Goal: Task Accomplishment & Management: Manage account settings

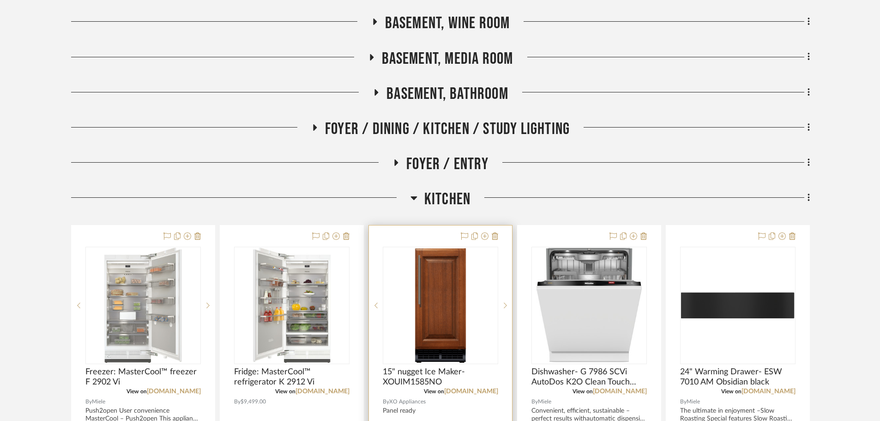
scroll to position [277, 0]
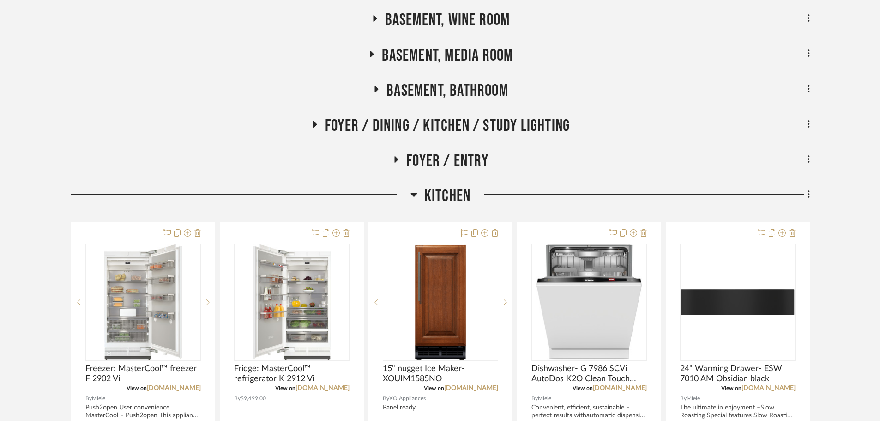
click at [432, 215] on div "Kitchen Freezer: MasterCool™ freezer F 2902 Vi View on mieleusa.com By Miele Pu…" at bounding box center [440, 378] width 739 height 384
click at [445, 203] on span "Kitchen" at bounding box center [447, 196] width 46 height 20
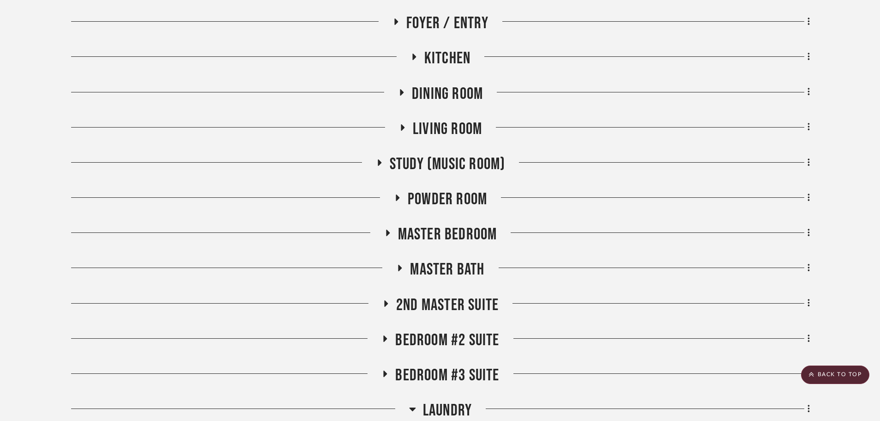
scroll to position [416, 0]
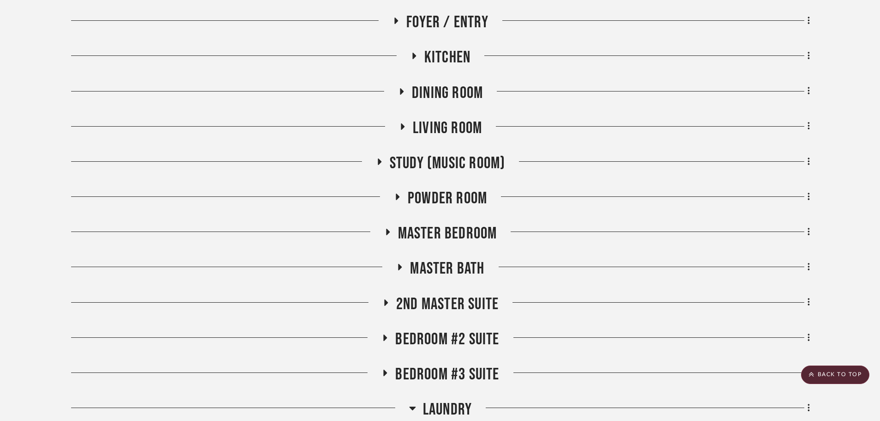
click at [441, 266] on span "Master Bath" at bounding box center [447, 269] width 74 height 20
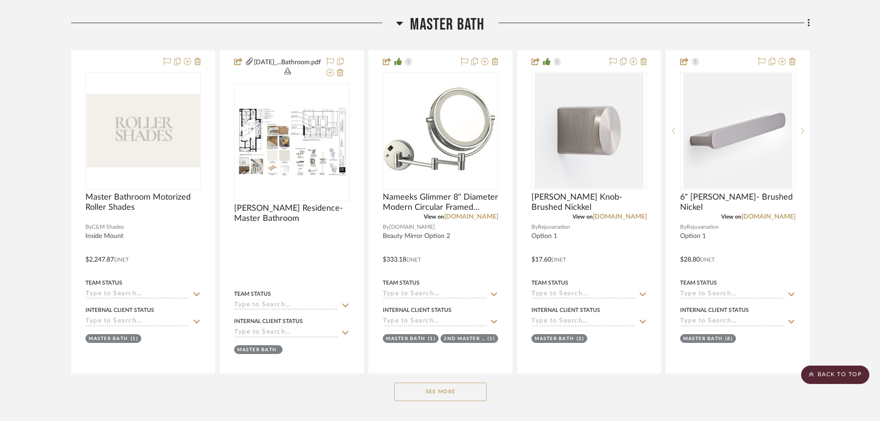
scroll to position [693, 0]
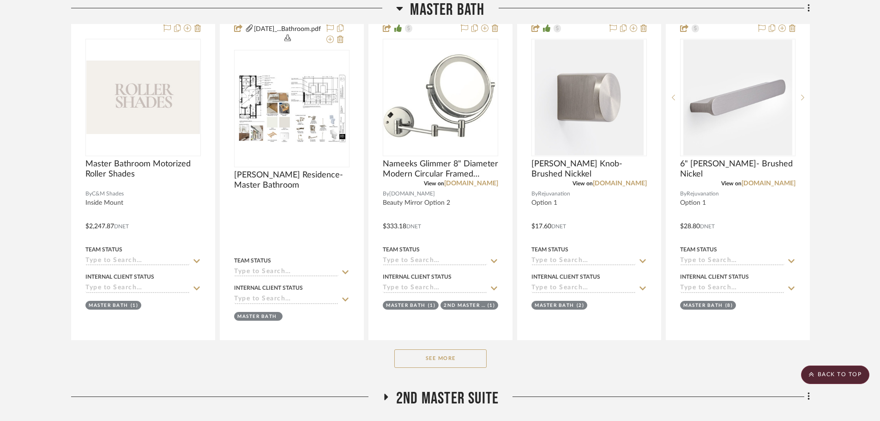
click at [430, 364] on button "See More" at bounding box center [440, 358] width 92 height 18
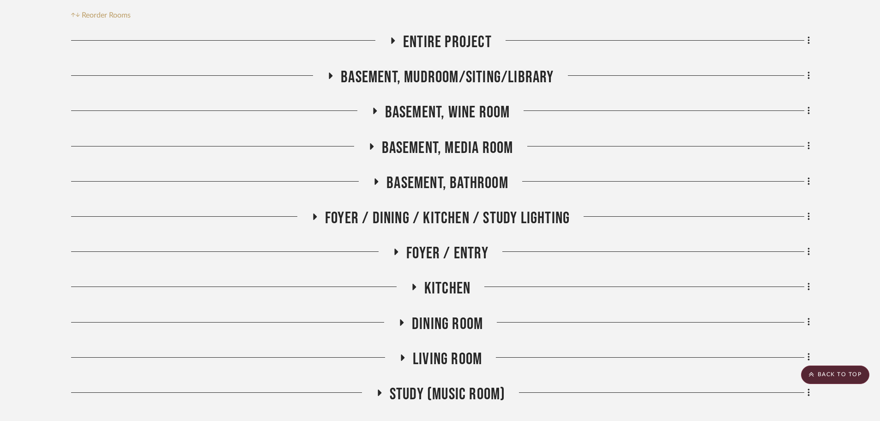
scroll to position [369, 0]
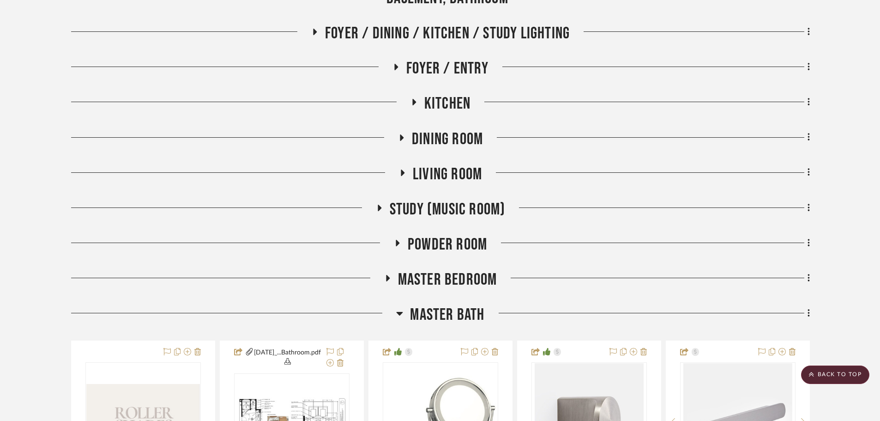
click at [438, 310] on span "Master Bath" at bounding box center [447, 315] width 74 height 20
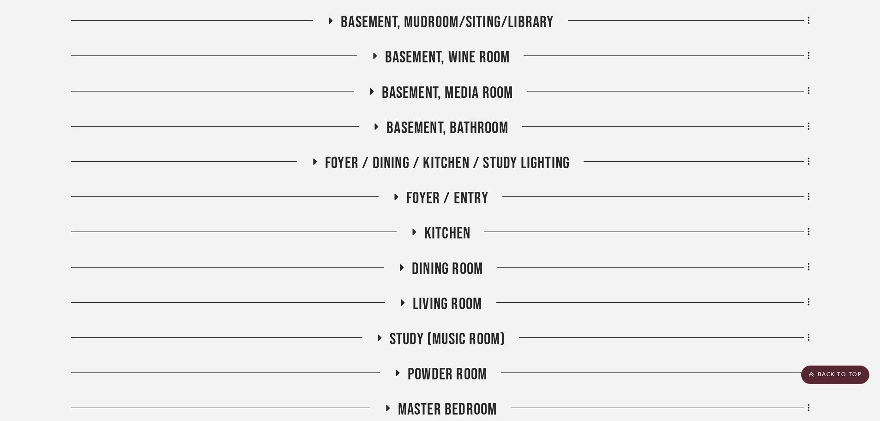
scroll to position [185, 0]
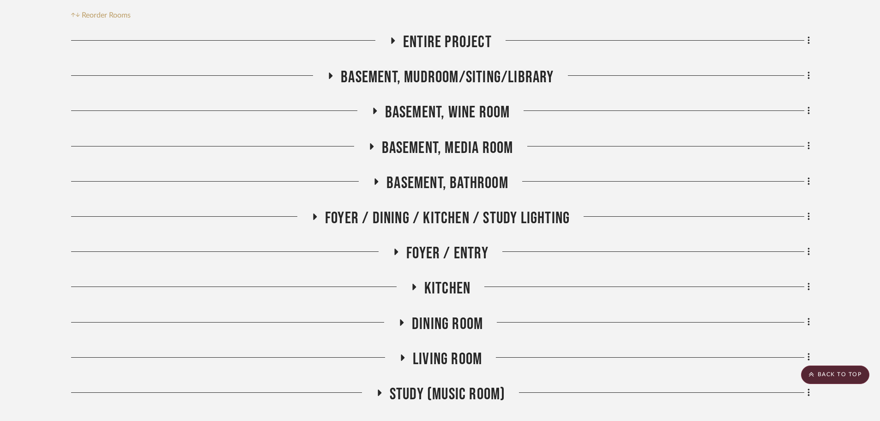
click at [421, 223] on span "Foyer / Dining / Kitchen / Study Lighting" at bounding box center [447, 218] width 245 height 20
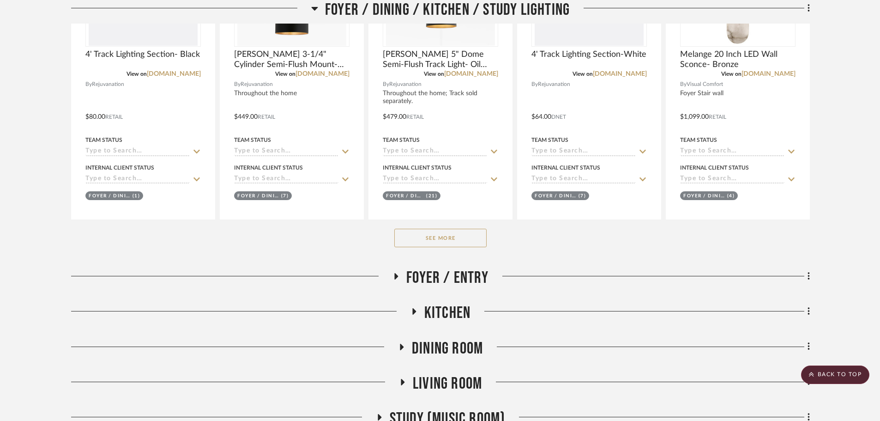
scroll to position [600, 0]
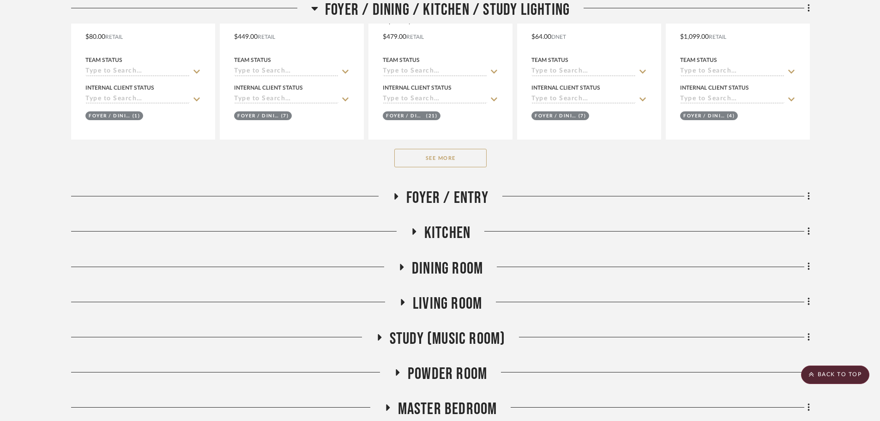
click at [433, 162] on button "See More" at bounding box center [440, 158] width 92 height 18
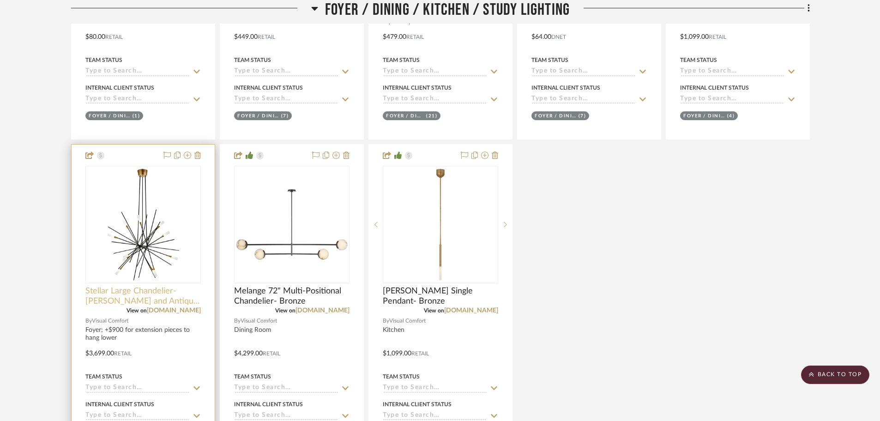
click at [141, 298] on span "Stellar Large Chandelier- Matt Black and Antique Brass" at bounding box center [142, 296] width 115 height 20
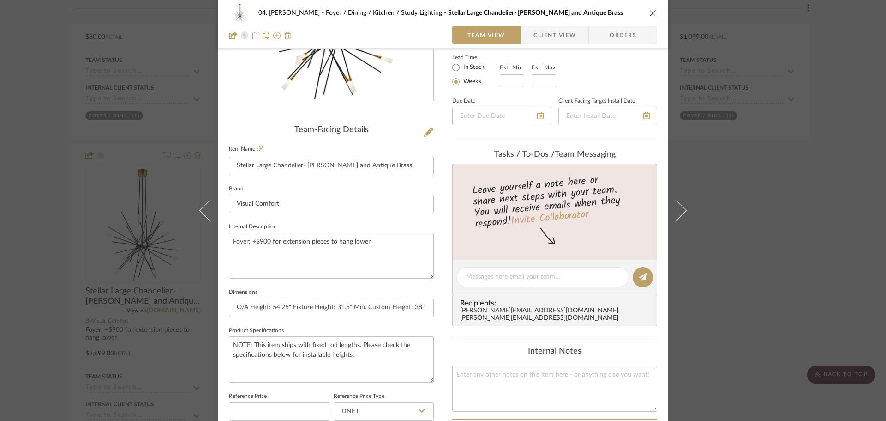
scroll to position [185, 0]
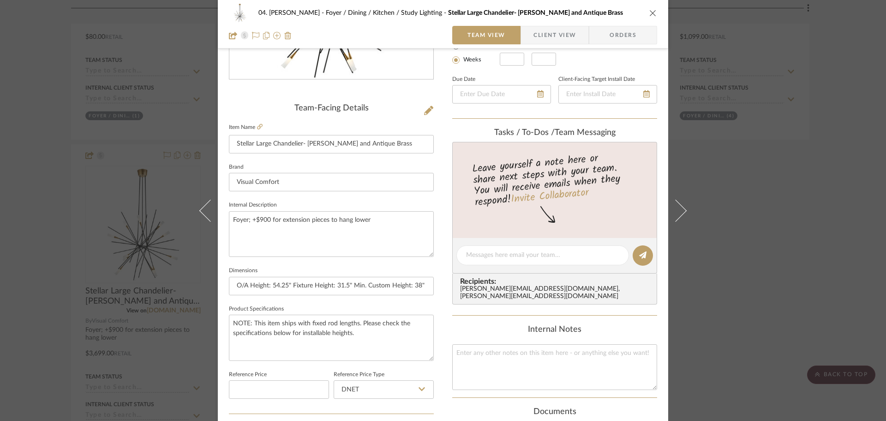
click at [435, 320] on div "04. Linck Foyer / Dining / Kitchen / Study Lighting Stellar Large Chandelier- M…" at bounding box center [443, 248] width 451 height 853
click at [782, 302] on div "04. Linck Foyer / Dining / Kitchen / Study Lighting Stellar Large Chandelier- M…" at bounding box center [443, 210] width 886 height 421
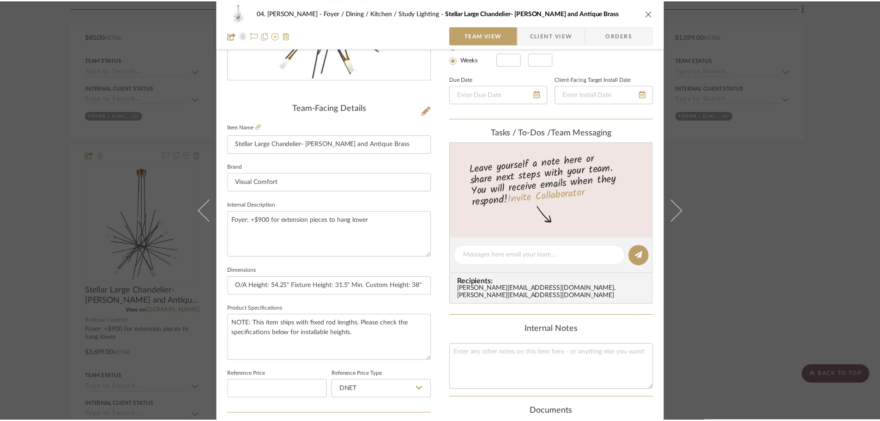
scroll to position [600, 0]
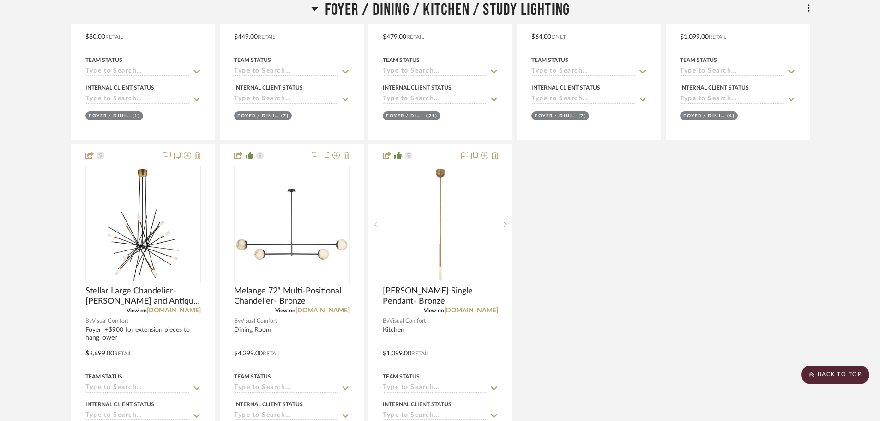
drag, startPoint x: 673, startPoint y: 290, endPoint x: 633, endPoint y: 288, distance: 39.8
click at [671, 290] on div "4' Track Lighting Section- Black View on rejuvenation.com By Rejuvanation $80.0…" at bounding box center [440, 142] width 739 height 628
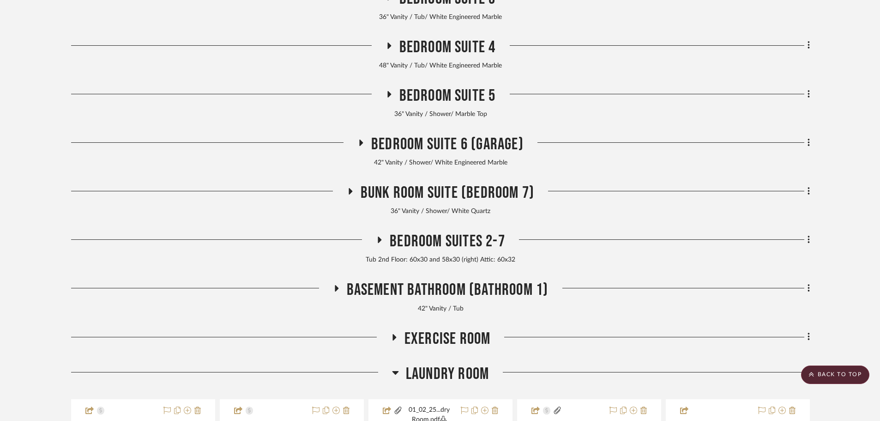
drag, startPoint x: 428, startPoint y: 375, endPoint x: 426, endPoint y: 371, distance: 4.8
click at [428, 375] on span "Laundry Room" at bounding box center [447, 374] width 83 height 20
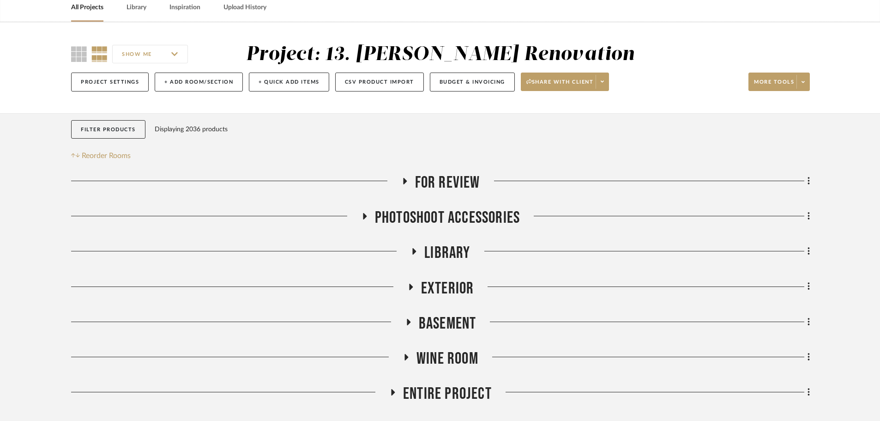
scroll to position [46, 0]
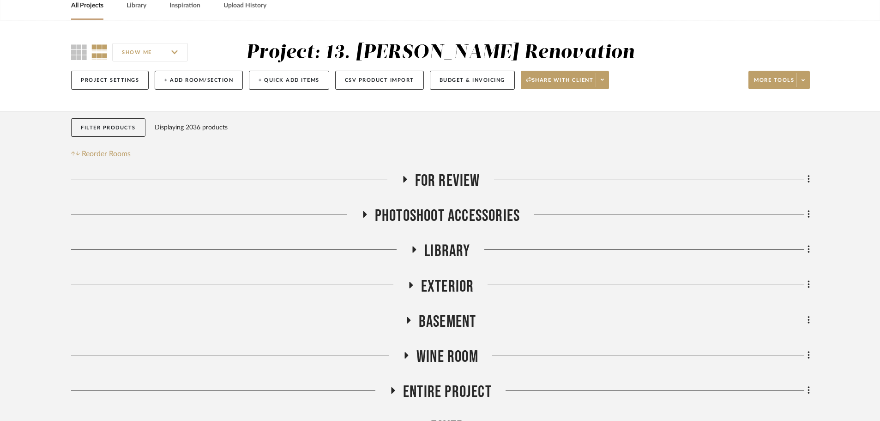
click at [439, 287] on span "Exterior" at bounding box center [447, 287] width 53 height 20
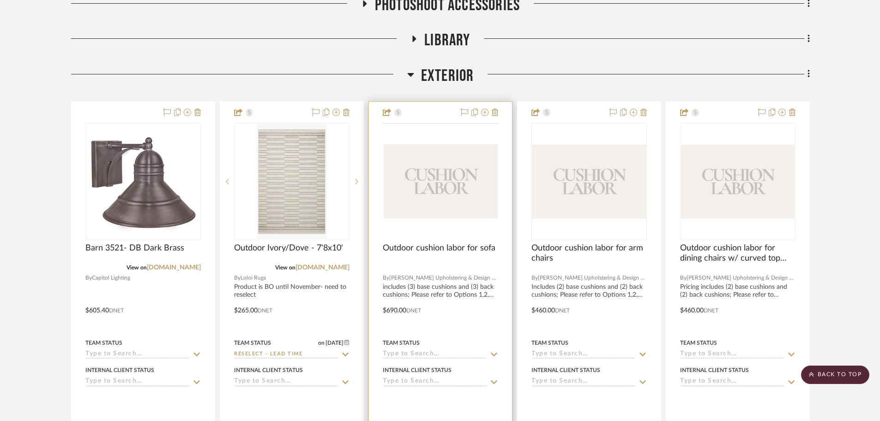
scroll to position [323, 0]
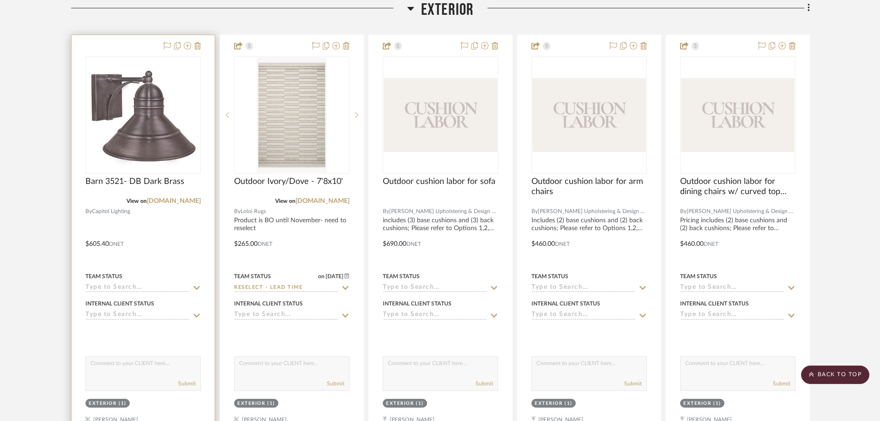
click at [129, 287] on input at bounding box center [137, 287] width 104 height 9
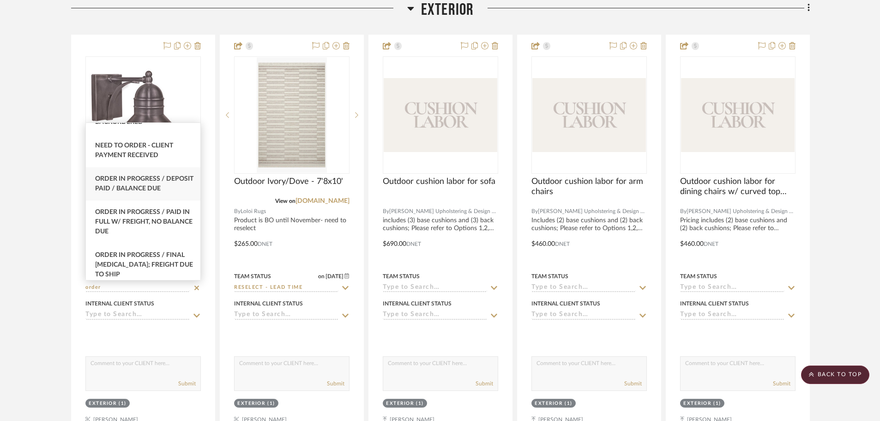
scroll to position [92, 0]
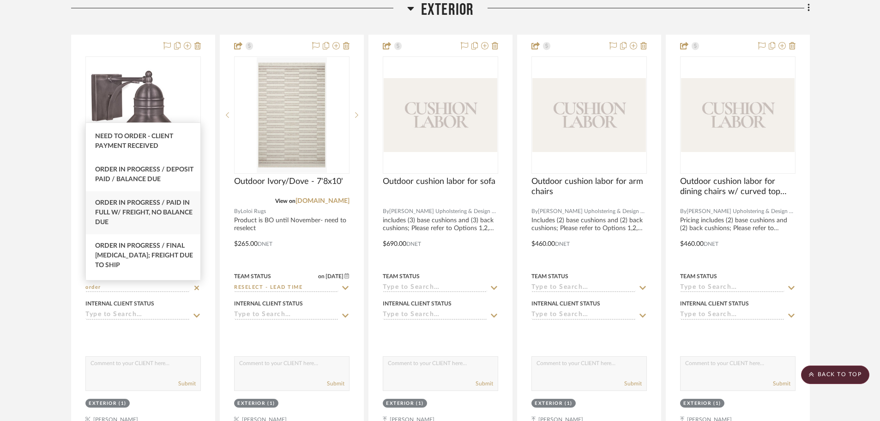
type input "order"
click at [156, 221] on span "Order In Progress / Paid In Full w/ Freight, No Balance due" at bounding box center [143, 212] width 97 height 26
type input "8/20/2025"
type input "Order In Progress / Paid In Full w/ Freight, No Balance due"
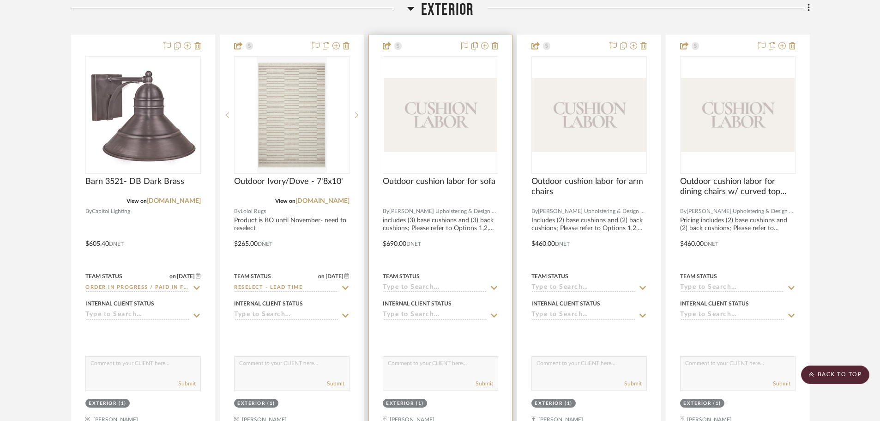
click at [427, 287] on input at bounding box center [435, 287] width 104 height 9
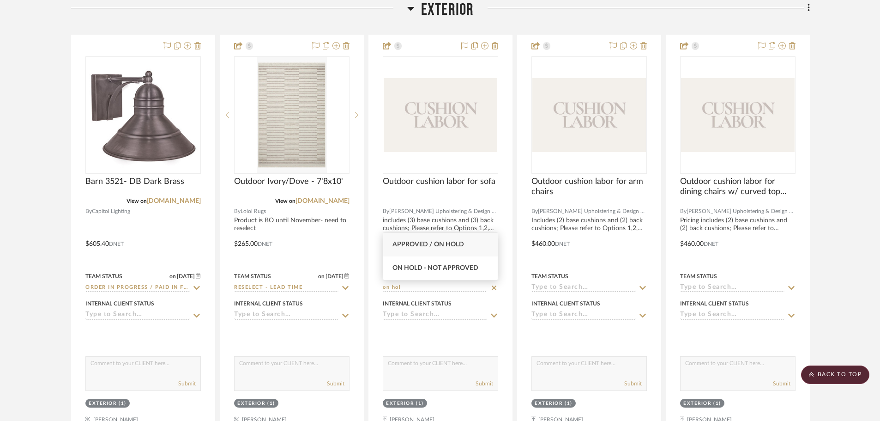
type input "on hol"
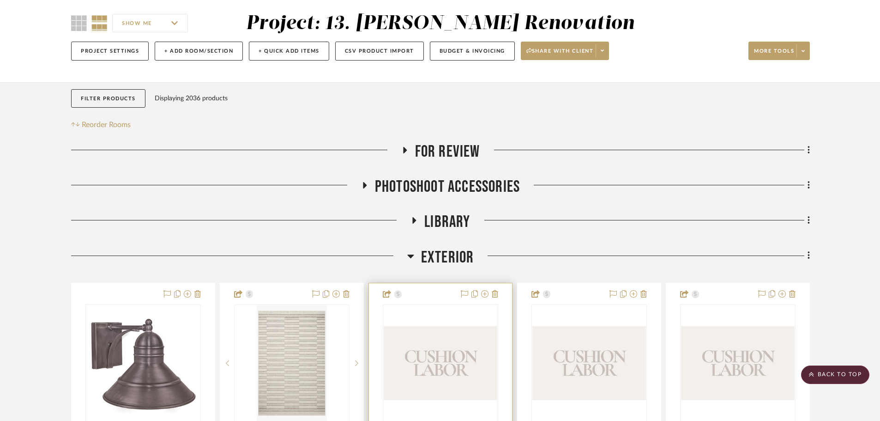
scroll to position [46, 0]
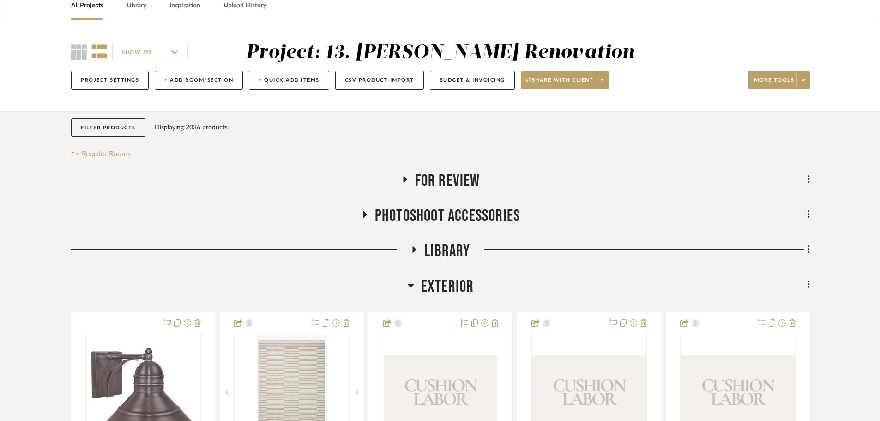
click at [434, 293] on span "Exterior" at bounding box center [447, 287] width 53 height 20
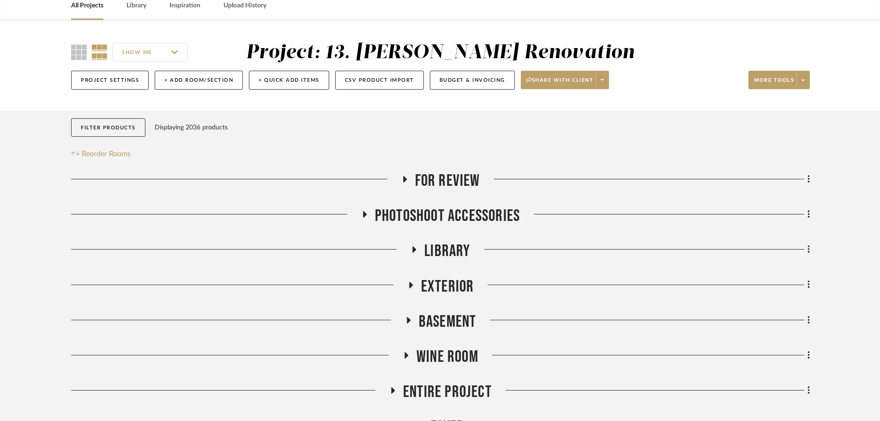
click at [436, 179] on span "For Review" at bounding box center [447, 181] width 65 height 20
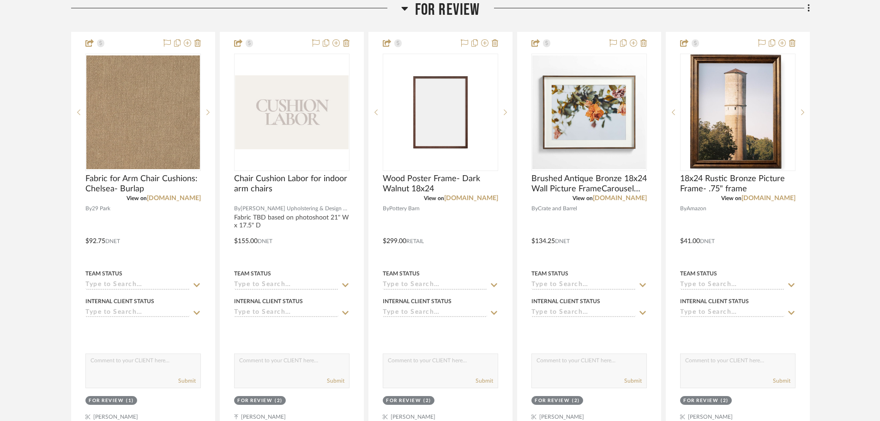
scroll to position [231, 0]
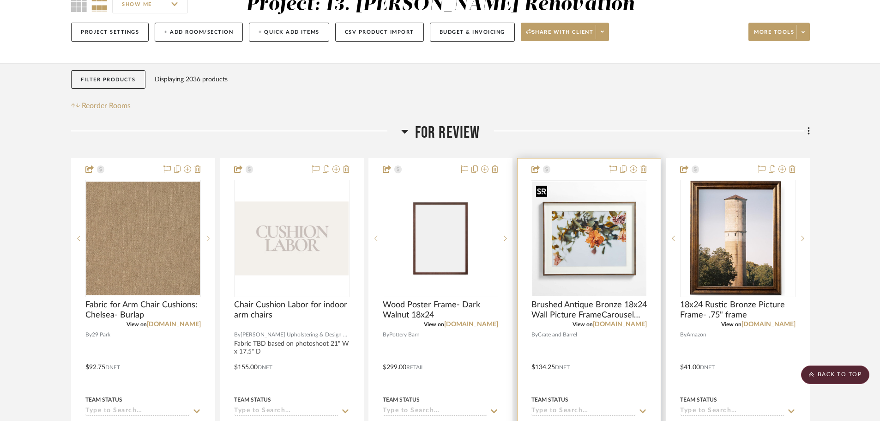
scroll to position [0, 0]
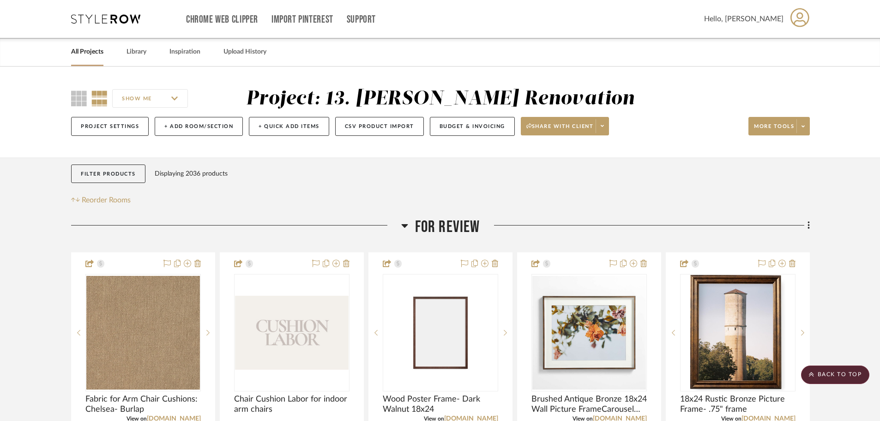
click at [469, 217] on span "For Review" at bounding box center [447, 227] width 65 height 20
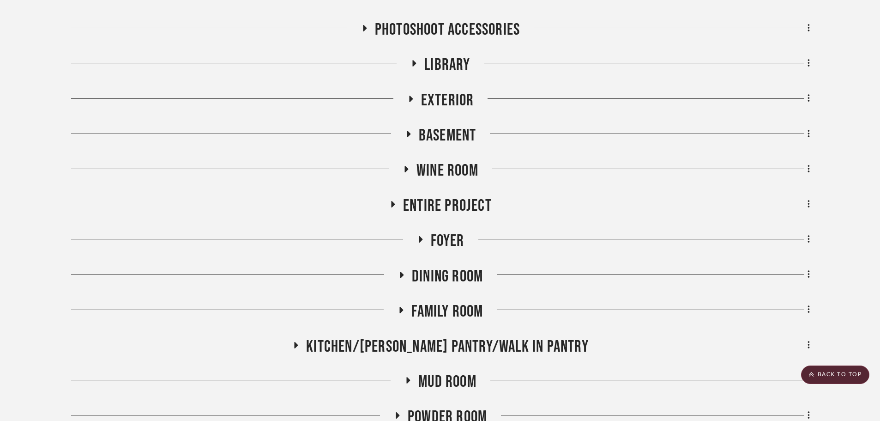
scroll to position [185, 0]
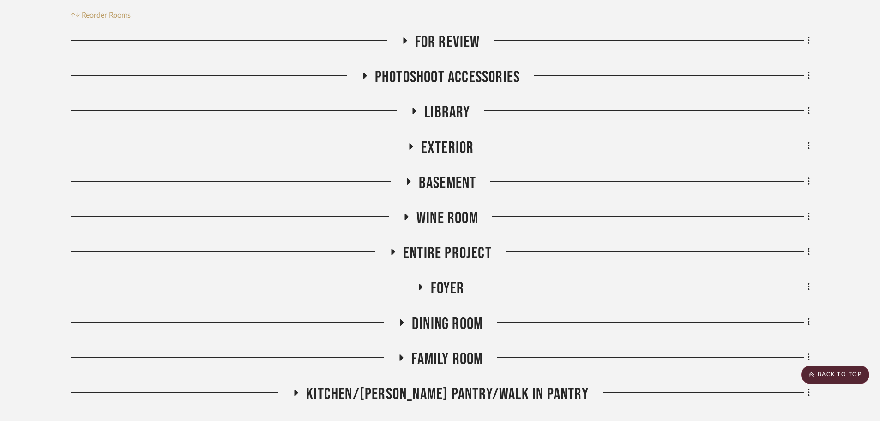
click at [459, 110] on span "Library" at bounding box center [447, 112] width 46 height 20
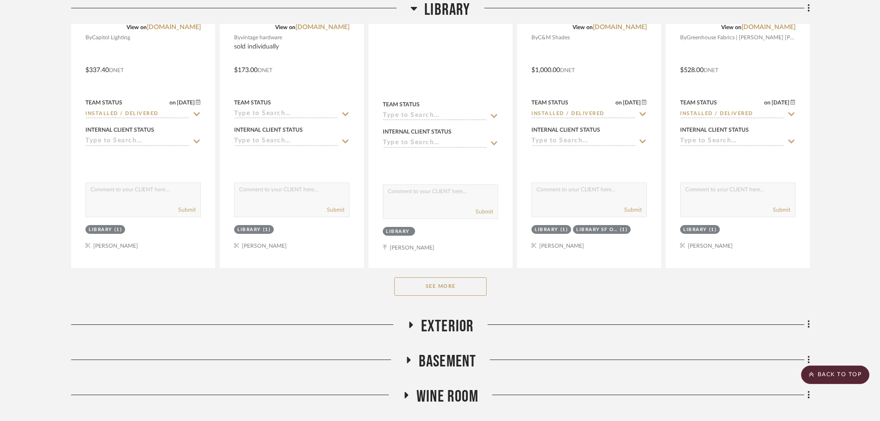
click at [443, 281] on button "See More" at bounding box center [440, 286] width 92 height 18
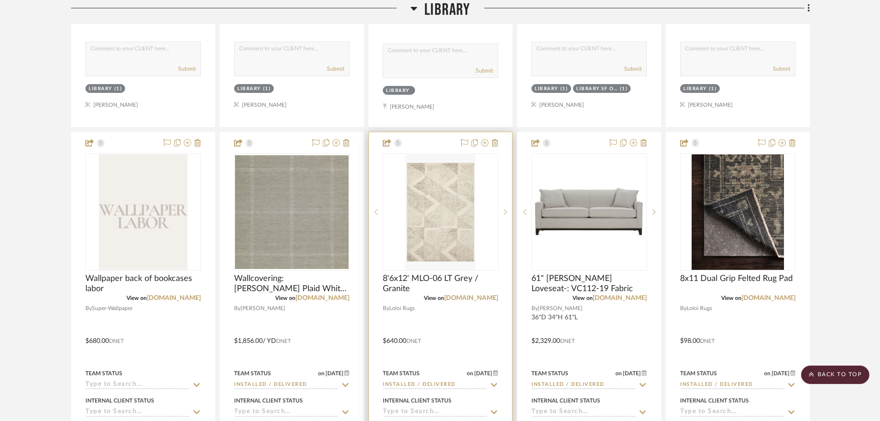
scroll to position [693, 0]
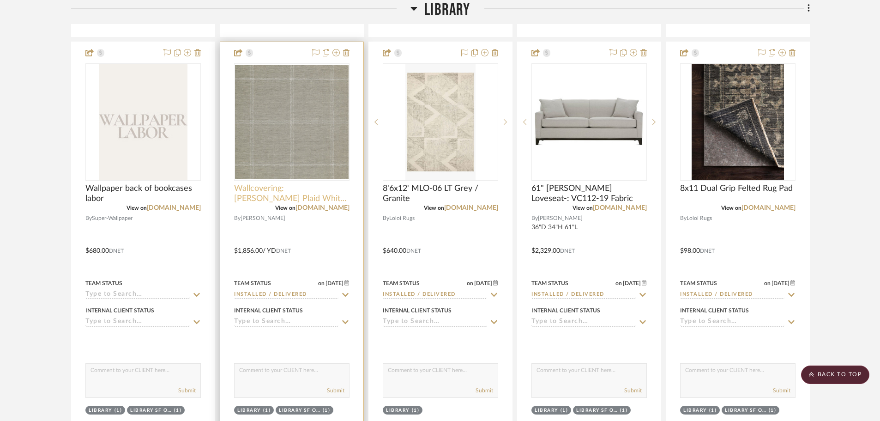
click at [304, 194] on span "Wallcovering: Jackson Plaid White on Taupe" at bounding box center [291, 193] width 115 height 20
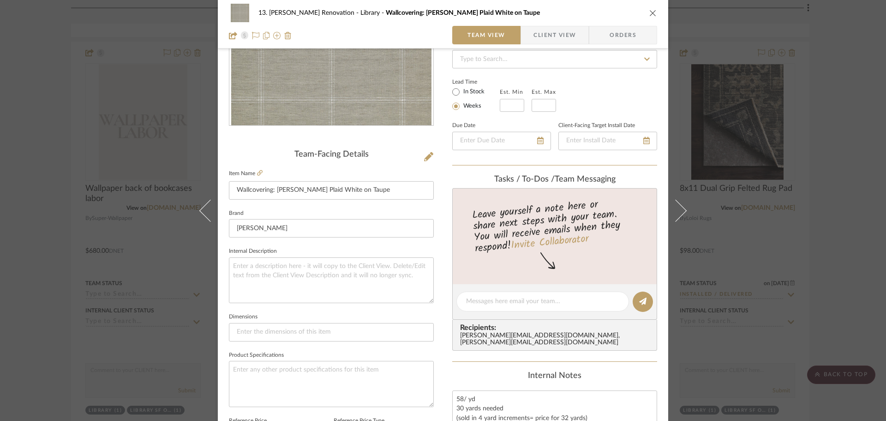
scroll to position [277, 0]
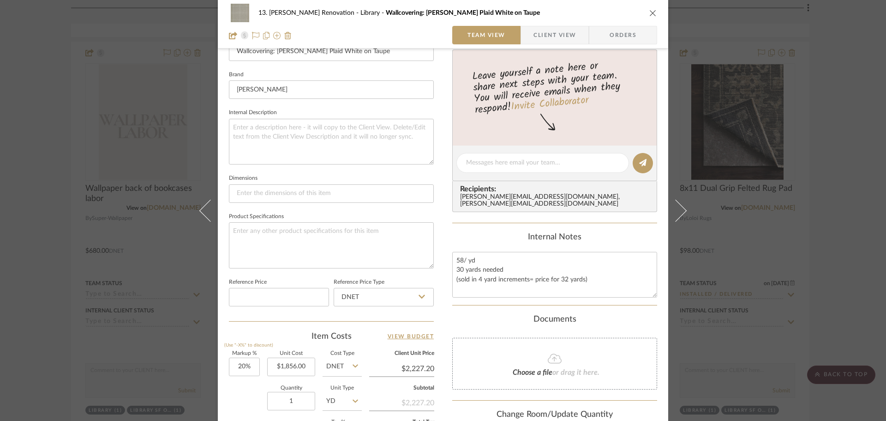
click at [60, 248] on div "13. Quinn Renovation Library Wallcovering: Jackson Plaid White on Taupe Team Vi…" at bounding box center [443, 210] width 886 height 421
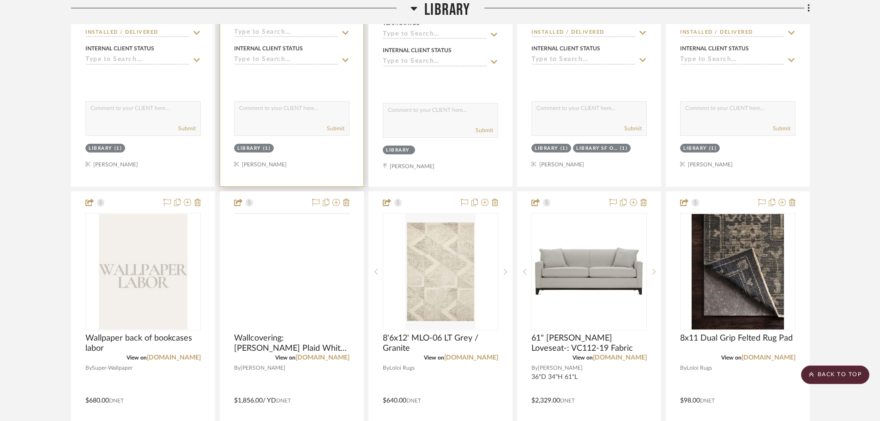
scroll to position [462, 0]
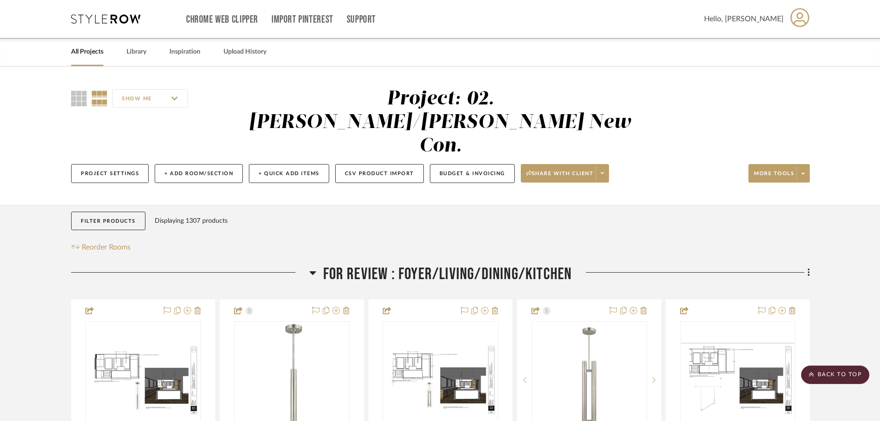
click at [459, 264] on span "FOR REVIEW : Foyer/Living/Dining/Kitchen" at bounding box center [447, 274] width 249 height 20
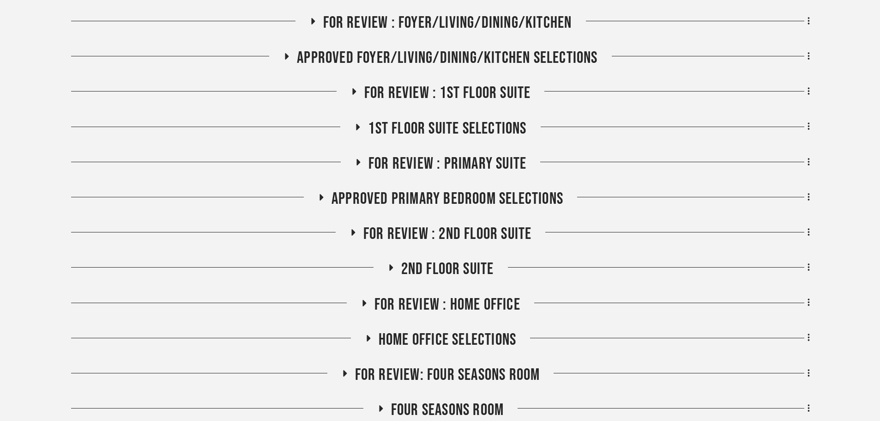
scroll to position [277, 0]
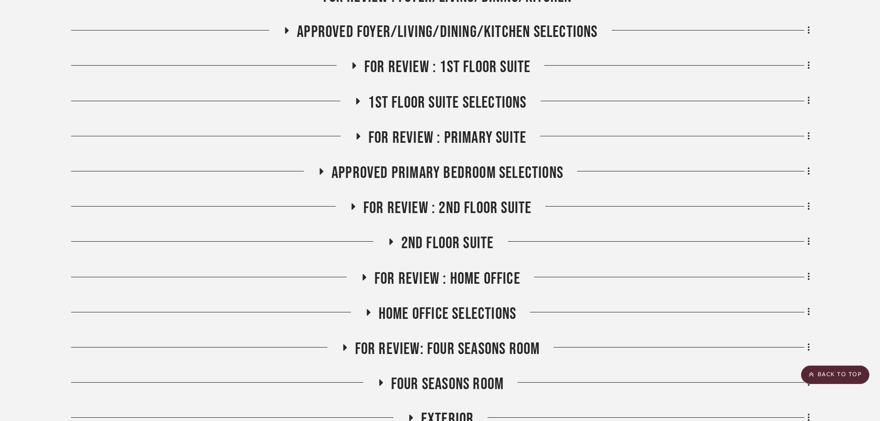
click at [441, 163] on span "Approved Primary Bedroom Selections" at bounding box center [447, 173] width 232 height 20
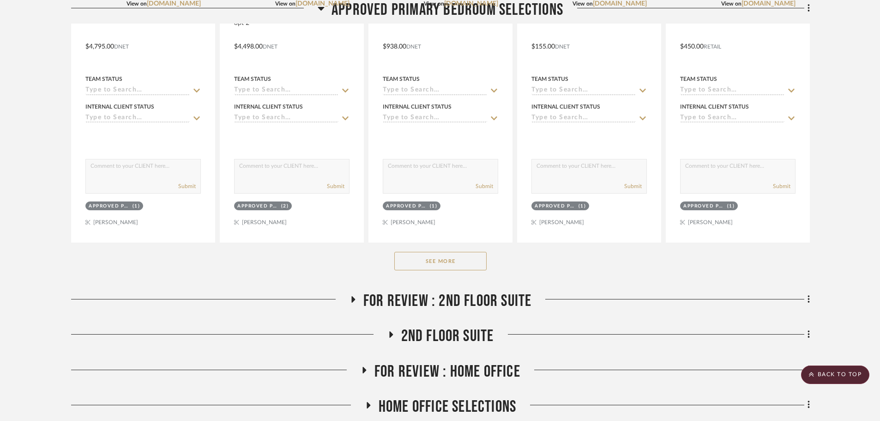
scroll to position [646, 0]
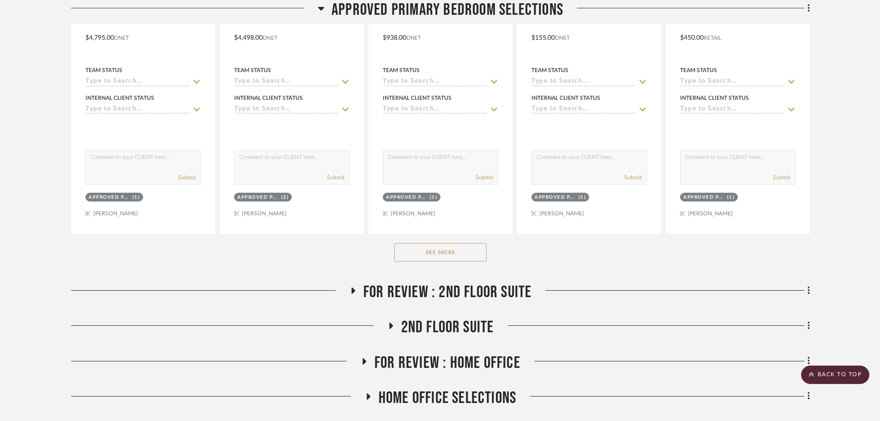
click at [442, 243] on button "See More" at bounding box center [440, 252] width 92 height 18
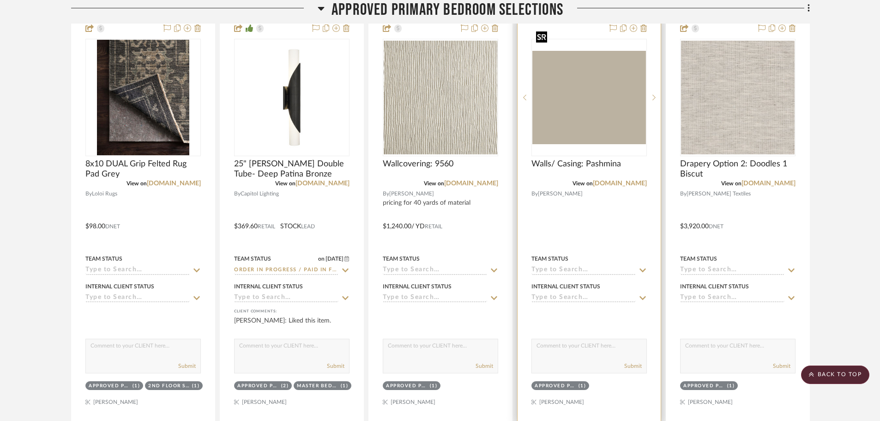
scroll to position [877, 0]
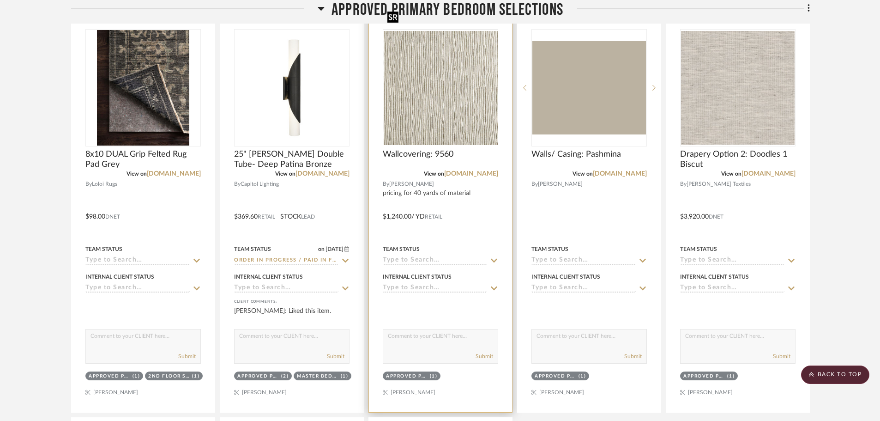
click at [0, 0] on img at bounding box center [0, 0] width 0 height 0
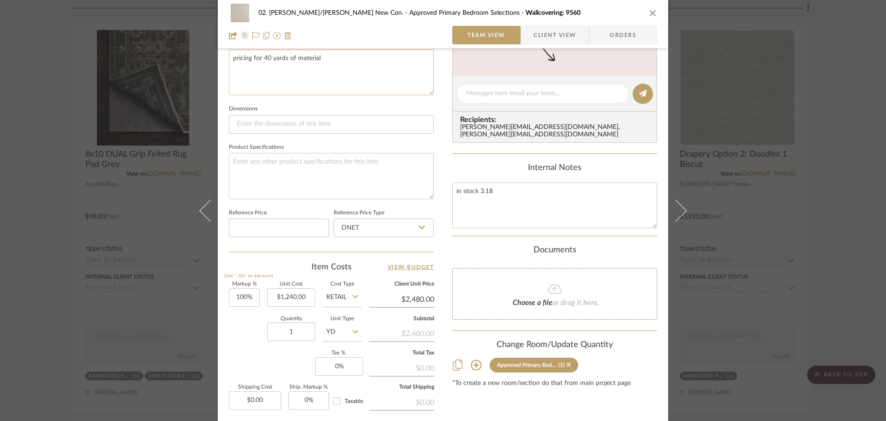
scroll to position [369, 0]
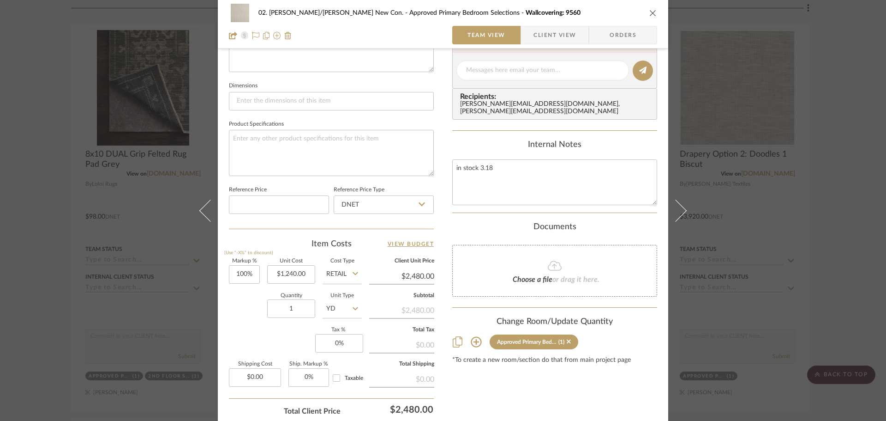
click at [44, 233] on div "02. Mazzarelli/Rothstein New Con. Approved Primary Bedroom Selections Wallcover…" at bounding box center [443, 210] width 886 height 421
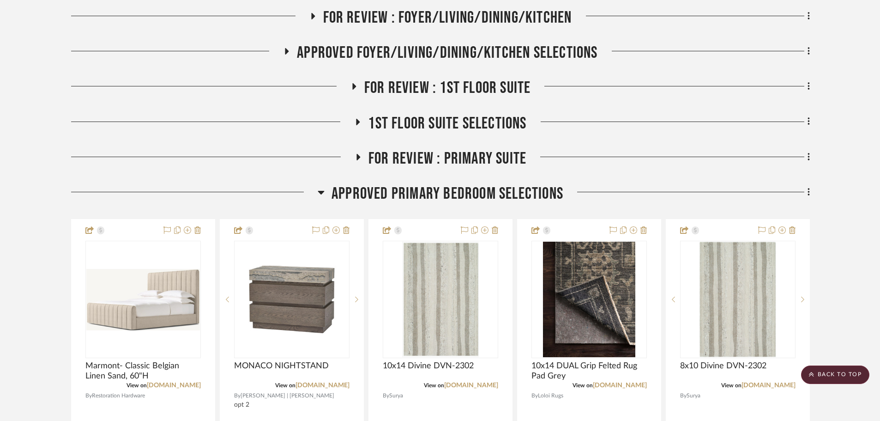
scroll to position [231, 0]
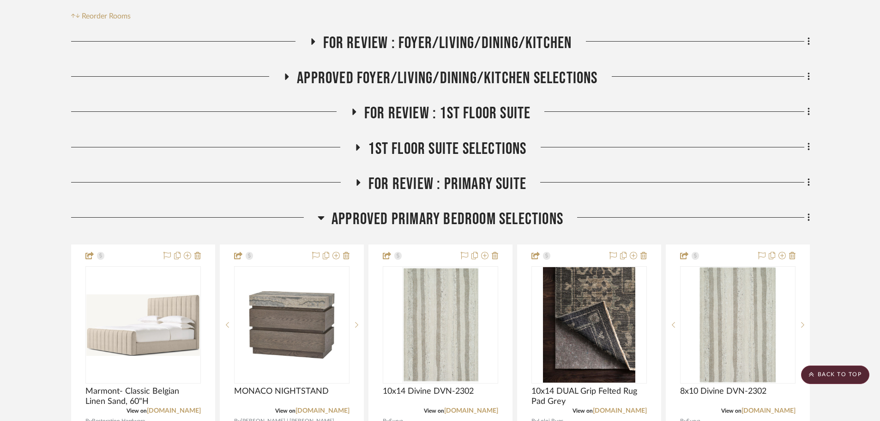
click at [430, 209] on span "Approved Primary Bedroom Selections" at bounding box center [447, 219] width 232 height 20
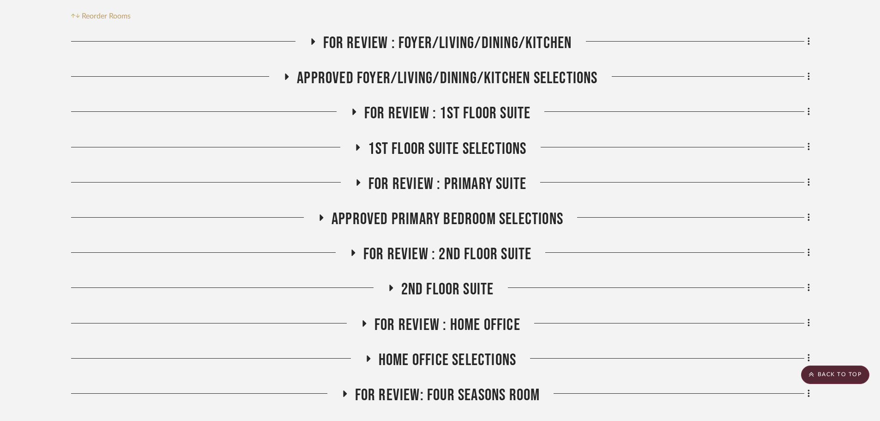
click at [438, 279] on span "2nd Floor Suite" at bounding box center [447, 289] width 93 height 20
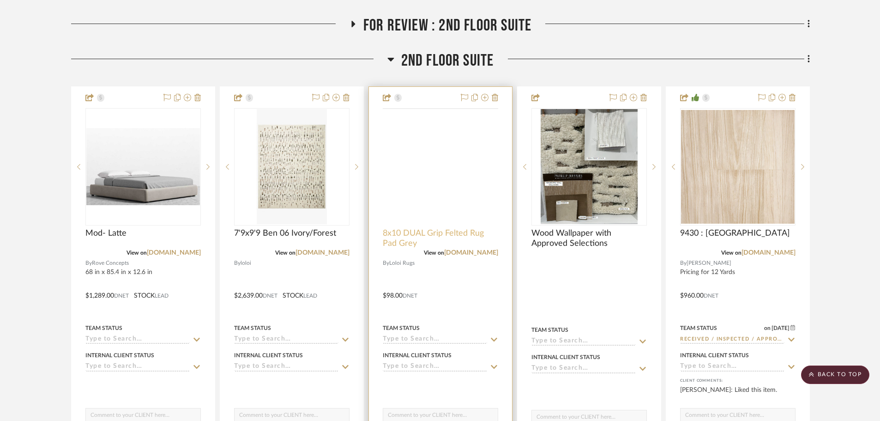
scroll to position [462, 0]
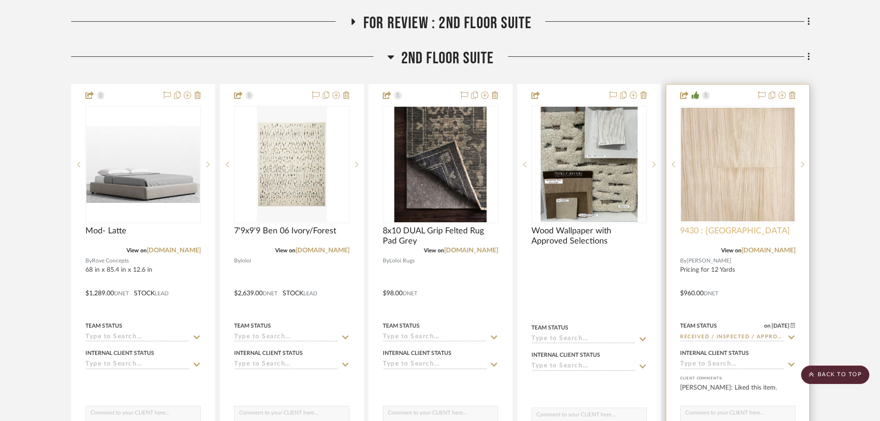
click at [693, 226] on span "9430 : Timber Trails Canyonlands" at bounding box center [735, 231] width 110 height 10
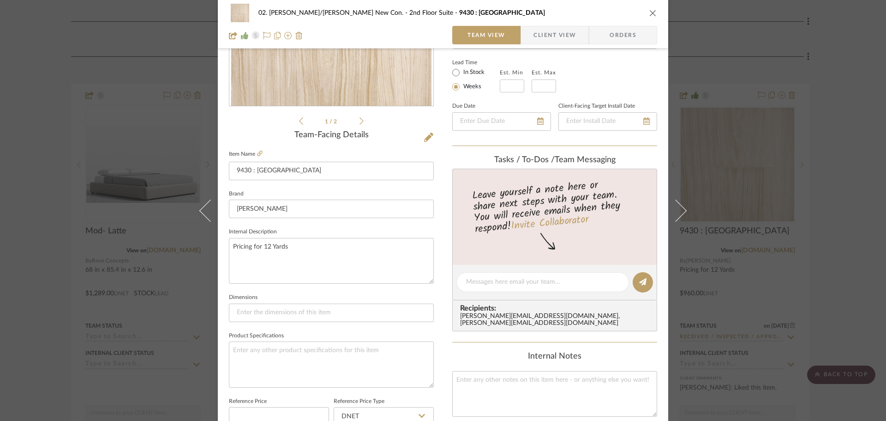
scroll to position [231, 0]
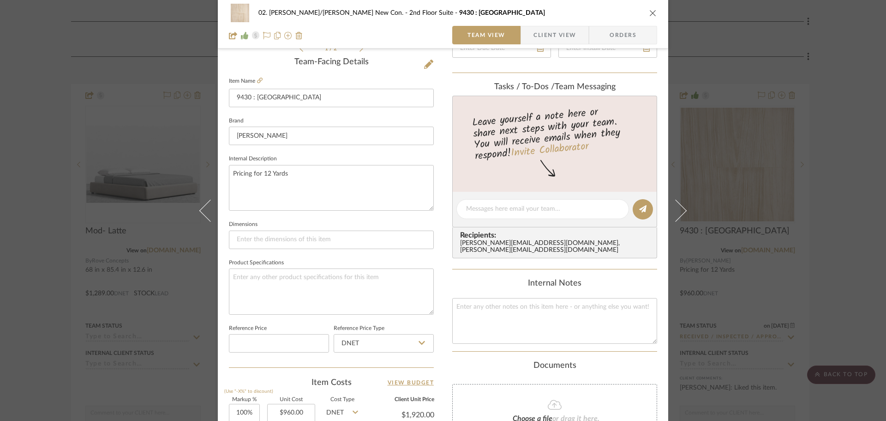
click at [58, 283] on div "02. Mazzarelli/Rothstein New Con. 2nd Floor Suite 9430 : Timber Trails Canyonla…" at bounding box center [443, 210] width 886 height 421
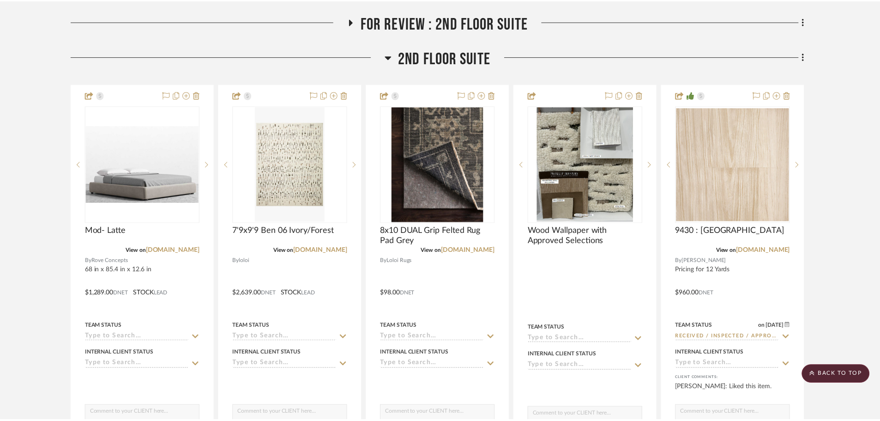
scroll to position [462, 0]
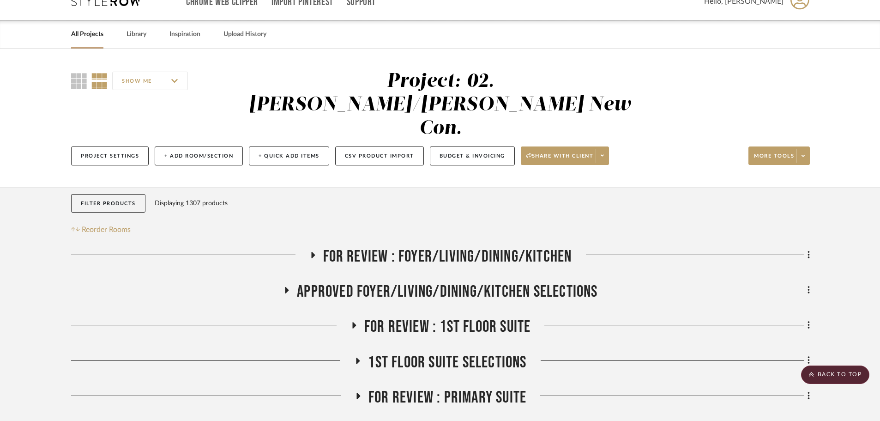
scroll to position [0, 0]
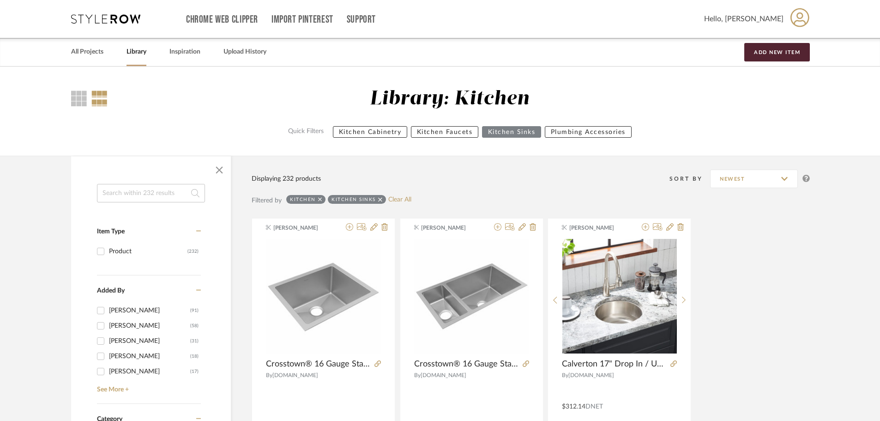
drag, startPoint x: 825, startPoint y: 288, endPoint x: 879, endPoint y: 34, distance: 259.6
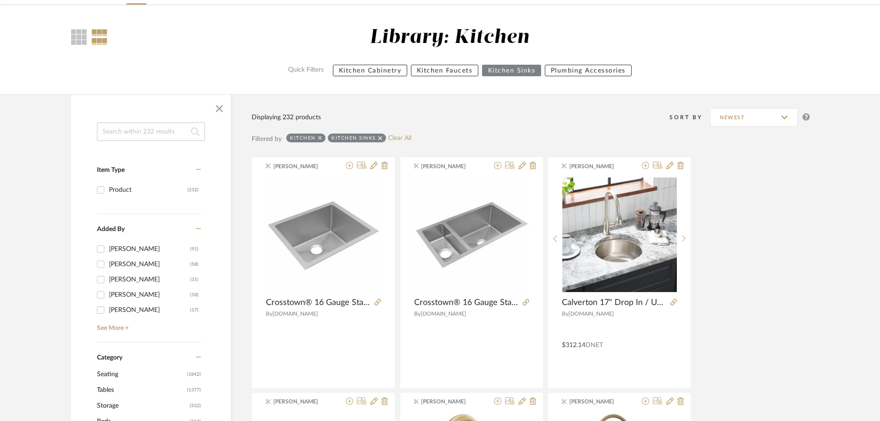
scroll to position [277, 0]
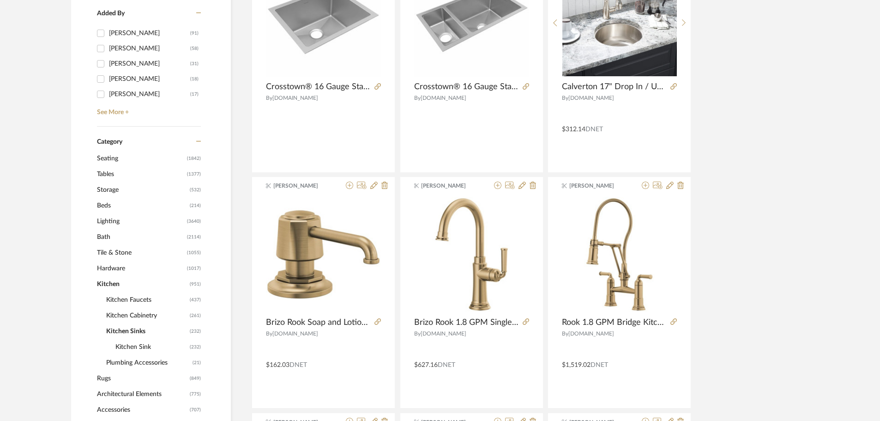
click at [109, 235] on span "Bath" at bounding box center [141, 237] width 88 height 16
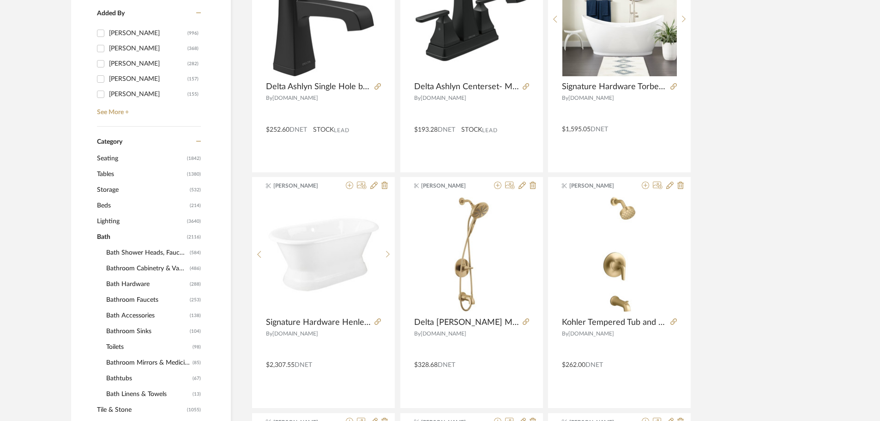
click at [153, 271] on span "Bathroom Cabinetry & Vanities" at bounding box center [146, 268] width 81 height 16
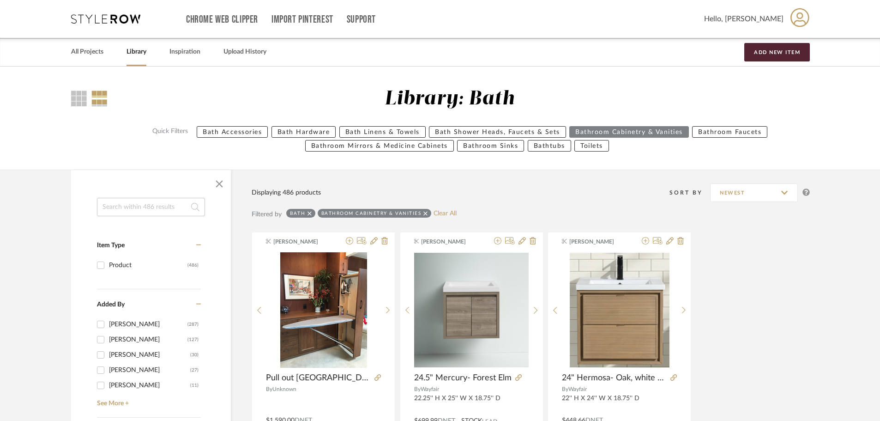
click at [117, 204] on input at bounding box center [151, 207] width 108 height 18
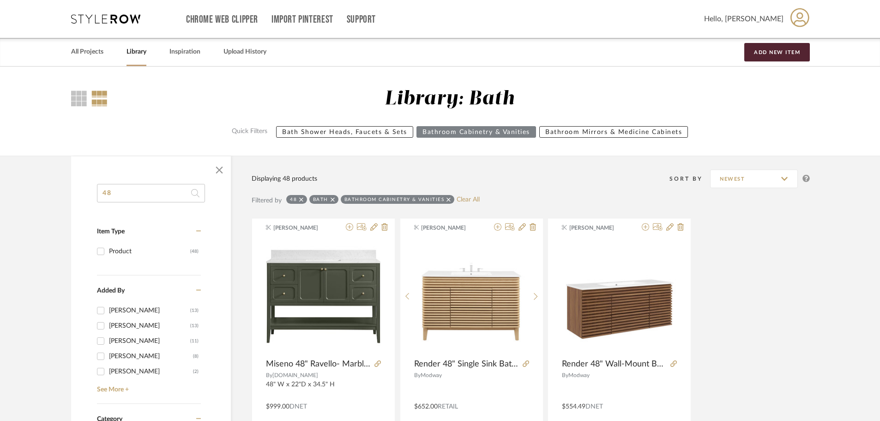
drag, startPoint x: 160, startPoint y: 188, endPoint x: 85, endPoint y: 195, distance: 75.1
type input "46"
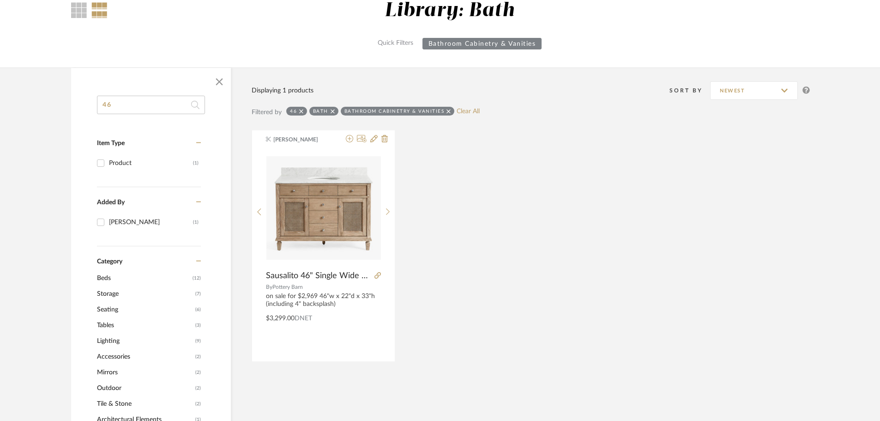
scroll to position [92, 0]
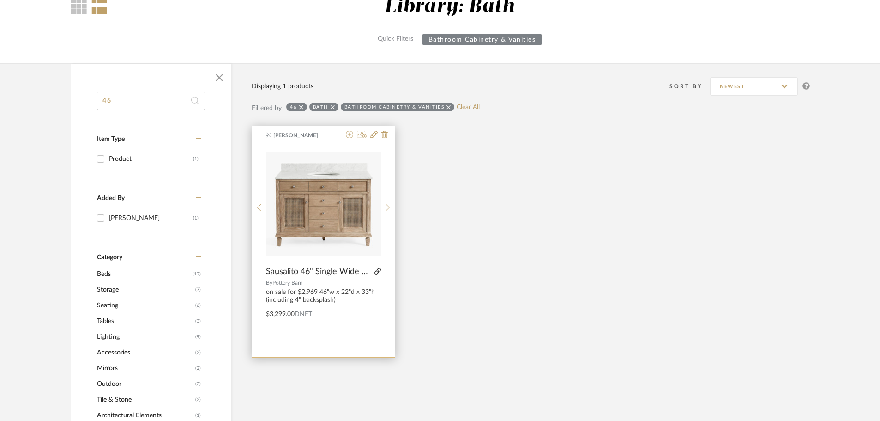
click at [377, 272] on icon at bounding box center [377, 271] width 6 height 6
click at [347, 136] on icon at bounding box center [349, 134] width 7 height 7
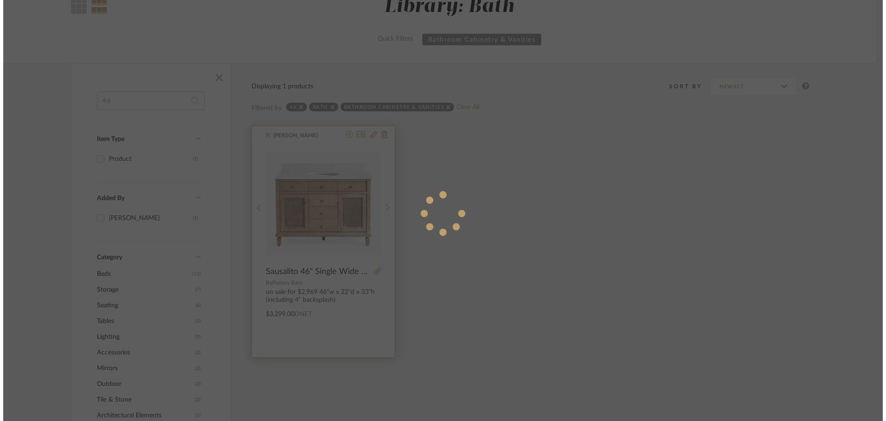
scroll to position [0, 0]
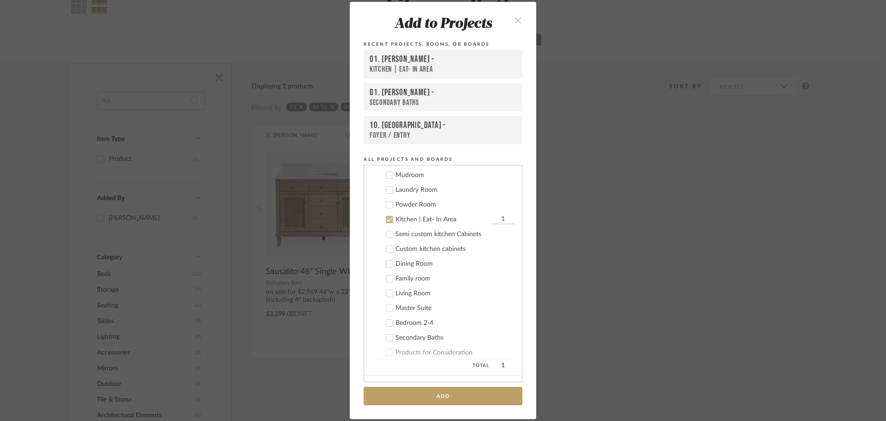
click at [414, 221] on div "Kitchen | Eat- In Area" at bounding box center [443, 220] width 94 height 8
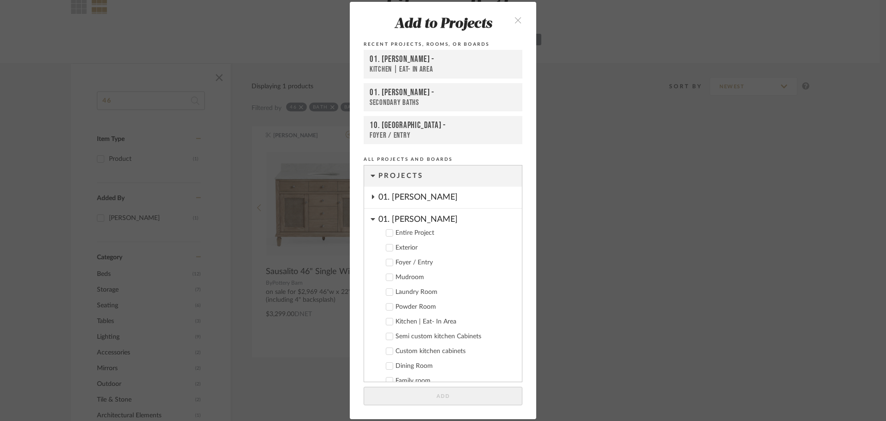
click at [396, 220] on div "01. Merker" at bounding box center [451, 217] width 144 height 16
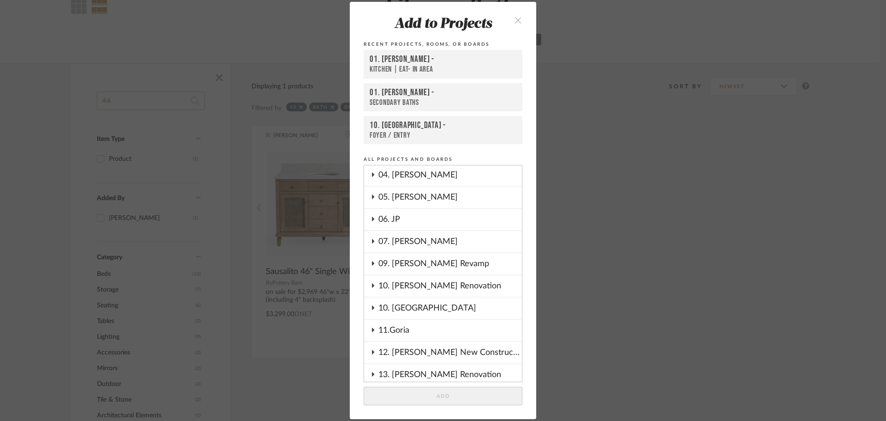
scroll to position [139, 0]
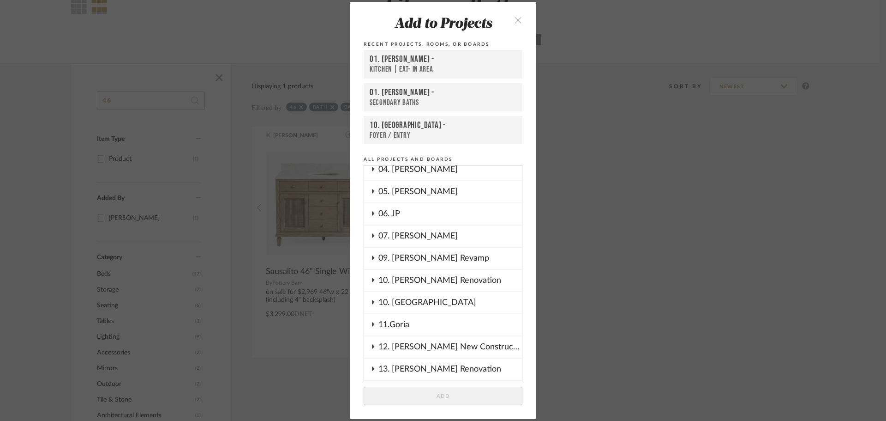
click at [388, 302] on div "10. [GEOGRAPHIC_DATA]" at bounding box center [451, 302] width 144 height 21
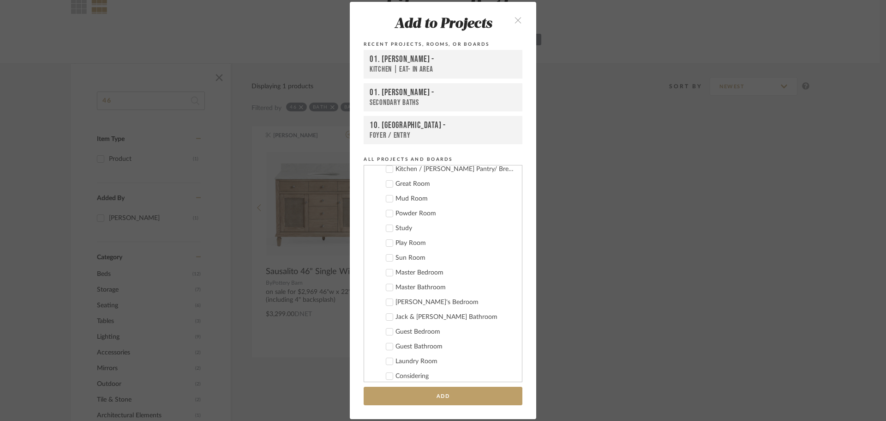
scroll to position [369, 0]
click at [409, 333] on div "Guest Bathroom" at bounding box center [455, 336] width 119 height 8
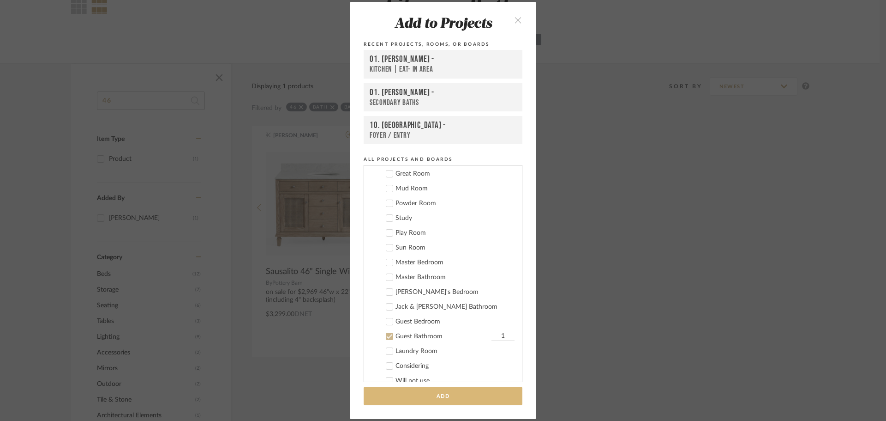
click at [410, 391] on button "Add" at bounding box center [443, 395] width 159 height 19
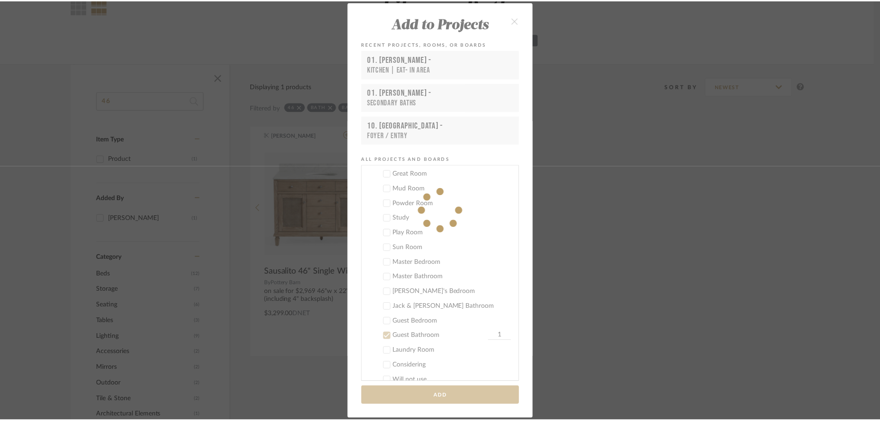
scroll to position [92, 0]
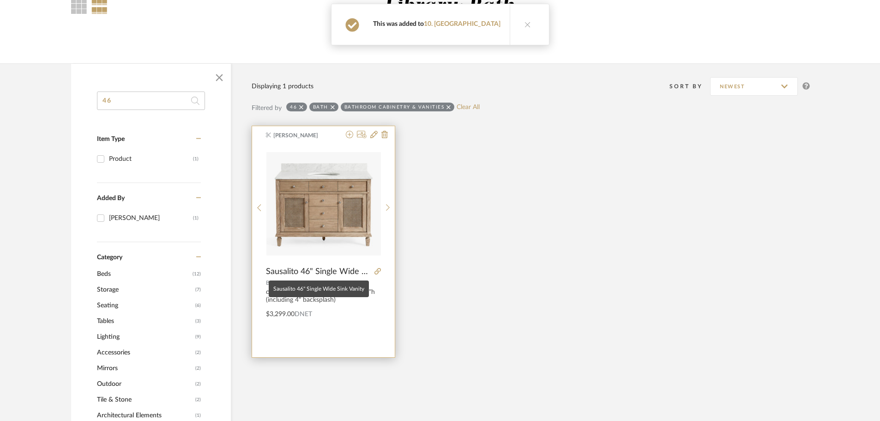
click at [286, 272] on span "Sausalito 46" Single Wide Sink Vanity" at bounding box center [318, 271] width 105 height 10
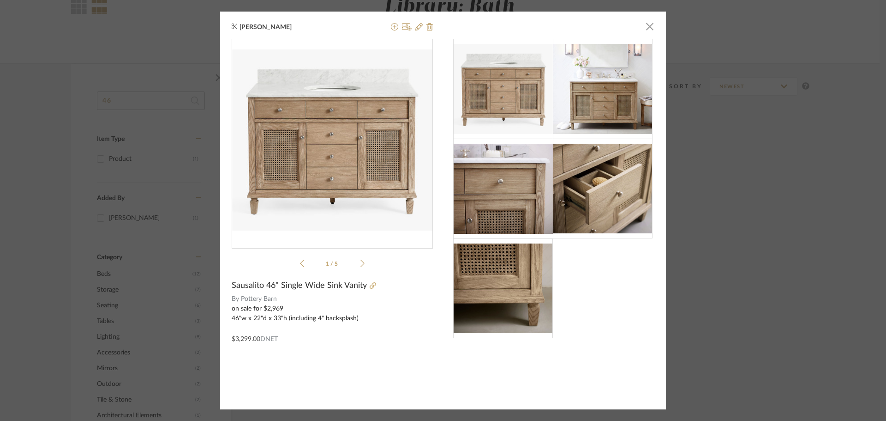
click at [790, 278] on div "Katherine Cowley × 1 / 5 Sausalito 46" Single Wide Sink Vanity By Pottery Barn …" at bounding box center [443, 210] width 886 height 421
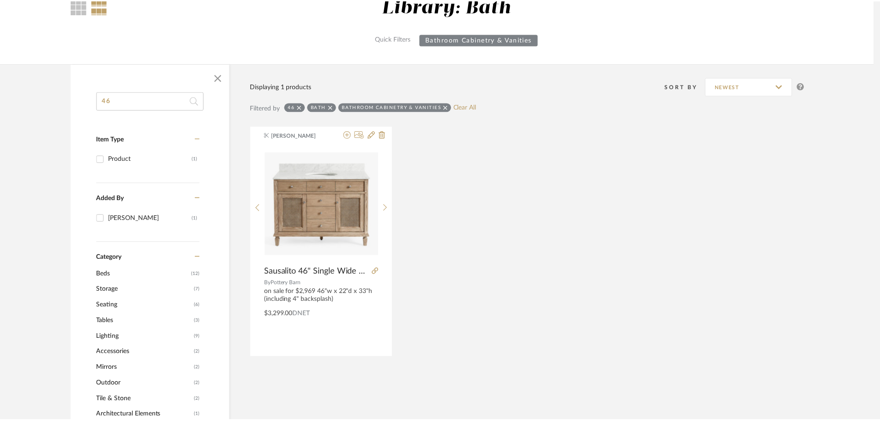
scroll to position [92, 0]
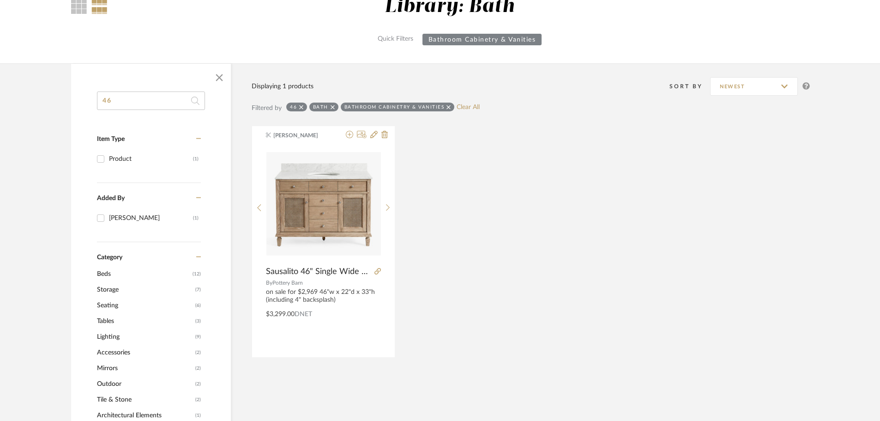
drag, startPoint x: 150, startPoint y: 106, endPoint x: 74, endPoint y: 98, distance: 75.7
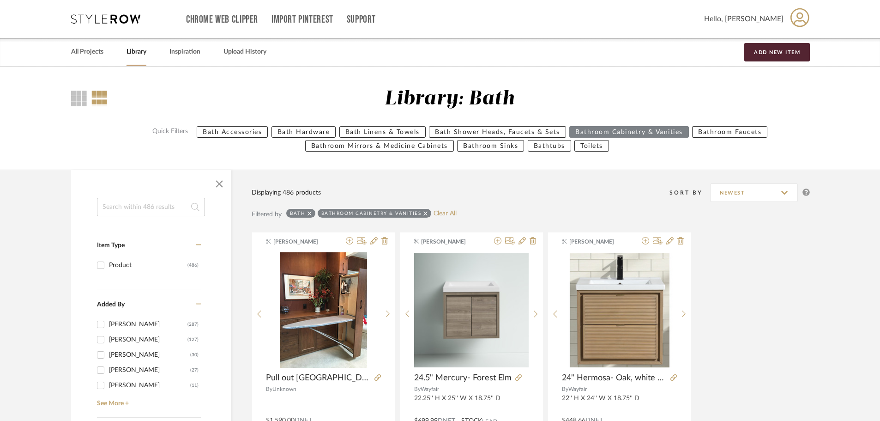
click at [131, 212] on input at bounding box center [151, 207] width 108 height 18
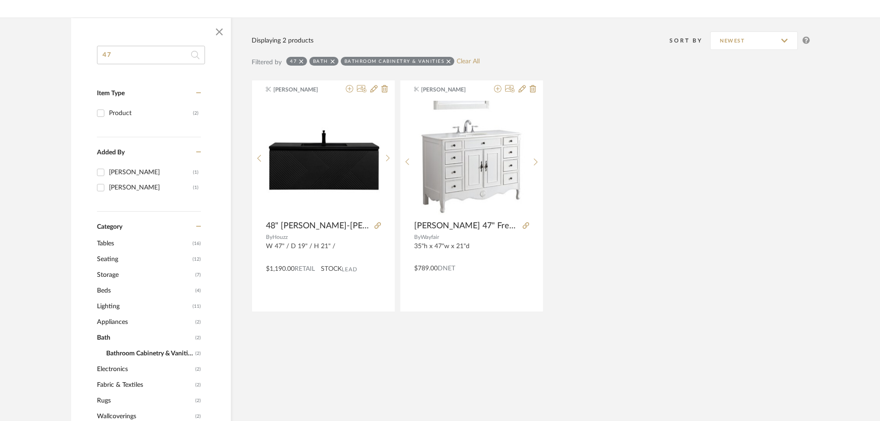
scroll to position [139, 0]
drag, startPoint x: 172, startPoint y: 56, endPoint x: 87, endPoint y: 62, distance: 84.7
click at [106, 55] on input "47" at bounding box center [151, 54] width 108 height 18
type input "4"
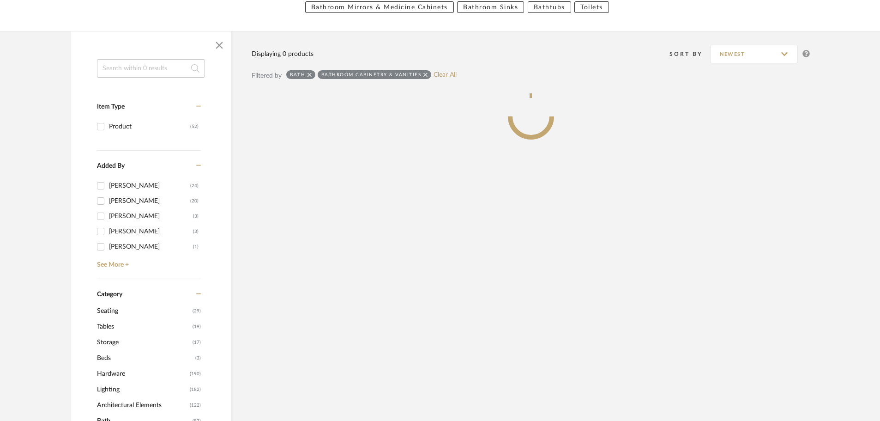
drag, startPoint x: 36, startPoint y: 154, endPoint x: 82, endPoint y: 156, distance: 46.2
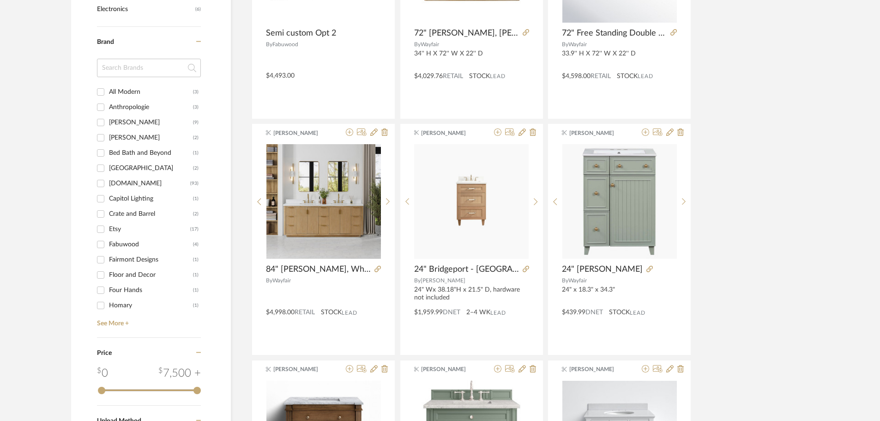
scroll to position [1062, 0]
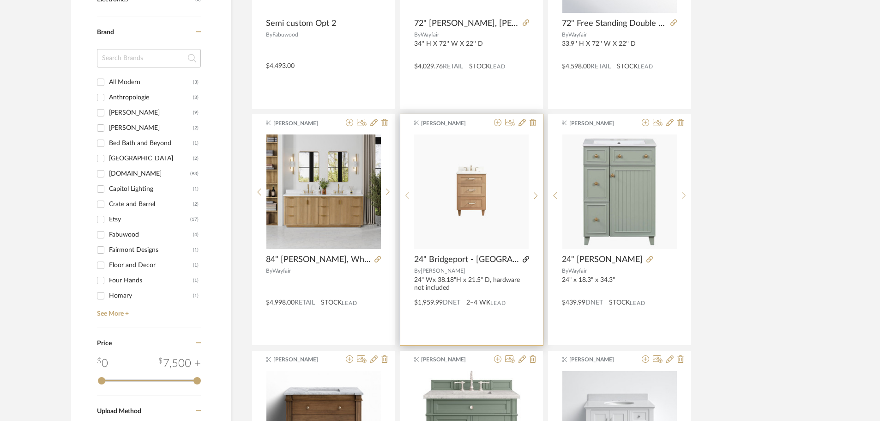
click at [525, 260] on icon at bounding box center [526, 259] width 6 height 6
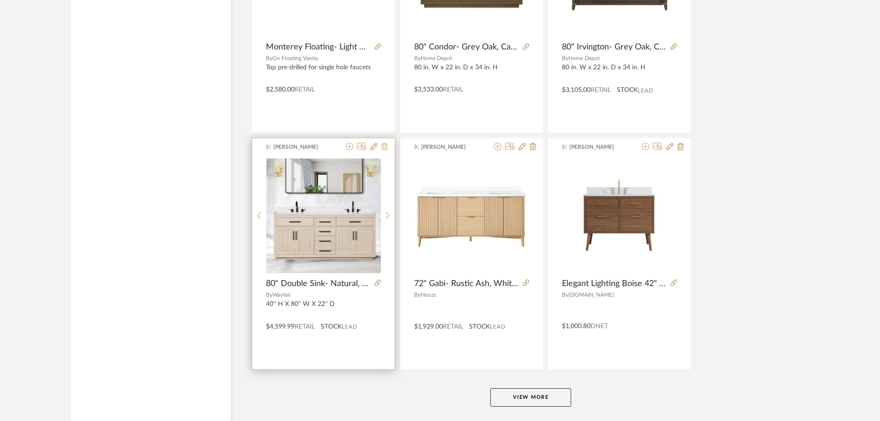
scroll to position [2738, 0]
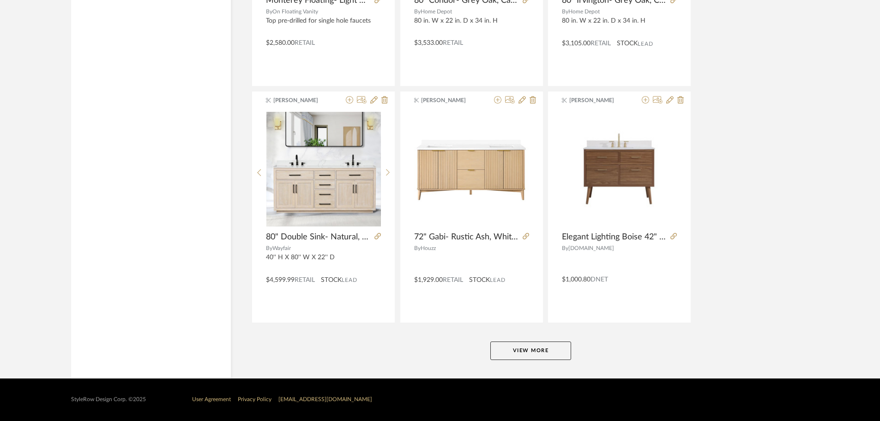
click at [564, 351] on button "View More" at bounding box center [530, 350] width 81 height 18
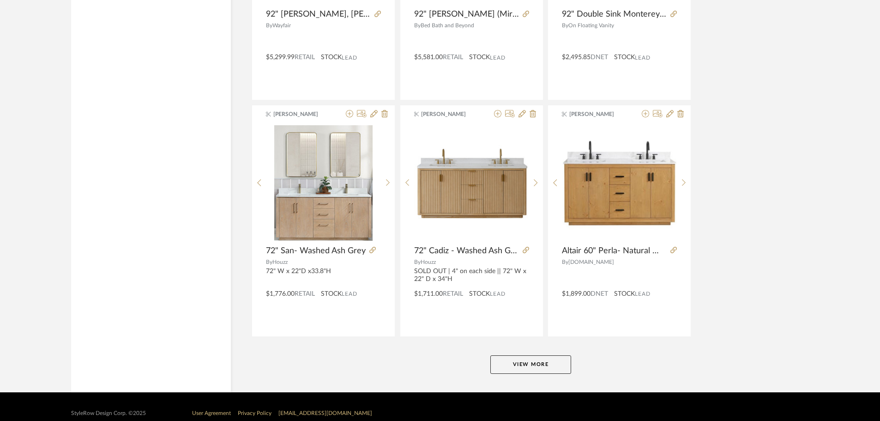
scroll to position [5572, 0]
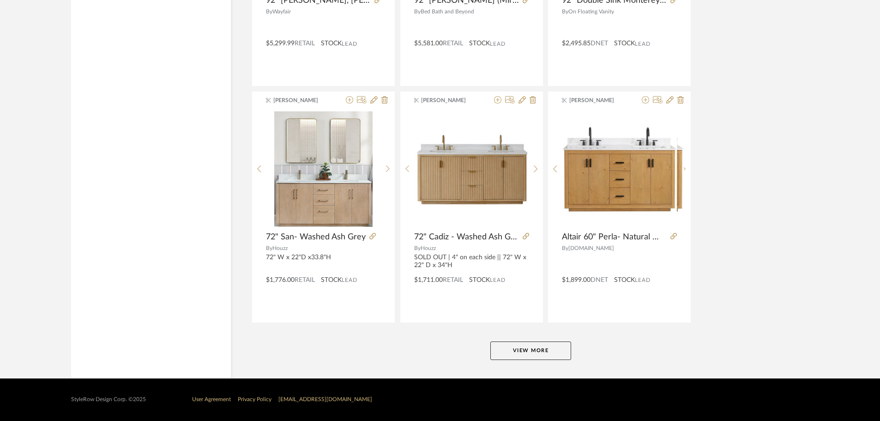
click at [524, 347] on button "View More" at bounding box center [530, 350] width 81 height 18
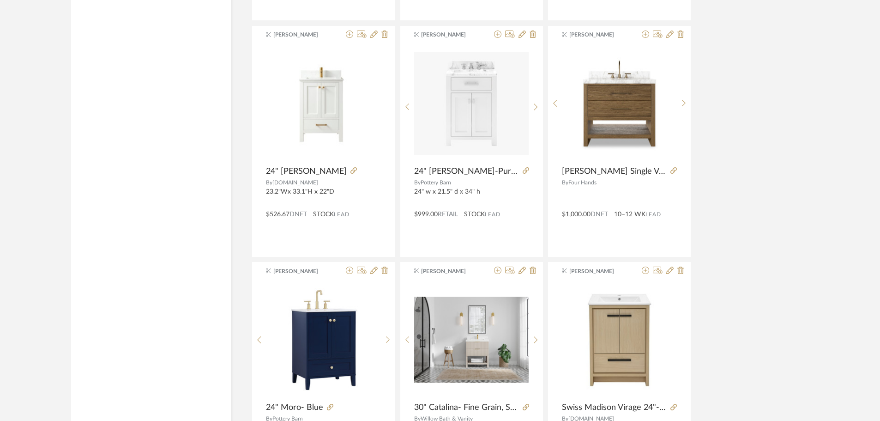
scroll to position [0, 0]
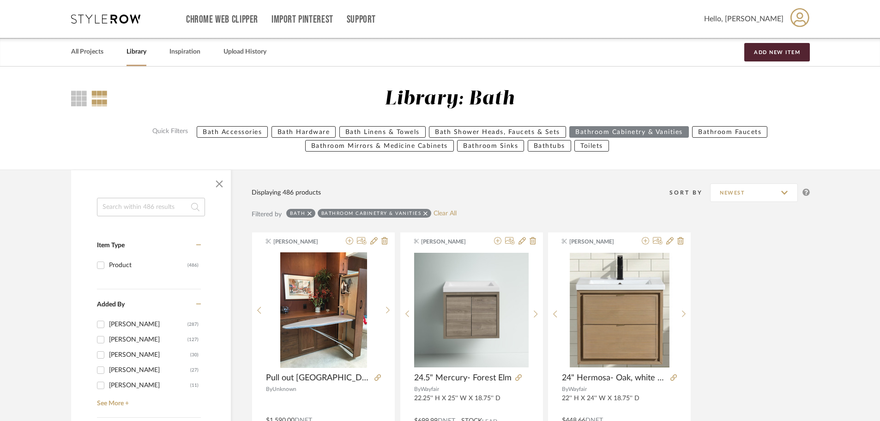
drag, startPoint x: 164, startPoint y: 257, endPoint x: 158, endPoint y: 5, distance: 252.2
click at [162, 208] on input at bounding box center [151, 207] width 108 height 18
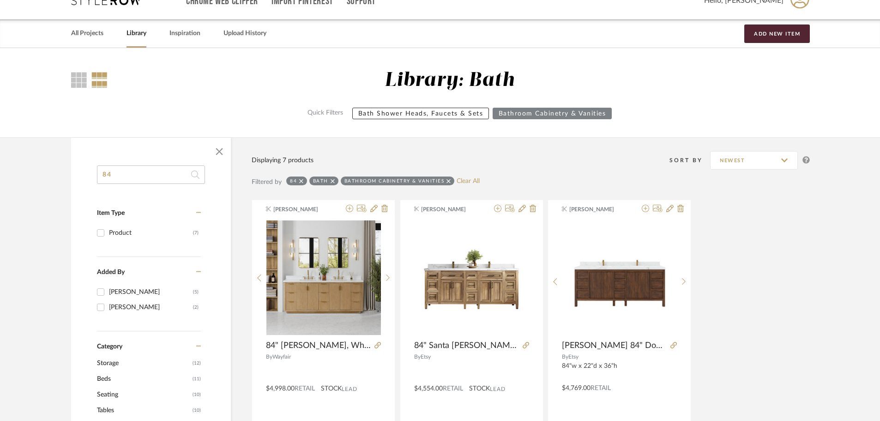
scroll to position [92, 0]
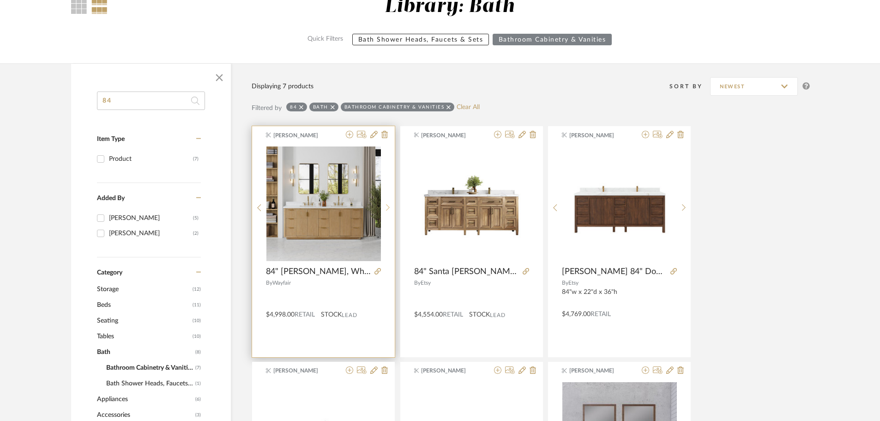
click at [383, 204] on sr-next-btn at bounding box center [388, 208] width 14 height 8
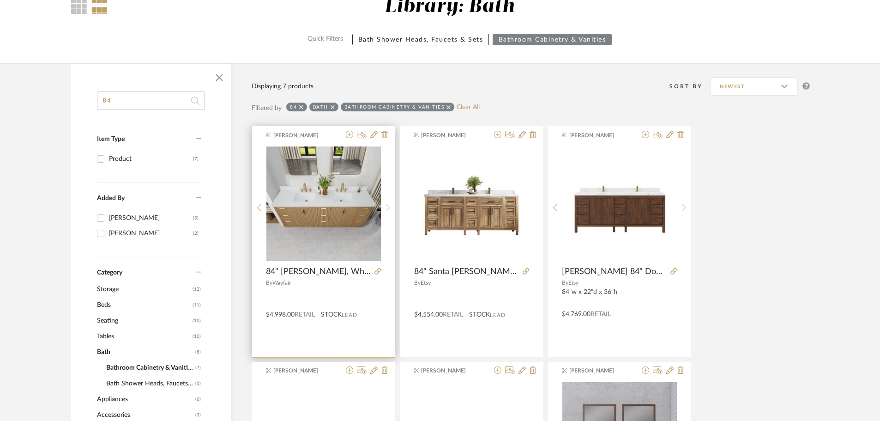
click at [384, 204] on sr-next-btn at bounding box center [388, 208] width 14 height 8
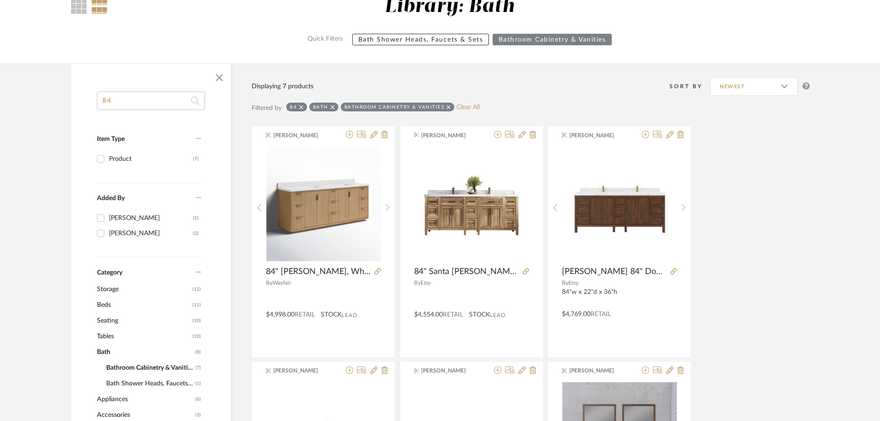
drag, startPoint x: 137, startPoint y: 102, endPoint x: 56, endPoint y: 102, distance: 80.8
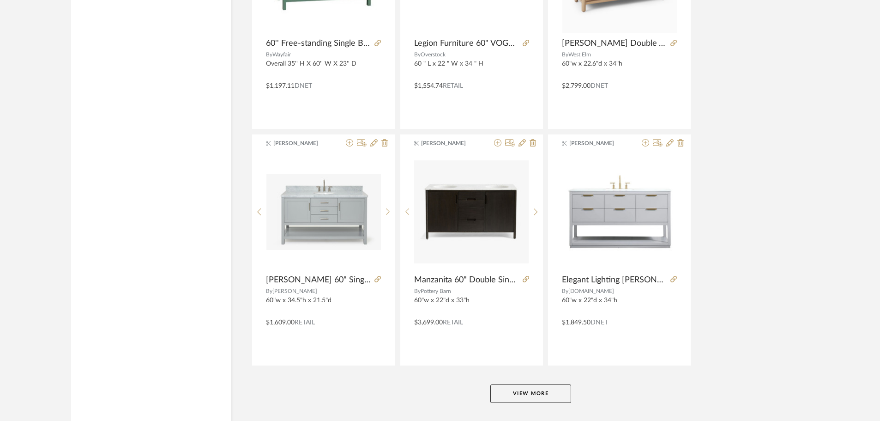
scroll to position [2724, 0]
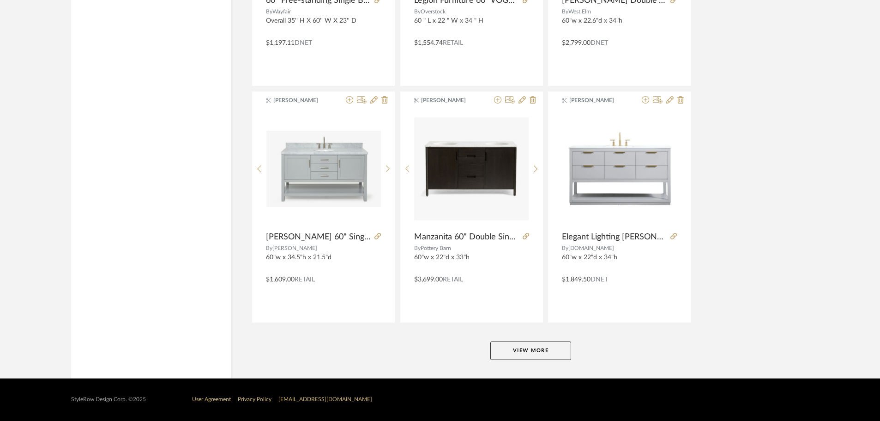
click at [554, 348] on button "View More" at bounding box center [530, 350] width 81 height 18
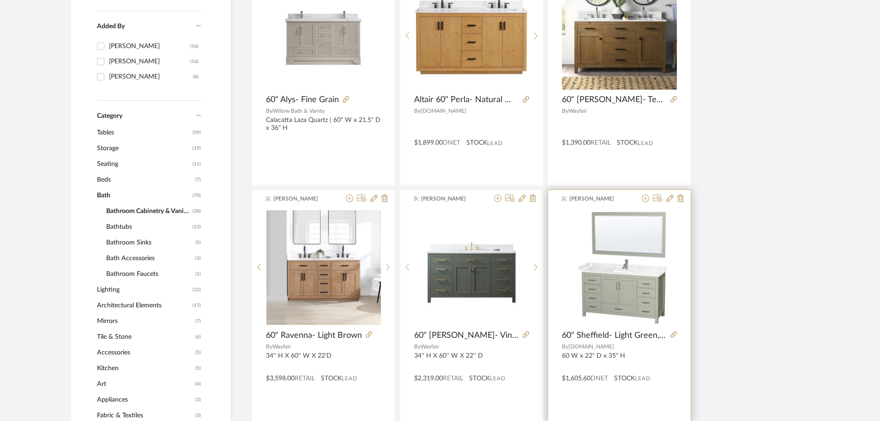
scroll to position [0, 0]
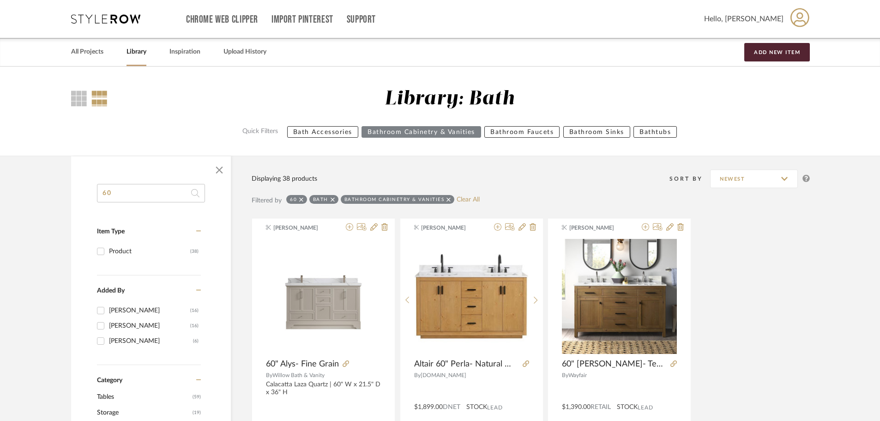
drag, startPoint x: 763, startPoint y: 284, endPoint x: 689, endPoint y: 32, distance: 263.0
click at [142, 179] on div at bounding box center [151, 170] width 160 height 28
click at [137, 187] on input "60" at bounding box center [151, 193] width 108 height 18
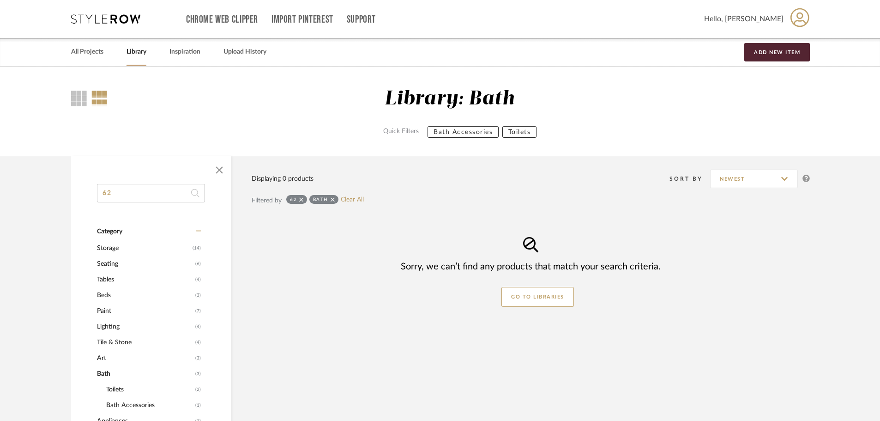
click at [128, 200] on input "62" at bounding box center [151, 193] width 108 height 18
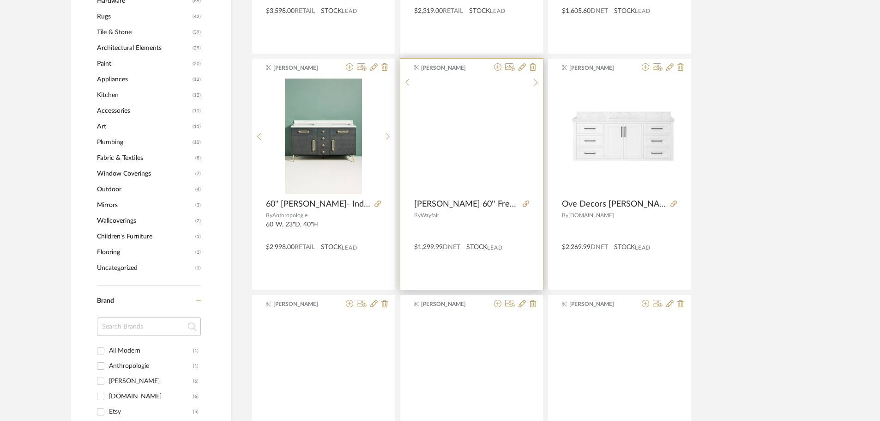
scroll to position [693, 0]
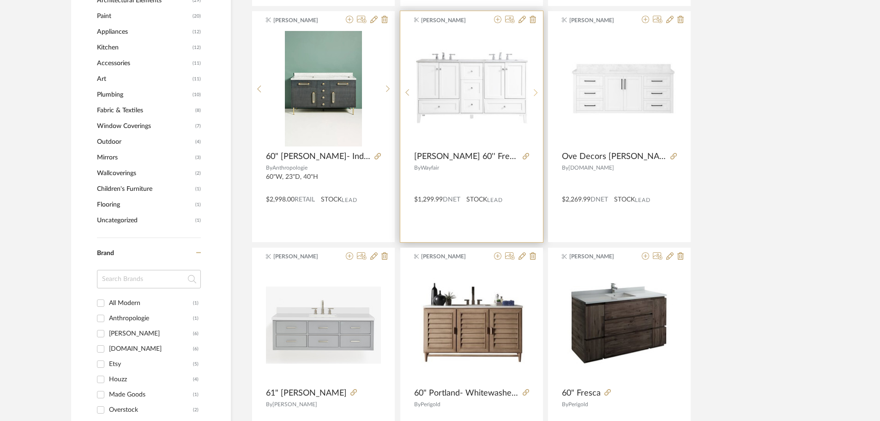
click at [535, 86] on div at bounding box center [536, 92] width 14 height 123
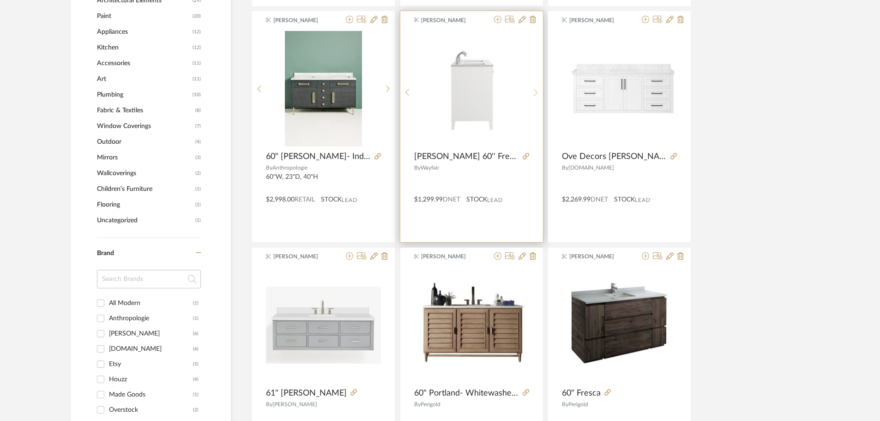
click at [535, 86] on div at bounding box center [536, 92] width 14 height 123
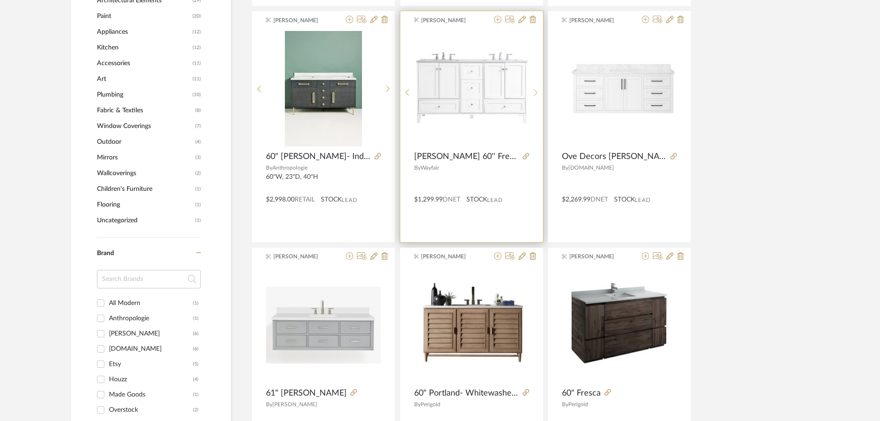
click at [535, 86] on div at bounding box center [536, 92] width 14 height 123
click at [498, 22] on icon at bounding box center [497, 19] width 7 height 7
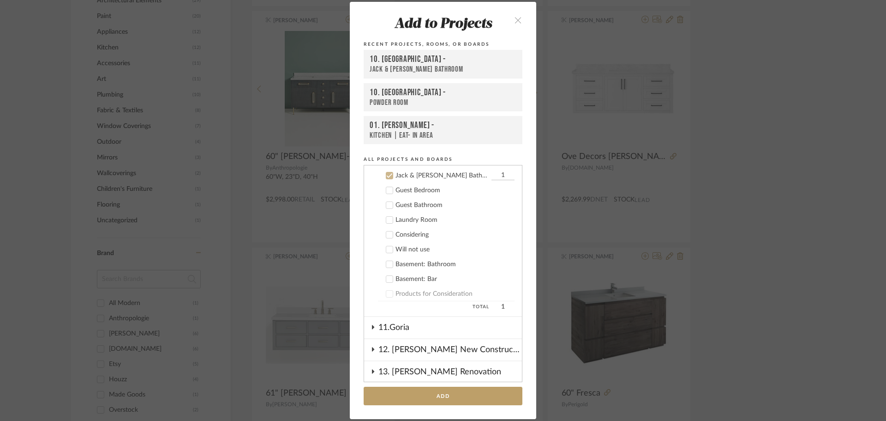
scroll to position [503, 0]
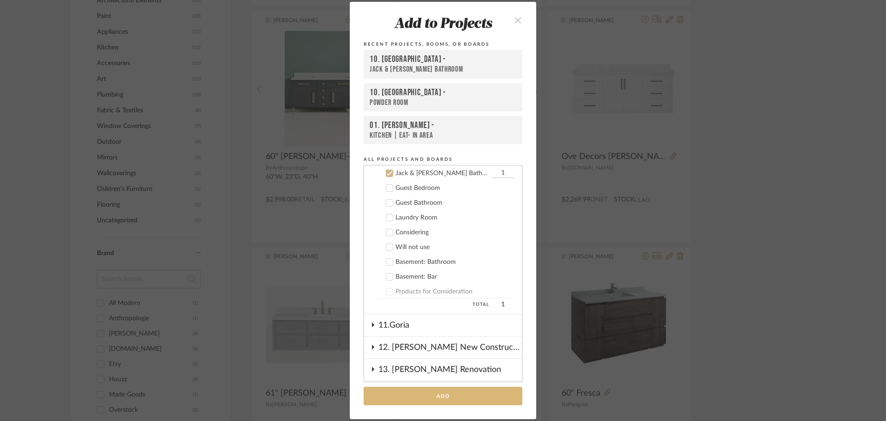
click at [431, 392] on button "Add" at bounding box center [443, 395] width 159 height 19
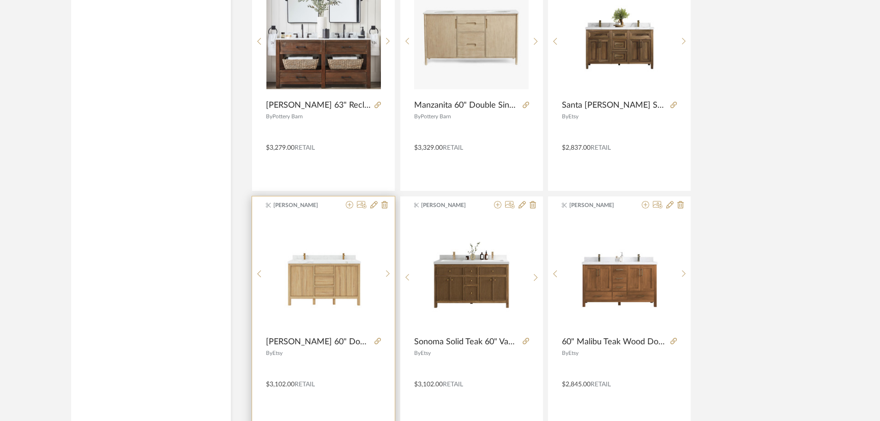
scroll to position [1754, 0]
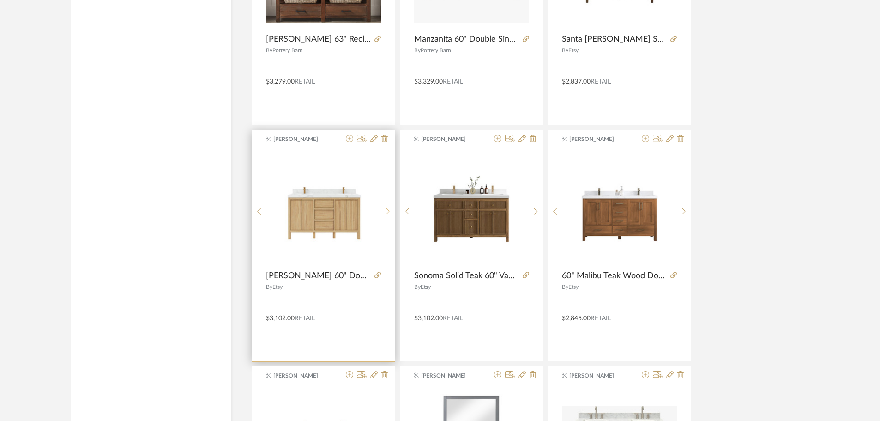
click at [385, 209] on sr-next-btn at bounding box center [388, 211] width 14 height 8
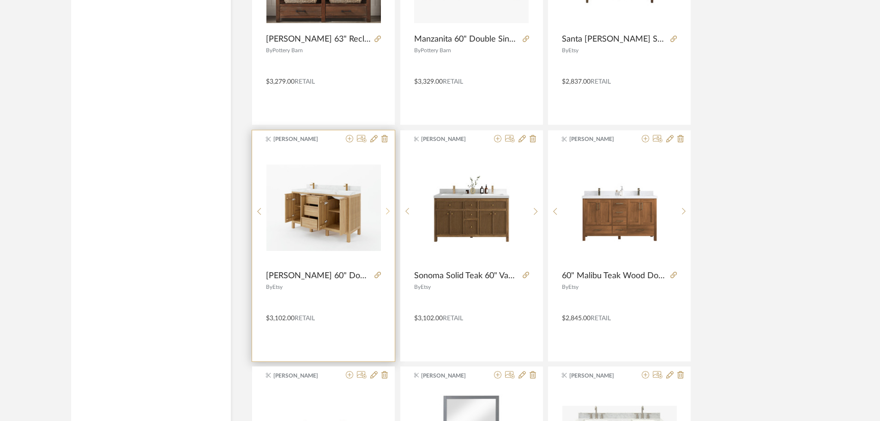
click at [385, 209] on sr-next-btn at bounding box center [388, 211] width 14 height 8
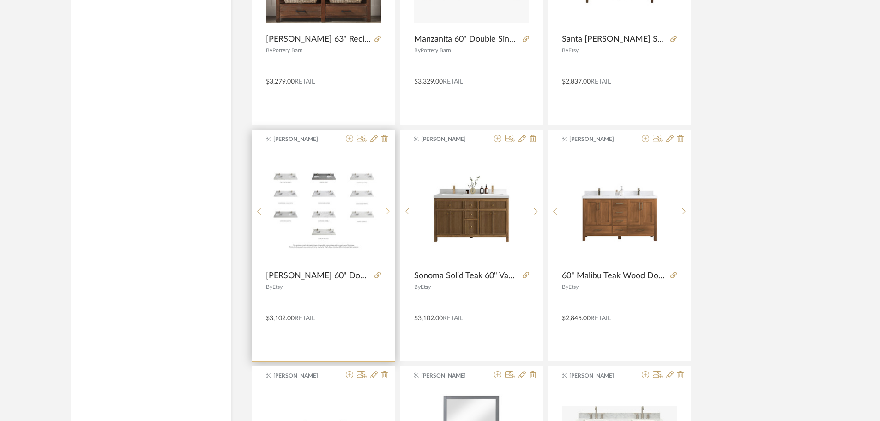
click at [385, 209] on sr-next-btn at bounding box center [388, 211] width 14 height 8
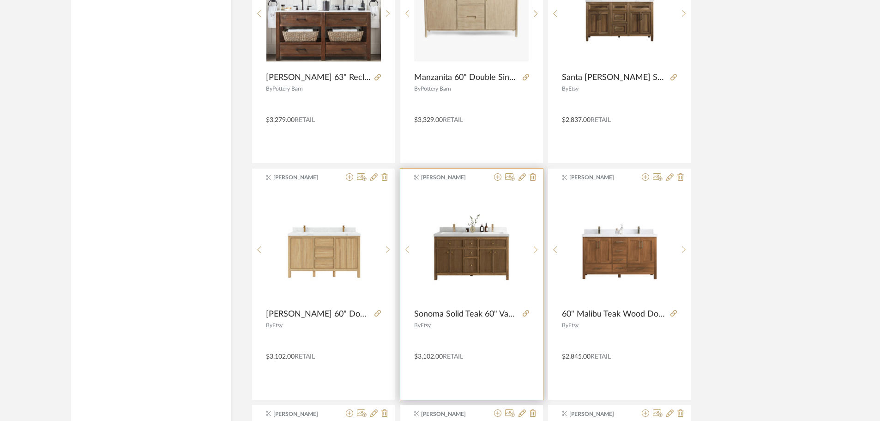
scroll to position [1708, 0]
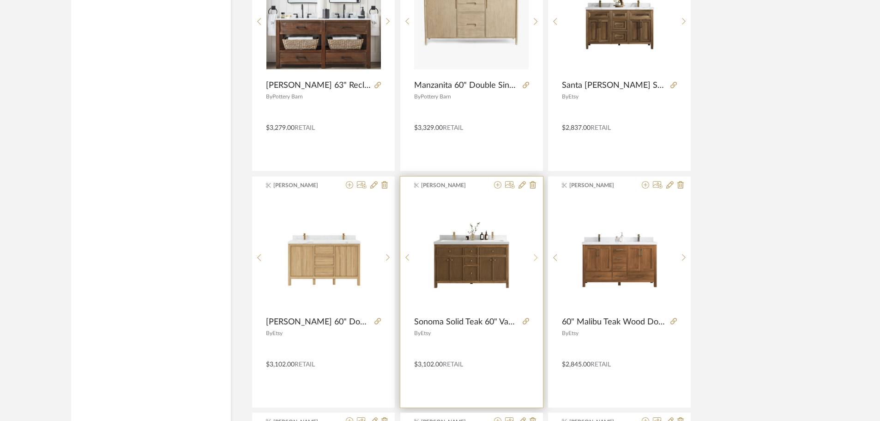
click at [530, 255] on sr-next-btn at bounding box center [536, 257] width 14 height 8
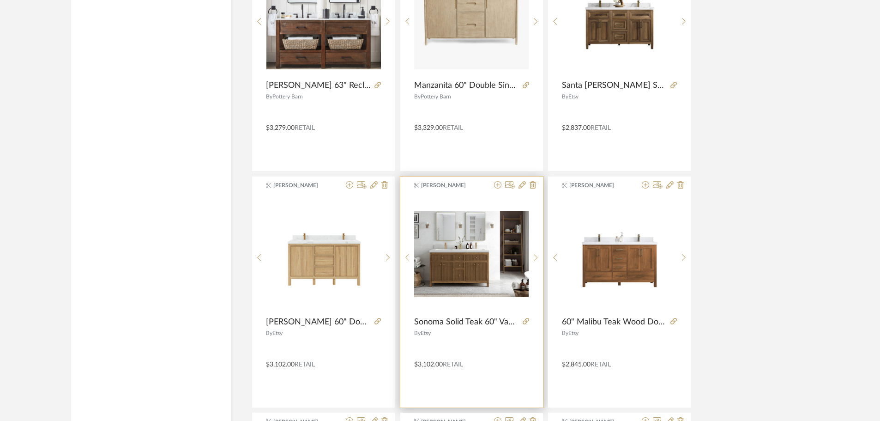
click at [530, 255] on sr-next-btn at bounding box center [536, 257] width 14 height 8
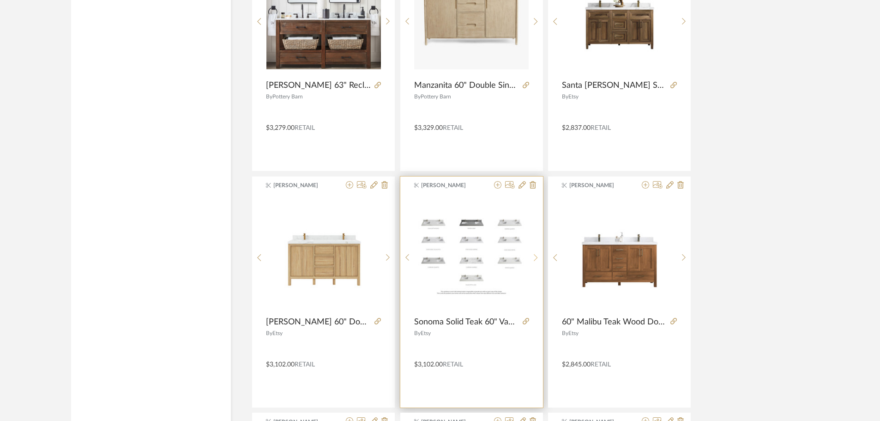
click at [530, 255] on sr-next-btn at bounding box center [536, 257] width 14 height 8
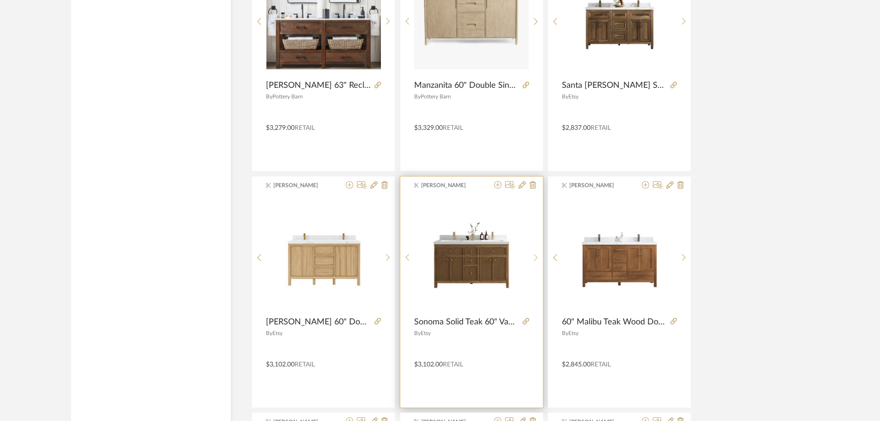
click at [530, 255] on sr-next-btn at bounding box center [536, 257] width 14 height 8
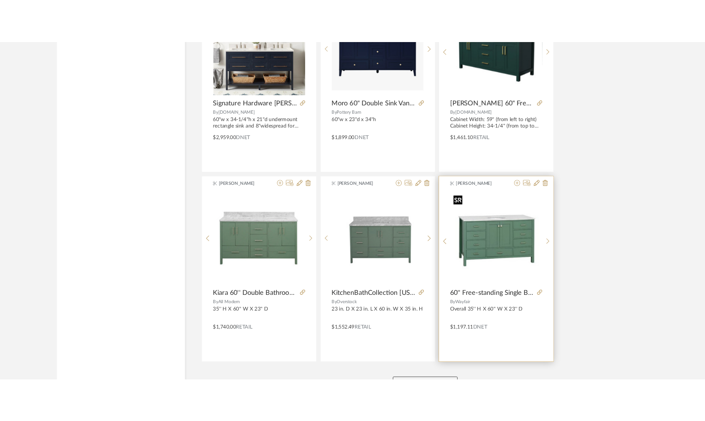
scroll to position [2738, 0]
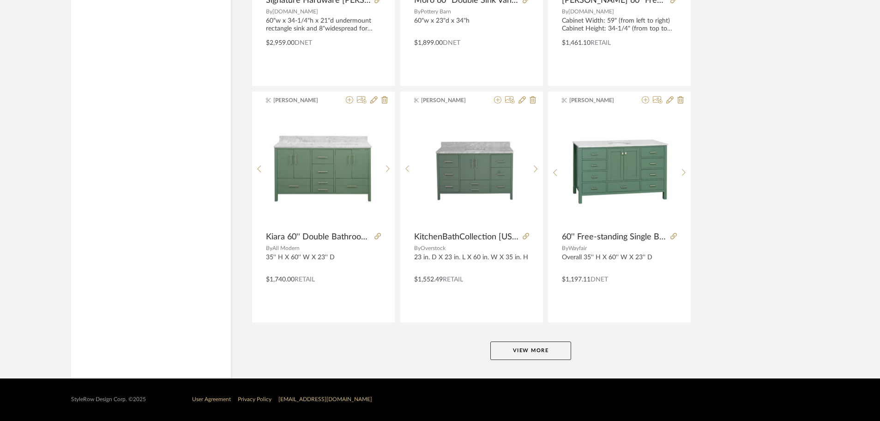
click at [535, 359] on button "View More" at bounding box center [530, 350] width 81 height 18
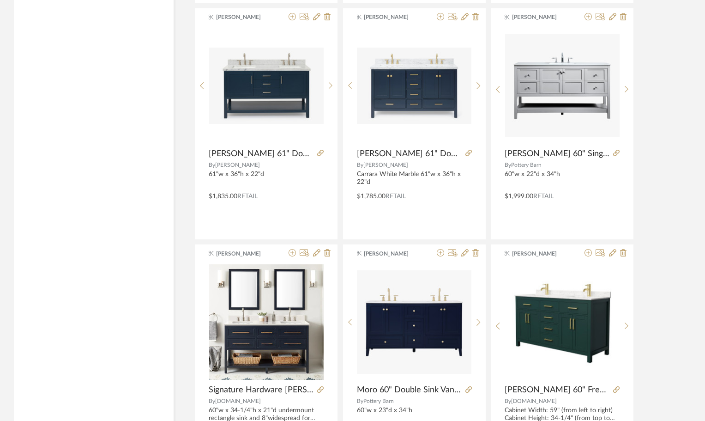
scroll to position [0, 0]
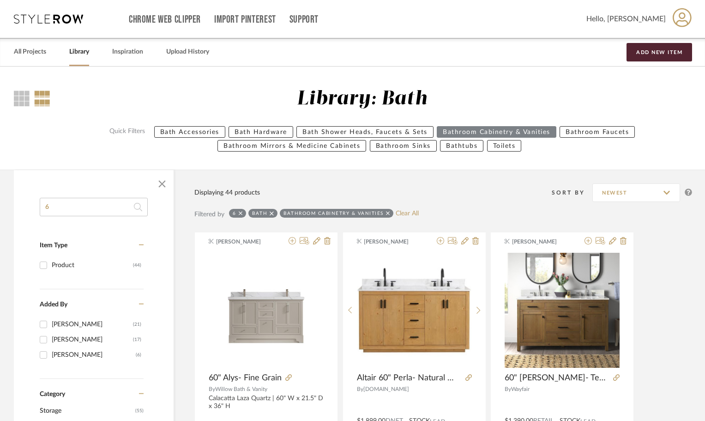
drag, startPoint x: 106, startPoint y: 298, endPoint x: 107, endPoint y: 3, distance: 295.5
drag, startPoint x: 52, startPoint y: 209, endPoint x: 14, endPoint y: 211, distance: 37.5
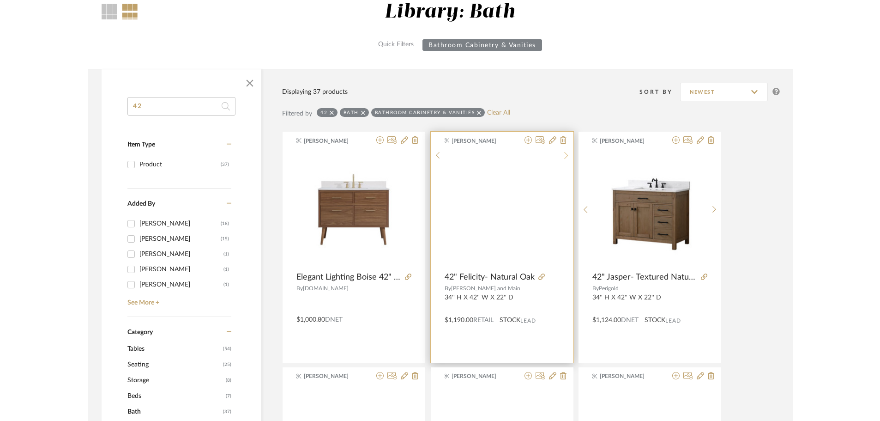
scroll to position [139, 0]
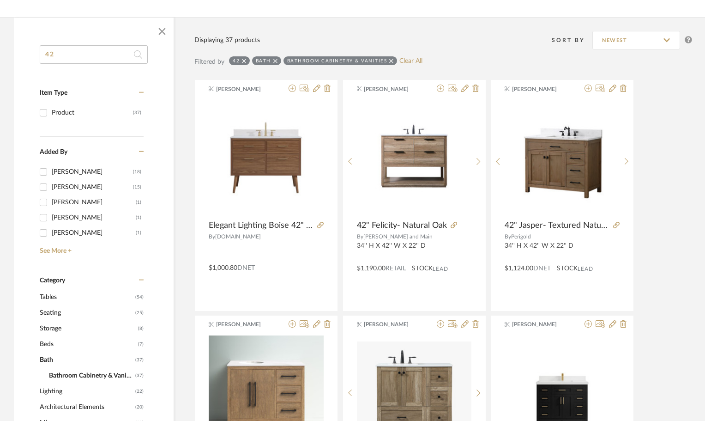
drag, startPoint x: 91, startPoint y: 58, endPoint x: 23, endPoint y: 54, distance: 68.9
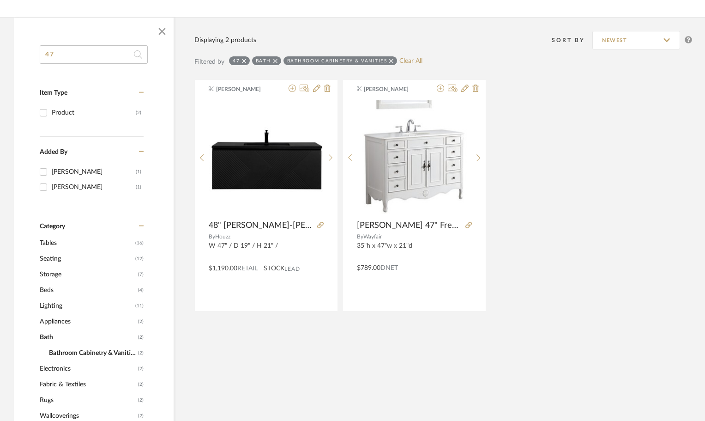
drag, startPoint x: 92, startPoint y: 50, endPoint x: 9, endPoint y: 51, distance: 82.7
click at [10, 51] on div "47 Item Type Product (2) Added By Maria Ortega (1) Katherine Cowley (1) Categor…" at bounding box center [352, 416] width 705 height 798
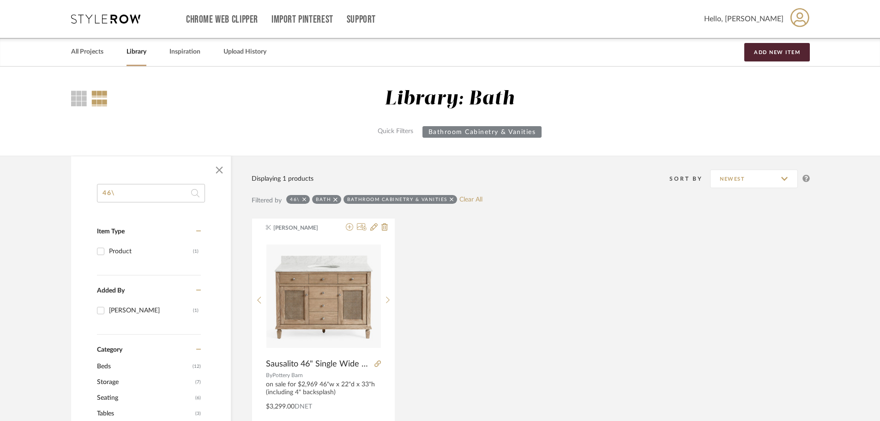
drag, startPoint x: 126, startPoint y: 196, endPoint x: 72, endPoint y: 193, distance: 53.7
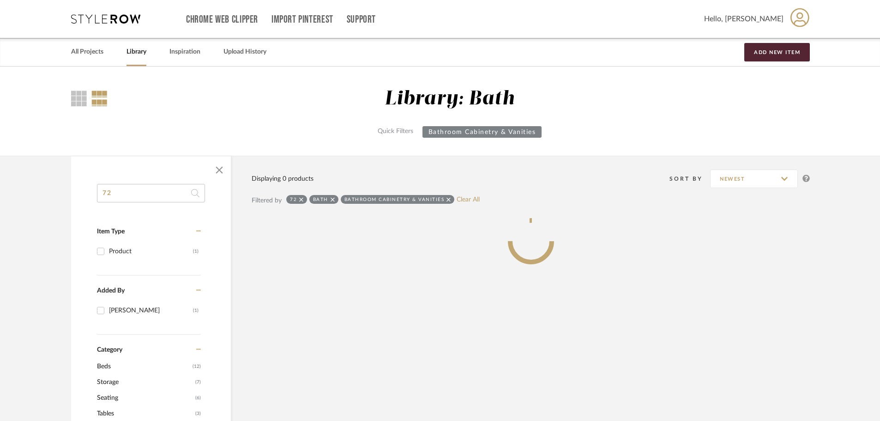
click at [283, 137] on div "Quick Filters Bathroom Cabinetry & Vanities" at bounding box center [459, 133] width 702 height 14
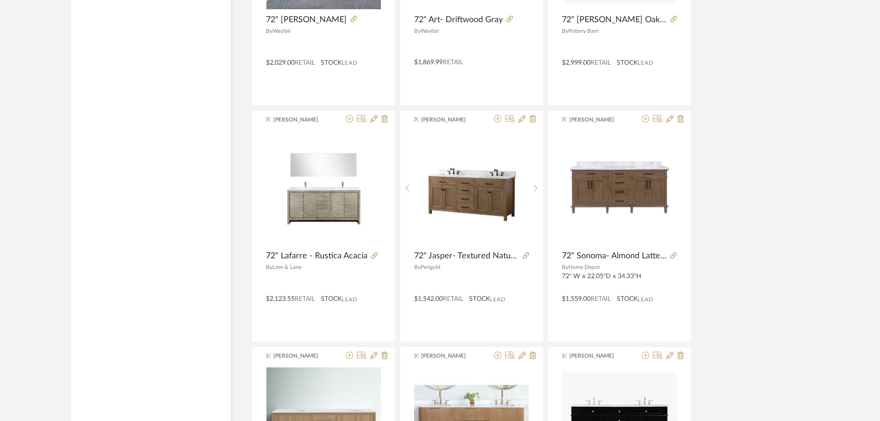
scroll to position [1524, 0]
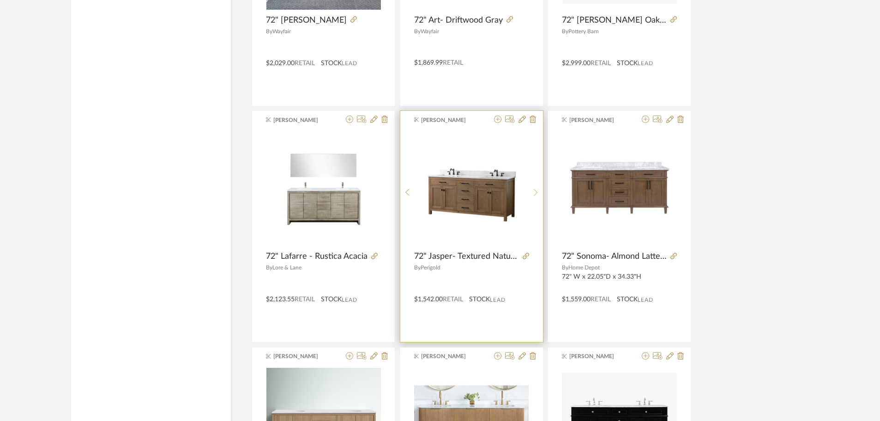
click at [532, 190] on sr-next-btn at bounding box center [536, 192] width 14 height 8
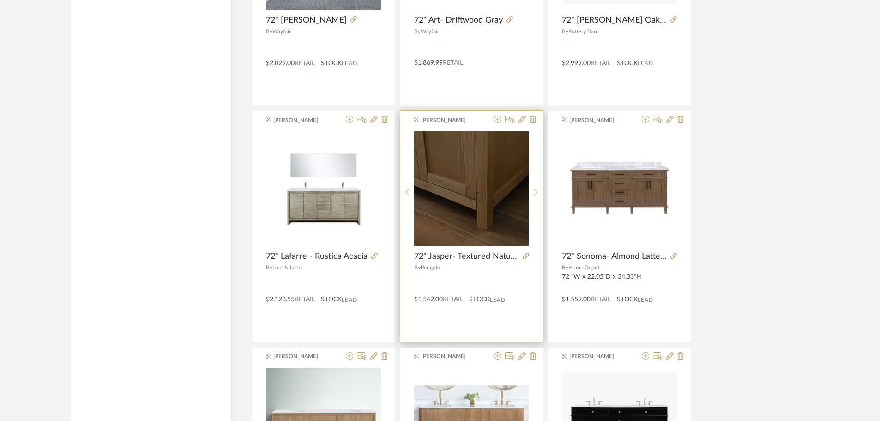
click at [532, 190] on sr-next-btn at bounding box center [536, 192] width 14 height 8
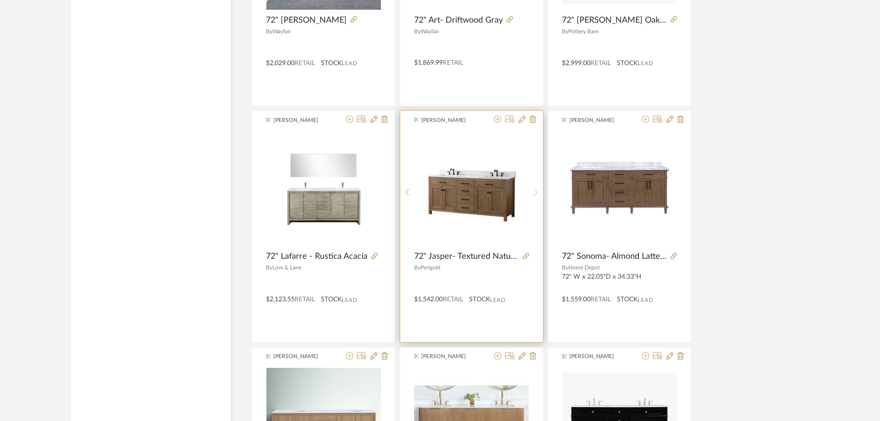
click at [532, 190] on sr-next-btn at bounding box center [536, 192] width 14 height 8
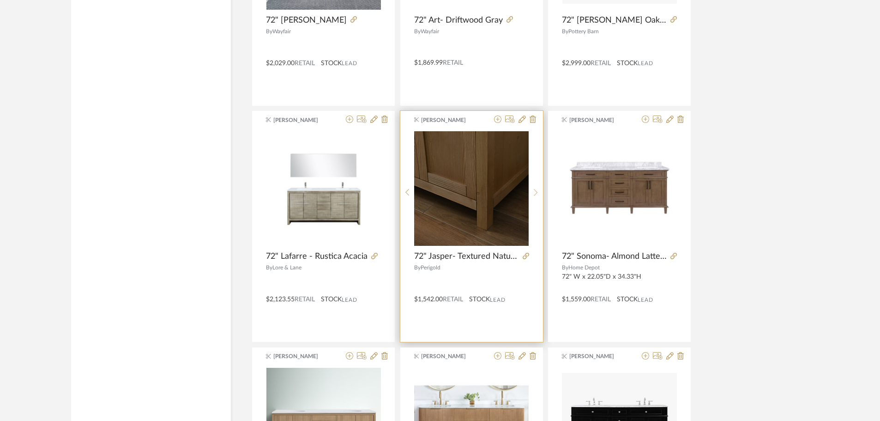
click at [532, 190] on sr-next-btn at bounding box center [536, 192] width 14 height 8
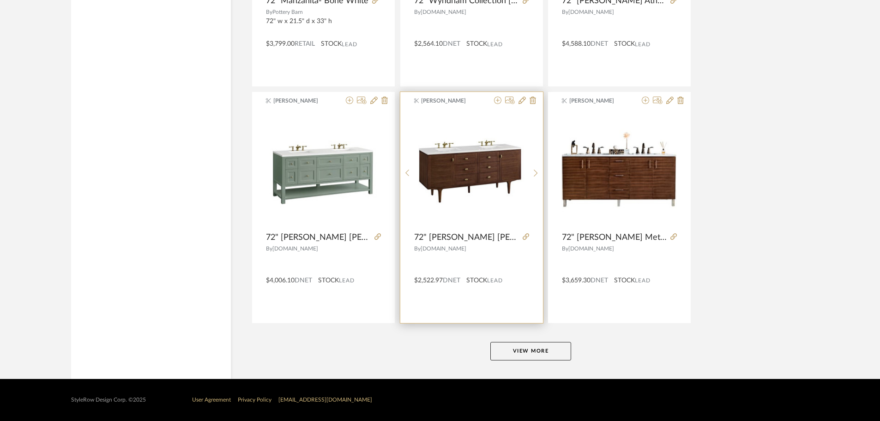
scroll to position [2724, 0]
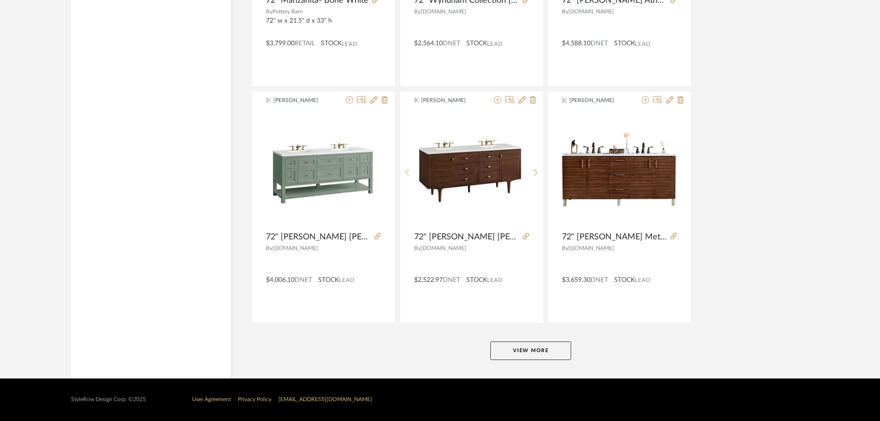
click at [528, 350] on button "View More" at bounding box center [530, 350] width 81 height 18
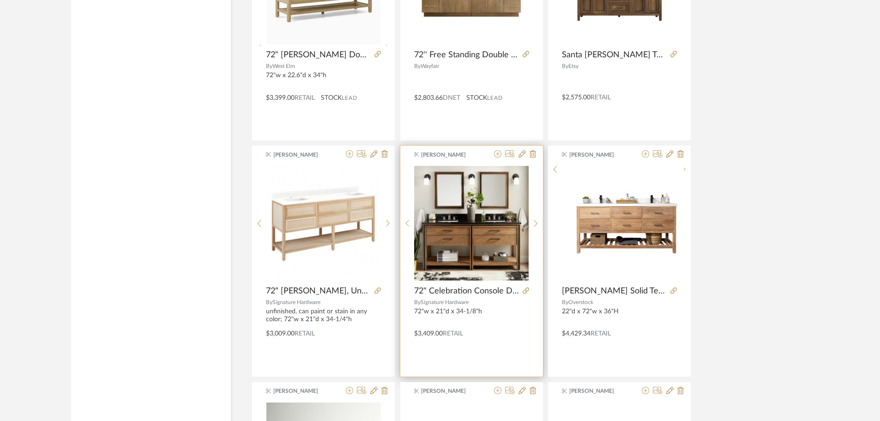
scroll to position [3878, 0]
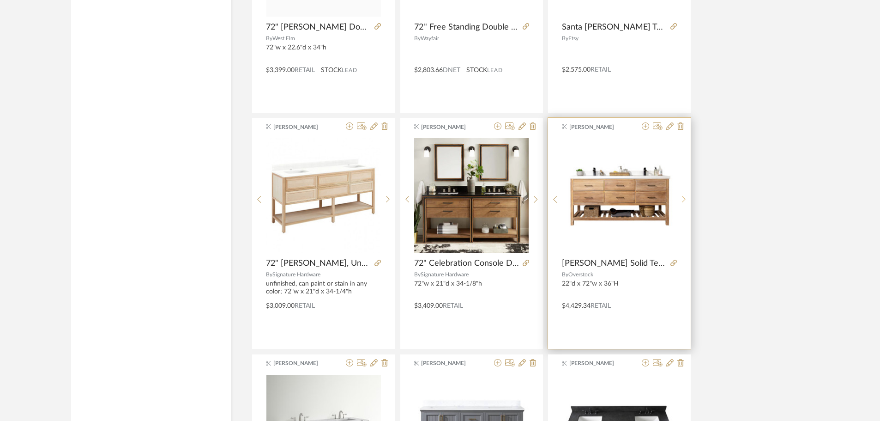
click at [684, 199] on icon at bounding box center [684, 199] width 4 height 8
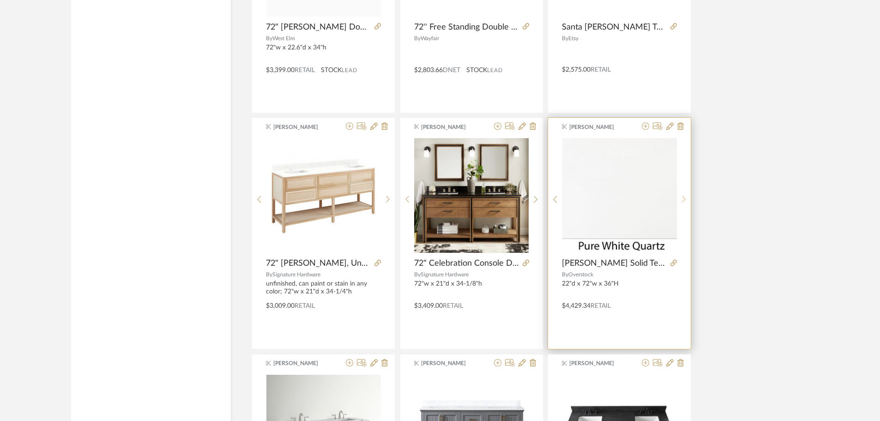
click at [684, 199] on icon at bounding box center [684, 199] width 4 height 8
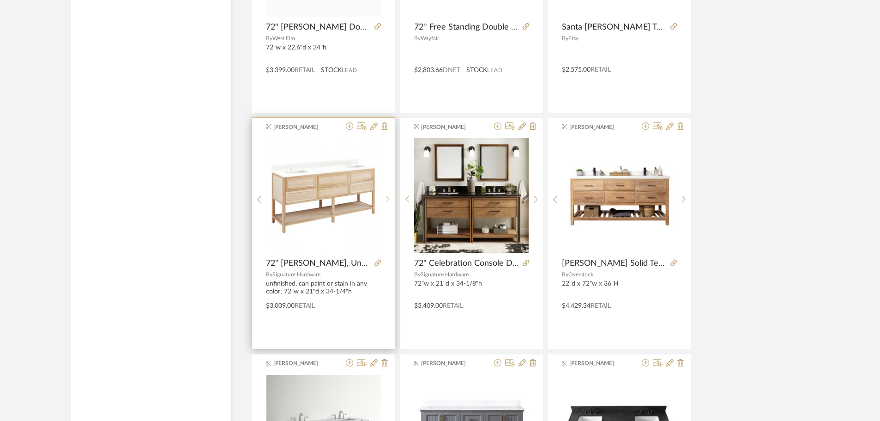
click at [384, 194] on div at bounding box center [388, 199] width 14 height 123
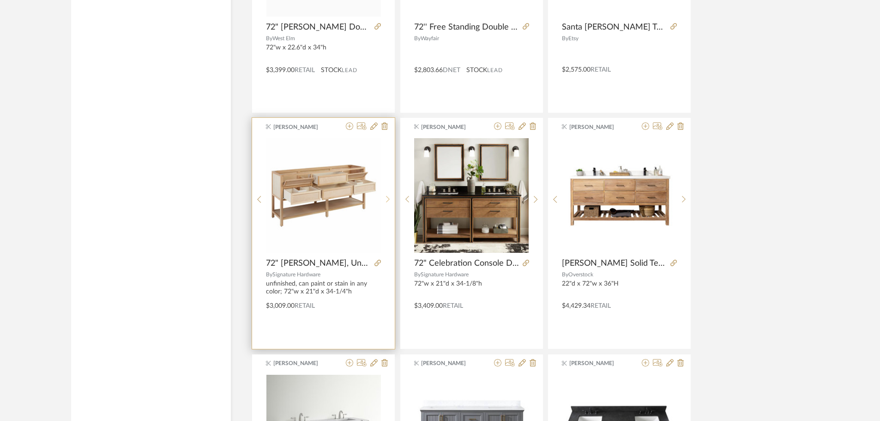
click at [384, 194] on div at bounding box center [388, 199] width 14 height 123
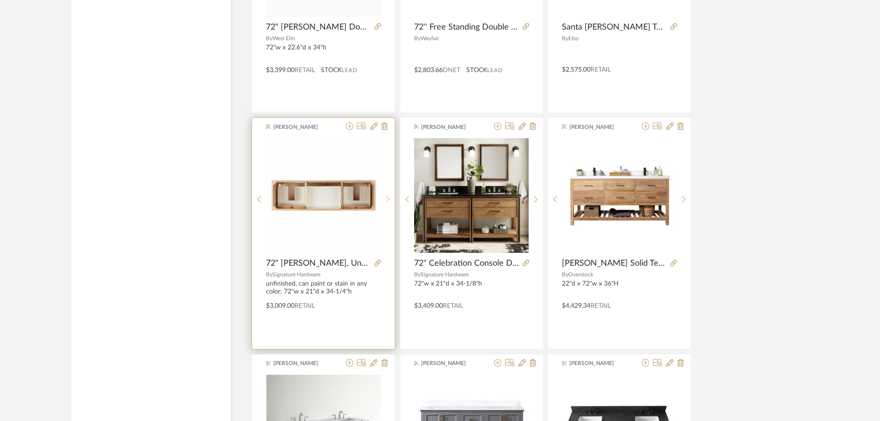
click at [384, 194] on div at bounding box center [388, 199] width 14 height 123
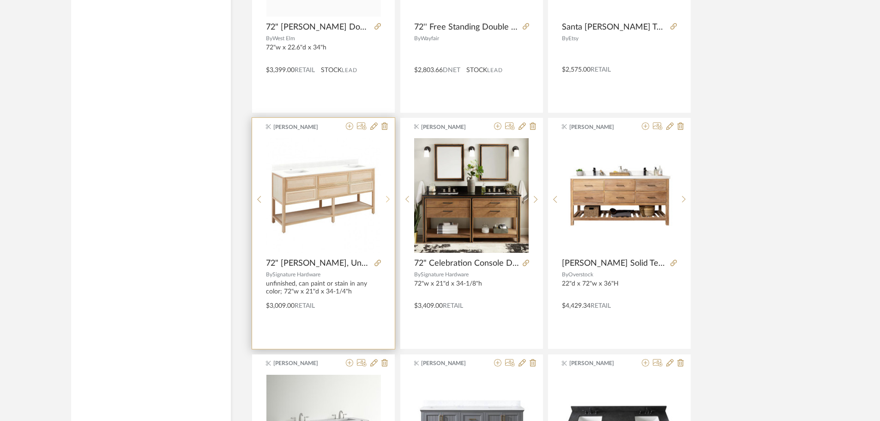
click at [384, 194] on div at bounding box center [388, 199] width 14 height 123
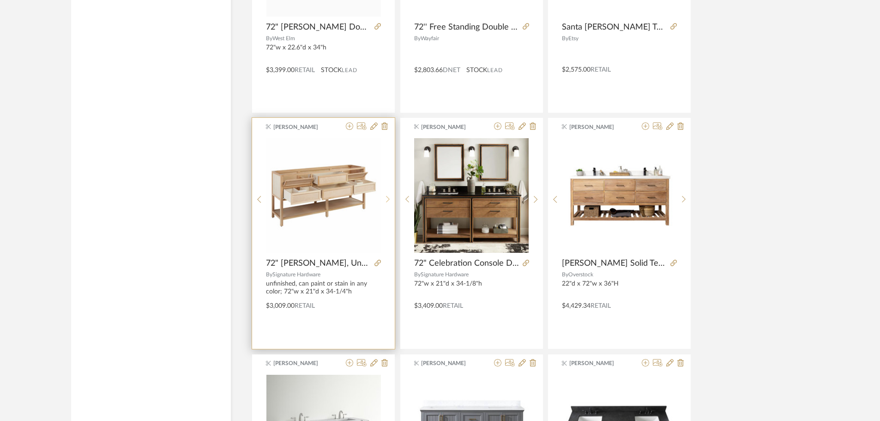
click at [384, 194] on div at bounding box center [388, 199] width 14 height 123
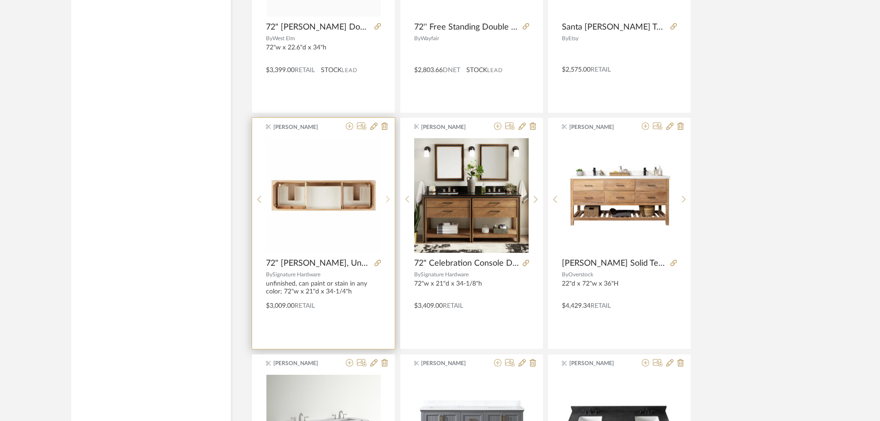
click at [384, 194] on div at bounding box center [388, 199] width 14 height 123
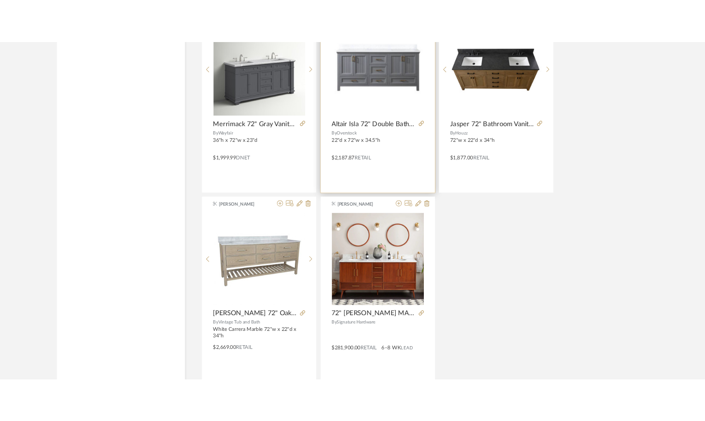
scroll to position [4340, 0]
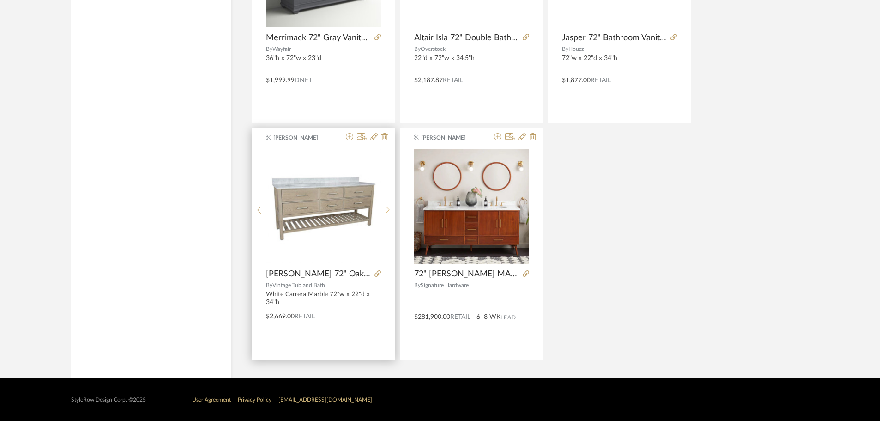
click at [386, 210] on icon at bounding box center [388, 210] width 4 height 8
click at [379, 273] on icon at bounding box center [377, 273] width 6 height 6
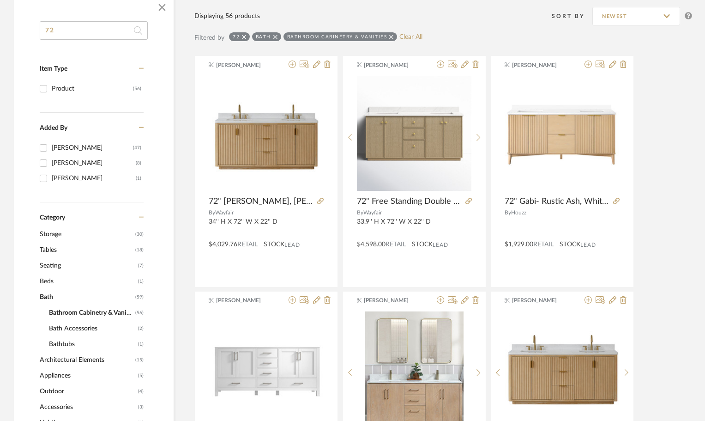
scroll to position [0, 0]
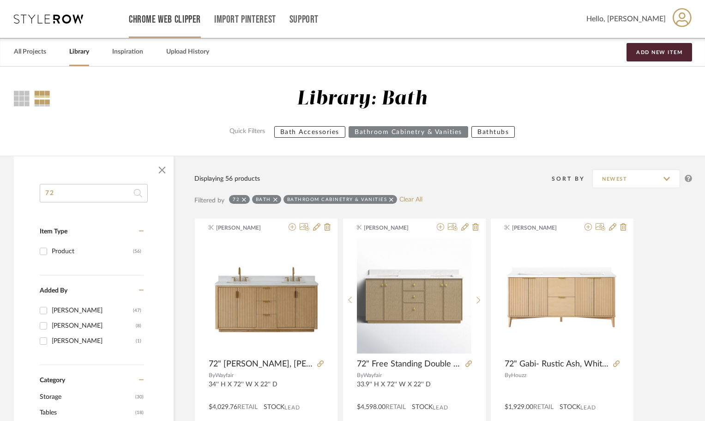
drag, startPoint x: 127, startPoint y: 137, endPoint x: 133, endPoint y: 10, distance: 127.1
drag, startPoint x: 65, startPoint y: 194, endPoint x: 0, endPoint y: 190, distance: 64.8
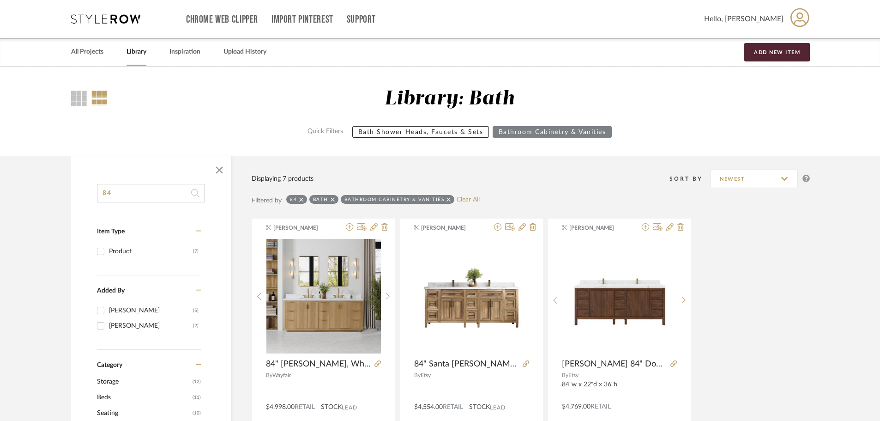
drag, startPoint x: 126, startPoint y: 192, endPoint x: 0, endPoint y: 190, distance: 125.1
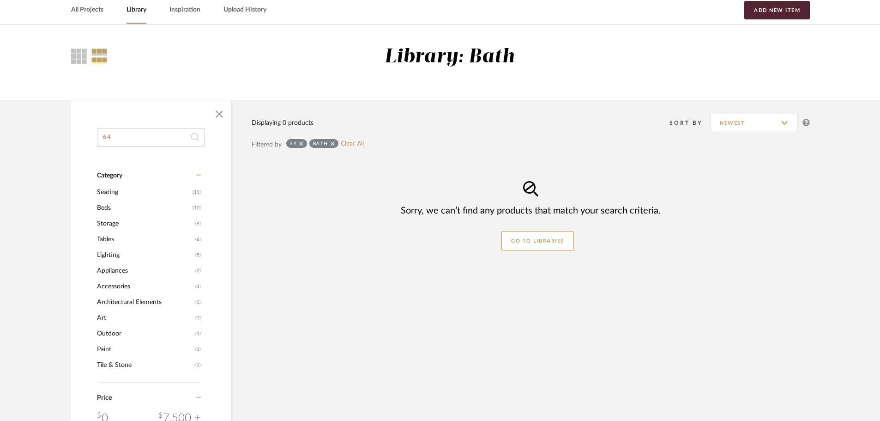
scroll to position [46, 0]
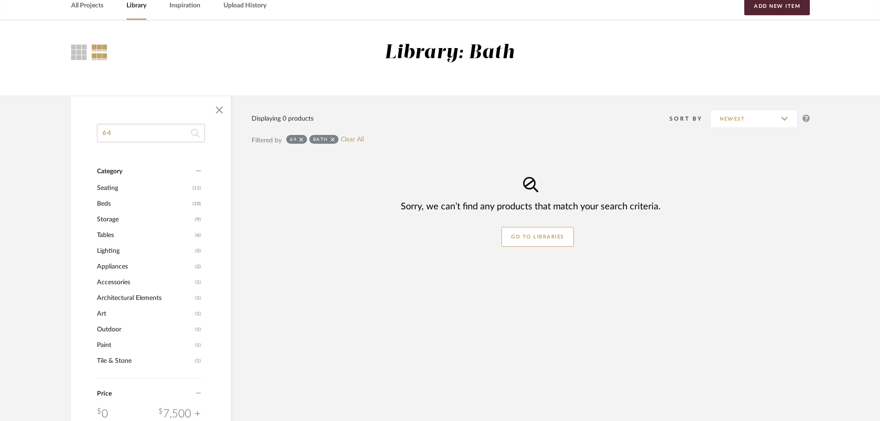
drag, startPoint x: 143, startPoint y: 127, endPoint x: 94, endPoint y: 127, distance: 49.4
click at [100, 127] on input "64" at bounding box center [151, 133] width 108 height 18
type input "42"
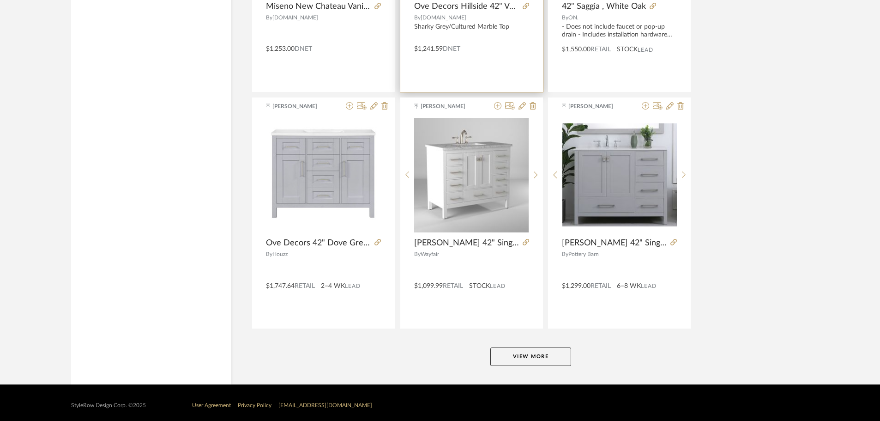
scroll to position [2724, 0]
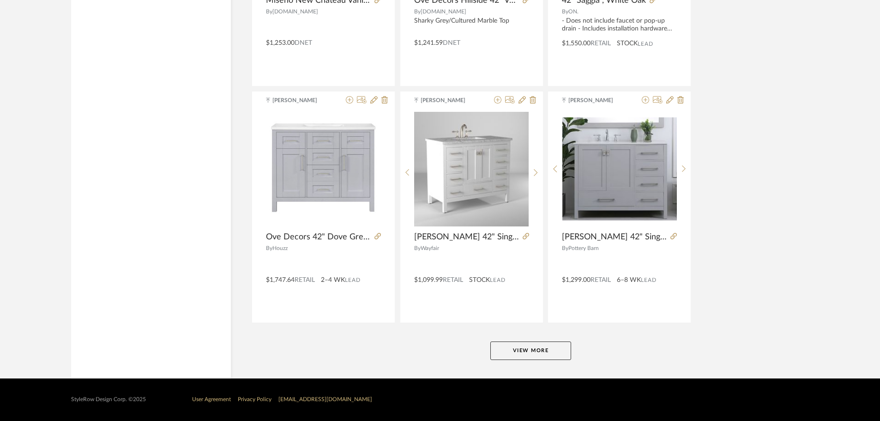
click at [509, 347] on button "View More" at bounding box center [530, 350] width 81 height 18
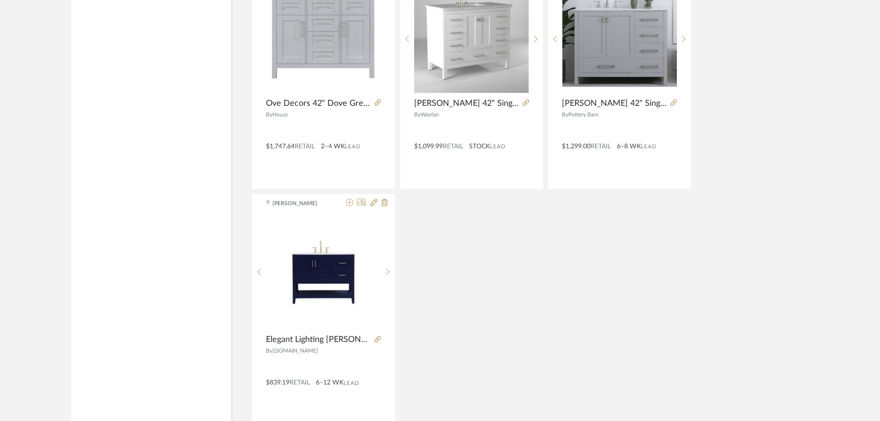
scroll to position [2863, 0]
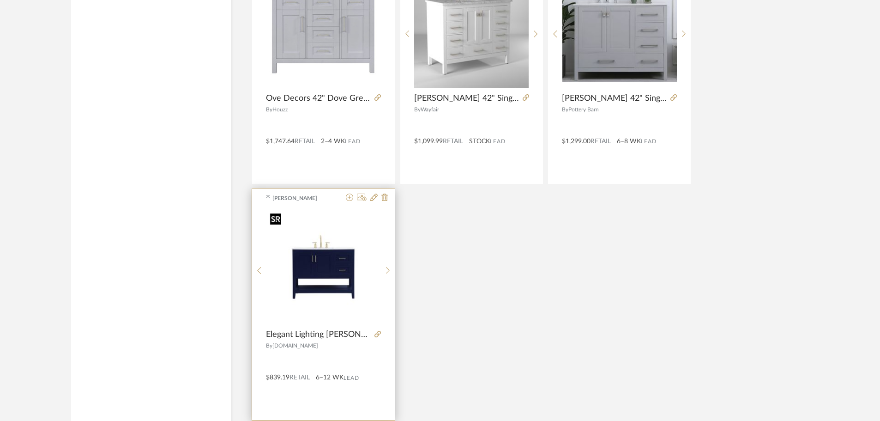
click at [321, 274] on img "0" at bounding box center [323, 266] width 115 height 115
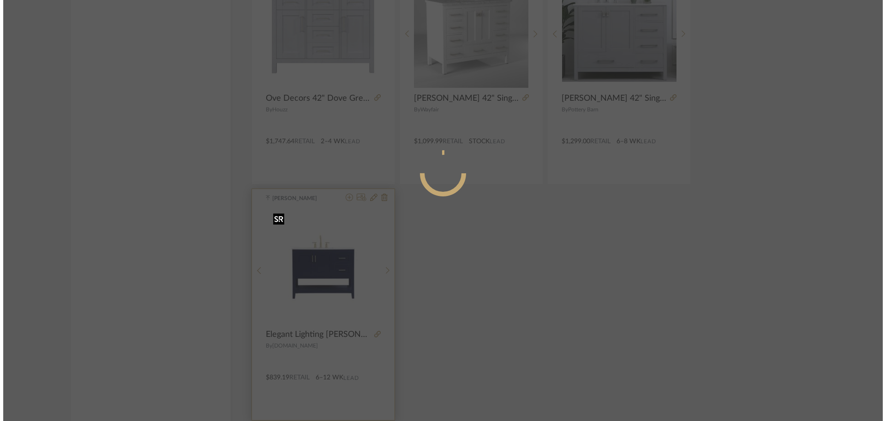
scroll to position [0, 0]
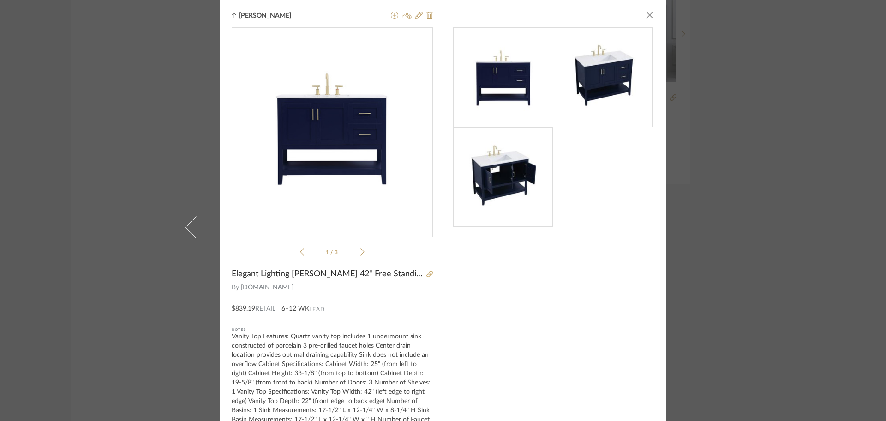
click at [814, 293] on div "Katherine Cowley × 1 / 3 Elegant Lighting Aubrey 42" Free Standing Single Basin…" at bounding box center [443, 210] width 886 height 421
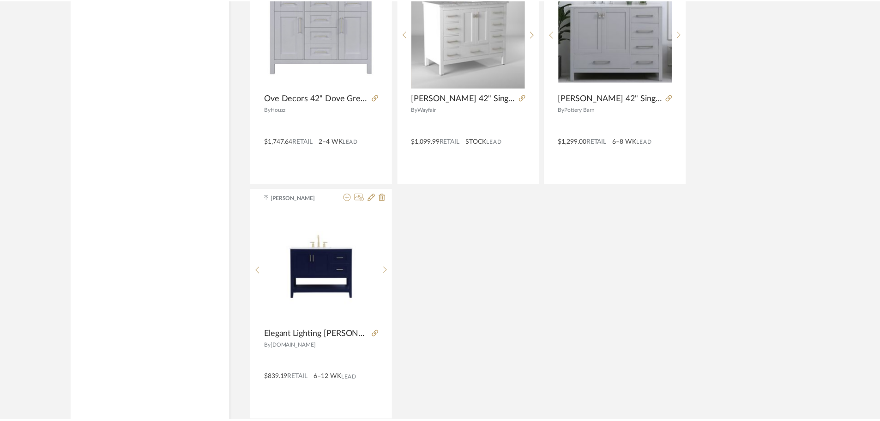
scroll to position [2863, 0]
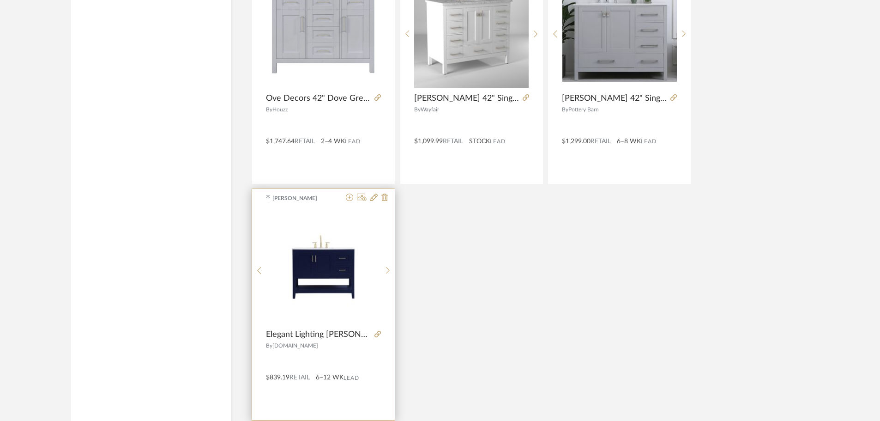
click at [371, 335] on div at bounding box center [376, 334] width 10 height 10
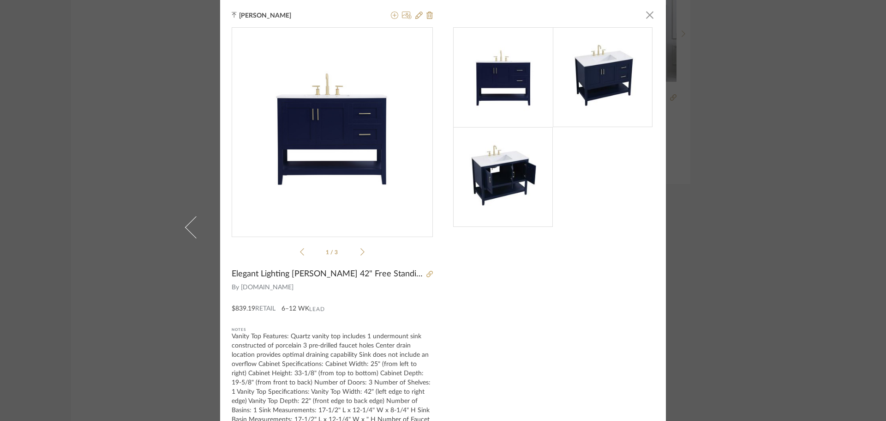
click at [372, 335] on div "Vanity Top Features: Quartz vanity top includes 1 undermount sink constructed o…" at bounding box center [332, 386] width 201 height 111
click at [717, 290] on div "Katherine Cowley × 1 / 3 Elegant Lighting Aubrey 42" Free Standing Single Basin…" at bounding box center [443, 210] width 886 height 421
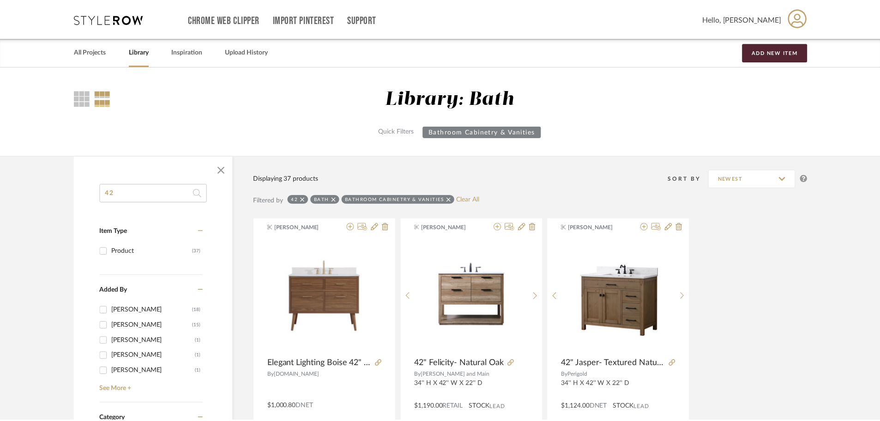
scroll to position [2863, 0]
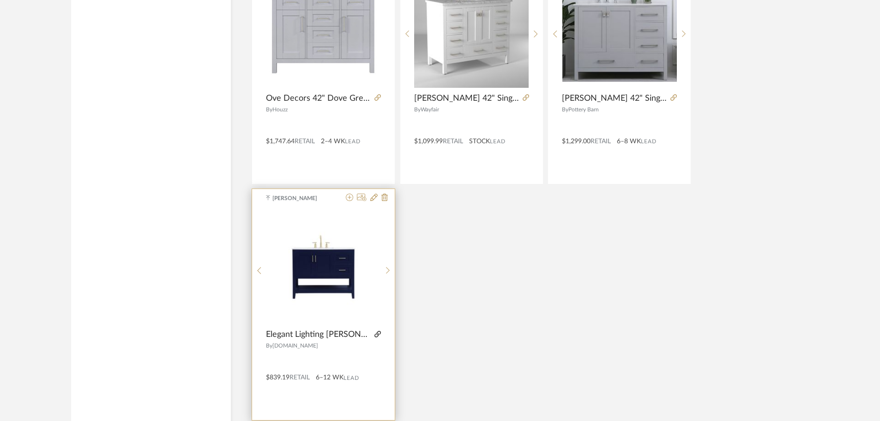
click at [379, 335] on icon at bounding box center [377, 334] width 6 height 6
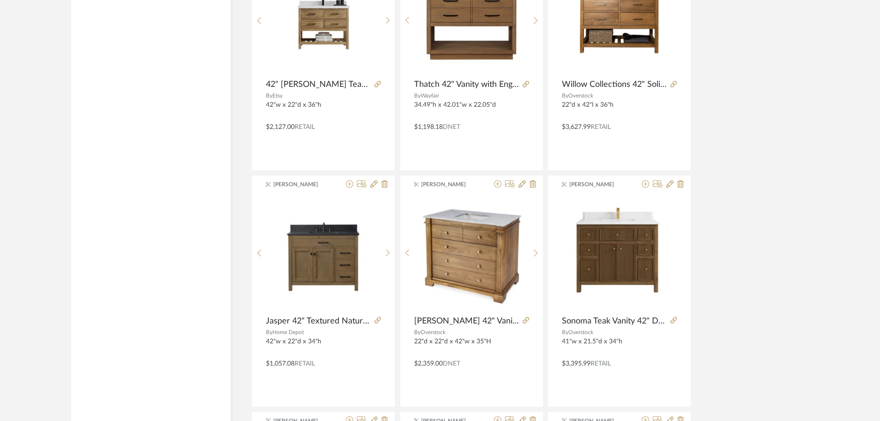
scroll to position [2170, 0]
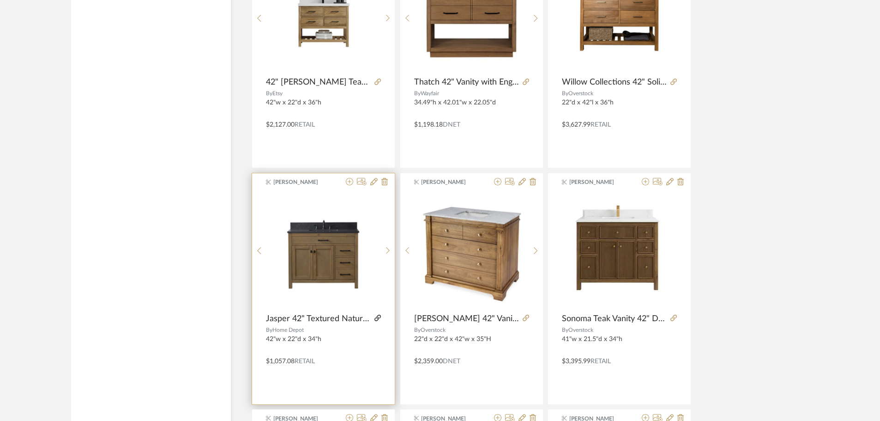
click at [376, 317] on icon at bounding box center [377, 317] width 6 height 6
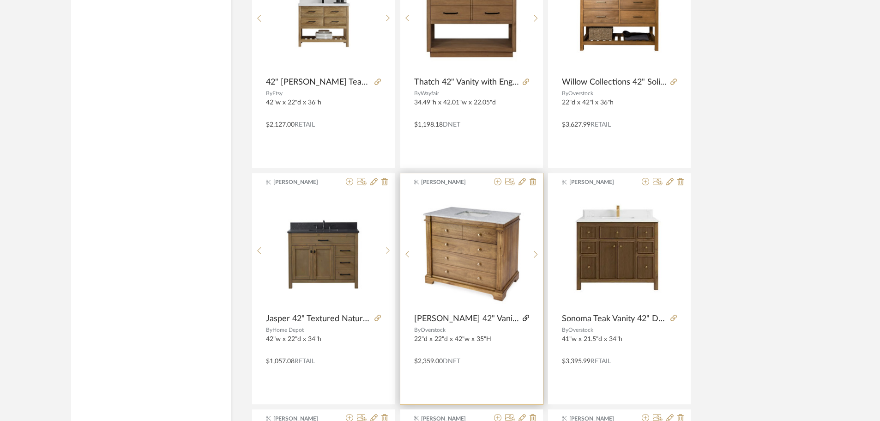
click at [523, 317] on icon at bounding box center [526, 317] width 6 height 6
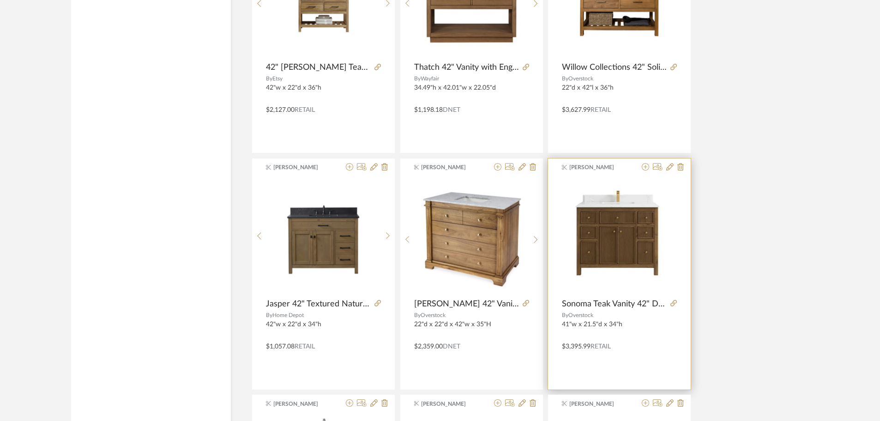
scroll to position [2216, 0]
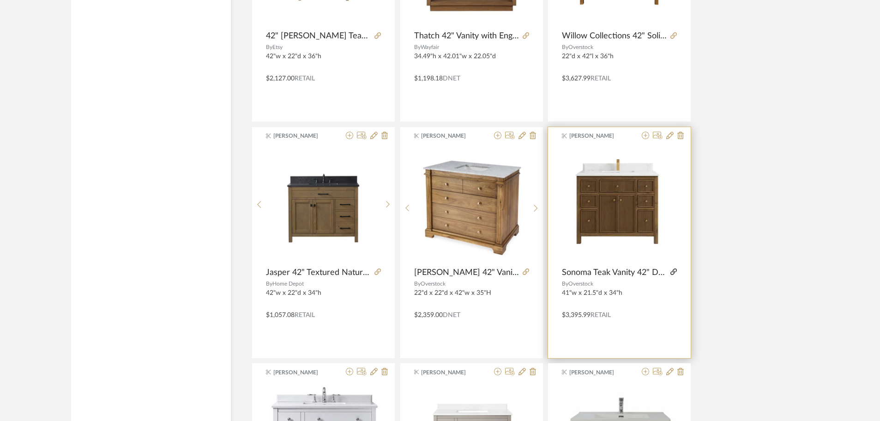
click at [674, 274] on icon at bounding box center [673, 271] width 6 height 6
click at [646, 136] on icon at bounding box center [645, 135] width 7 height 7
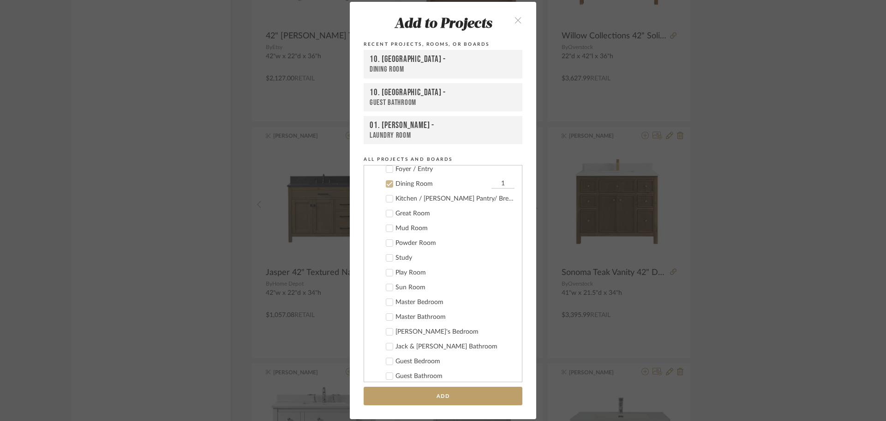
scroll to position [340, 0]
click at [396, 172] on div "Dining Room" at bounding box center [443, 173] width 94 height 8
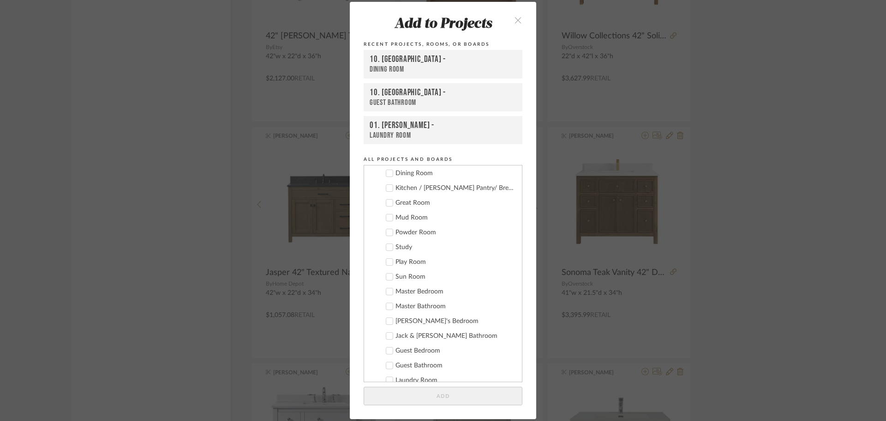
click at [396, 232] on div "Powder Room" at bounding box center [455, 233] width 119 height 8
click at [435, 398] on button "Add" at bounding box center [443, 395] width 159 height 19
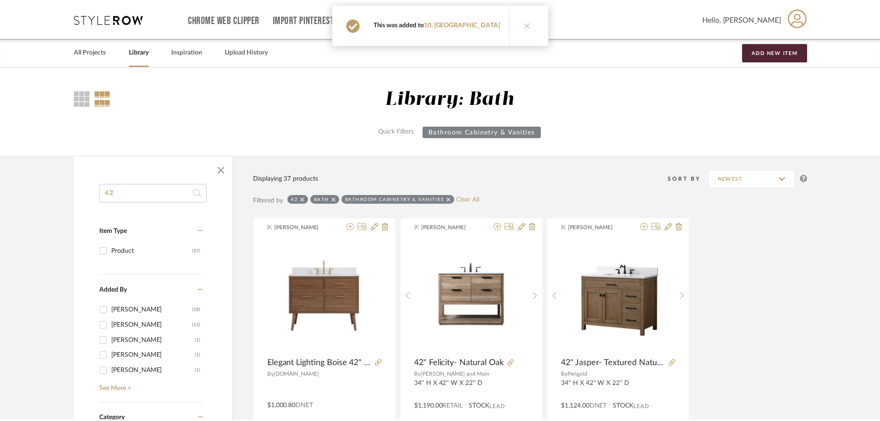
scroll to position [2216, 0]
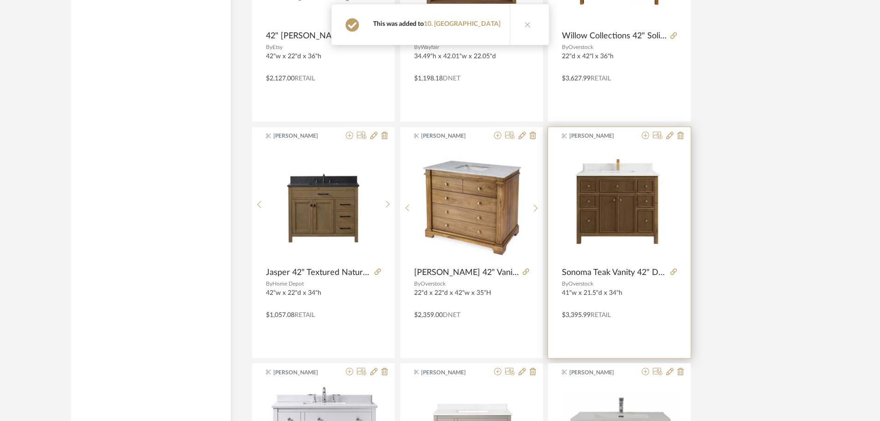
click at [640, 138] on div at bounding box center [661, 136] width 46 height 9
click at [643, 138] on icon at bounding box center [645, 135] width 7 height 7
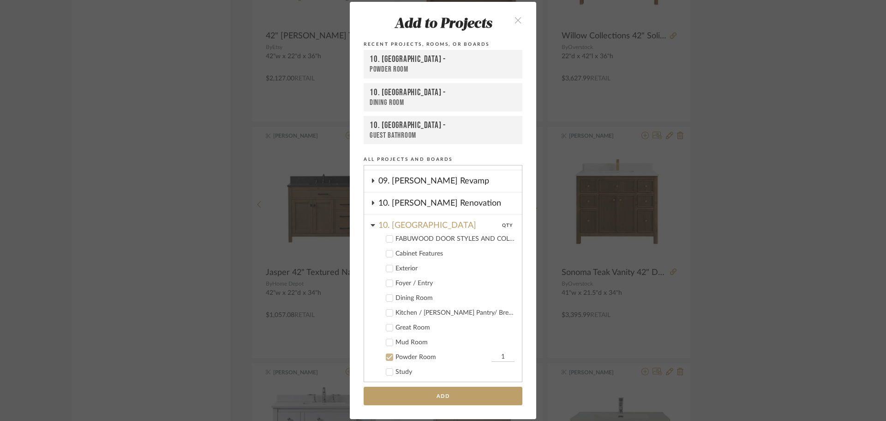
scroll to position [215, 0]
drag, startPoint x: 831, startPoint y: 256, endPoint x: 734, endPoint y: 259, distance: 97.5
click at [831, 256] on div "Add to Projects Recent Projects, Rooms, or Boards 10. Vignola - Powder Room 10.…" at bounding box center [443, 210] width 886 height 421
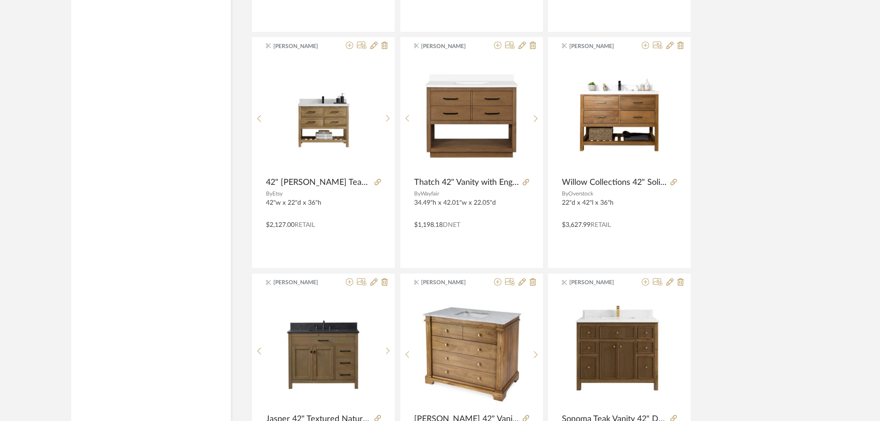
scroll to position [1985, 0]
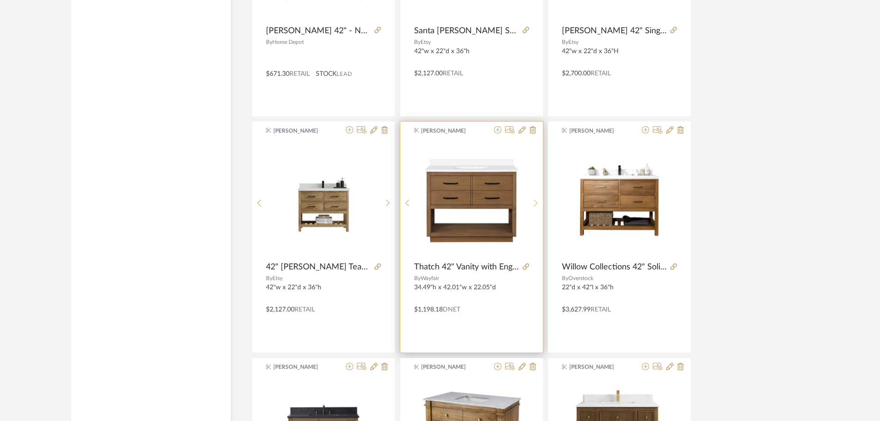
click at [534, 202] on icon at bounding box center [536, 203] width 4 height 8
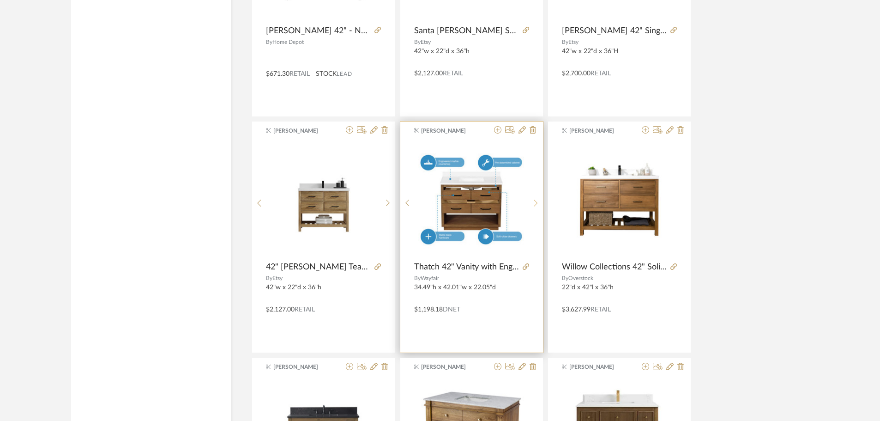
click at [534, 202] on icon at bounding box center [536, 203] width 4 height 8
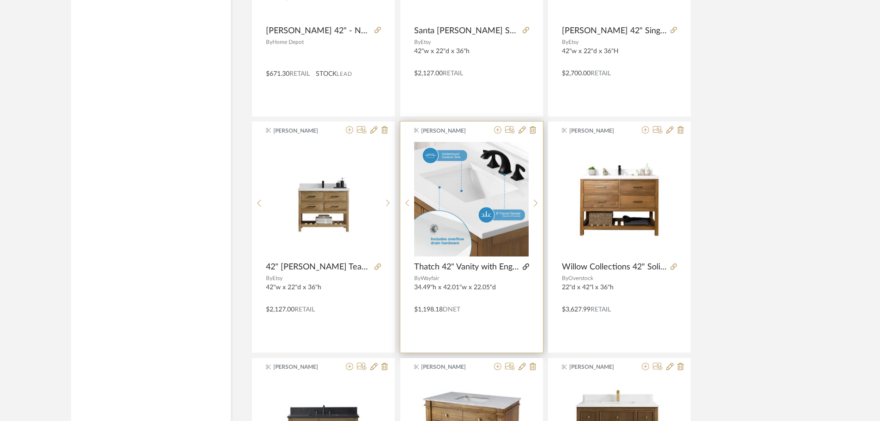
click at [528, 266] on icon at bounding box center [526, 266] width 6 height 6
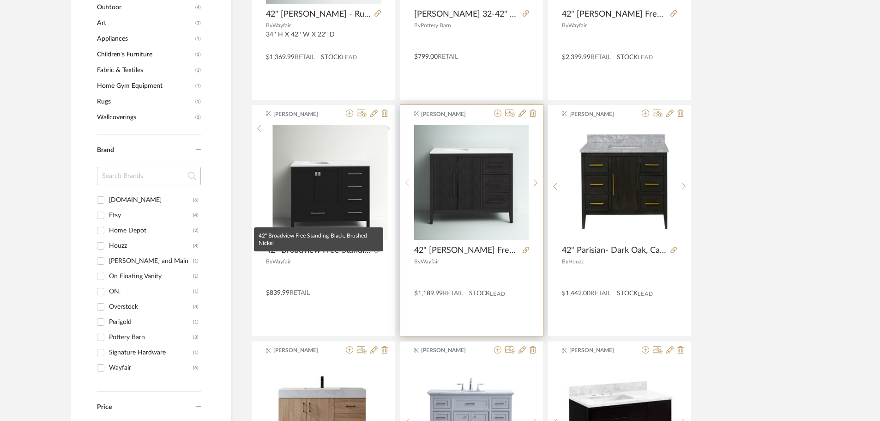
scroll to position [646, 0]
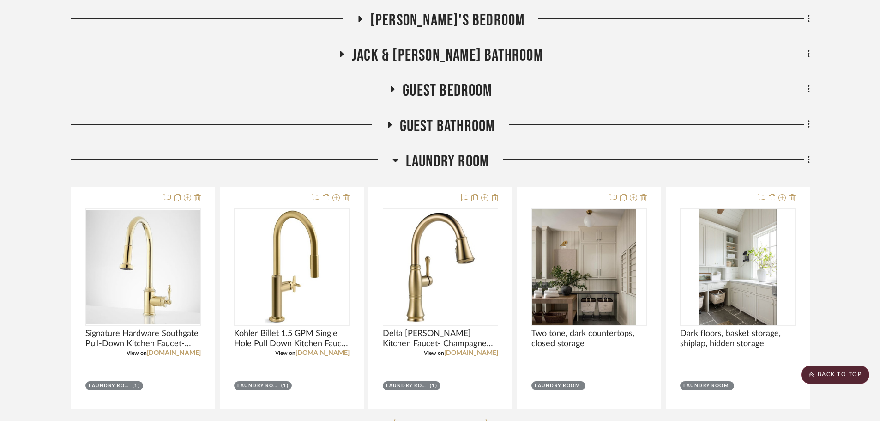
click at [442, 157] on span "Laundry Room" at bounding box center [447, 161] width 83 height 20
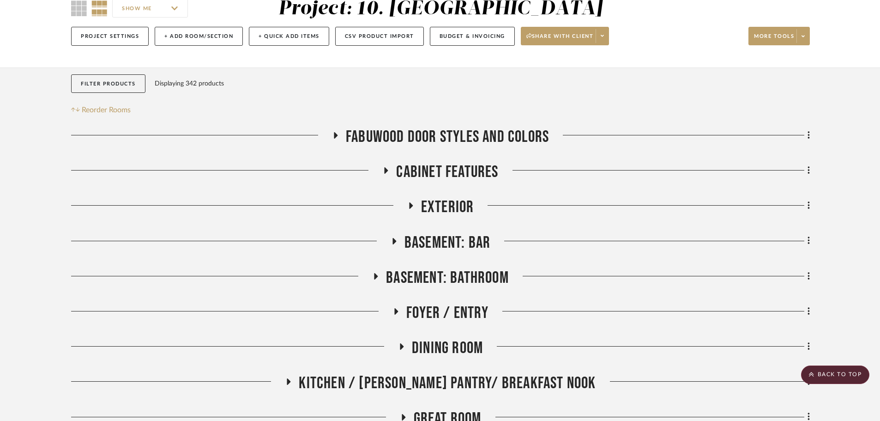
scroll to position [53, 0]
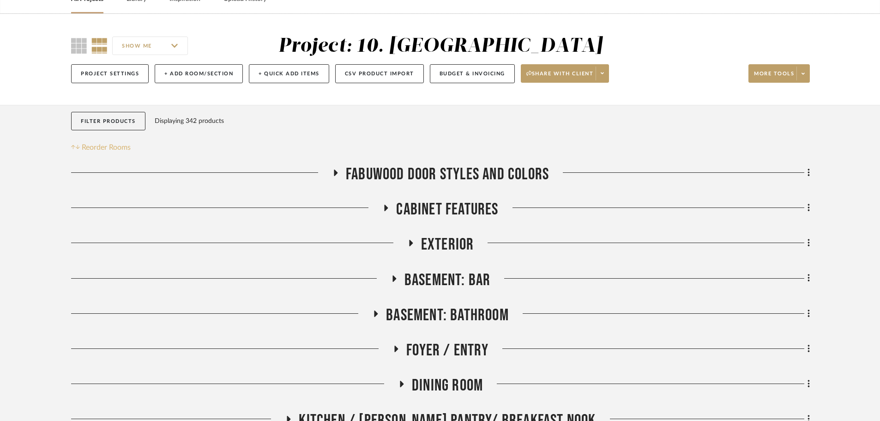
click at [99, 149] on span "Reorder Rooms" at bounding box center [106, 147] width 49 height 11
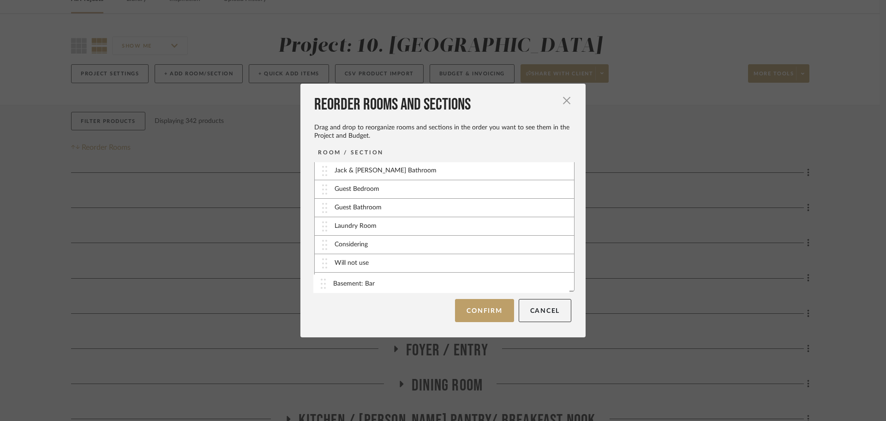
drag, startPoint x: 319, startPoint y: 227, endPoint x: 321, endPoint y: 283, distance: 56.4
drag, startPoint x: 318, startPoint y: 228, endPoint x: 320, endPoint y: 267, distance: 39.3
click at [485, 311] on button "Confirm" at bounding box center [484, 310] width 59 height 23
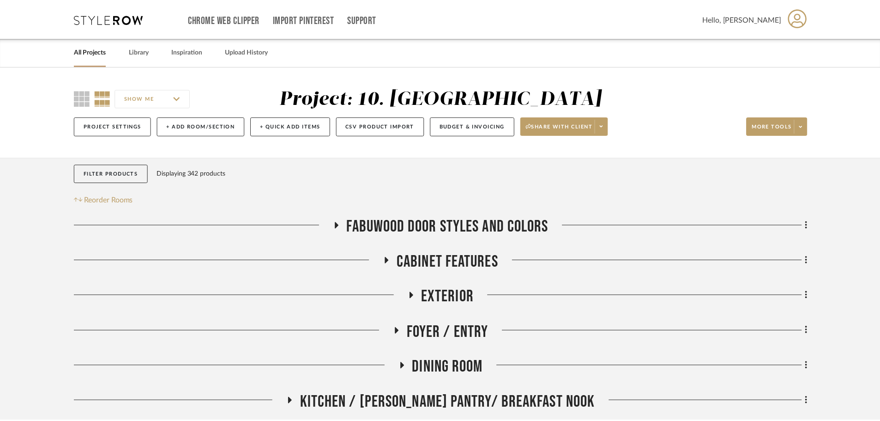
scroll to position [53, 0]
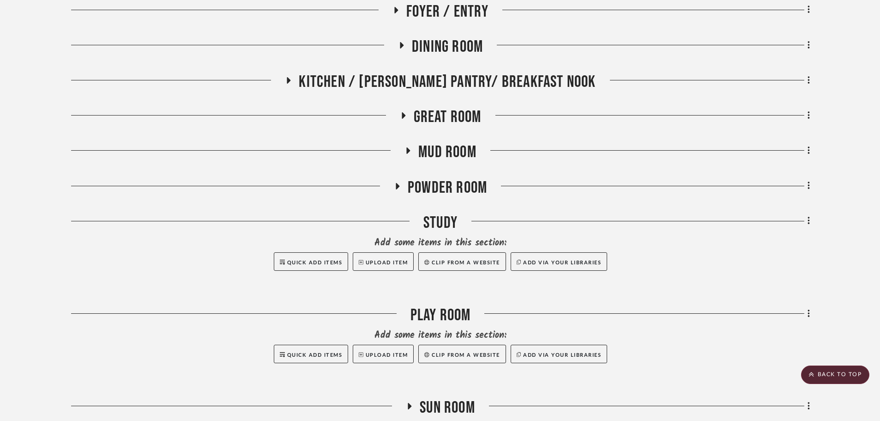
scroll to position [145, 0]
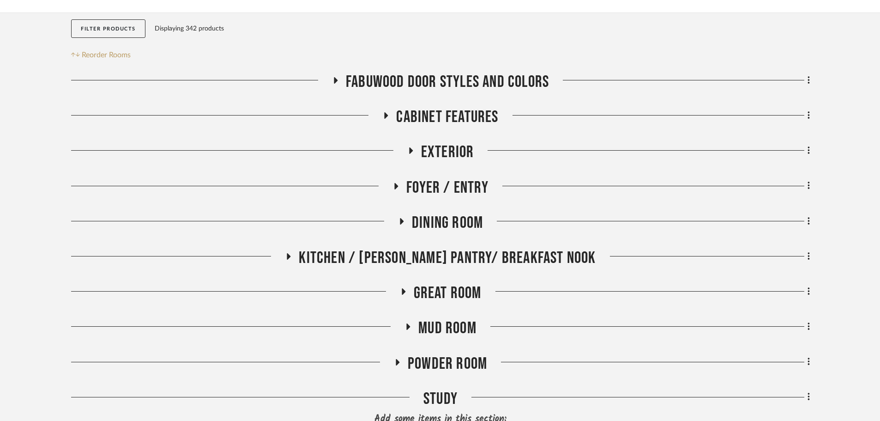
click at [426, 354] on span "Powder Room" at bounding box center [447, 364] width 79 height 20
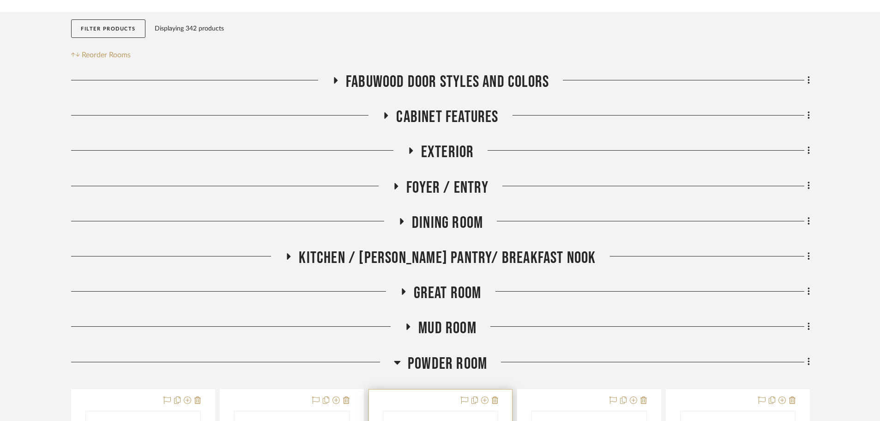
scroll to position [422, 0]
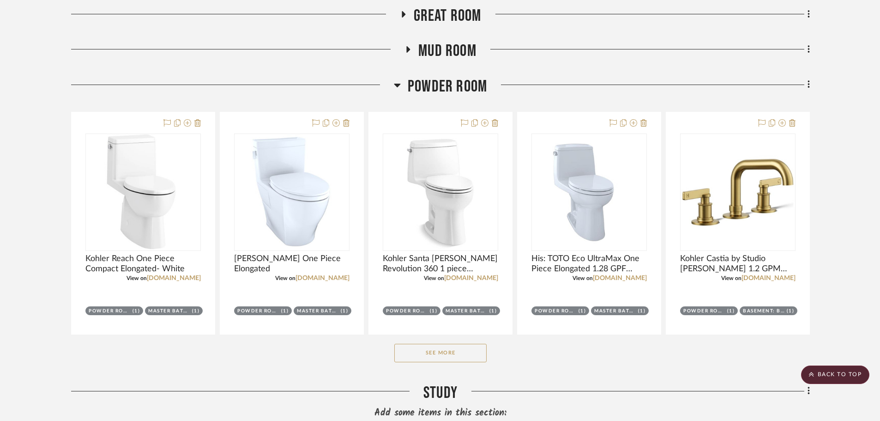
click at [443, 357] on button "See More" at bounding box center [440, 353] width 92 height 18
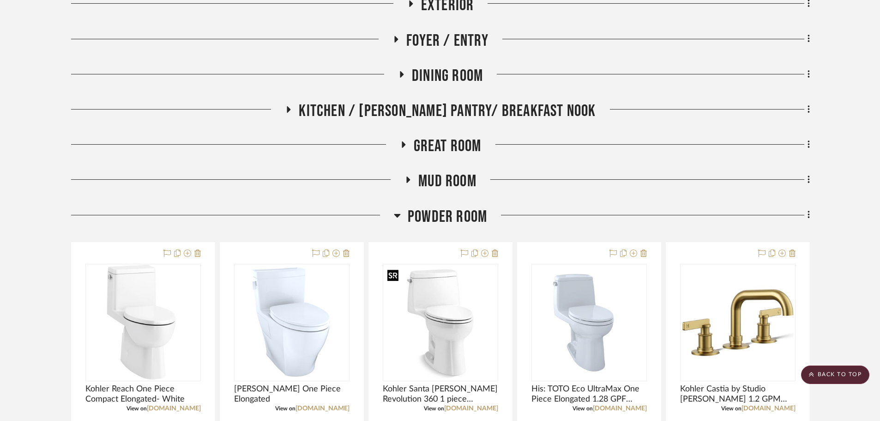
scroll to position [283, 0]
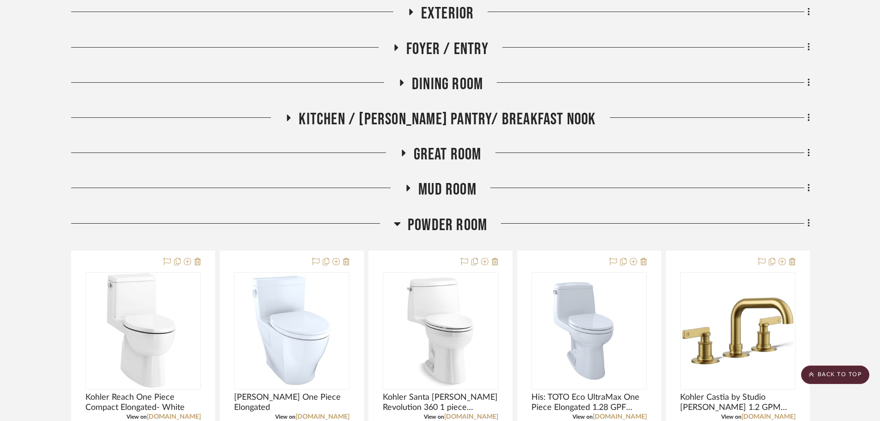
click at [432, 238] on div "Powder Room" at bounding box center [440, 227] width 739 height 24
click at [434, 227] on span "Powder Room" at bounding box center [447, 225] width 79 height 20
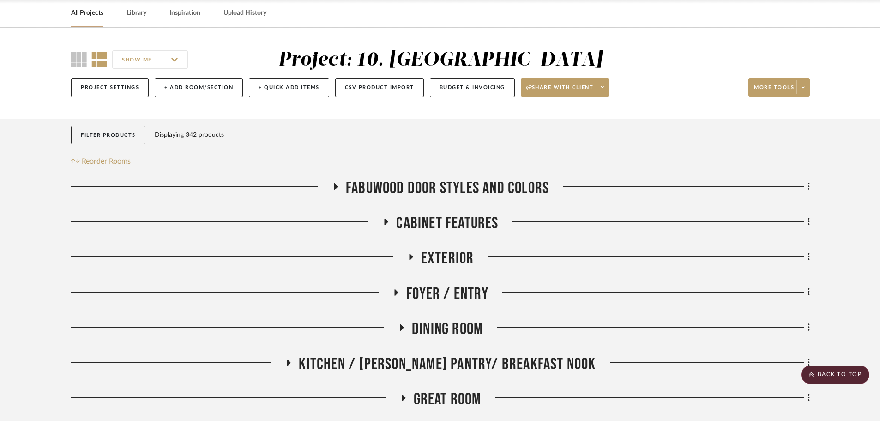
scroll to position [0, 0]
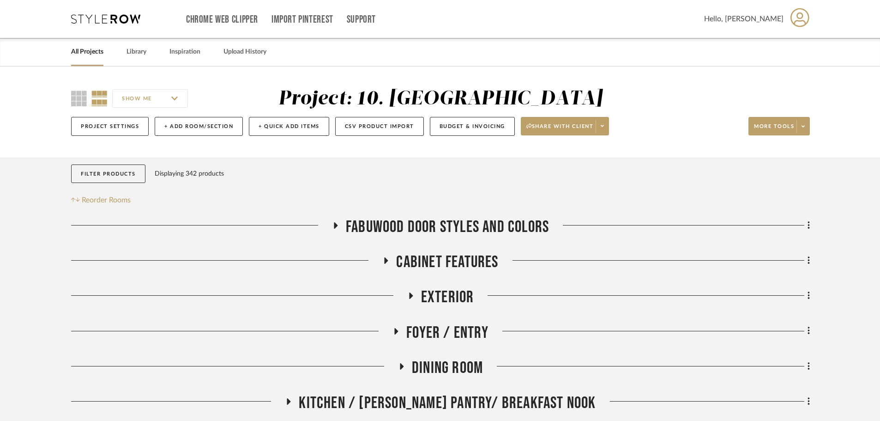
click at [437, 332] on span "Foyer / Entry" at bounding box center [447, 333] width 82 height 20
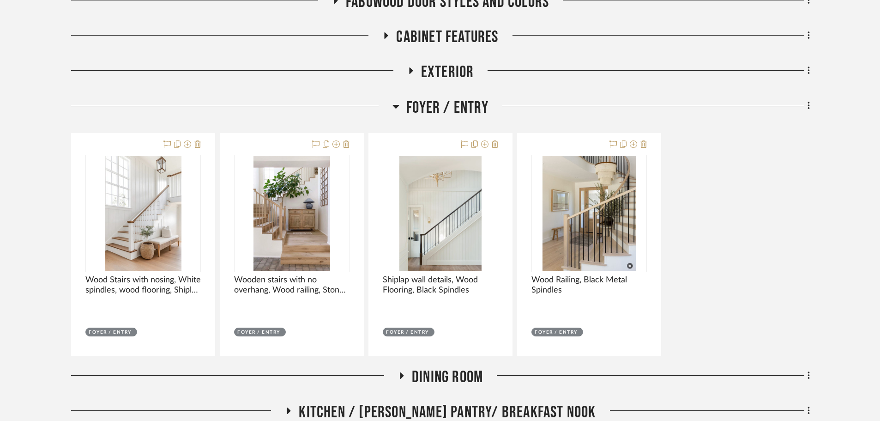
scroll to position [277, 0]
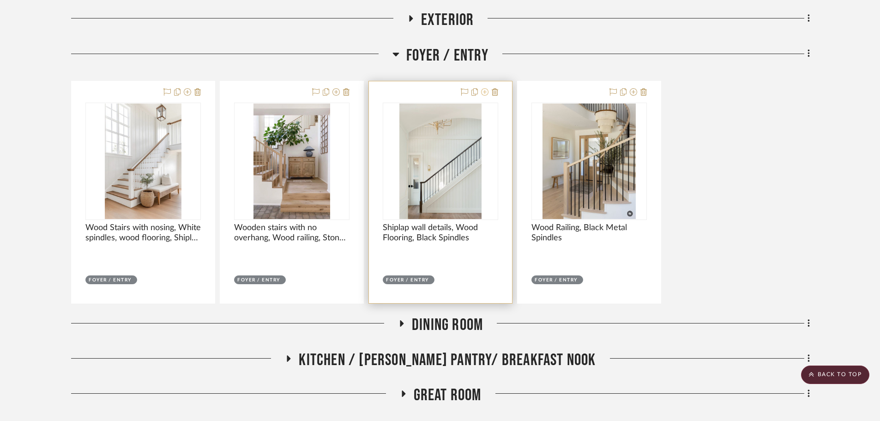
click at [487, 92] on icon at bounding box center [484, 91] width 7 height 7
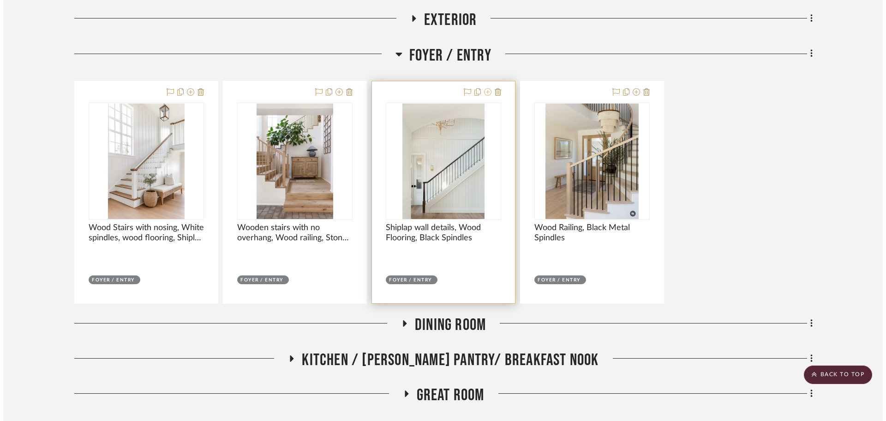
scroll to position [0, 0]
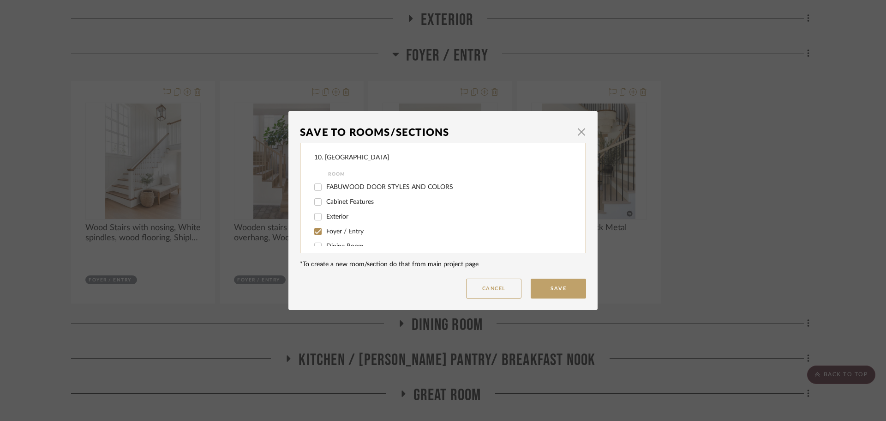
click at [749, 190] on div "Save To Rooms/Sections × 10. [PERSON_NAME] Room FABUWOOD DOOR STYLES AND COLORS…" at bounding box center [443, 210] width 886 height 421
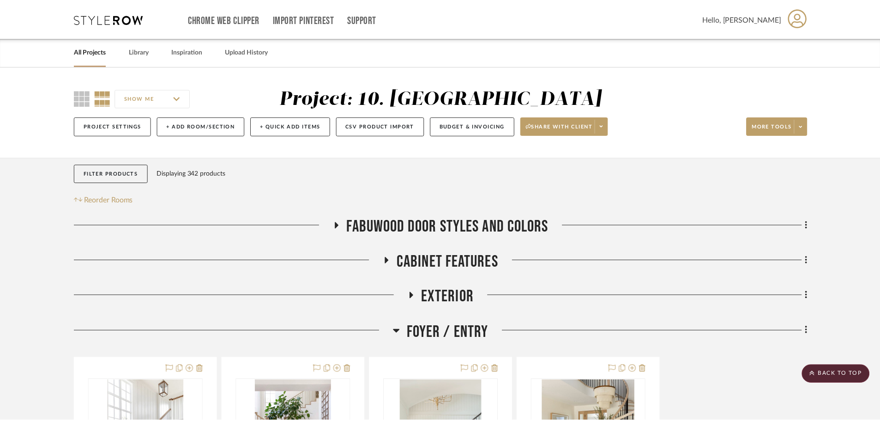
scroll to position [277, 0]
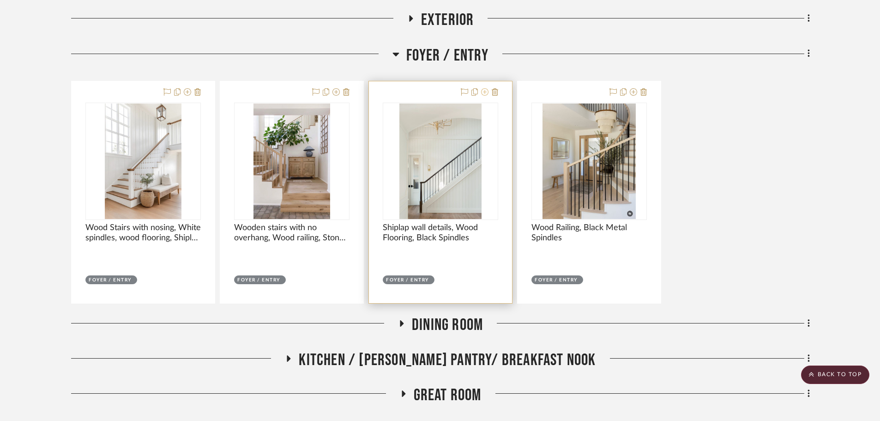
click at [488, 92] on icon at bounding box center [484, 91] width 7 height 7
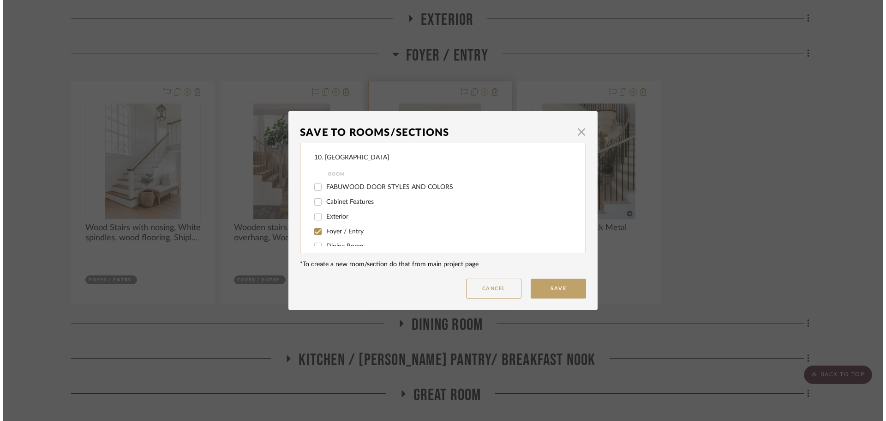
scroll to position [0, 0]
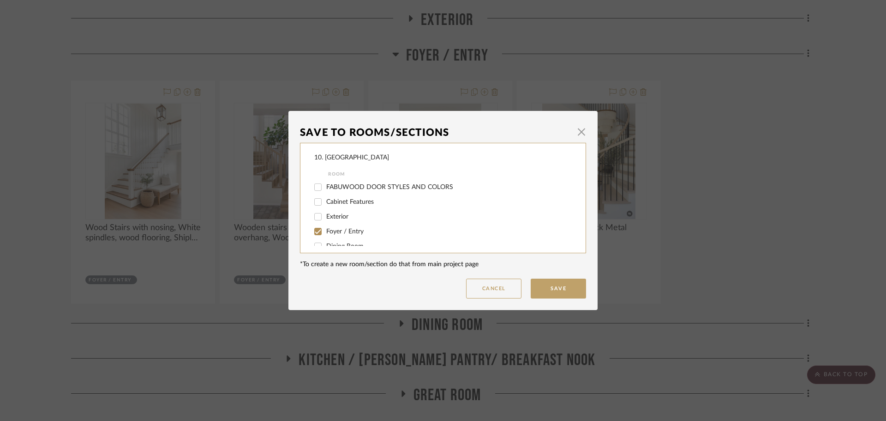
click at [334, 230] on span "Foyer / Entry" at bounding box center [344, 231] width 37 height 6
click at [325, 230] on input "Foyer / Entry" at bounding box center [318, 231] width 15 height 15
checkbox input "false"
click at [330, 205] on span "Will not use" at bounding box center [343, 206] width 34 height 6
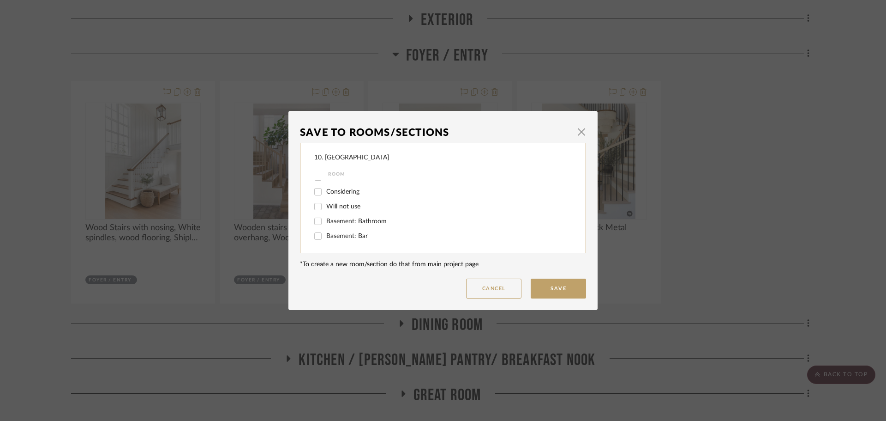
click at [325, 205] on input "Will not use" at bounding box center [318, 206] width 15 height 15
checkbox input "true"
click at [553, 292] on button "Save" at bounding box center [558, 288] width 55 height 20
click at [499, 293] on button "Cancel" at bounding box center [493, 288] width 55 height 20
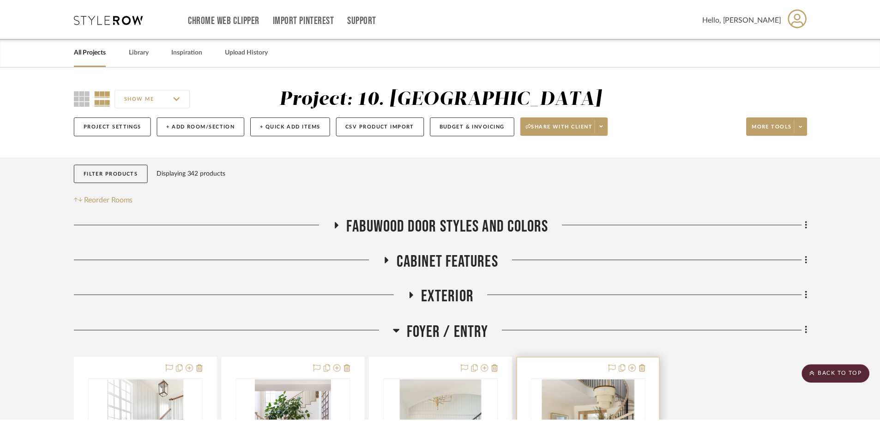
scroll to position [277, 0]
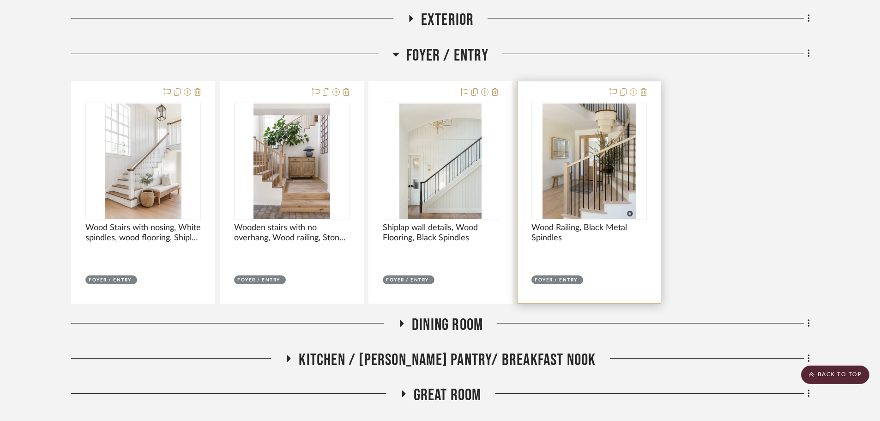
click at [635, 90] on icon at bounding box center [633, 91] width 7 height 7
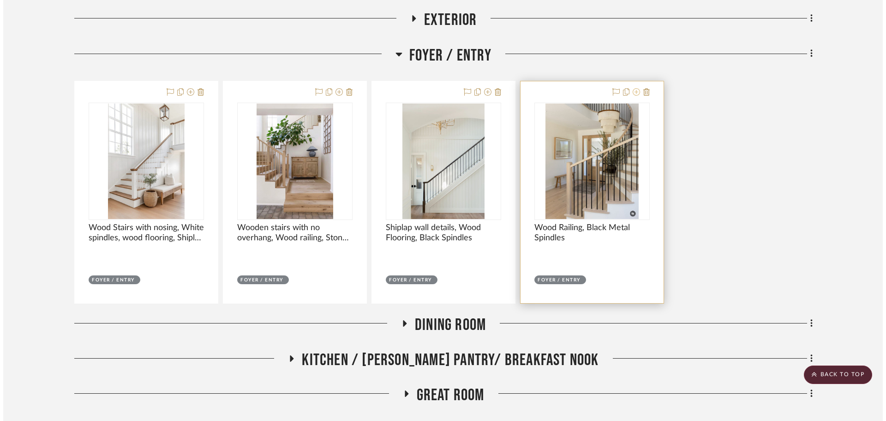
scroll to position [0, 0]
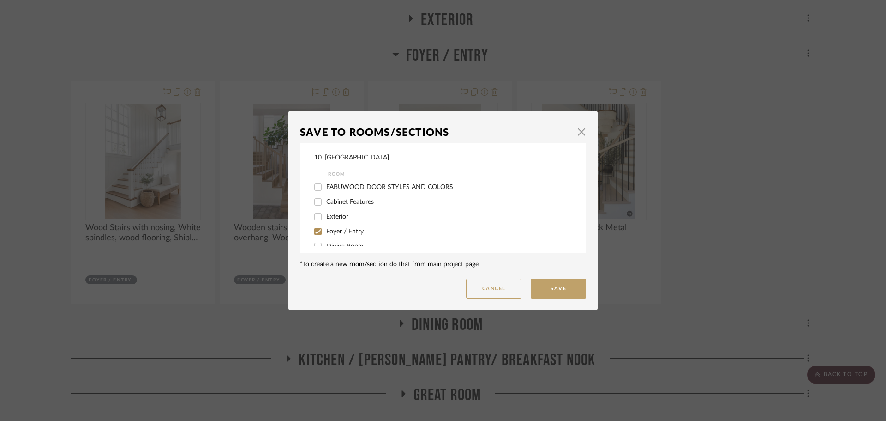
click at [318, 230] on input "Foyer / Entry" at bounding box center [318, 231] width 15 height 15
checkbox input "false"
click at [332, 204] on span "Will not use" at bounding box center [343, 206] width 34 height 6
click at [325, 204] on input "Will not use" at bounding box center [318, 206] width 15 height 15
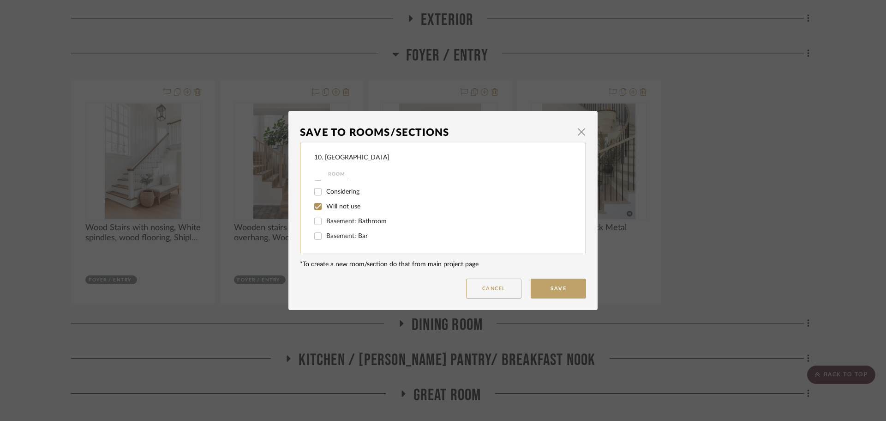
checkbox input "true"
click at [556, 289] on button "Save" at bounding box center [558, 288] width 55 height 20
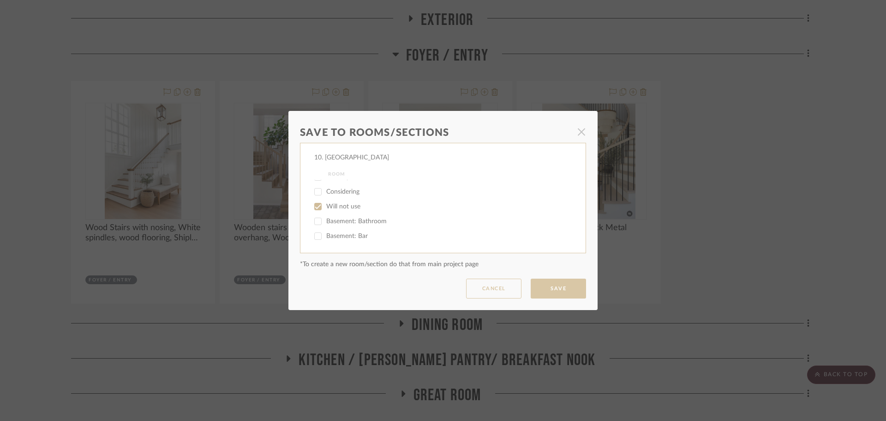
click at [704, 232] on div "Save To Rooms/Sections × 10. Vignola Room FABUWOOD DOOR STYLES AND COLORS Cabin…" at bounding box center [443, 210] width 886 height 421
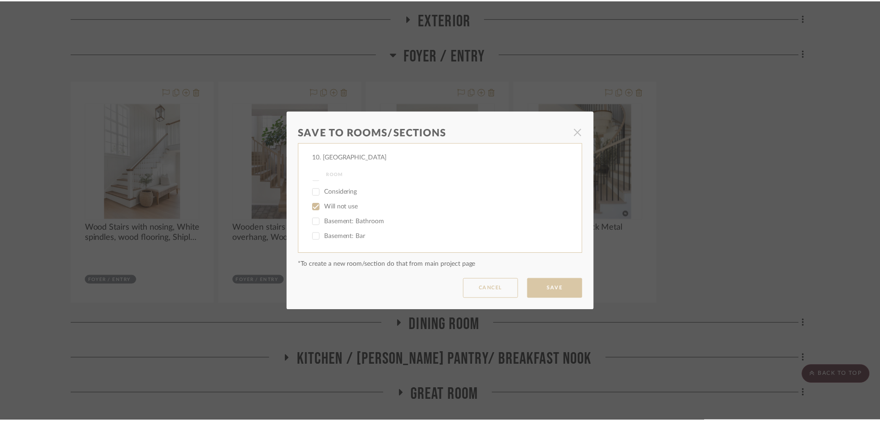
scroll to position [277, 0]
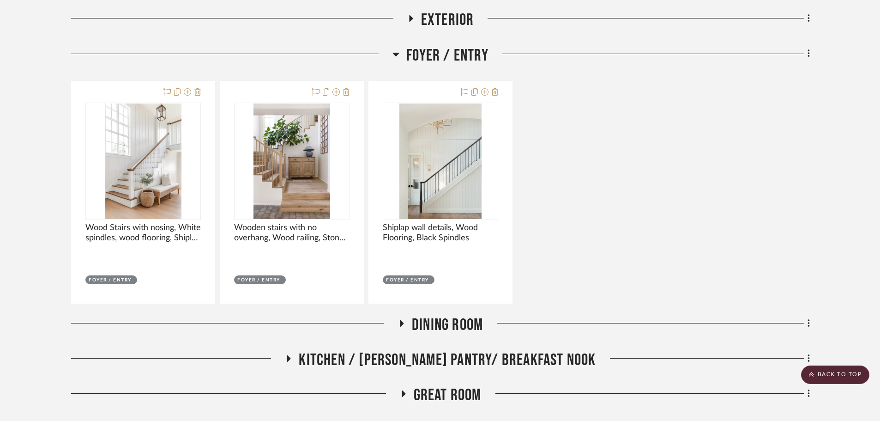
click at [754, 142] on div "Wood Stairs with nosing, White spindles, wood flooring, Shiplap Wall feature Te…" at bounding box center [440, 192] width 739 height 223
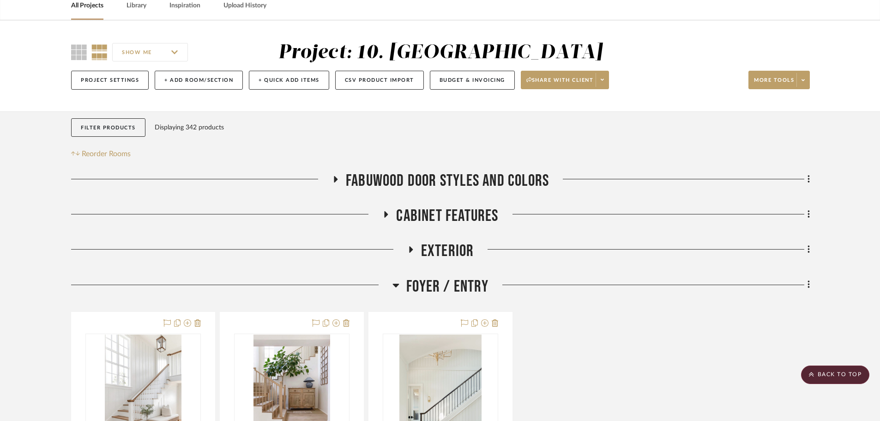
click at [428, 287] on span "Foyer / Entry" at bounding box center [447, 287] width 82 height 20
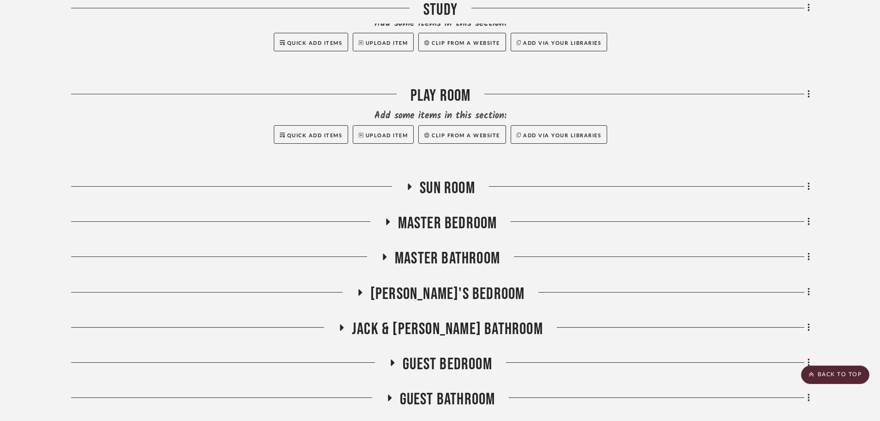
scroll to position [554, 0]
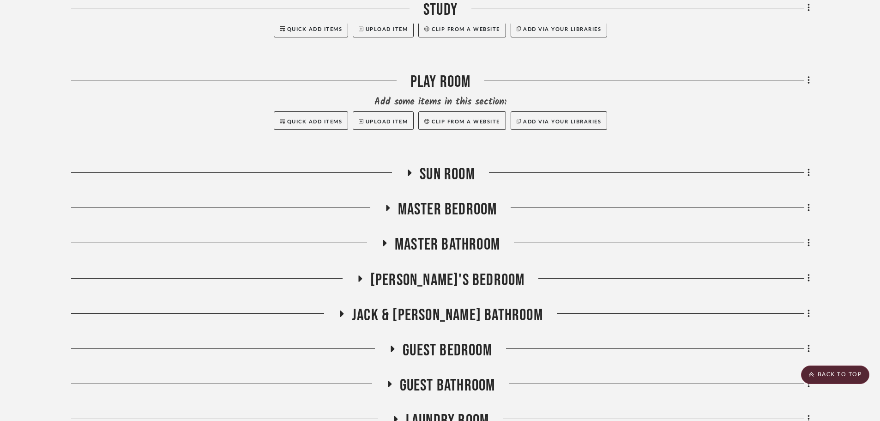
click at [434, 240] on span "Master Bathroom" at bounding box center [447, 245] width 105 height 20
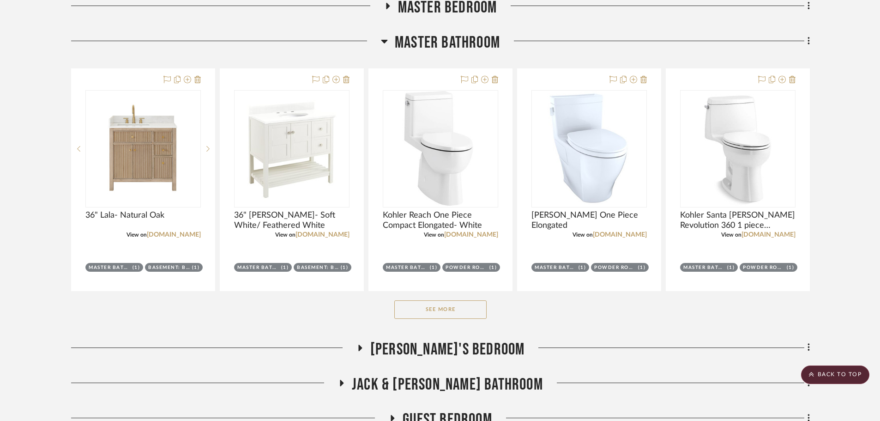
scroll to position [831, 0]
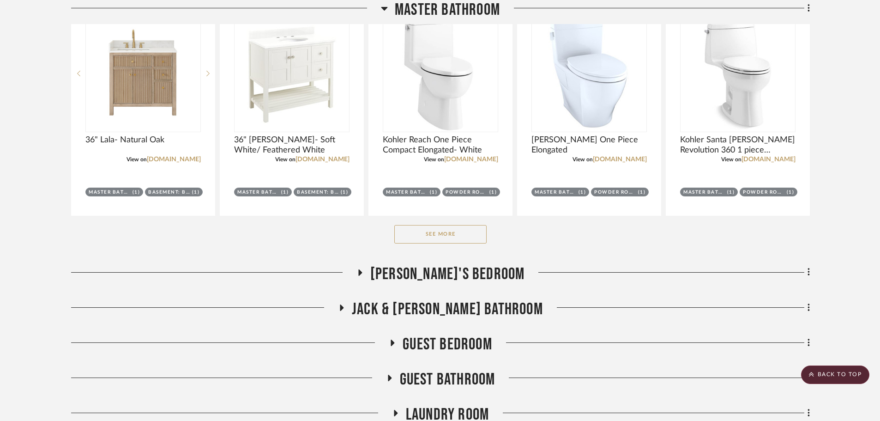
click at [452, 230] on button "See More" at bounding box center [440, 234] width 92 height 18
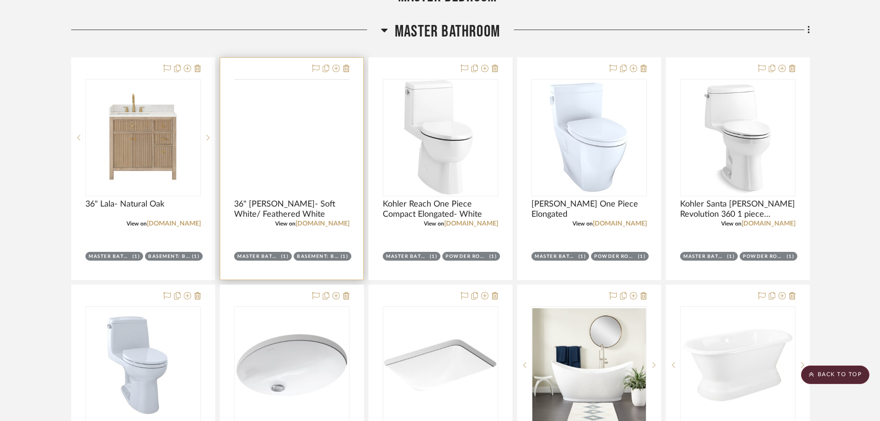
scroll to position [739, 0]
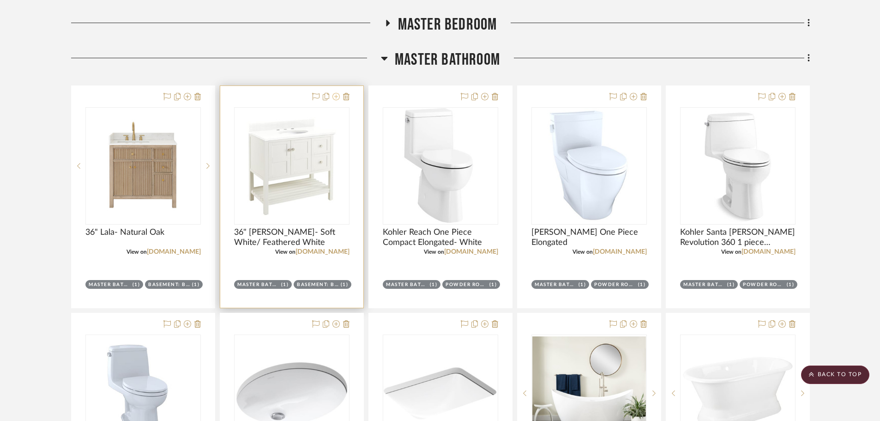
click at [337, 96] on icon at bounding box center [335, 96] width 7 height 7
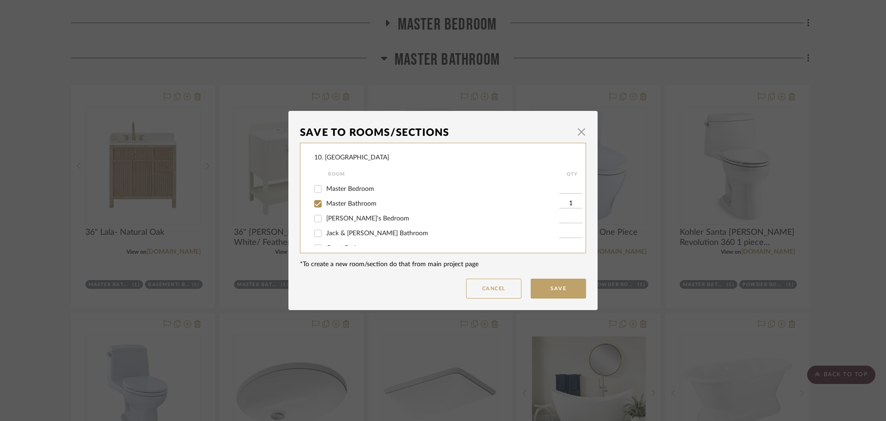
scroll to position [185, 0]
click at [345, 197] on span "Master Bathroom" at bounding box center [351, 194] width 50 height 6
click at [325, 197] on input "Master Bathroom" at bounding box center [318, 194] width 15 height 15
checkbox input "false"
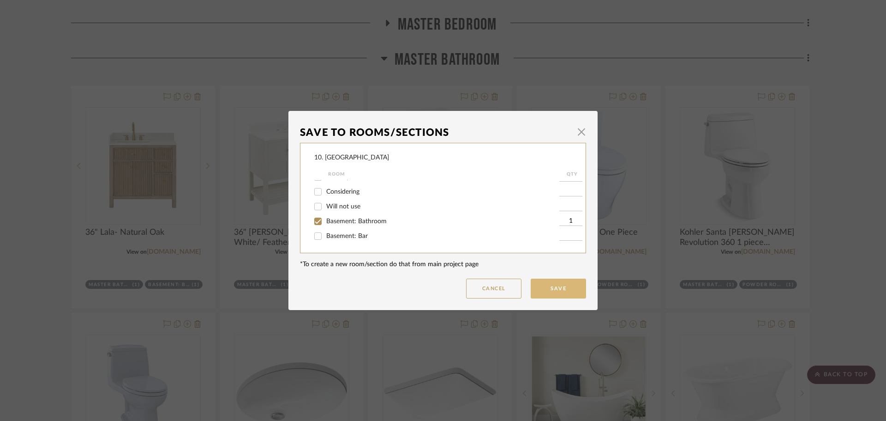
click at [559, 289] on button "Save" at bounding box center [558, 288] width 55 height 20
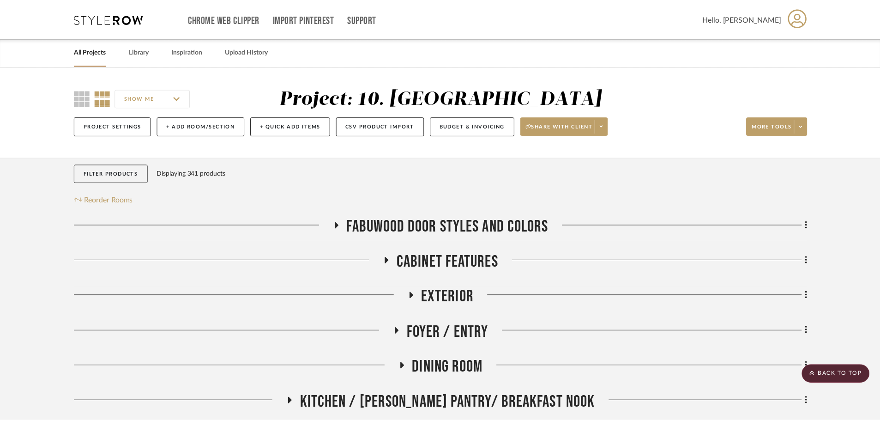
scroll to position [739, 0]
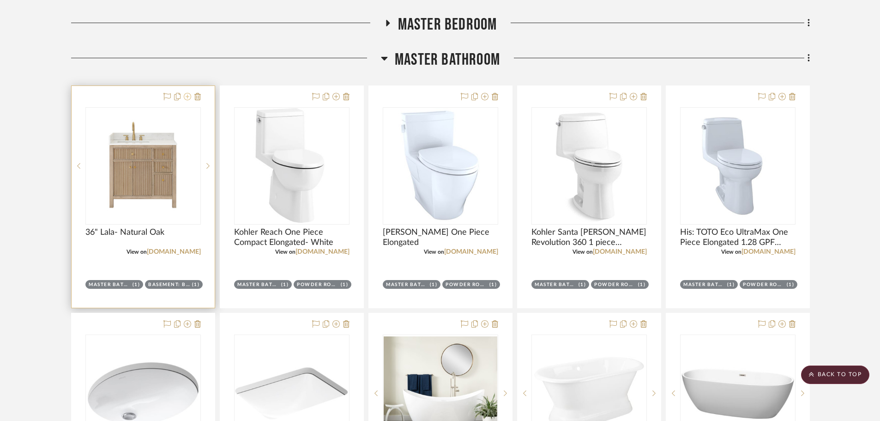
click at [186, 97] on icon at bounding box center [187, 96] width 7 height 7
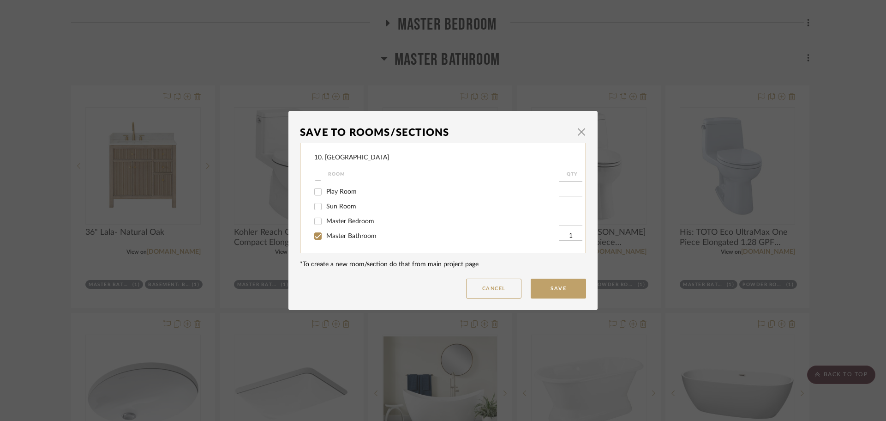
scroll to position [185, 0]
click at [339, 194] on span "Master Bathroom" at bounding box center [351, 194] width 50 height 6
click at [325, 194] on input "Master Bathroom" at bounding box center [318, 194] width 15 height 15
checkbox input "false"
click at [572, 287] on button "Save" at bounding box center [558, 288] width 55 height 20
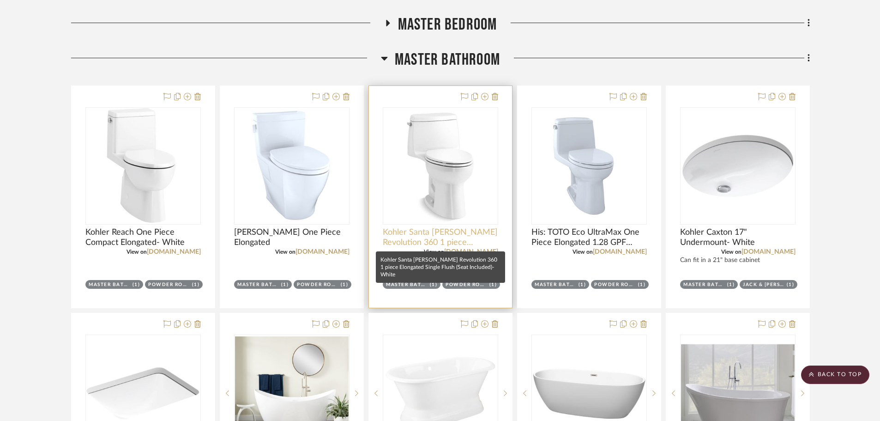
scroll to position [508, 0]
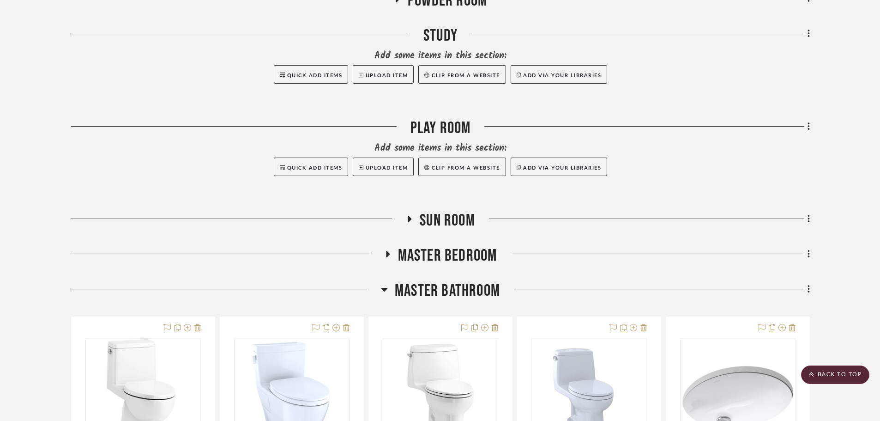
click at [440, 297] on span "Master Bathroom" at bounding box center [447, 291] width 105 height 20
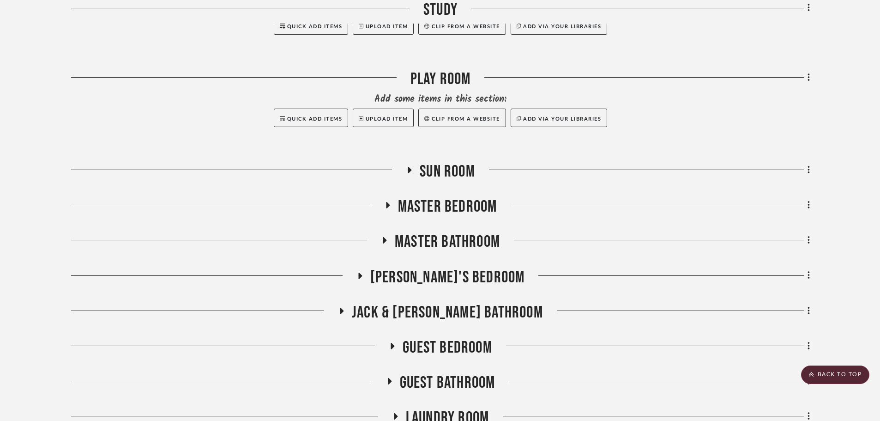
scroll to position [600, 0]
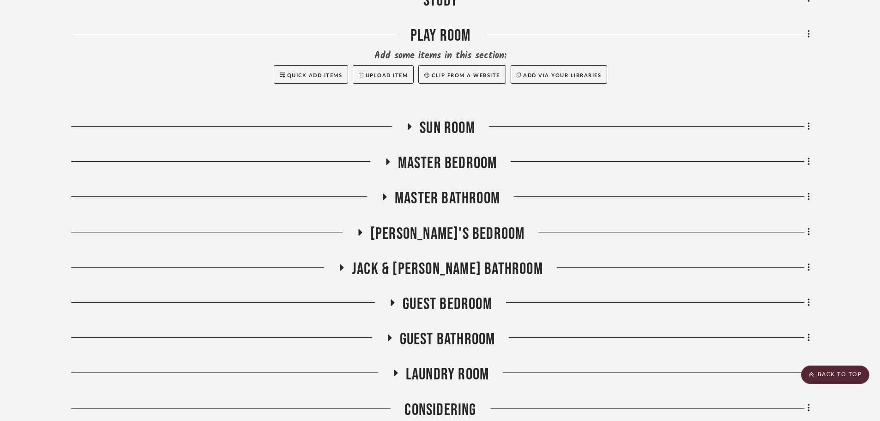
click at [431, 314] on h3 "Guest Bedroom" at bounding box center [440, 304] width 103 height 20
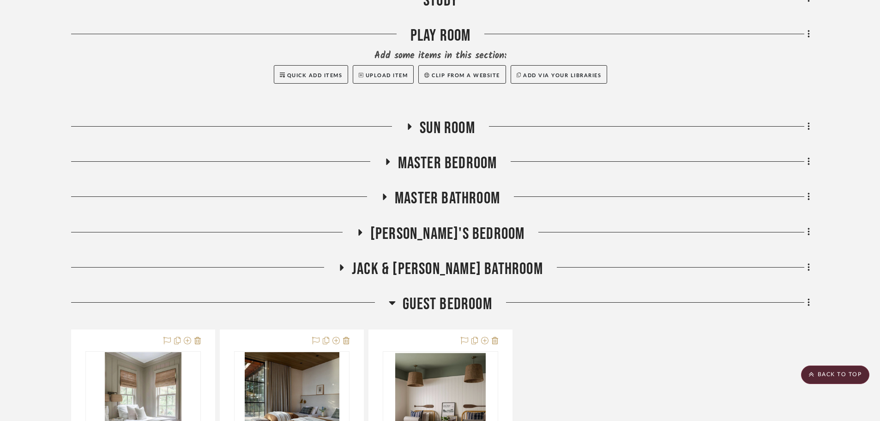
click at [430, 307] on span "Guest Bedroom" at bounding box center [448, 304] width 90 height 20
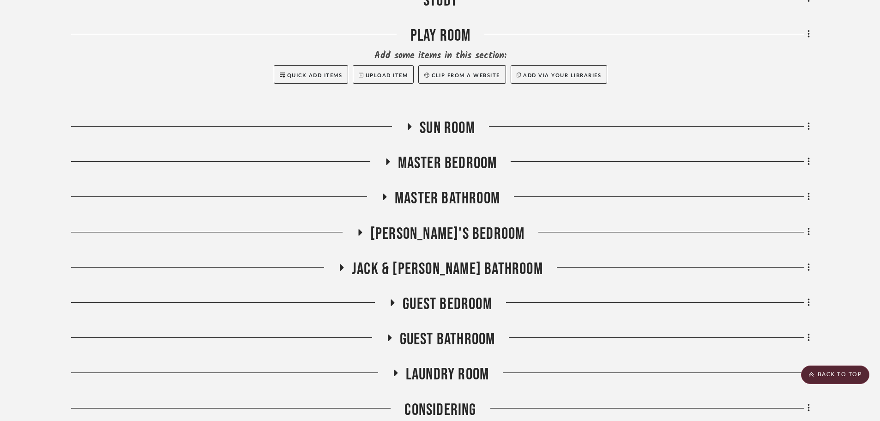
drag, startPoint x: 430, startPoint y: 337, endPoint x: 398, endPoint y: 310, distance: 41.3
click at [430, 337] on span "Guest Bathroom" at bounding box center [448, 339] width 96 height 20
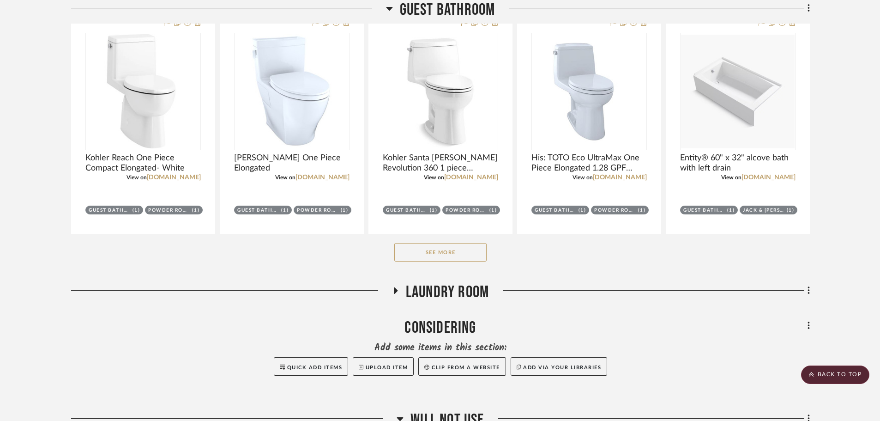
scroll to position [970, 0]
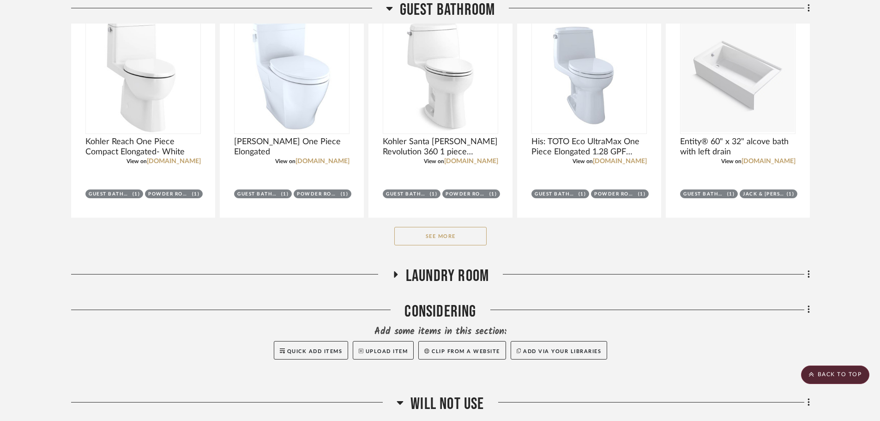
click at [419, 237] on button "See More" at bounding box center [440, 236] width 92 height 18
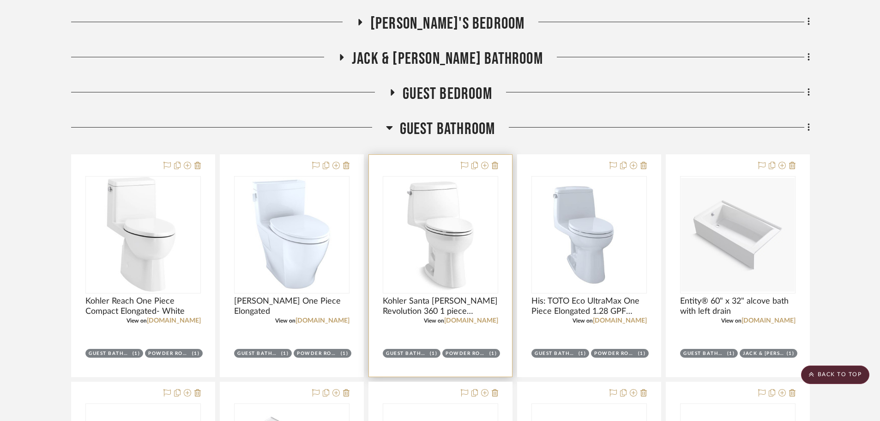
scroll to position [739, 0]
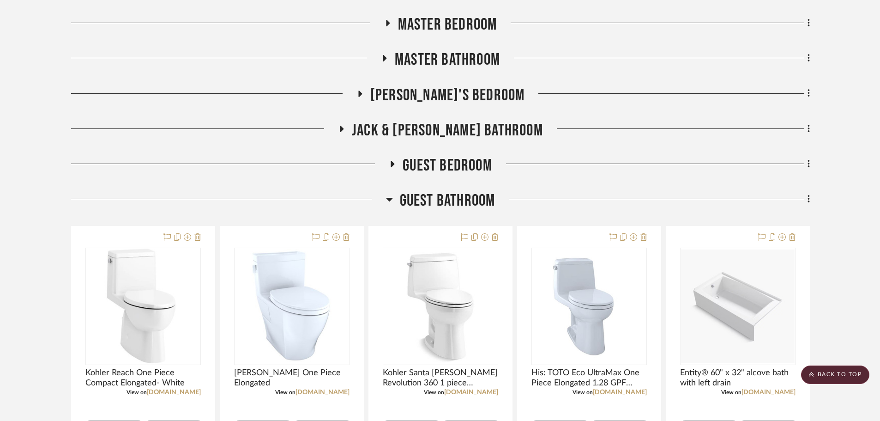
click at [452, 212] on div "Guest Bathroom" at bounding box center [440, 203] width 739 height 24
click at [452, 199] on span "Guest Bathroom" at bounding box center [448, 201] width 96 height 20
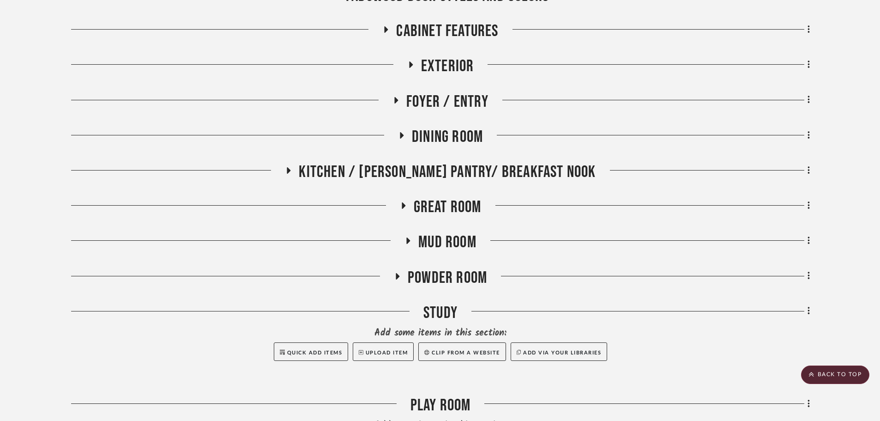
click at [459, 276] on span "Powder Room" at bounding box center [447, 278] width 79 height 20
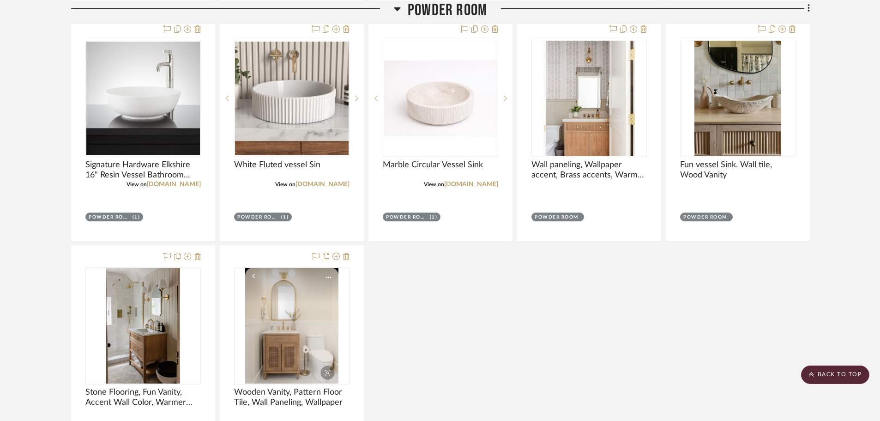
scroll to position [1200, 0]
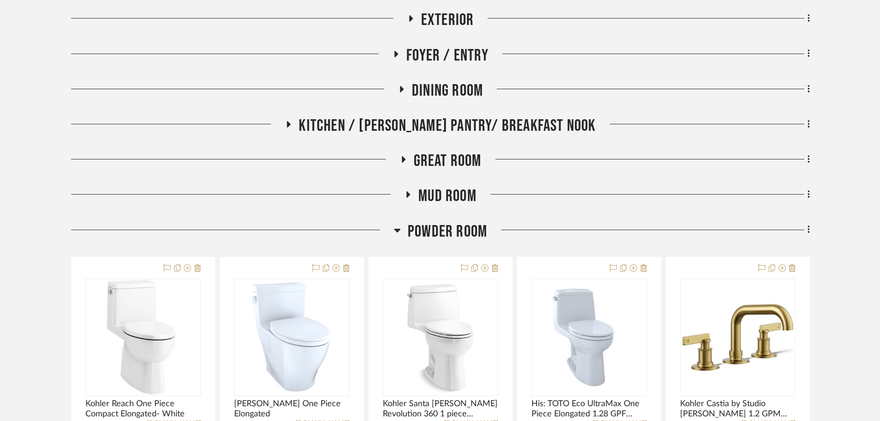
click at [434, 234] on span "Powder Room" at bounding box center [447, 232] width 79 height 20
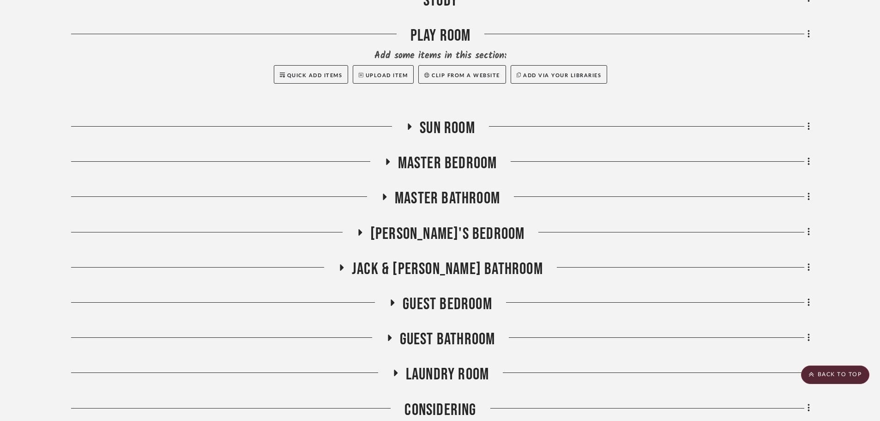
click at [427, 265] on span "Jack & [PERSON_NAME] Bathroom" at bounding box center [447, 269] width 191 height 20
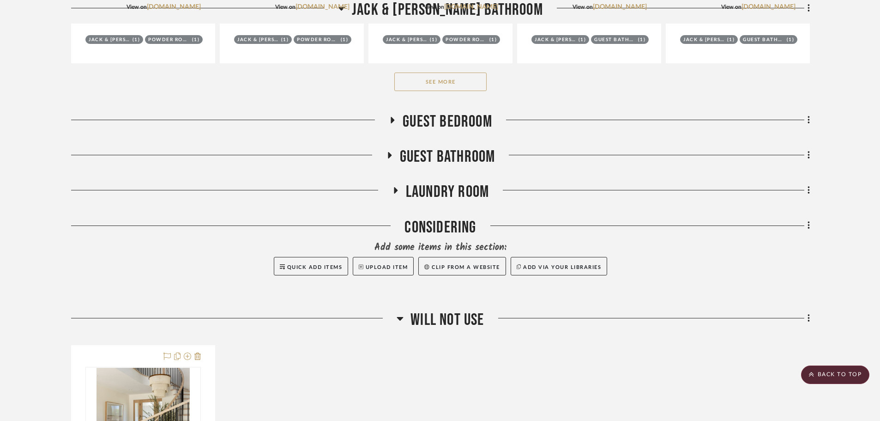
scroll to position [1062, 0]
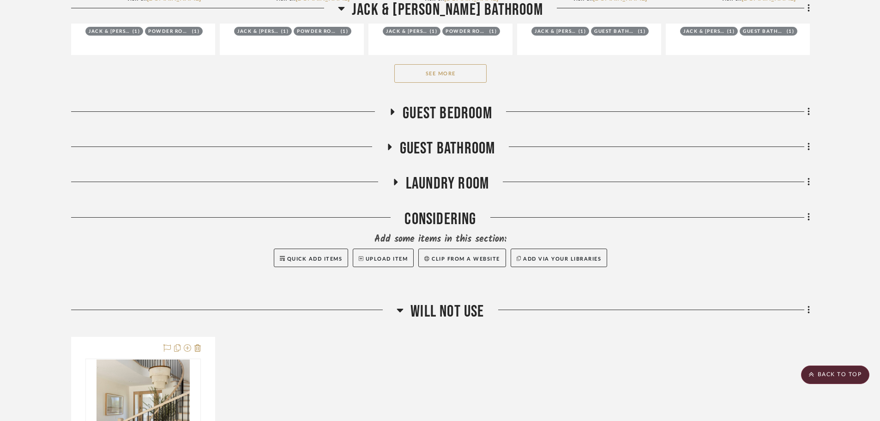
click at [452, 79] on button "See More" at bounding box center [440, 73] width 92 height 18
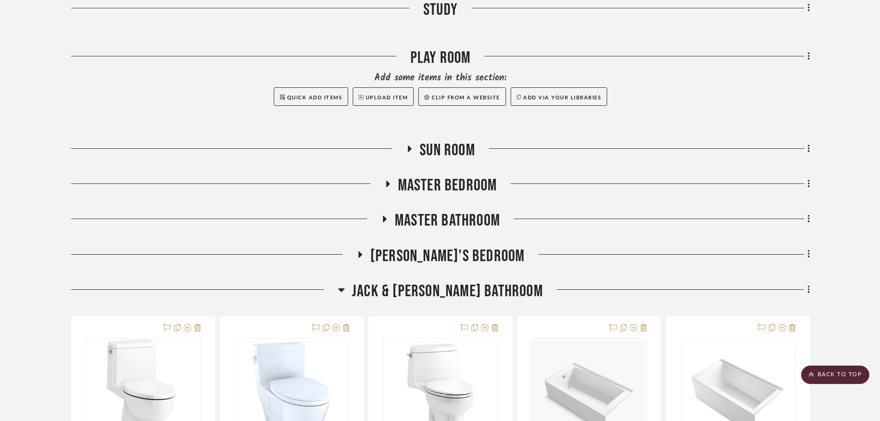
scroll to position [646, 0]
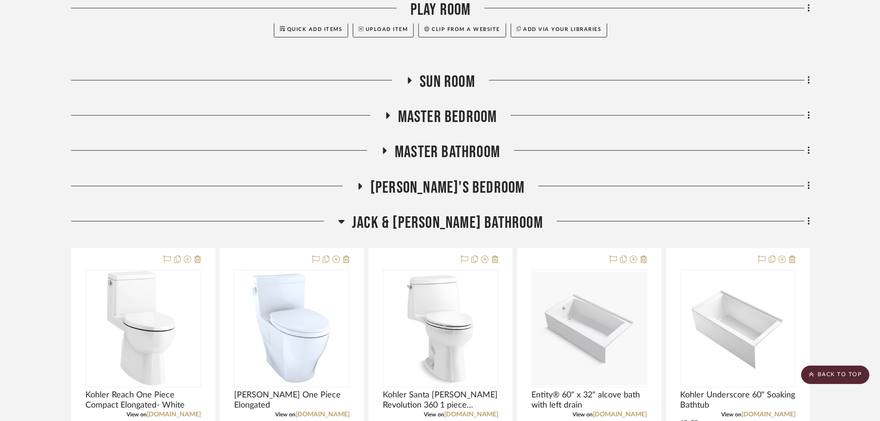
click at [424, 220] on span "Jack & [PERSON_NAME] Bathroom" at bounding box center [447, 223] width 191 height 20
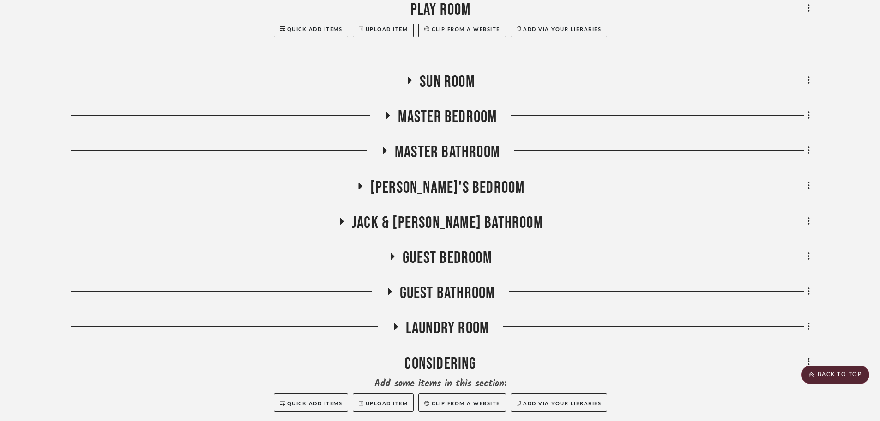
click at [422, 156] on span "Master Bathroom" at bounding box center [447, 152] width 105 height 20
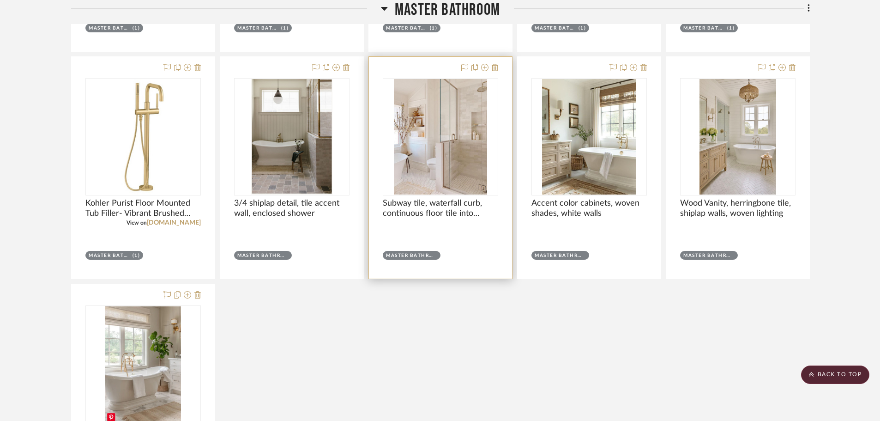
scroll to position [2355, 0]
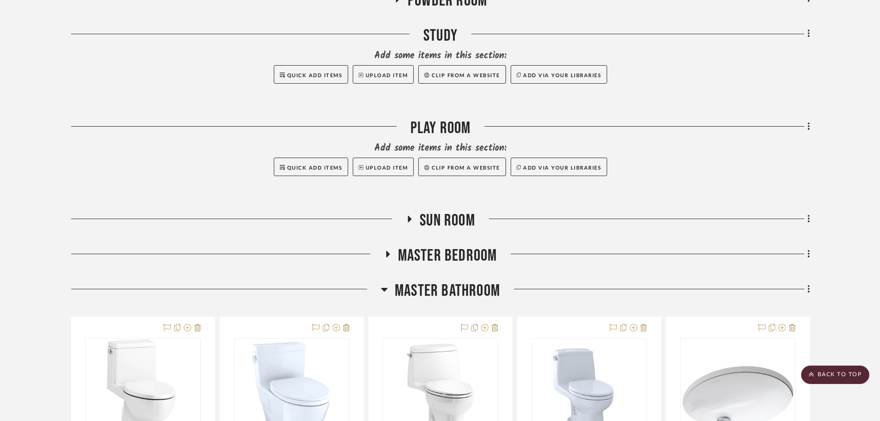
click at [464, 283] on span "Master Bathroom" at bounding box center [447, 291] width 105 height 20
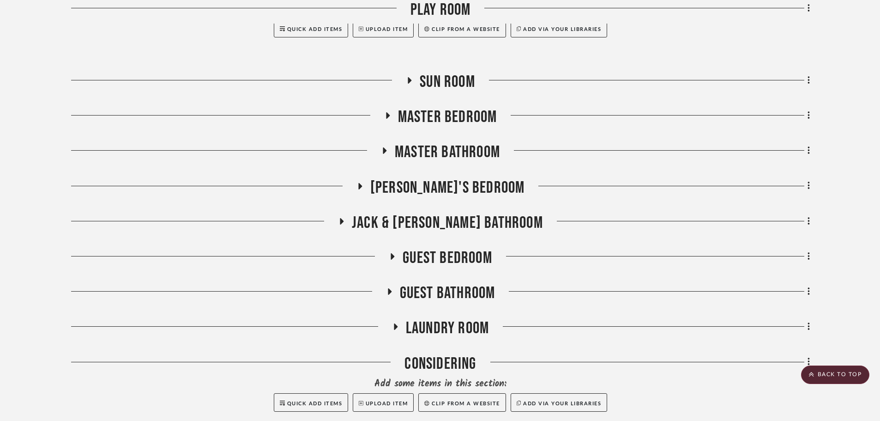
click at [446, 222] on span "Jack & [PERSON_NAME] Bathroom" at bounding box center [447, 223] width 191 height 20
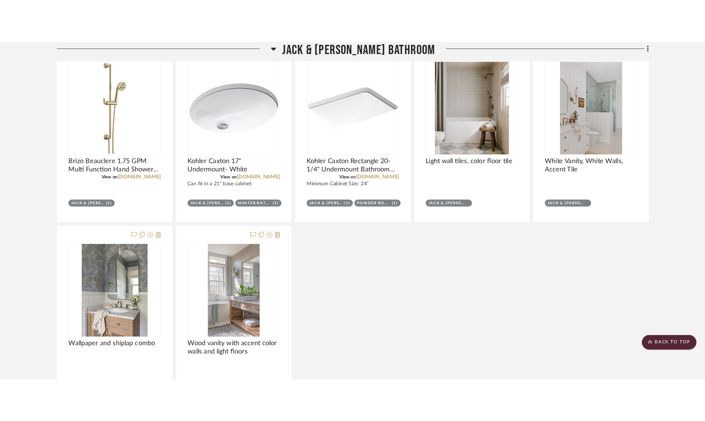
scroll to position [2028, 0]
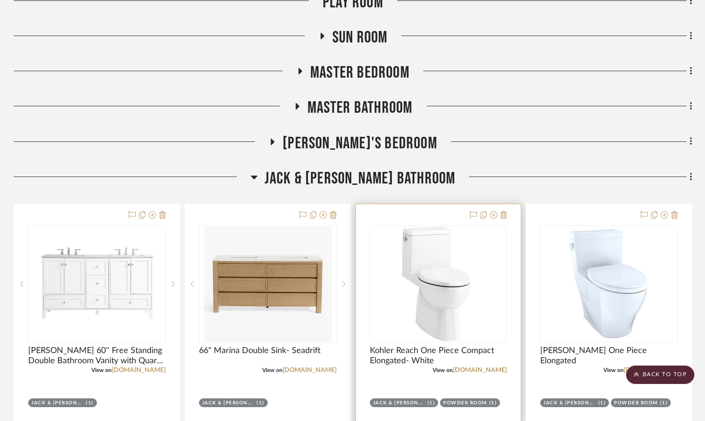
scroll to position [693, 0]
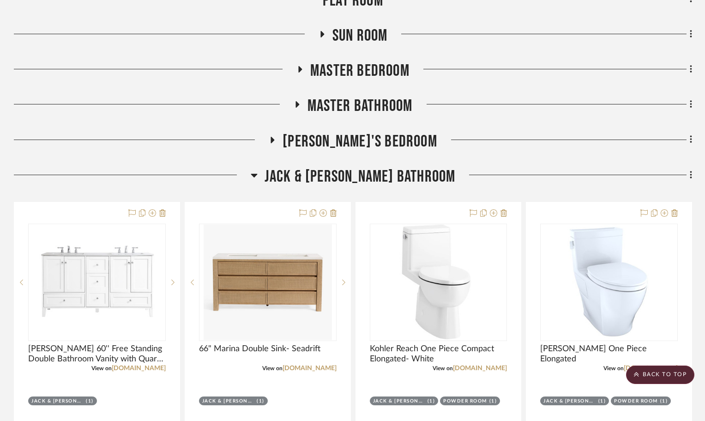
click at [345, 96] on span "Master Bathroom" at bounding box center [359, 106] width 105 height 20
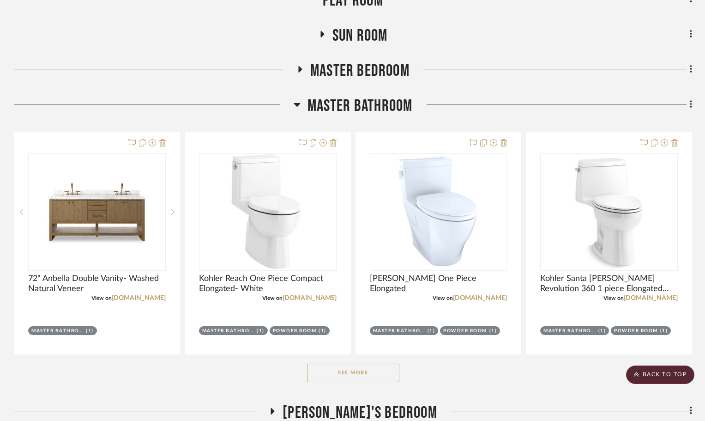
click at [345, 99] on span "Master Bathroom" at bounding box center [359, 106] width 105 height 20
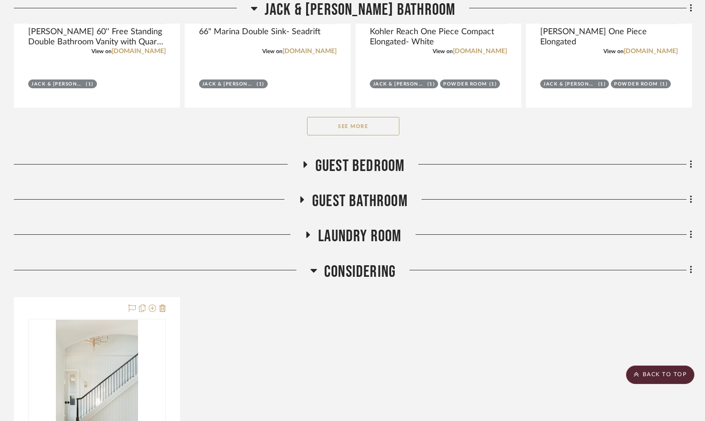
scroll to position [1016, 0]
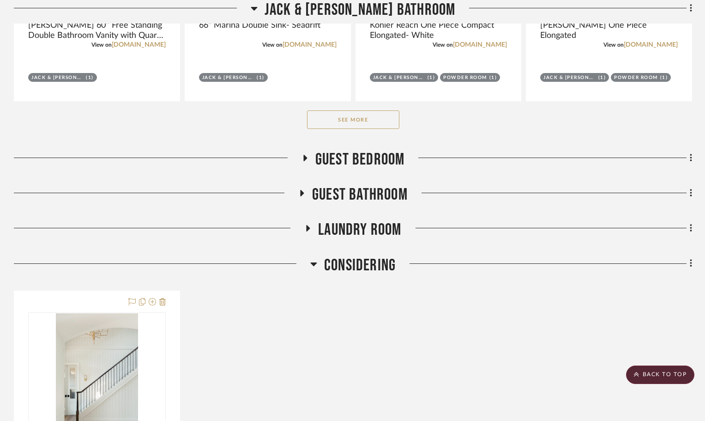
click at [342, 197] on span "Guest Bathroom" at bounding box center [360, 195] width 96 height 20
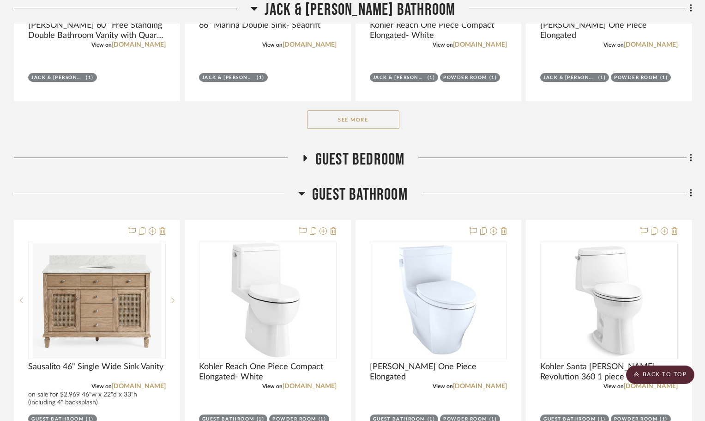
click at [373, 198] on span "Guest Bathroom" at bounding box center [360, 195] width 96 height 20
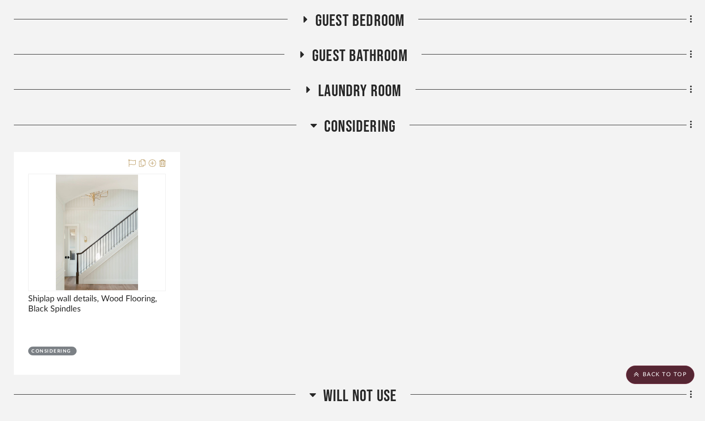
click at [344, 120] on span "Considering" at bounding box center [360, 127] width 72 height 20
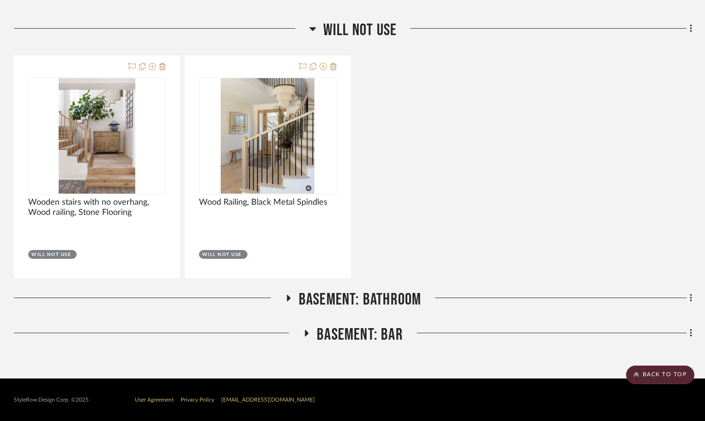
click at [355, 29] on span "Will not use" at bounding box center [359, 30] width 73 height 20
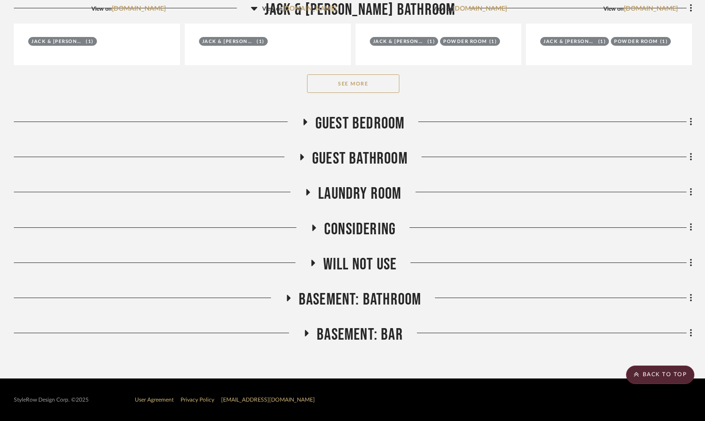
click at [349, 291] on span "Basement: Bathroom" at bounding box center [360, 299] width 123 height 20
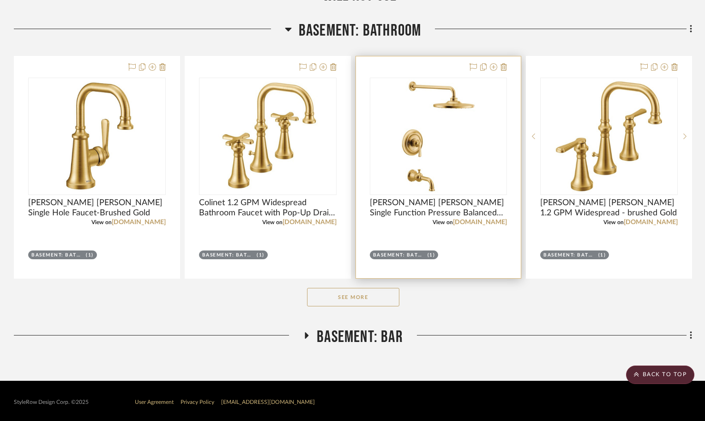
scroll to position [1323, 0]
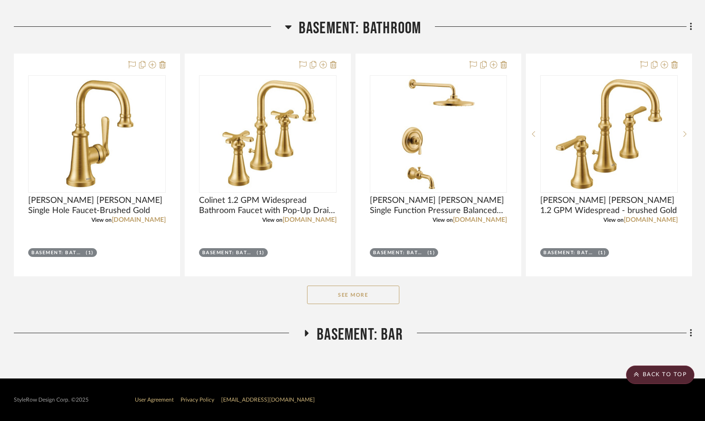
click at [372, 307] on div "See More" at bounding box center [353, 294] width 678 height 37
click at [366, 296] on button "See More" at bounding box center [353, 294] width 92 height 18
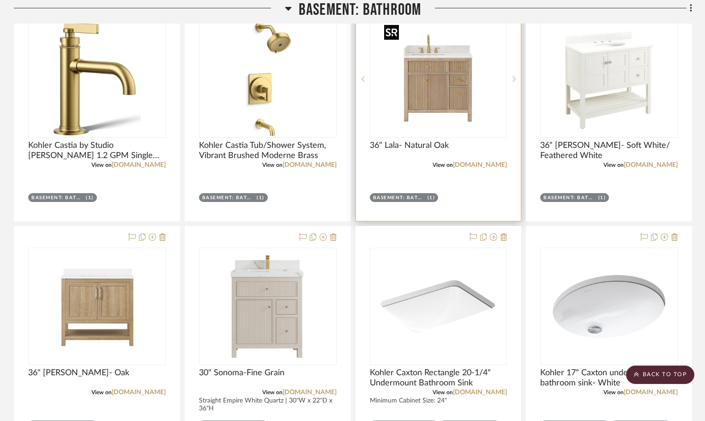
scroll to position [1877, 0]
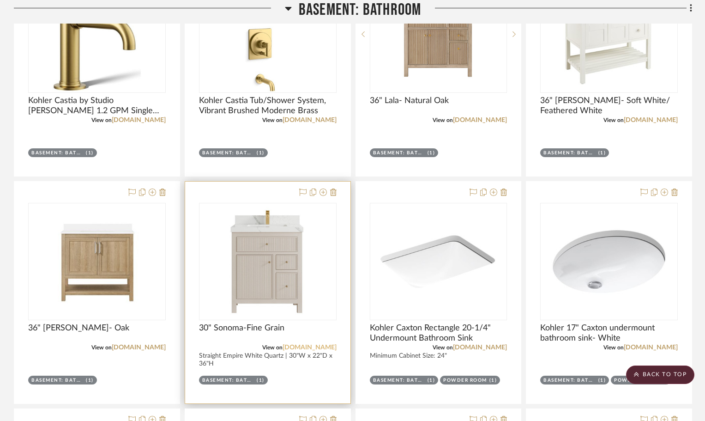
click at [310, 350] on link "willowbathandvanity.com" at bounding box center [310, 347] width 54 height 6
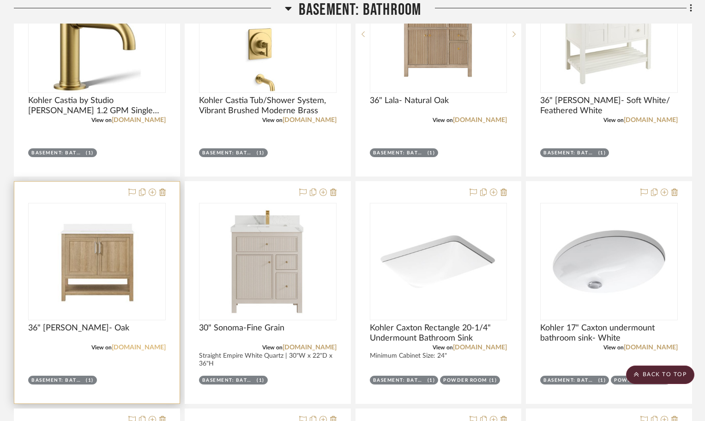
click at [157, 348] on link "[DOMAIN_NAME]" at bounding box center [139, 347] width 54 height 6
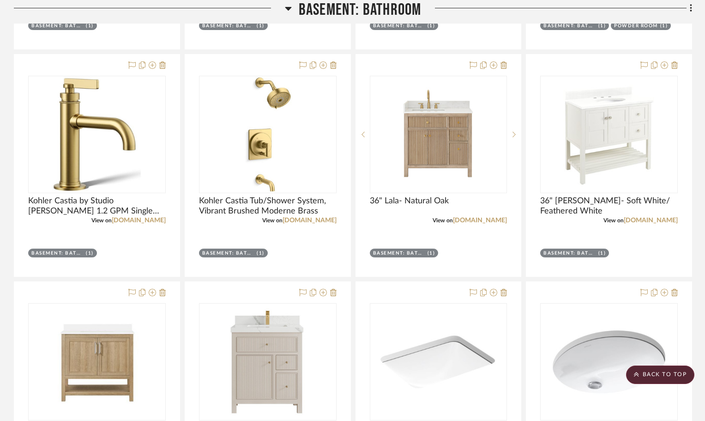
scroll to position [1738, 0]
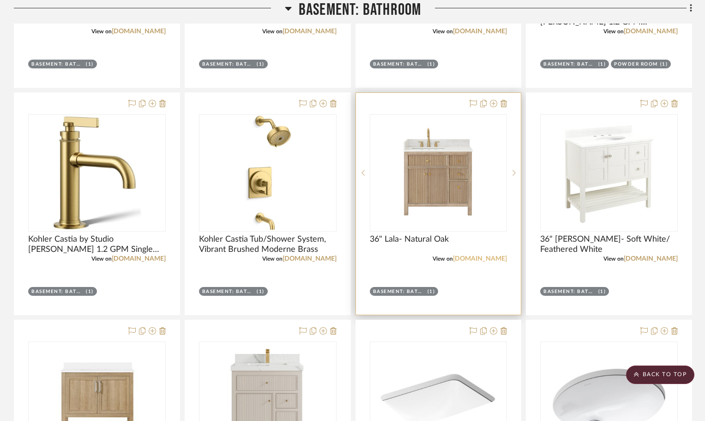
click at [494, 260] on link "[DOMAIN_NAME]" at bounding box center [480, 258] width 54 height 6
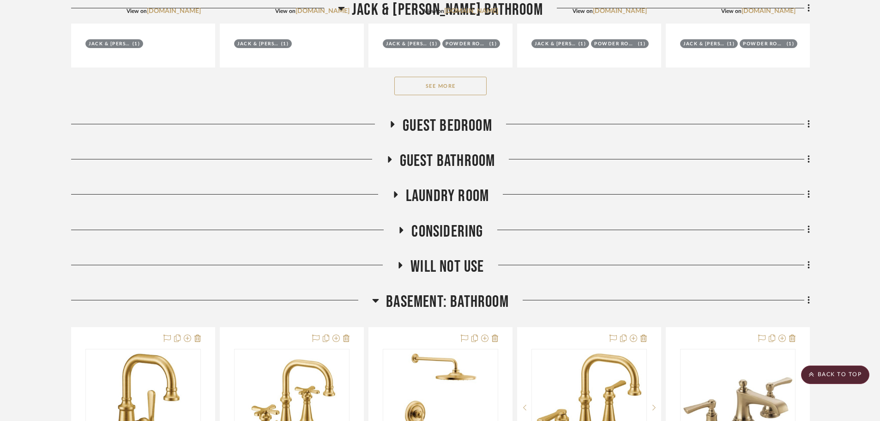
click at [474, 305] on span "Basement: Bathroom" at bounding box center [447, 302] width 123 height 20
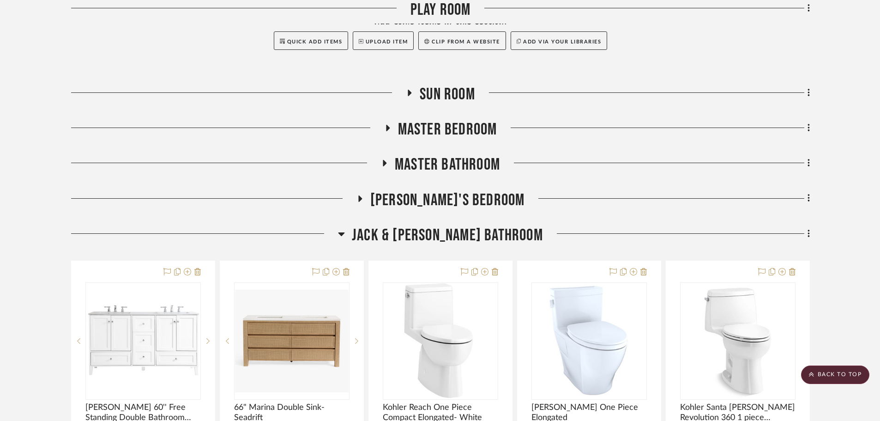
click at [451, 167] on span "Master Bathroom" at bounding box center [447, 165] width 105 height 20
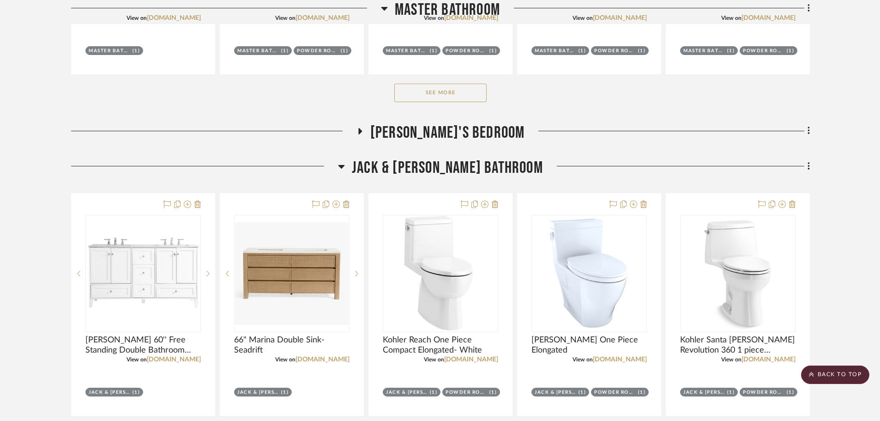
scroll to position [1003, 0]
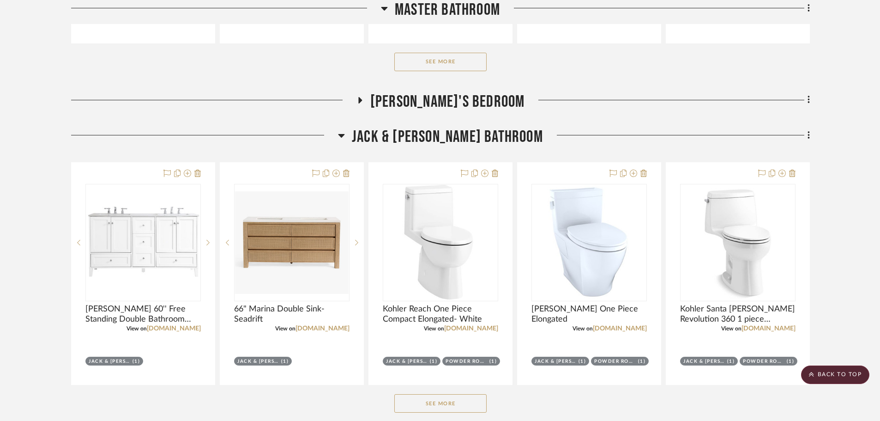
click at [438, 66] on button "See More" at bounding box center [440, 62] width 92 height 18
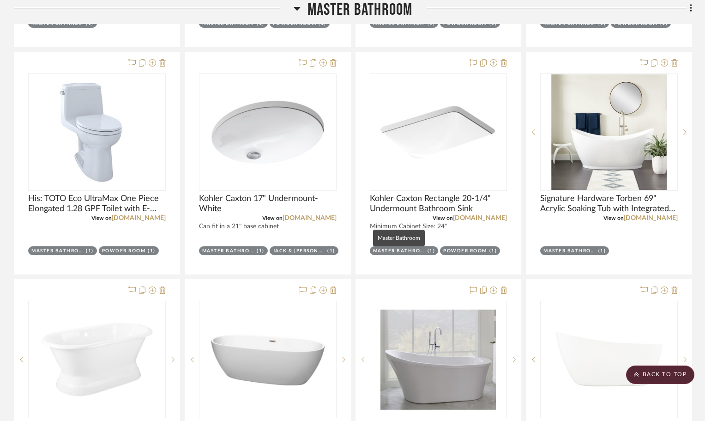
scroll to position [769, 0]
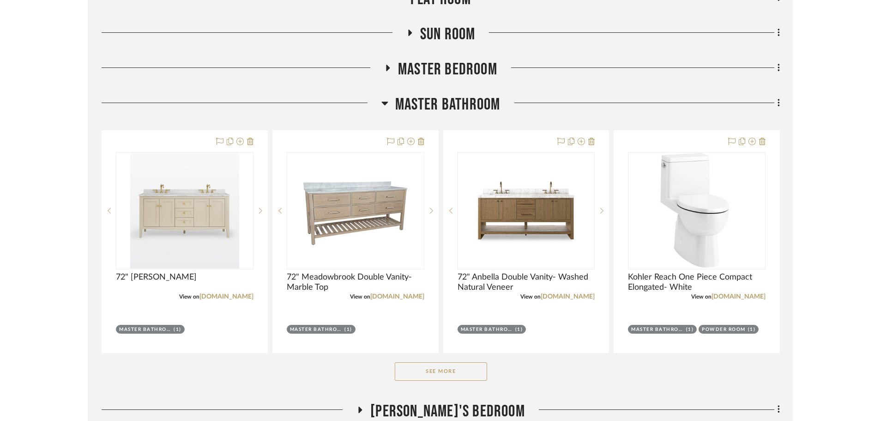
scroll to position [726, 0]
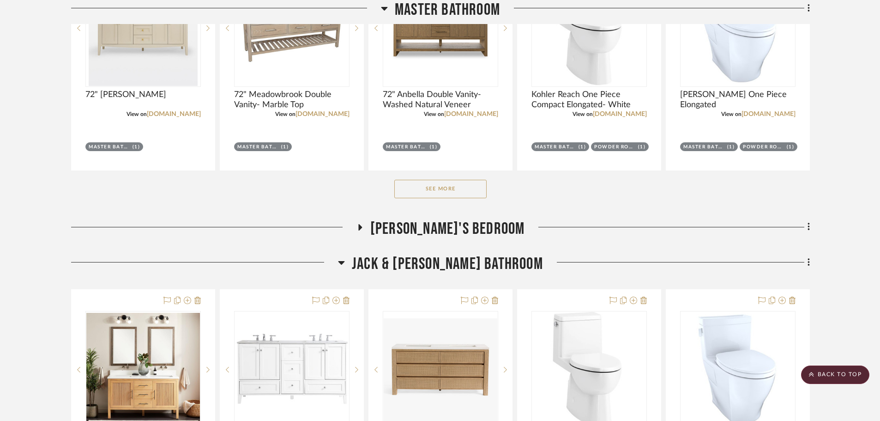
scroll to position [923, 0]
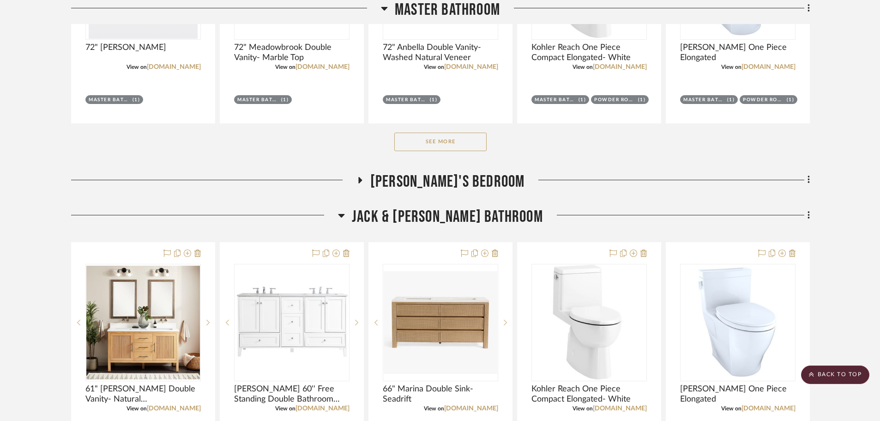
click at [448, 215] on span "Jack & [PERSON_NAME] Bathroom" at bounding box center [447, 217] width 191 height 20
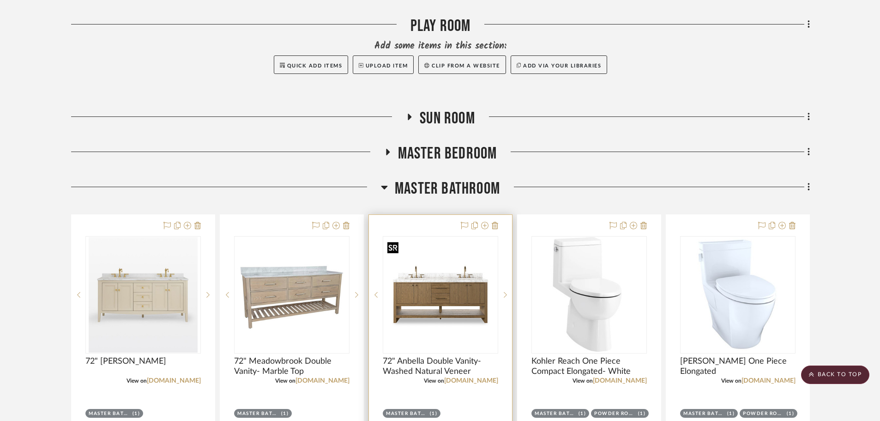
scroll to position [600, 0]
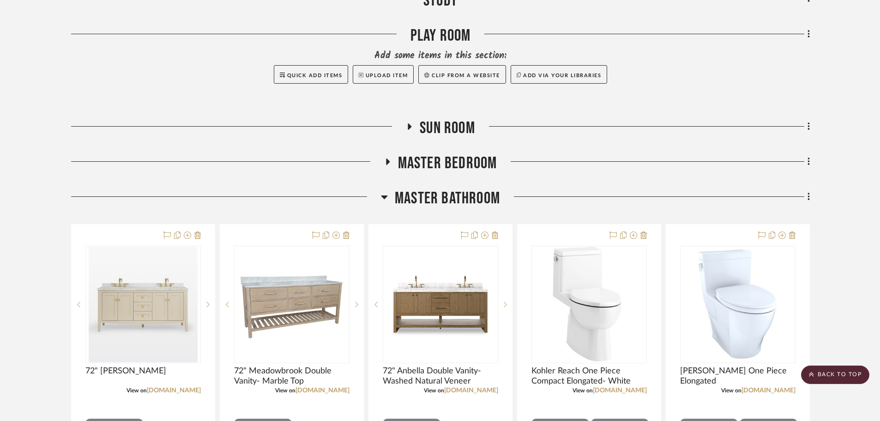
click at [448, 204] on span "Master Bathroom" at bounding box center [447, 198] width 105 height 20
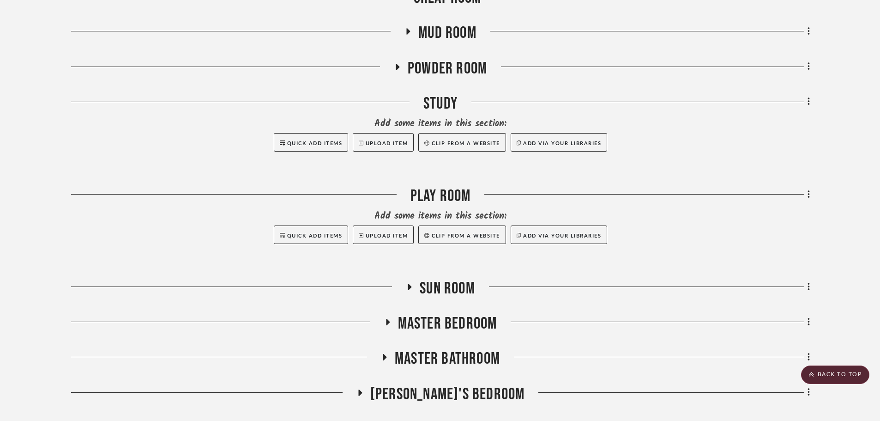
scroll to position [369, 0]
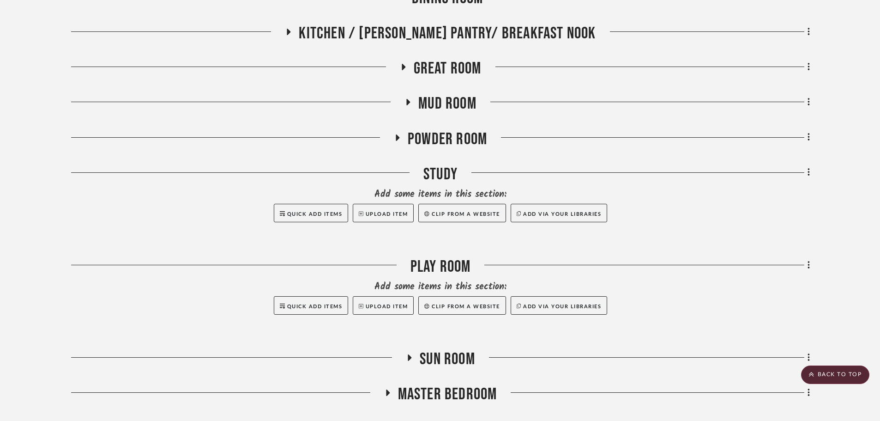
click at [444, 137] on span "Powder Room" at bounding box center [447, 139] width 79 height 20
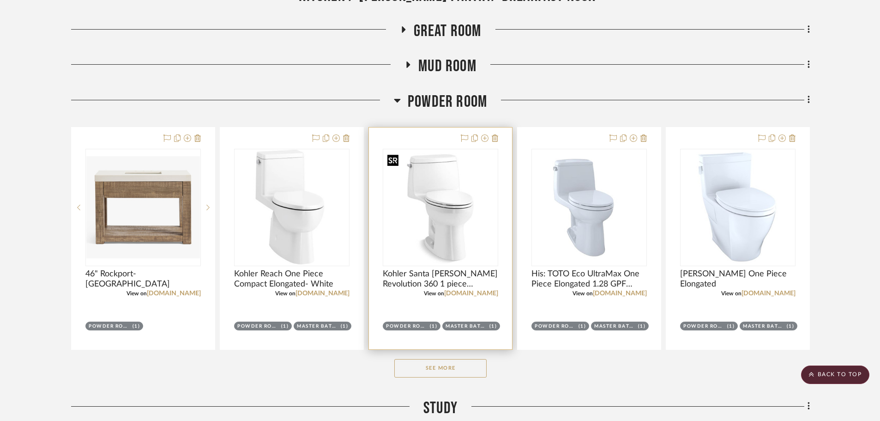
scroll to position [416, 0]
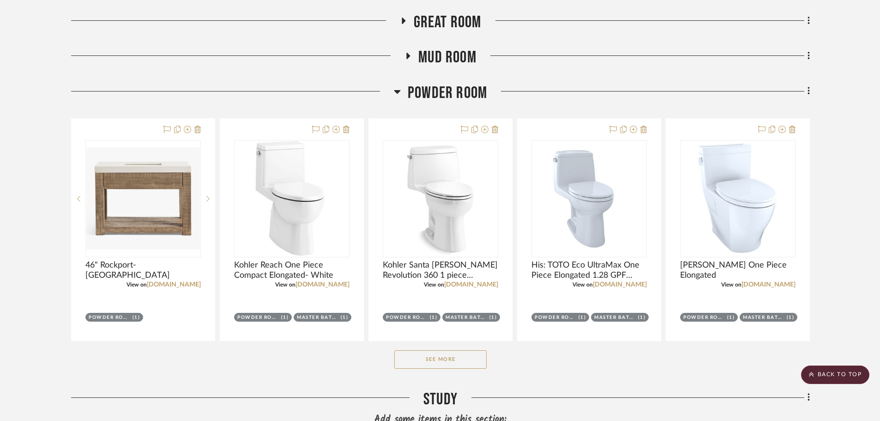
click at [459, 360] on button "See More" at bounding box center [440, 359] width 92 height 18
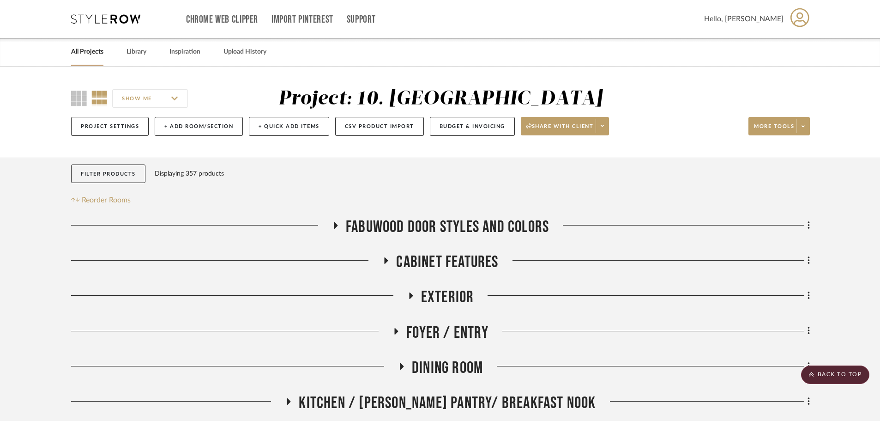
scroll to position [231, 0]
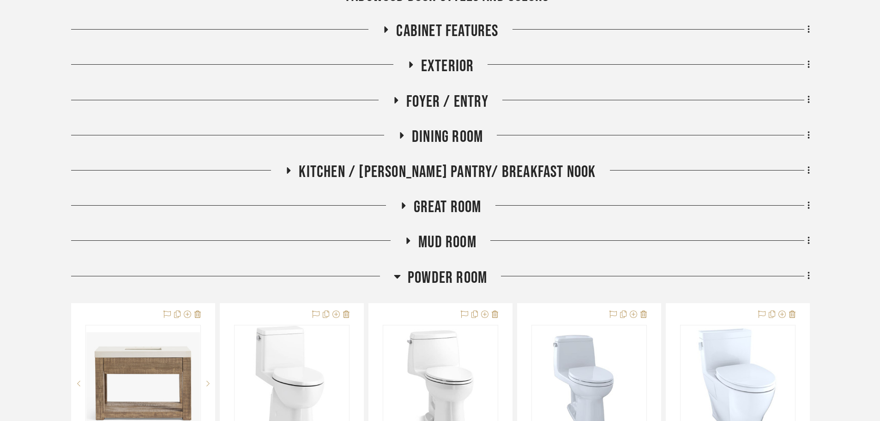
click at [426, 282] on span "Powder Room" at bounding box center [447, 278] width 79 height 20
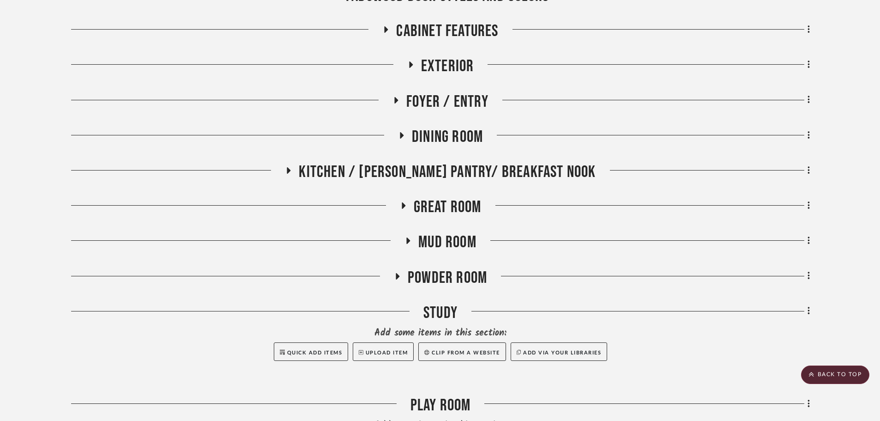
click at [432, 132] on span "Dining Room" at bounding box center [447, 137] width 71 height 20
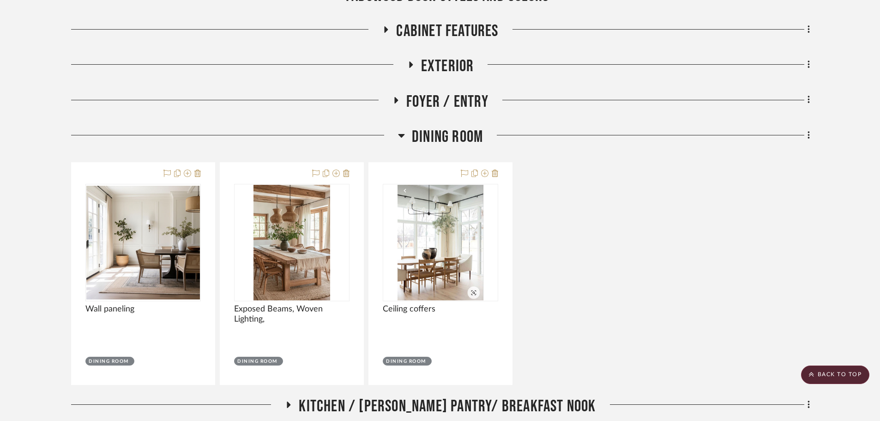
click at [459, 142] on span "Dining Room" at bounding box center [447, 137] width 71 height 20
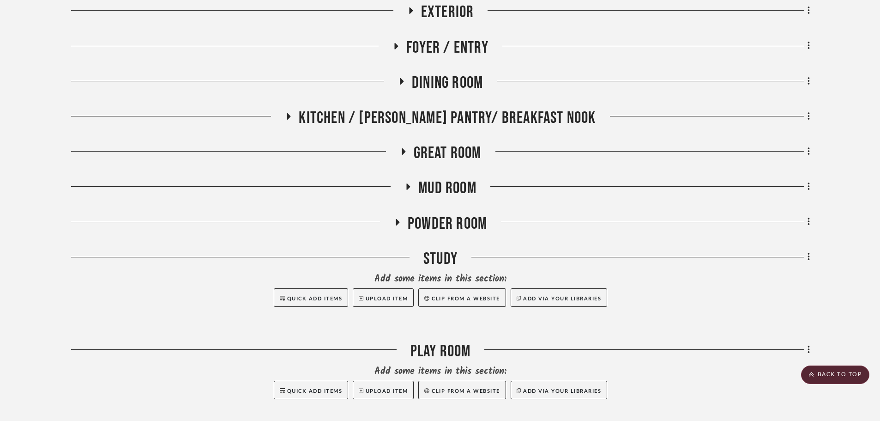
scroll to position [277, 0]
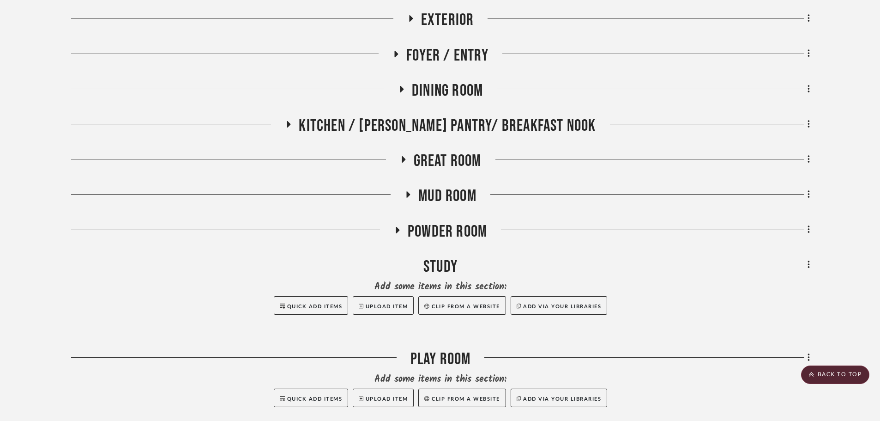
click at [433, 84] on span "Dining Room" at bounding box center [447, 91] width 71 height 20
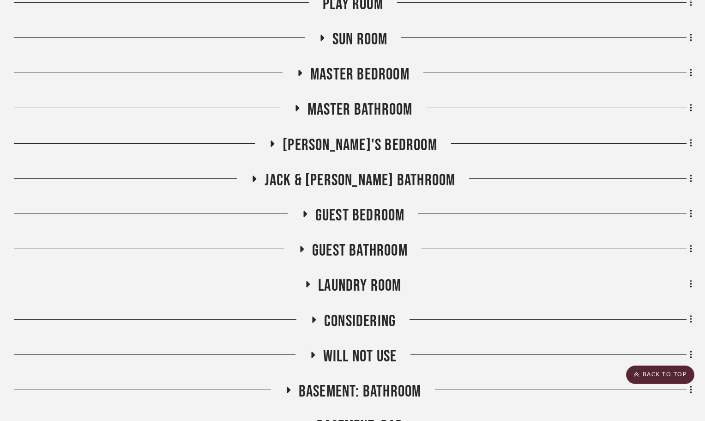
scroll to position [970, 0]
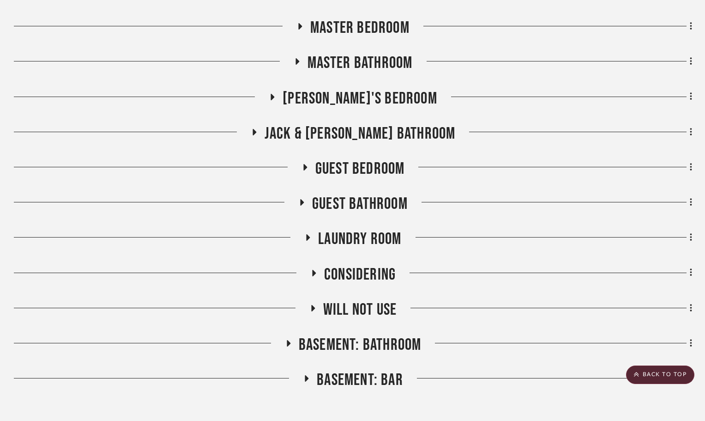
click at [344, 203] on span "Guest Bathroom" at bounding box center [360, 204] width 96 height 20
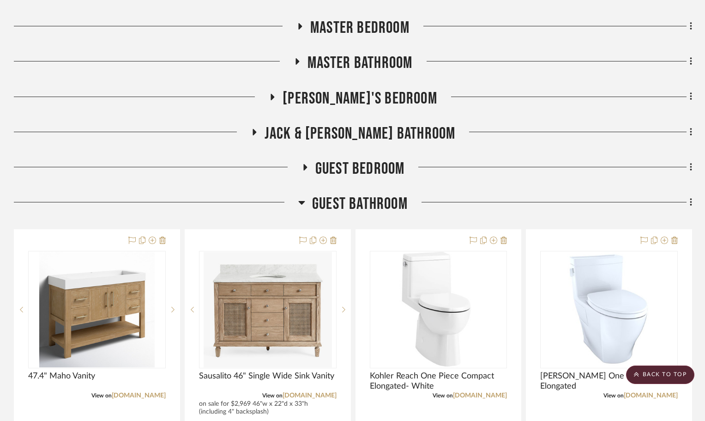
click at [344, 205] on span "Guest Bathroom" at bounding box center [360, 204] width 96 height 20
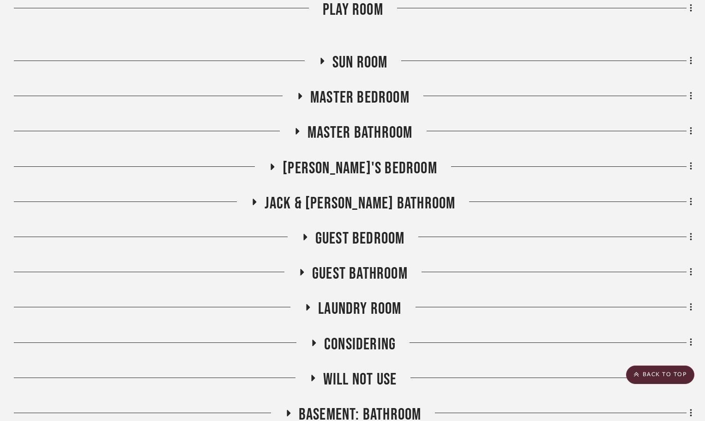
scroll to position [877, 0]
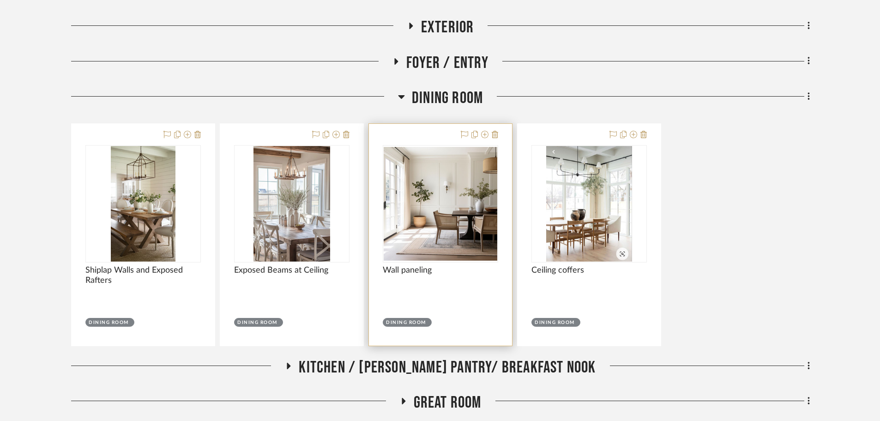
scroll to position [277, 0]
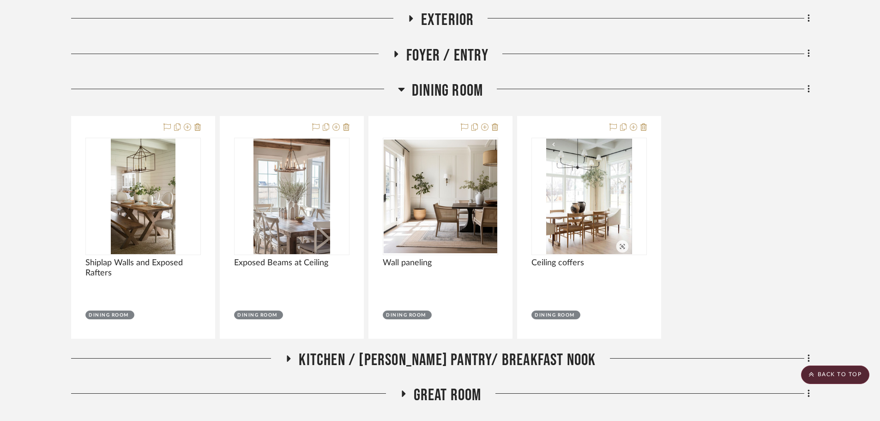
click at [437, 89] on span "Dining Room" at bounding box center [447, 91] width 71 height 20
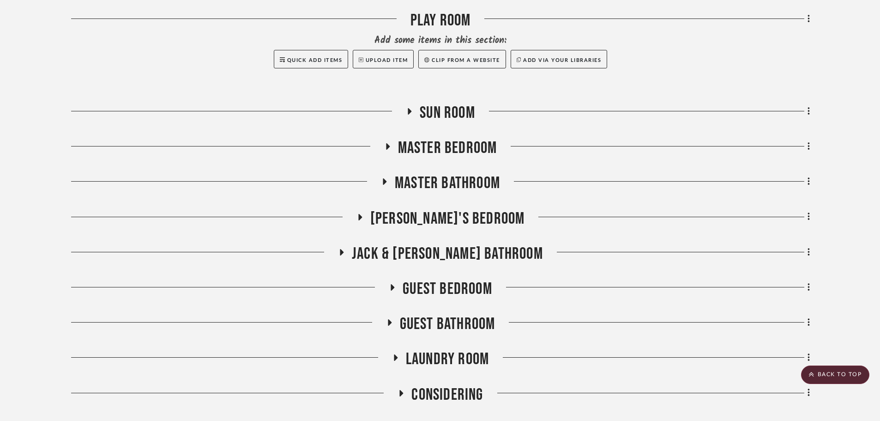
scroll to position [646, 0]
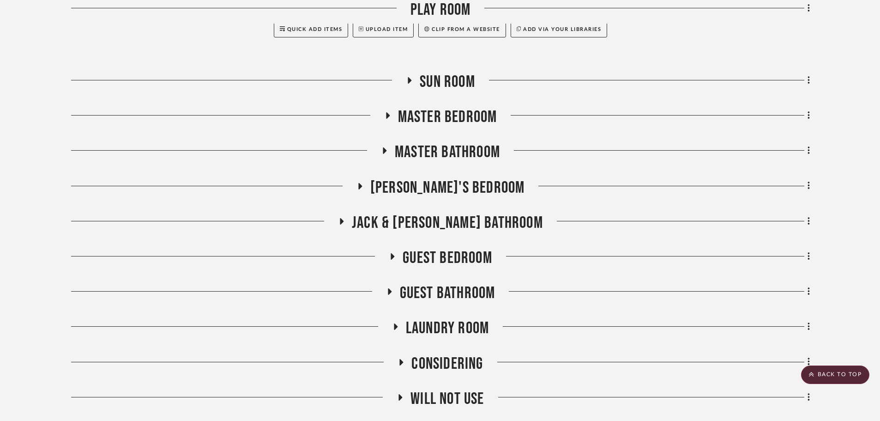
click at [429, 295] on span "Guest Bathroom" at bounding box center [448, 293] width 96 height 20
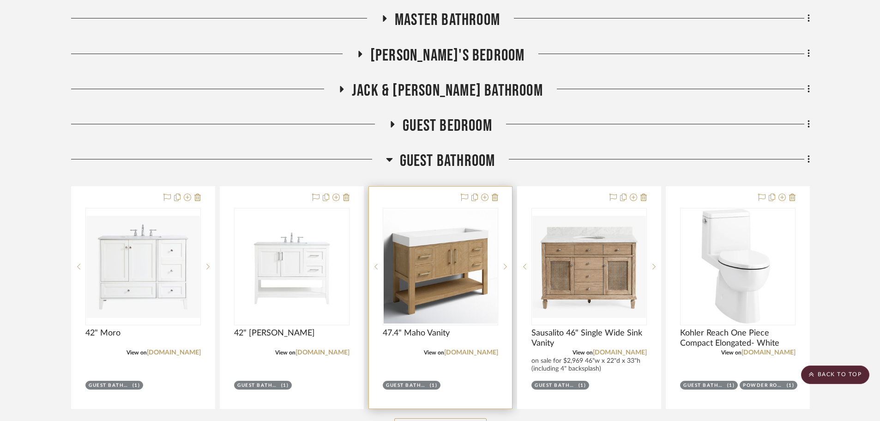
scroll to position [785, 0]
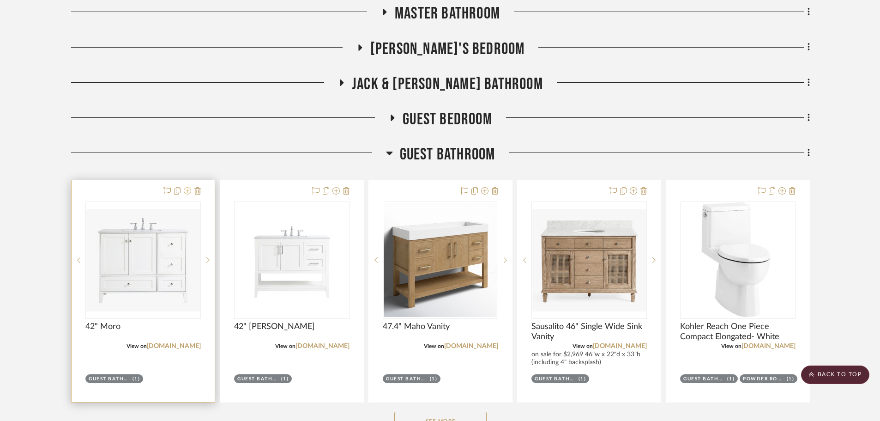
click at [187, 193] on icon at bounding box center [187, 190] width 7 height 7
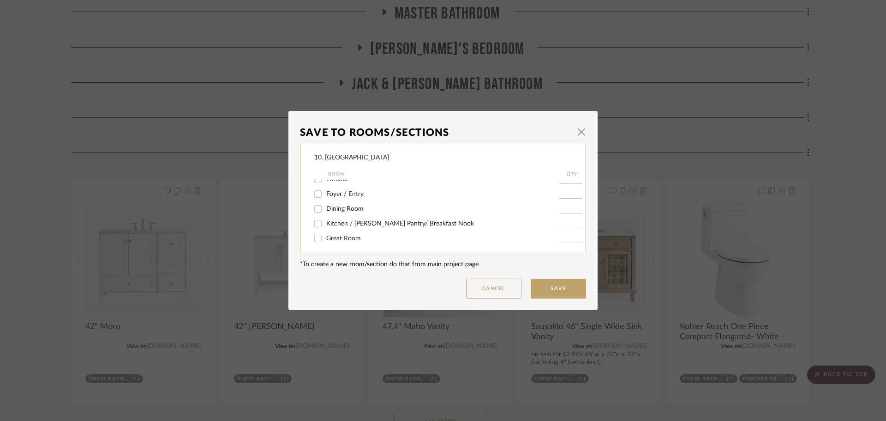
scroll to position [46, 0]
click at [52, 255] on div "Save To Rooms/Sections × 10. [PERSON_NAME] Room QTY FABUWOOD DOOR STYLES AND CO…" at bounding box center [443, 210] width 886 height 421
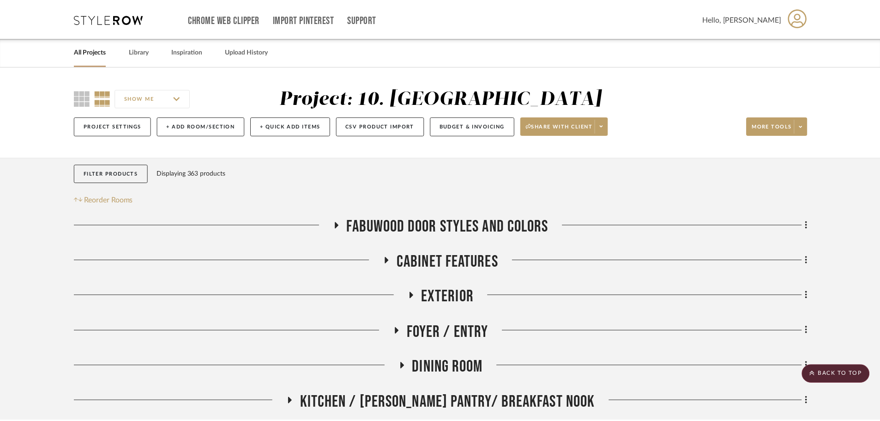
scroll to position [785, 0]
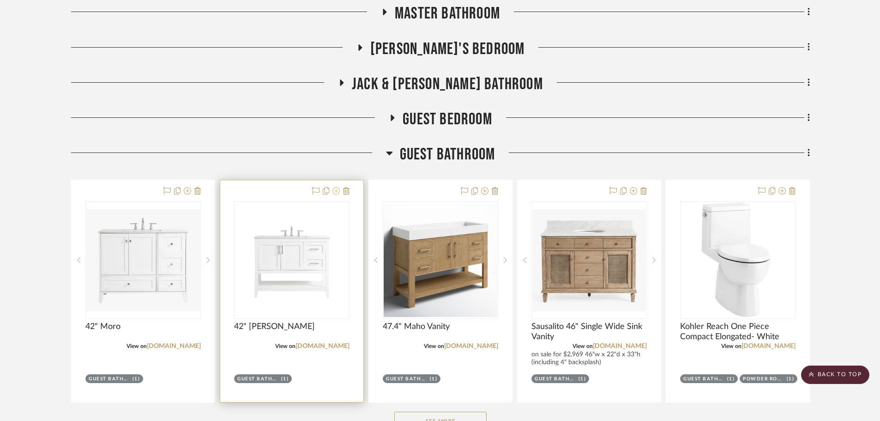
click at [337, 196] on button at bounding box center [335, 191] width 7 height 11
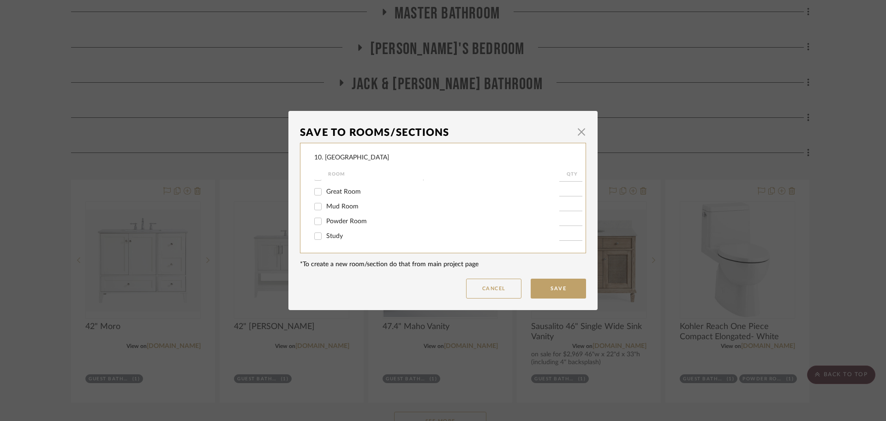
scroll to position [92, 0]
click at [321, 212] on input "Powder Room" at bounding box center [318, 212] width 15 height 15
checkbox input "true"
type input "1"
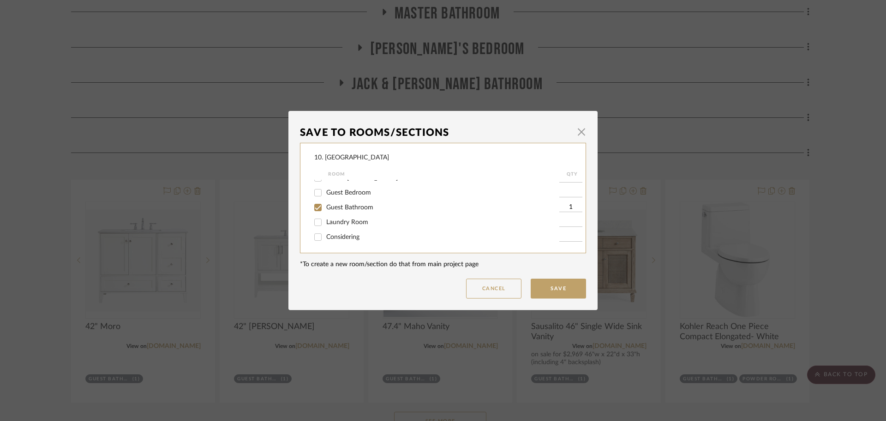
click at [326, 207] on span "Guest Bathroom" at bounding box center [349, 207] width 47 height 6
click at [325, 207] on input "Guest Bathroom" at bounding box center [318, 207] width 15 height 15
checkbox input "false"
click at [535, 281] on button "Save" at bounding box center [558, 288] width 55 height 20
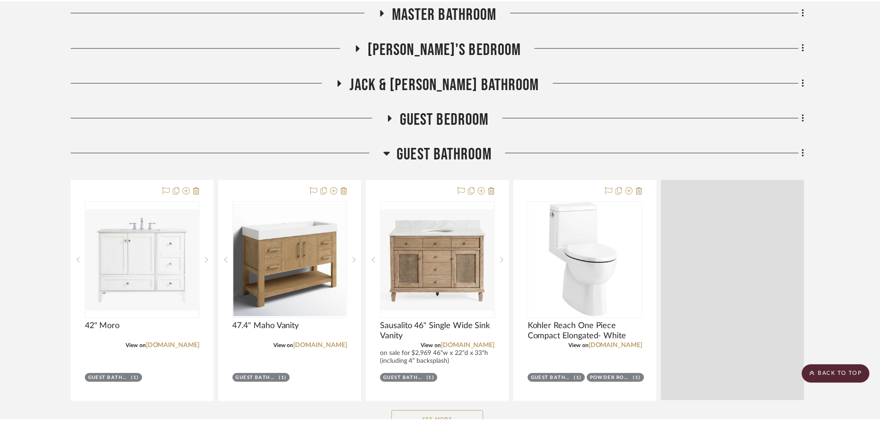
scroll to position [785, 0]
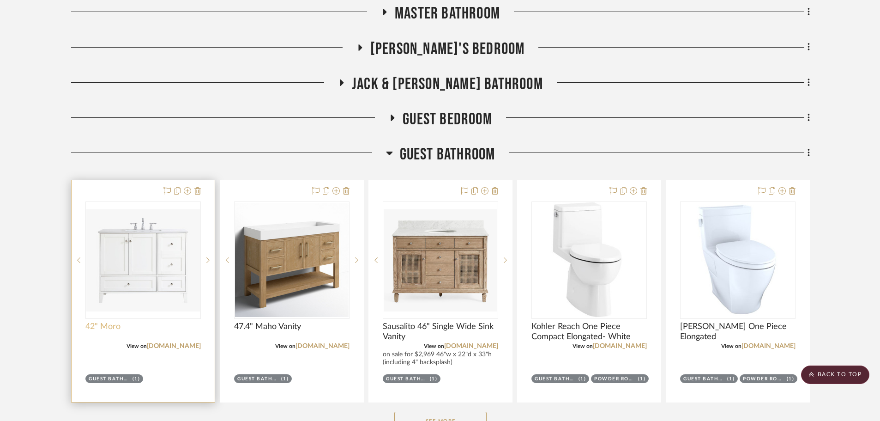
click at [111, 324] on span "42" Moro" at bounding box center [102, 326] width 35 height 10
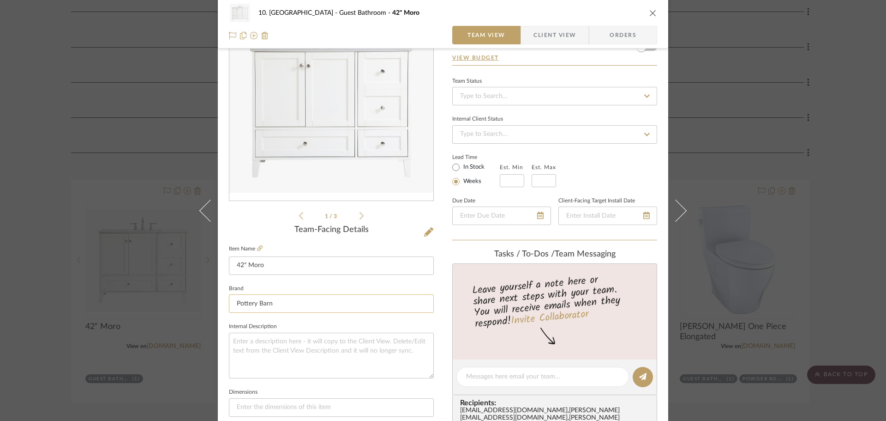
scroll to position [92, 0]
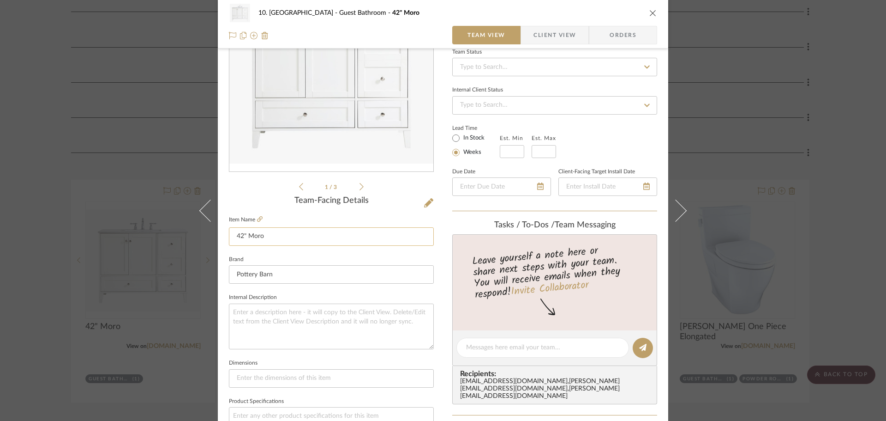
click at [310, 233] on input "42" Moro" at bounding box center [331, 236] width 205 height 18
type input "42" [PERSON_NAME]"
click at [276, 194] on div "1 / 3 Team-Facing Details Item Name 42" [PERSON_NAME] Brand Pottery Barn Intern…" at bounding box center [331, 350] width 205 height 760
click at [56, 184] on div "10. [PERSON_NAME] Guest Bathroom 42" [PERSON_NAME] Team View Client View Orders…" at bounding box center [443, 210] width 886 height 421
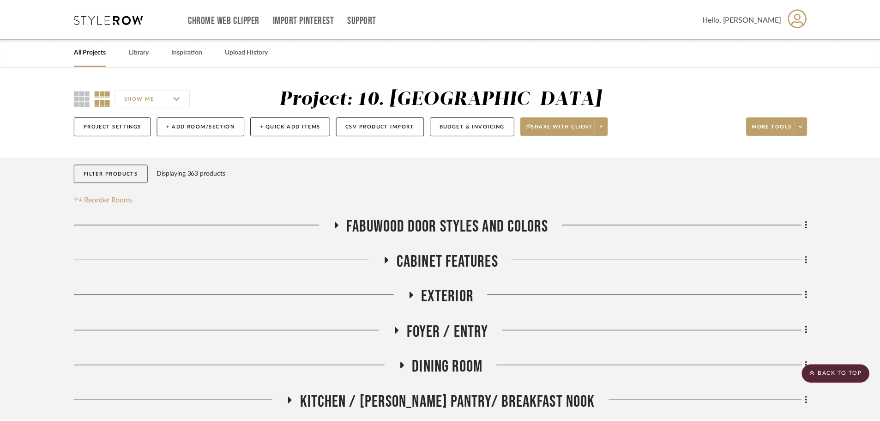
scroll to position [785, 0]
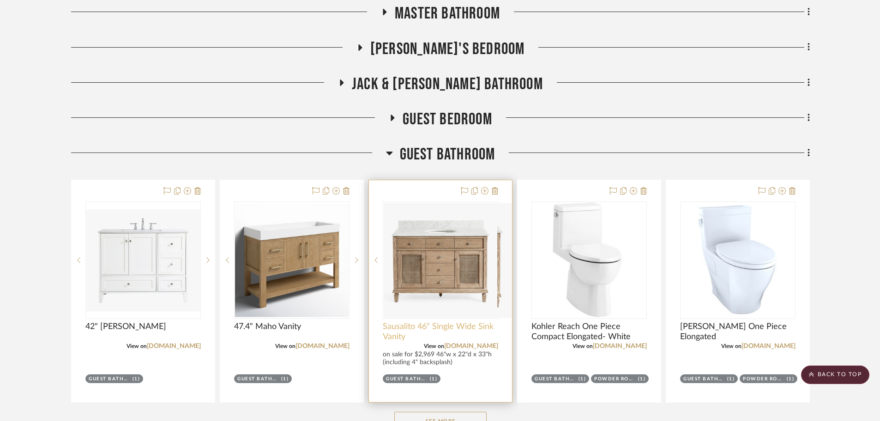
click at [420, 324] on span "Sausalito 46" Single Wide Sink Vanity" at bounding box center [440, 331] width 115 height 20
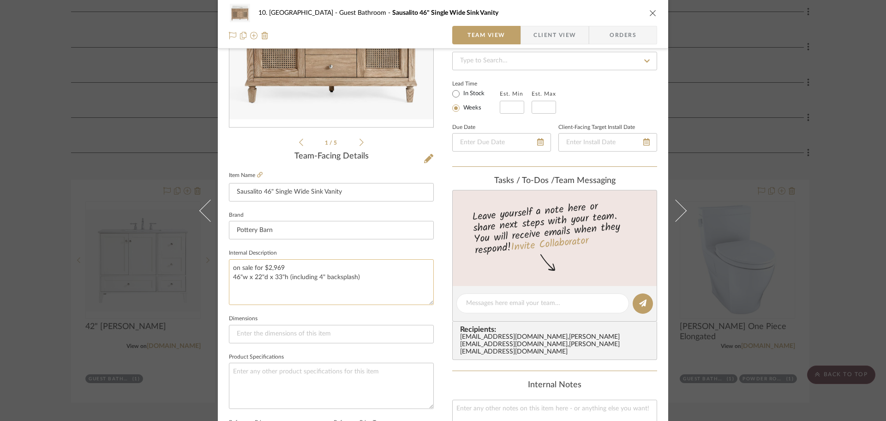
scroll to position [139, 0]
drag, startPoint x: 309, startPoint y: 264, endPoint x: 186, endPoint y: 265, distance: 123.7
click at [186, 265] on div "10. [PERSON_NAME] Guest Bathroom Sausalito 46" Single Wide Sink Vanity Team Vie…" at bounding box center [443, 210] width 886 height 421
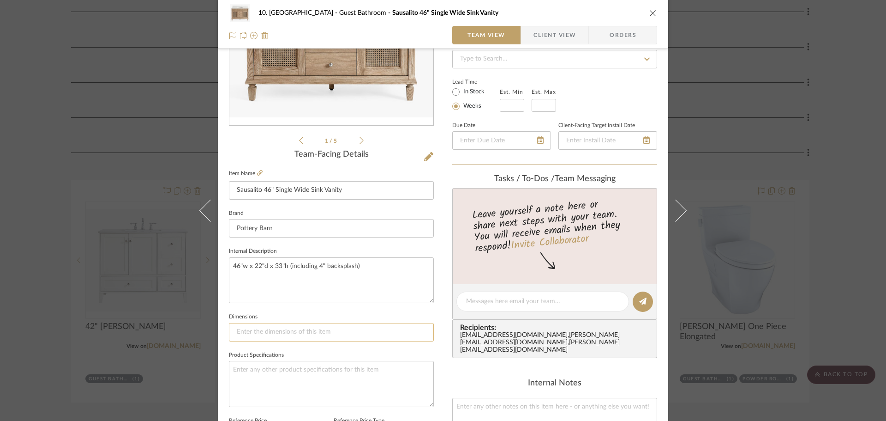
type textarea "46"w x 22"d x 33"h (including 4" backsplash)"
click at [339, 329] on input at bounding box center [331, 332] width 205 height 18
click at [35, 236] on div "10. [PERSON_NAME] Guest Bathroom Sausalito 46" Single Wide Sink Vanity Team Vie…" at bounding box center [443, 210] width 886 height 421
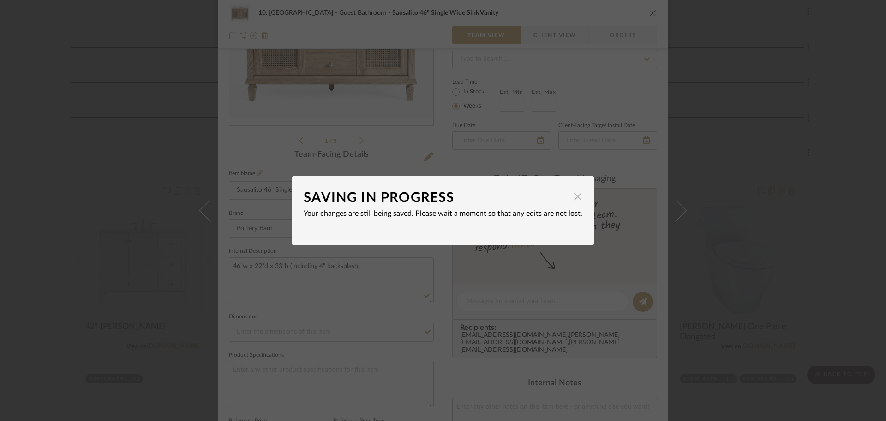
click at [573, 198] on span "button" at bounding box center [578, 196] width 18 height 18
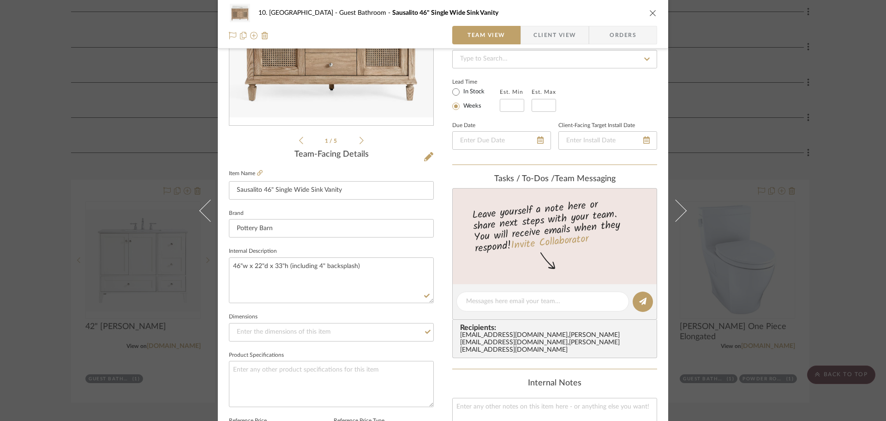
click at [59, 230] on div "10. [PERSON_NAME] Guest Bathroom Sausalito 46" Single Wide Sink Vanity Team Vie…" at bounding box center [443, 210] width 886 height 421
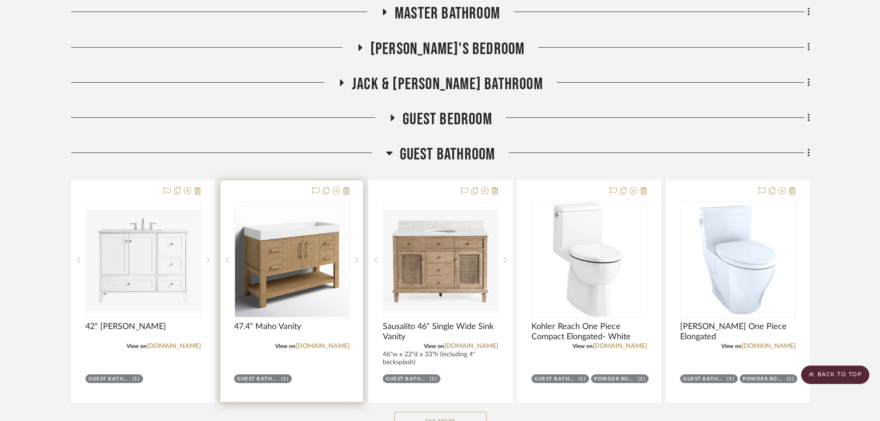
scroll to position [646, 0]
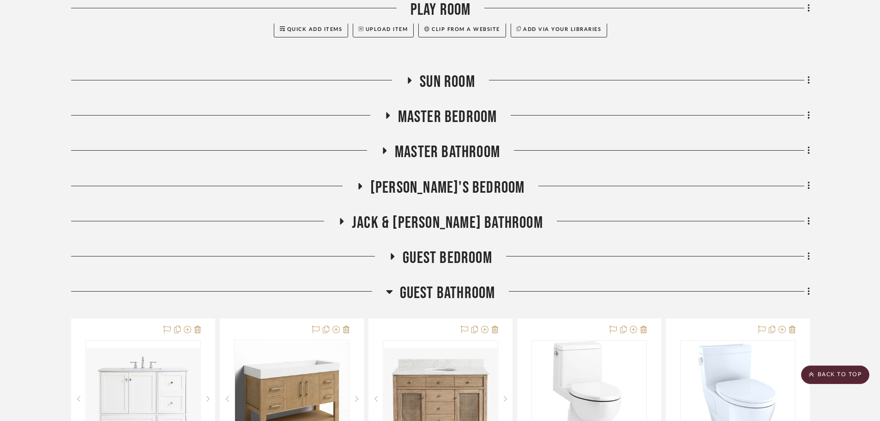
click at [441, 291] on span "Guest Bathroom" at bounding box center [448, 293] width 96 height 20
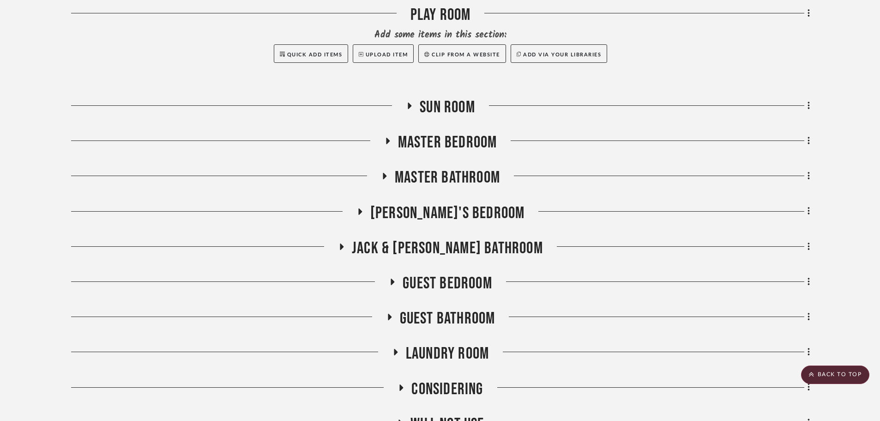
scroll to position [693, 0]
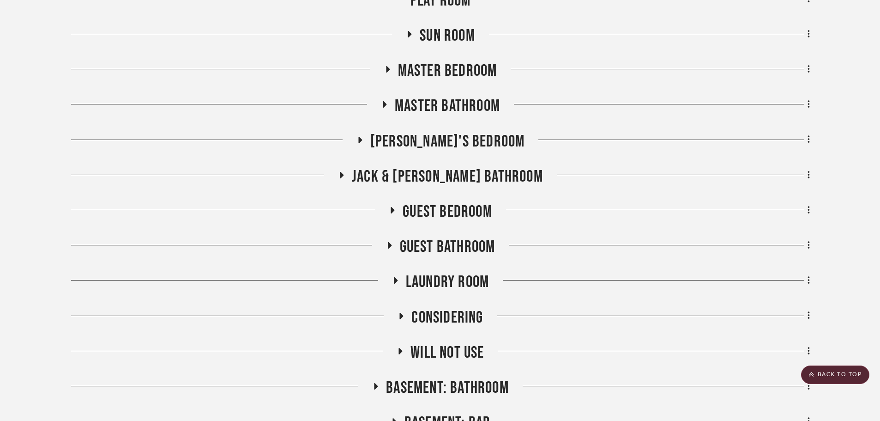
click at [451, 114] on span "Master Bathroom" at bounding box center [447, 106] width 105 height 20
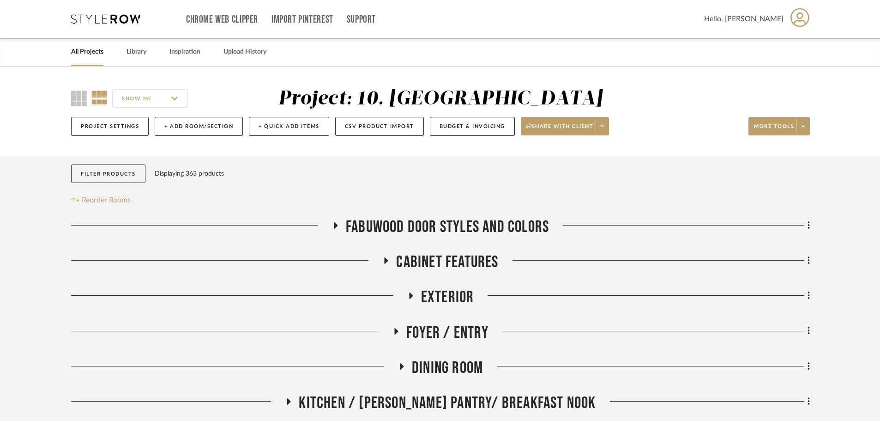
click at [426, 266] on span "Cabinet Features" at bounding box center [447, 262] width 102 height 20
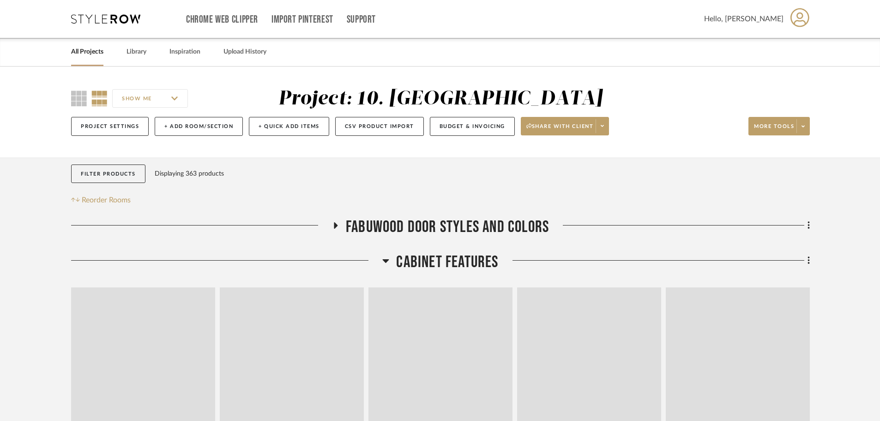
click at [428, 262] on span "Cabinet Features" at bounding box center [447, 262] width 102 height 20
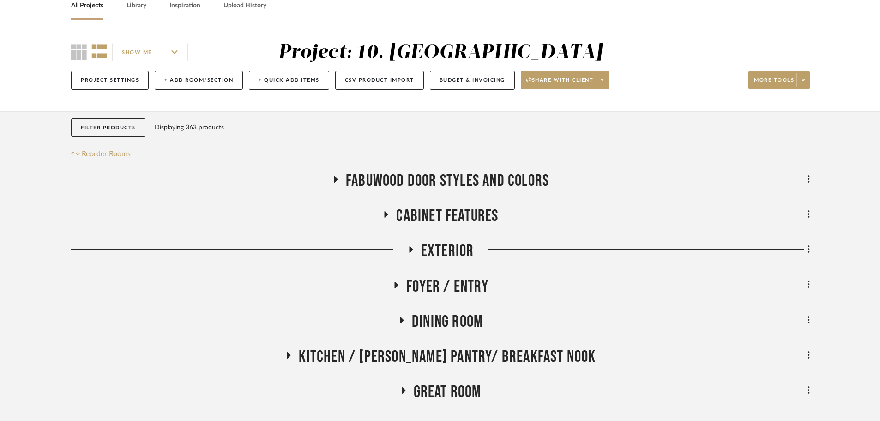
click at [435, 249] on span "Exterior" at bounding box center [447, 251] width 53 height 20
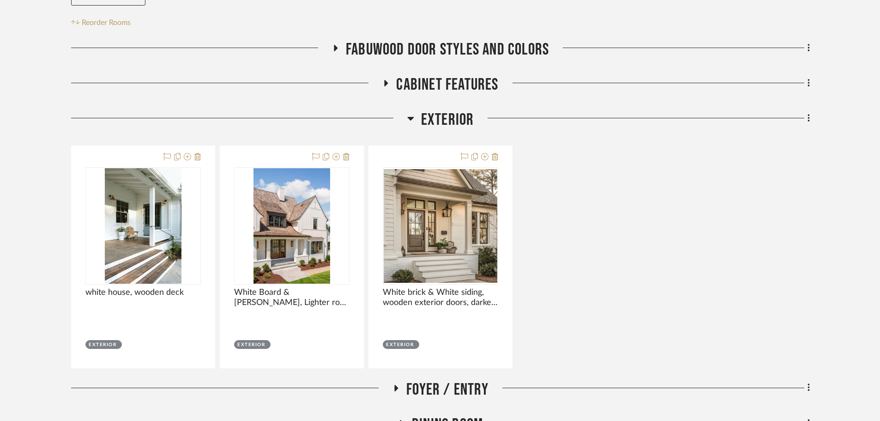
scroll to position [185, 0]
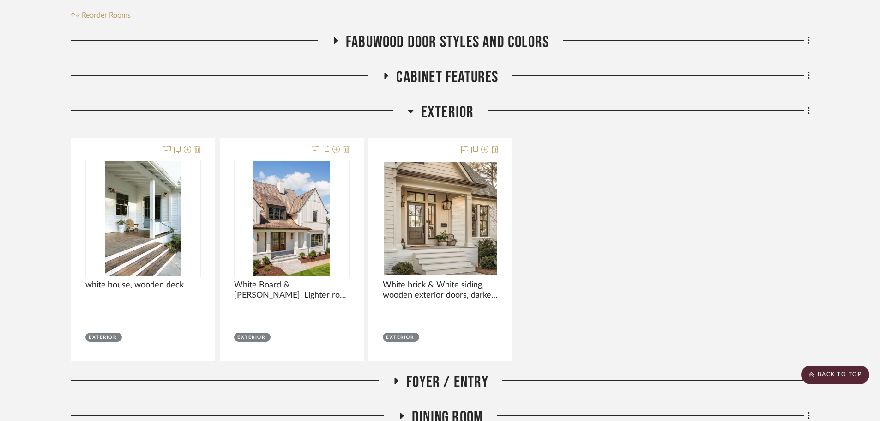
click at [457, 115] on span "Exterior" at bounding box center [447, 112] width 53 height 20
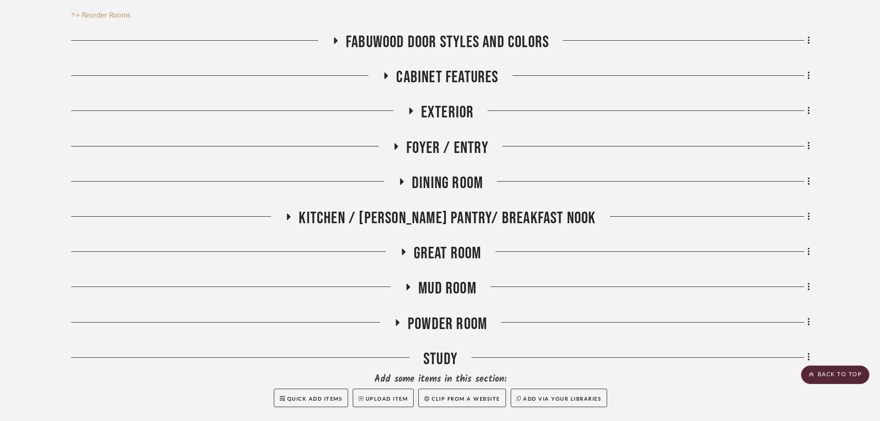
click at [447, 148] on span "Foyer / Entry" at bounding box center [447, 148] width 82 height 20
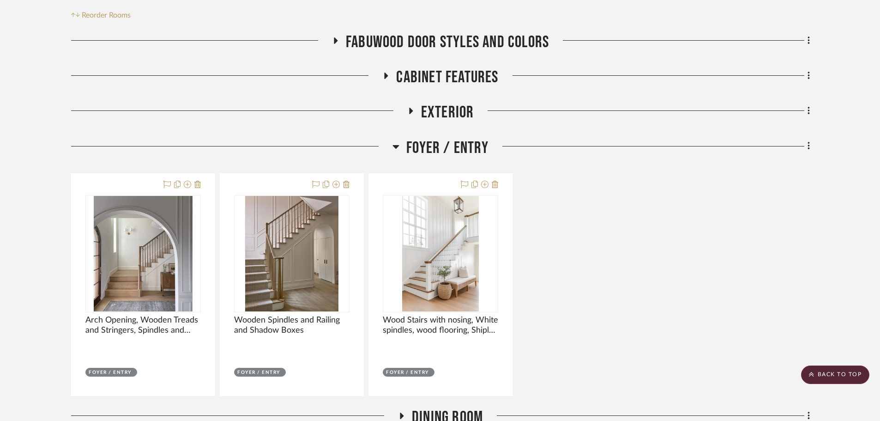
click at [447, 148] on span "Foyer / Entry" at bounding box center [447, 148] width 82 height 20
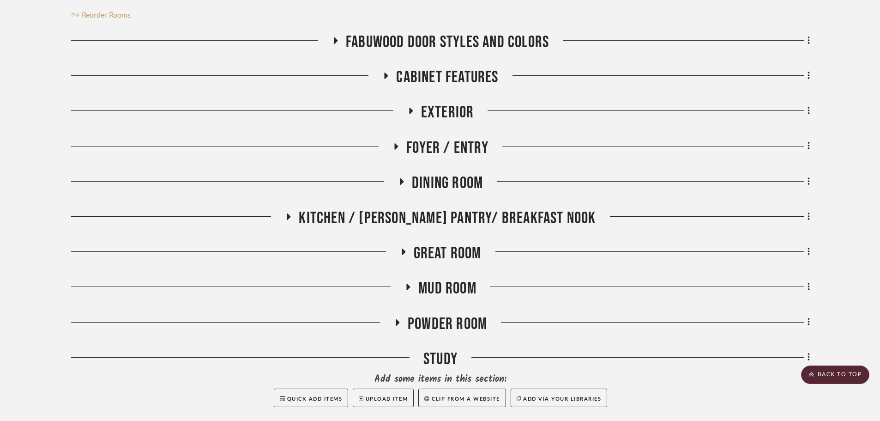
click at [447, 184] on span "Dining Room" at bounding box center [447, 183] width 71 height 20
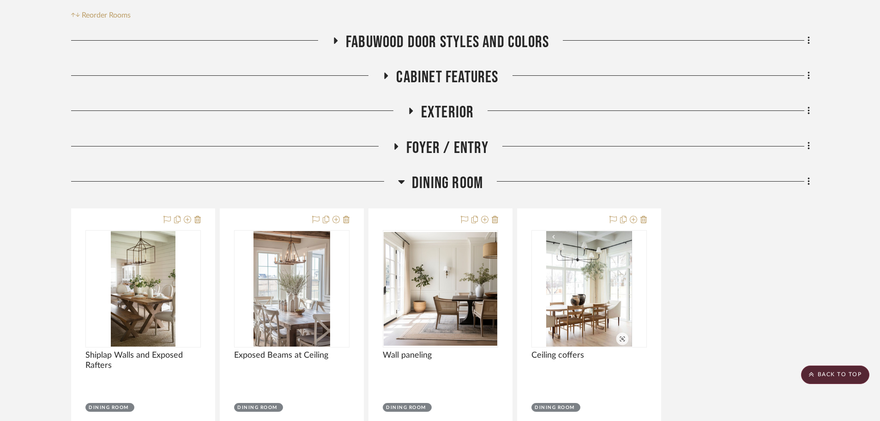
click at [450, 141] on span "Foyer / Entry" at bounding box center [447, 148] width 82 height 20
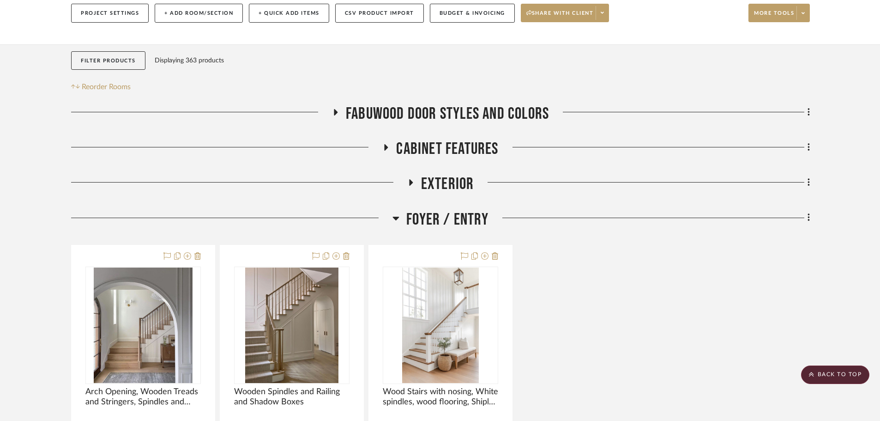
scroll to position [46, 0]
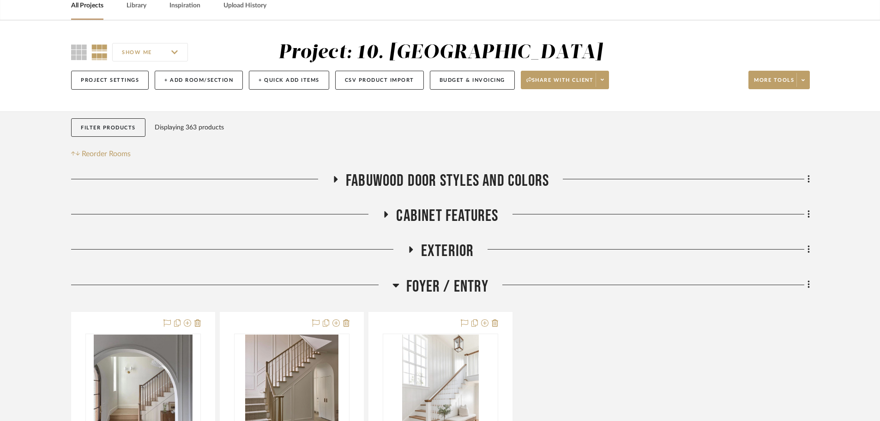
click at [145, 52] on input "SHOW ME" at bounding box center [150, 52] width 76 height 18
click at [154, 128] on span "Team Member" at bounding box center [161, 125] width 53 height 8
checkbox input "true"
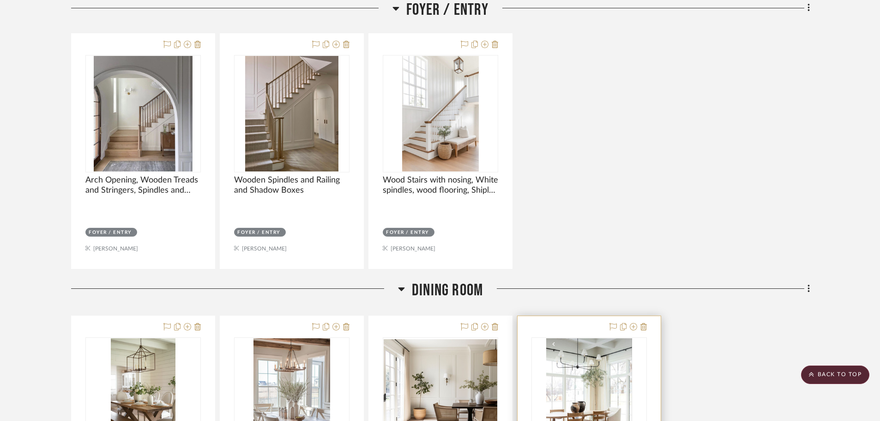
scroll to position [323, 0]
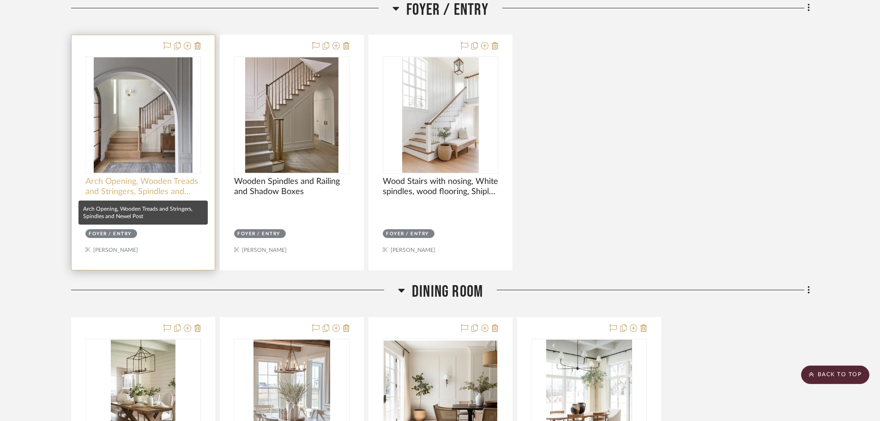
click at [165, 189] on span "Arch Opening, Wooden Treads and Stringers, Spindles and Newel Post" at bounding box center [142, 186] width 115 height 20
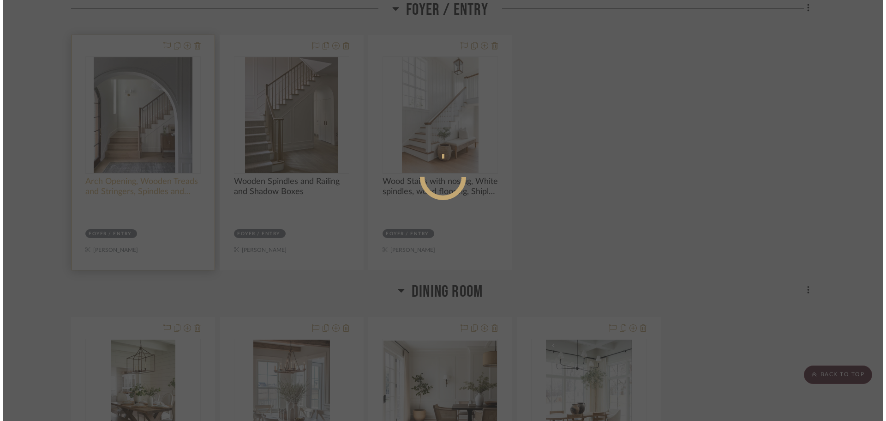
scroll to position [0, 0]
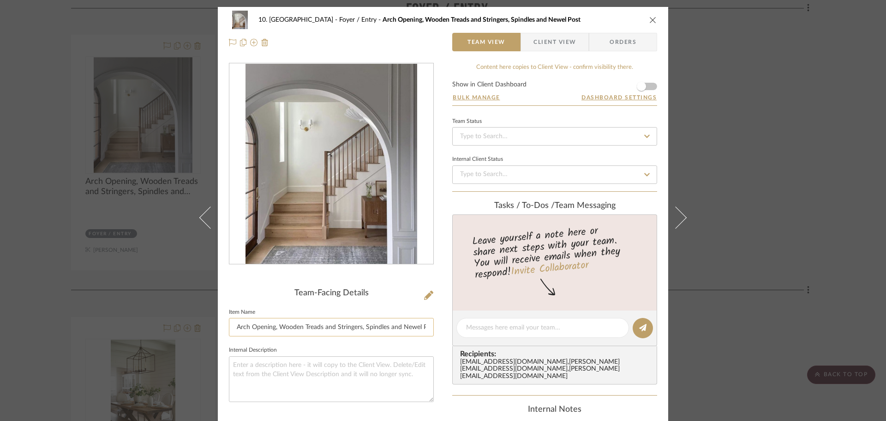
drag, startPoint x: 333, startPoint y: 328, endPoint x: 358, endPoint y: 328, distance: 24.9
click at [358, 328] on input "Arch Opening, Wooden Treads and Stringers, Spindles and Newel Post" at bounding box center [331, 327] width 205 height 18
type input "Arch Opening, Wooden Treads and Risers, Spindles and Newel Post"
click at [378, 342] on sr-form-field "Item Name Arch Opening, Wooden Treads and Risers, Spindles and Newel Post" at bounding box center [331, 325] width 205 height 38
click at [44, 267] on div "10. [PERSON_NAME] Foyer / Entry Arch Opening, Wooden Treads and Risers, Spindle…" at bounding box center [443, 210] width 886 height 421
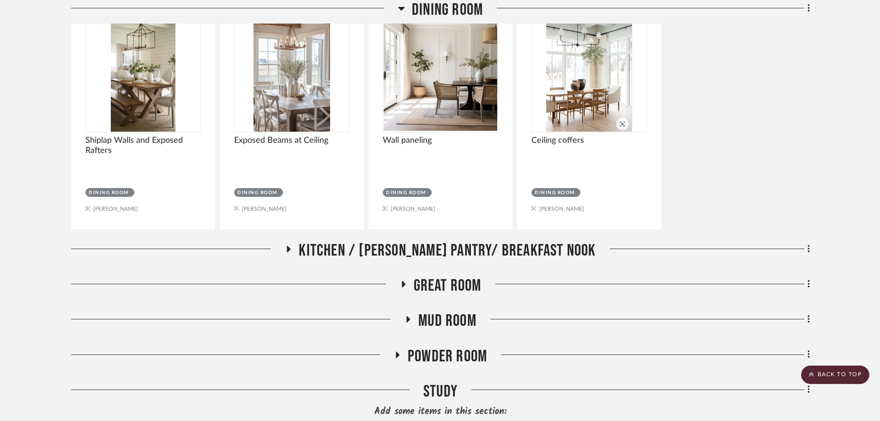
click at [420, 248] on span "Kitchen / [PERSON_NAME] Pantry/ Breakfast Nook" at bounding box center [447, 251] width 297 height 20
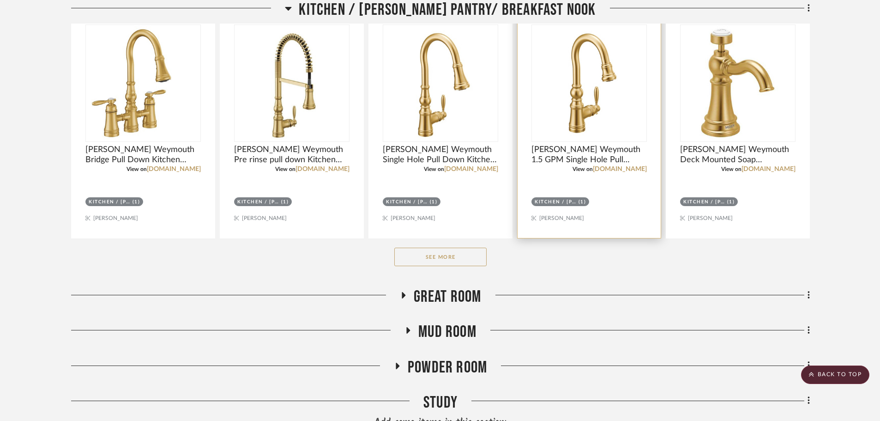
scroll to position [923, 0]
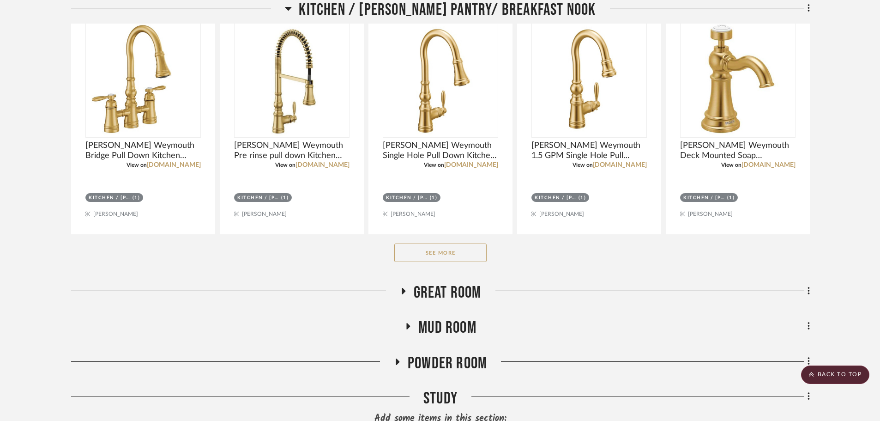
click at [438, 250] on button "See More" at bounding box center [440, 252] width 92 height 18
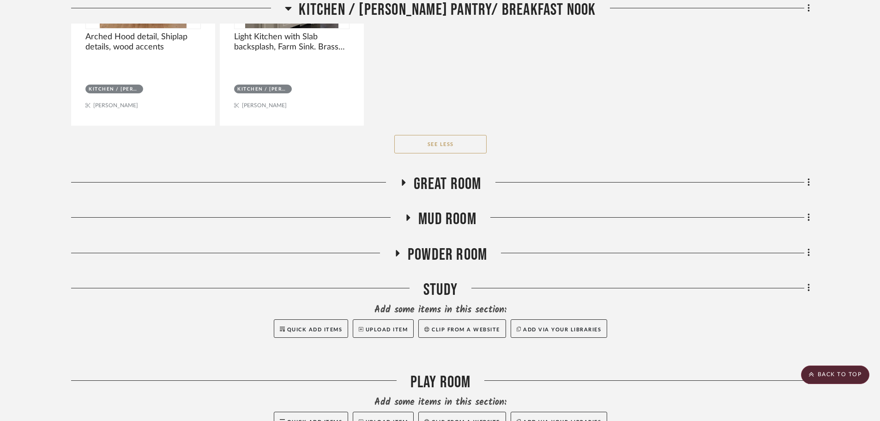
scroll to position [2724, 0]
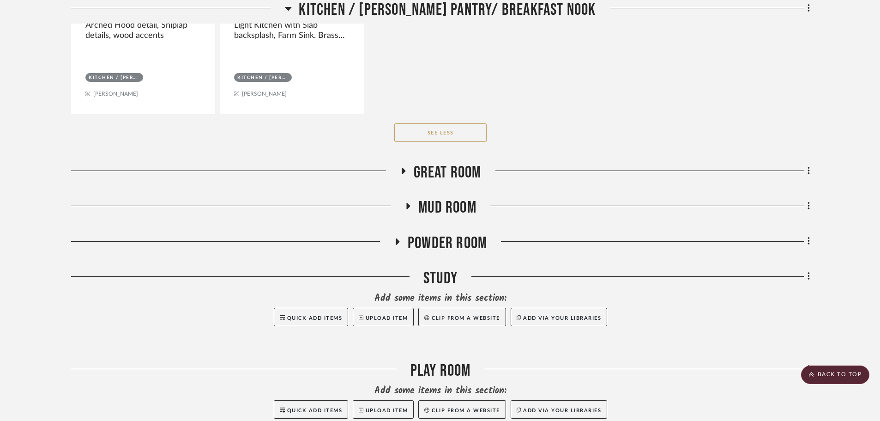
click at [481, 177] on div "Great Room" at bounding box center [440, 175] width 739 height 24
click at [473, 175] on span "Great Room" at bounding box center [448, 173] width 68 height 20
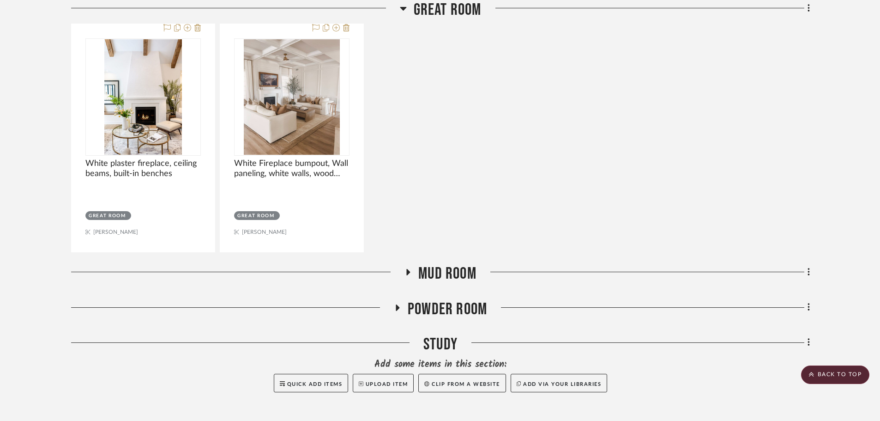
scroll to position [2909, 0]
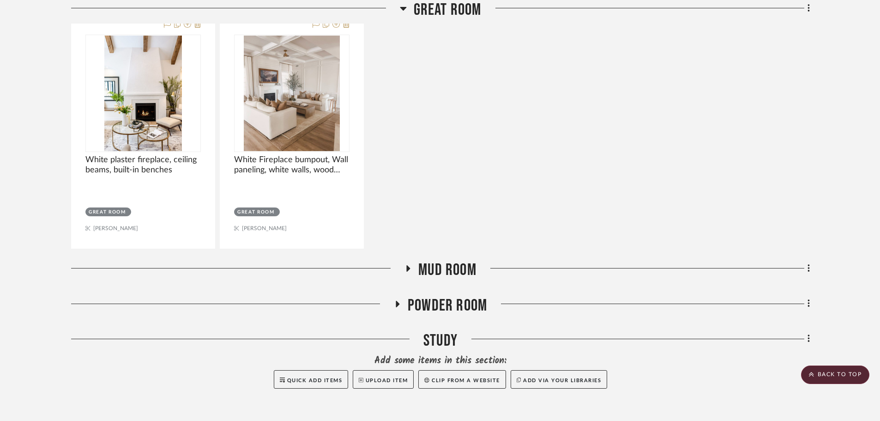
click at [436, 265] on span "Mud Room" at bounding box center [447, 270] width 58 height 20
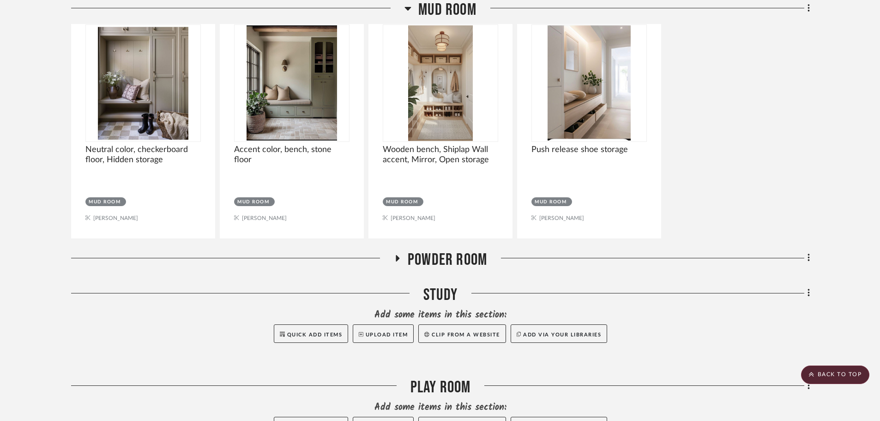
scroll to position [3324, 0]
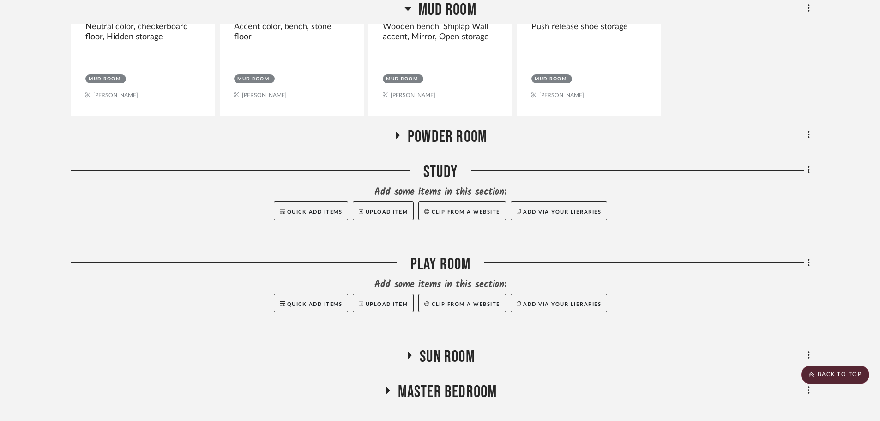
click at [419, 134] on span "Powder Room" at bounding box center [447, 137] width 79 height 20
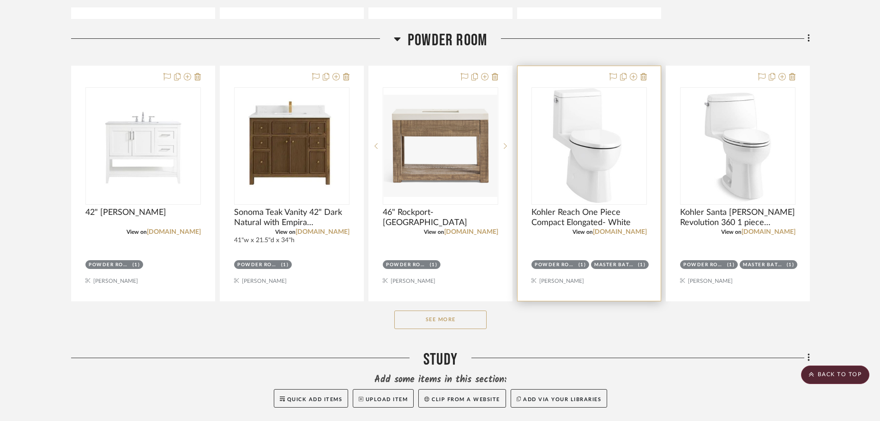
scroll to position [3509, 0]
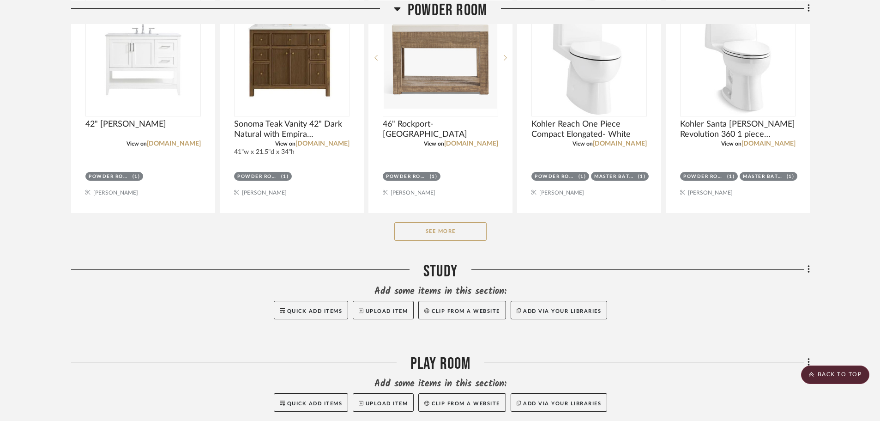
click at [470, 230] on button "See More" at bounding box center [440, 231] width 92 height 18
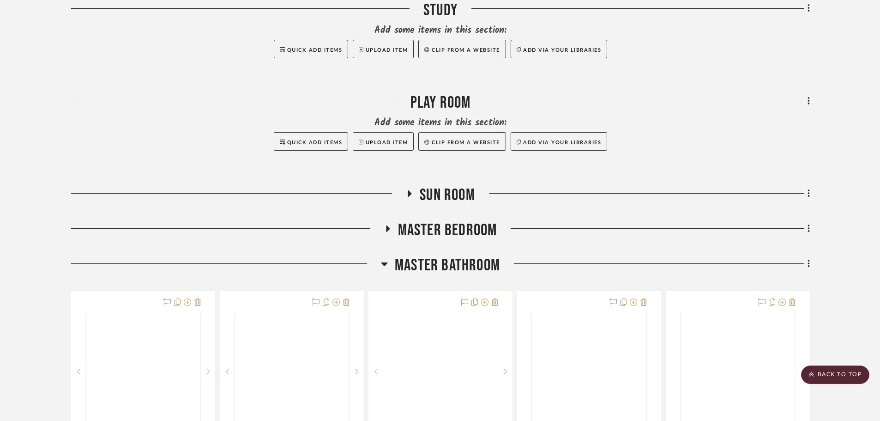
scroll to position [4755, 0]
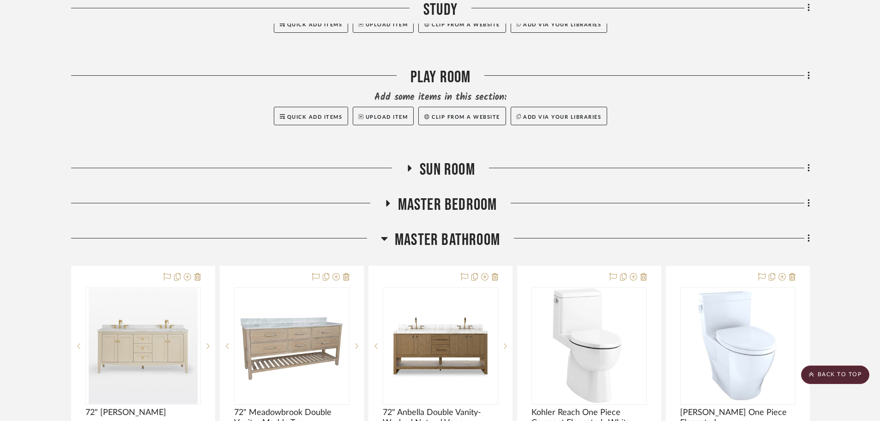
click at [438, 170] on span "Sun Room" at bounding box center [447, 170] width 55 height 20
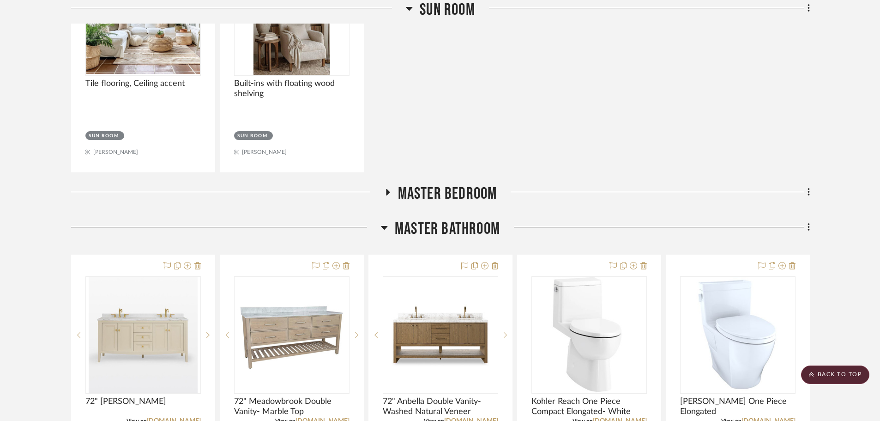
scroll to position [5032, 0]
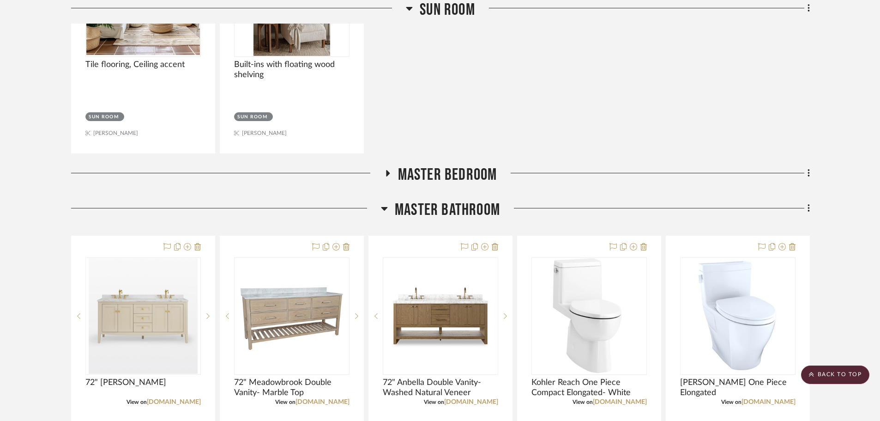
click at [453, 175] on span "Master Bedroom" at bounding box center [447, 175] width 99 height 20
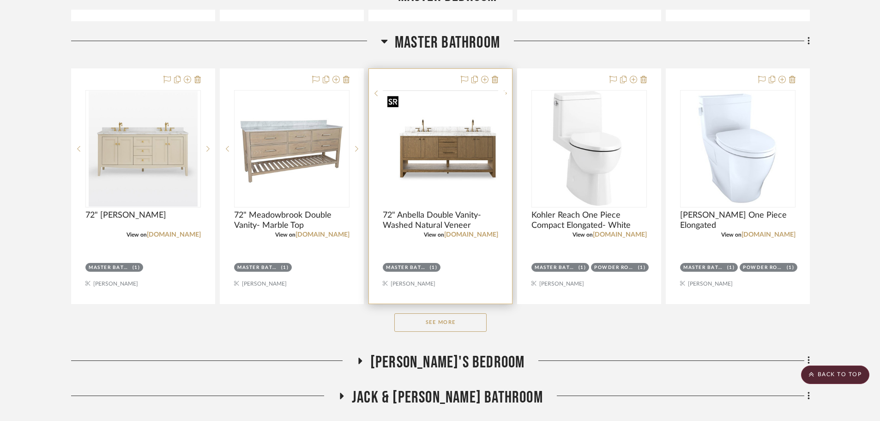
scroll to position [5448, 0]
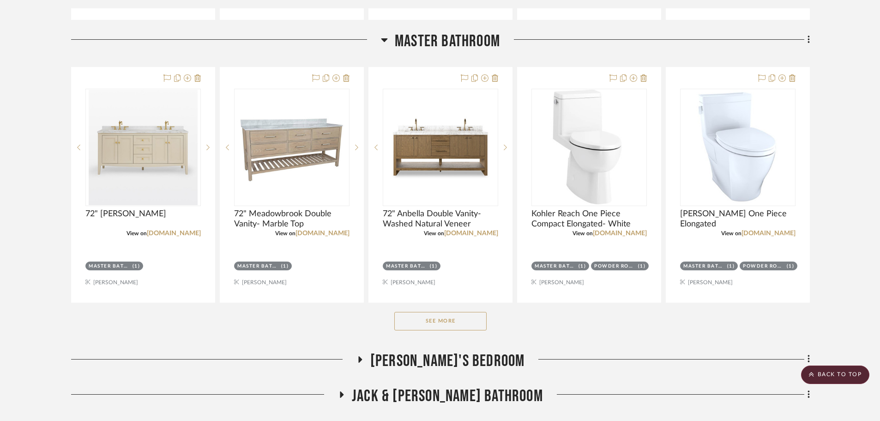
click at [452, 316] on button "See More" at bounding box center [440, 321] width 92 height 18
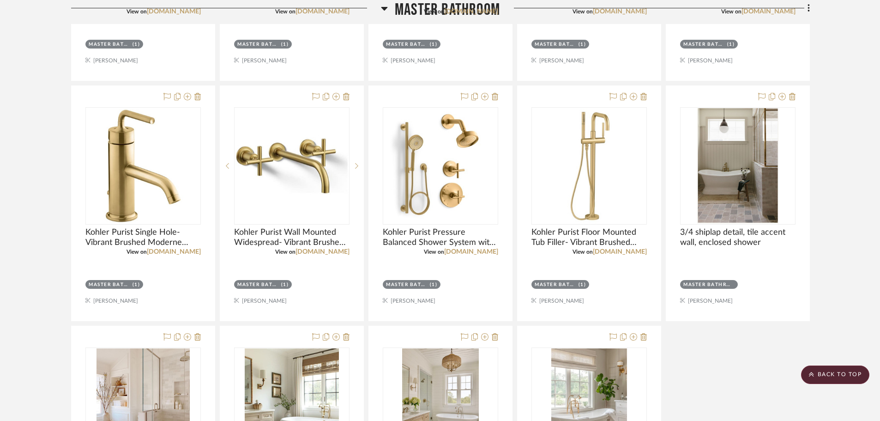
scroll to position [7249, 0]
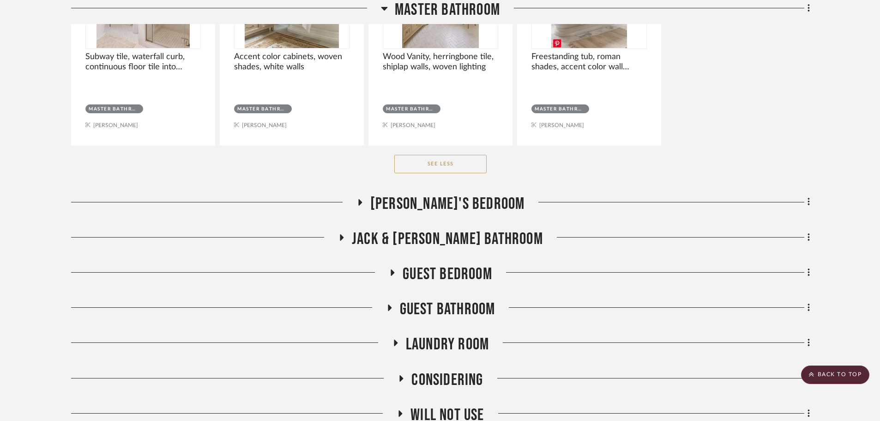
click at [475, 205] on span "[PERSON_NAME]'s Bedroom" at bounding box center [447, 204] width 155 height 20
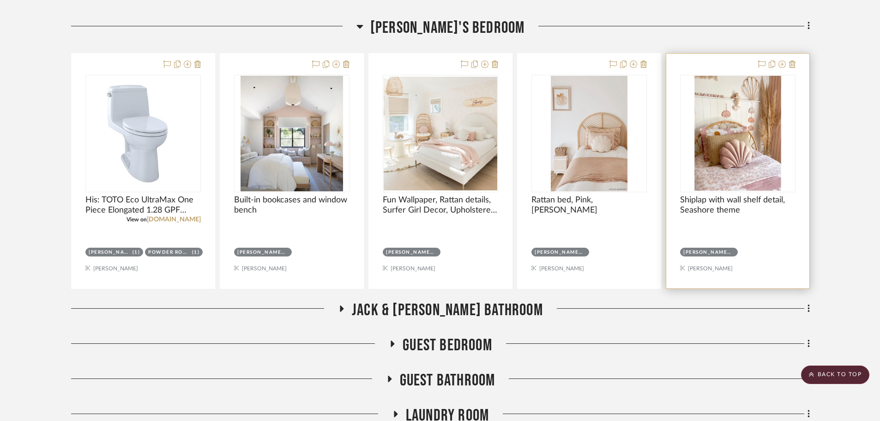
scroll to position [7710, 0]
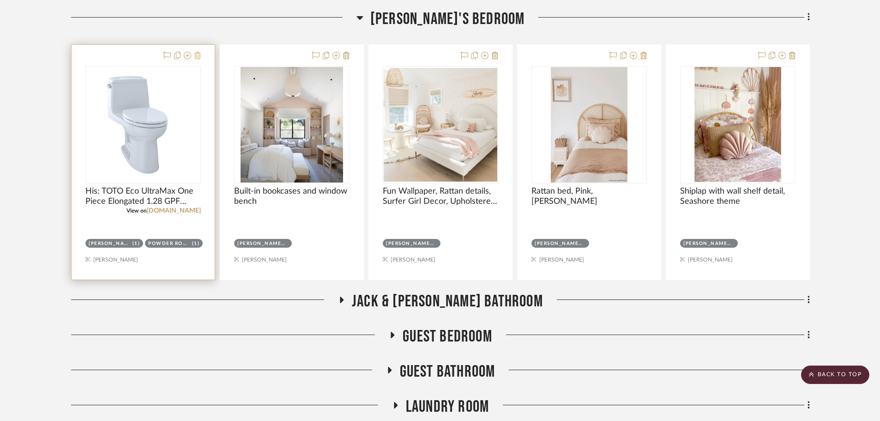
click at [198, 59] on fa-icon at bounding box center [197, 55] width 6 height 7
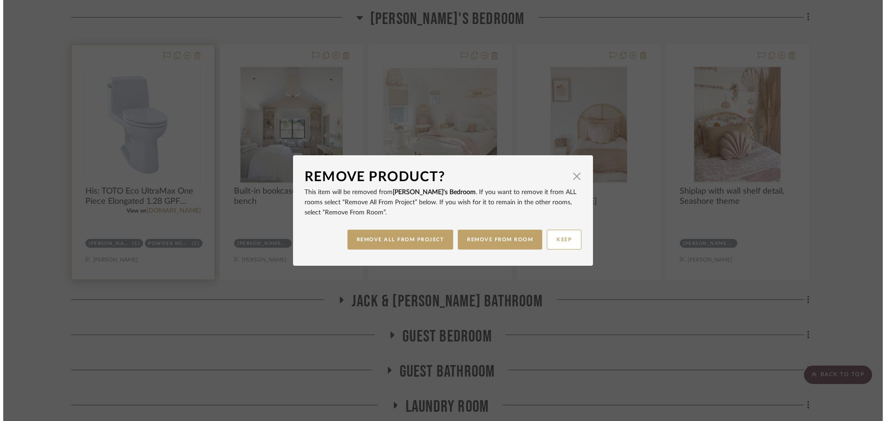
scroll to position [0, 0]
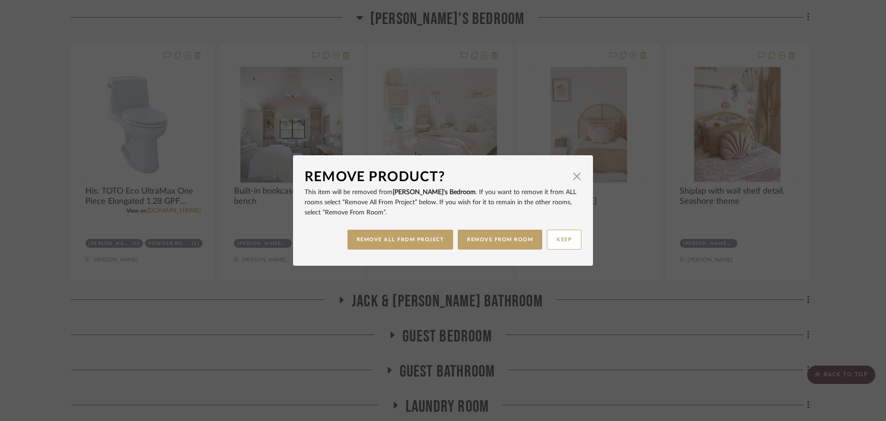
click at [48, 153] on div "Remove Product? × This item will be removed from [PERSON_NAME]'s Bedroom . If y…" at bounding box center [443, 210] width 886 height 421
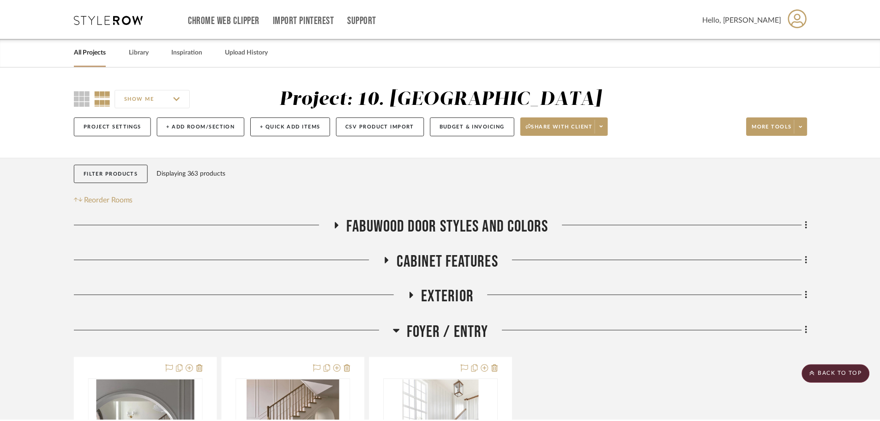
scroll to position [7710, 0]
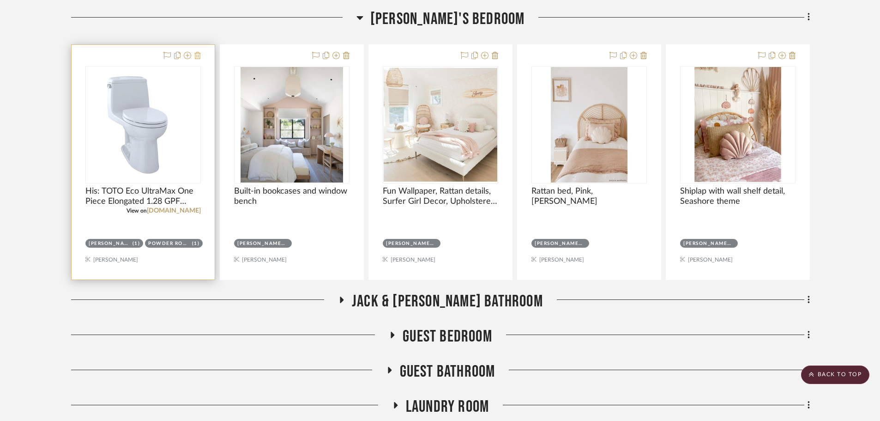
click at [199, 58] on icon at bounding box center [197, 55] width 6 height 7
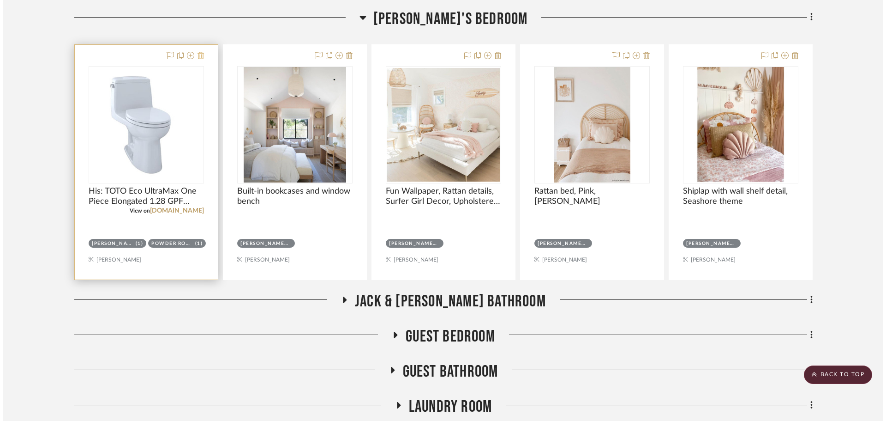
scroll to position [0, 0]
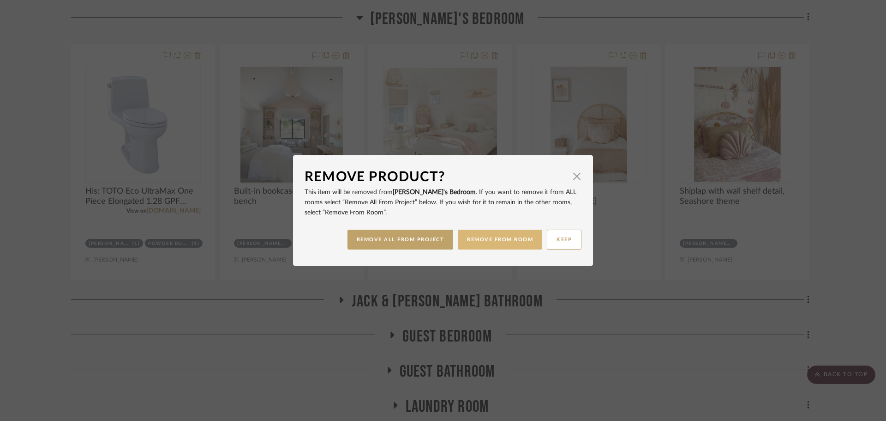
click at [511, 246] on button "REMOVE FROM ROOM" at bounding box center [500, 239] width 84 height 20
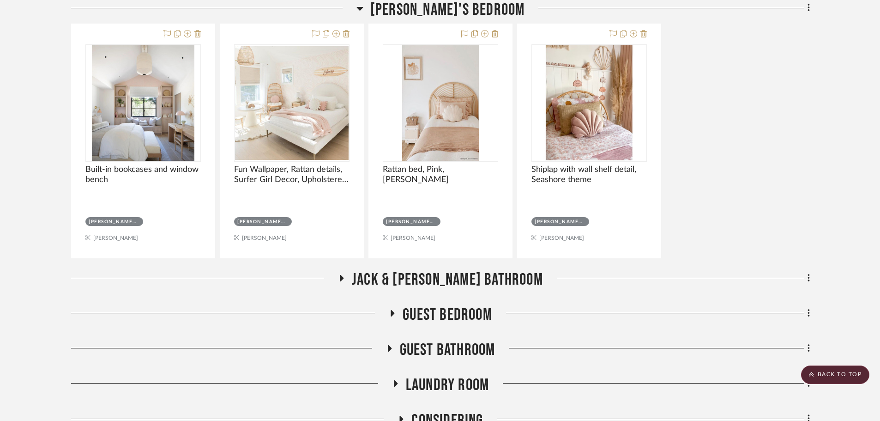
scroll to position [7849, 0]
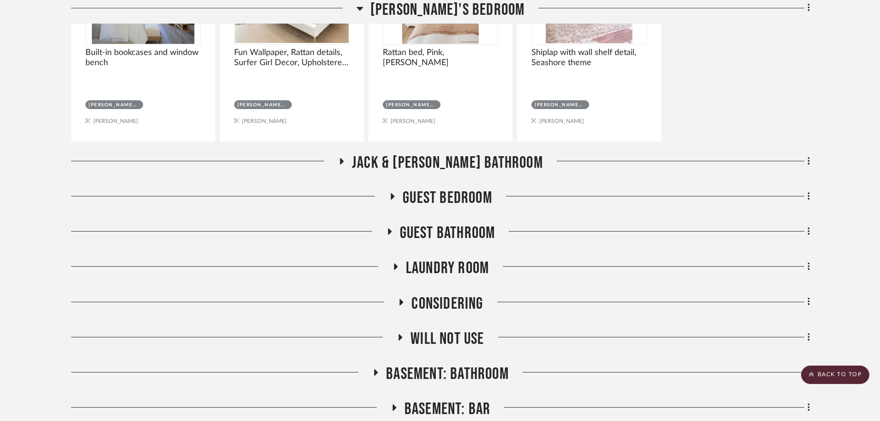
click at [453, 169] on span "Jack & [PERSON_NAME] Bathroom" at bounding box center [447, 163] width 191 height 20
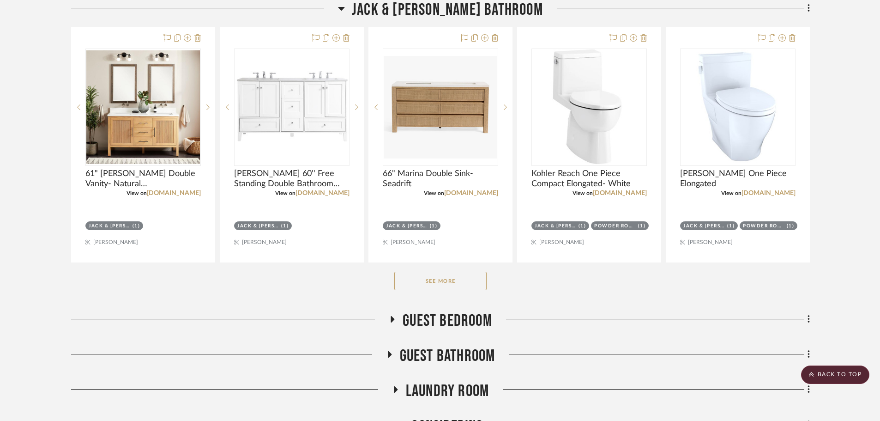
scroll to position [8080, 0]
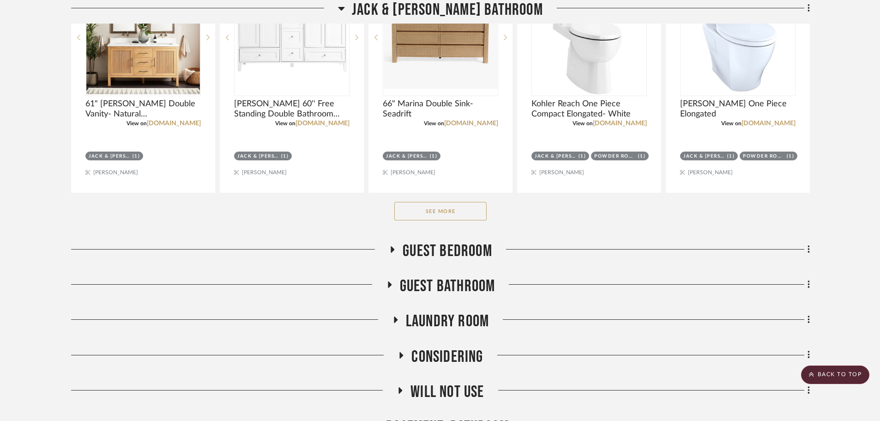
click at [445, 217] on button "See More" at bounding box center [440, 211] width 92 height 18
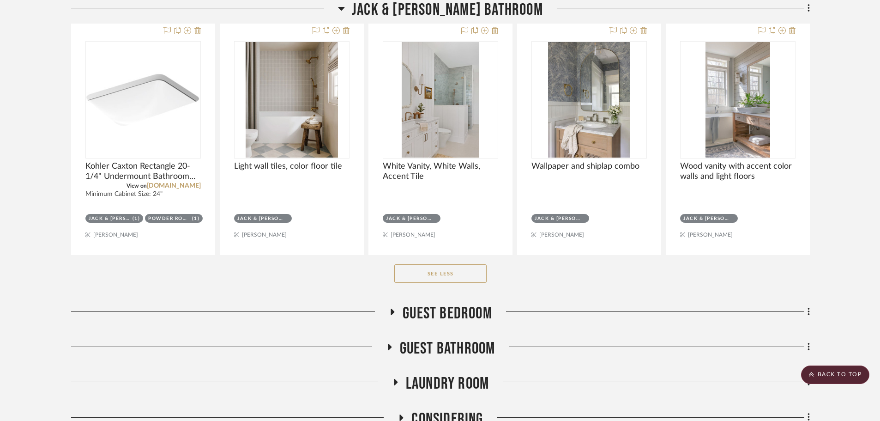
scroll to position [9372, 0]
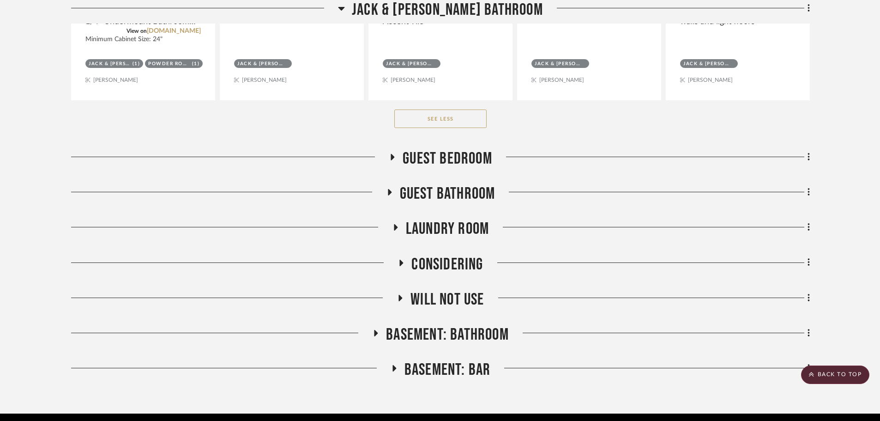
click at [460, 156] on span "Guest Bedroom" at bounding box center [448, 159] width 90 height 20
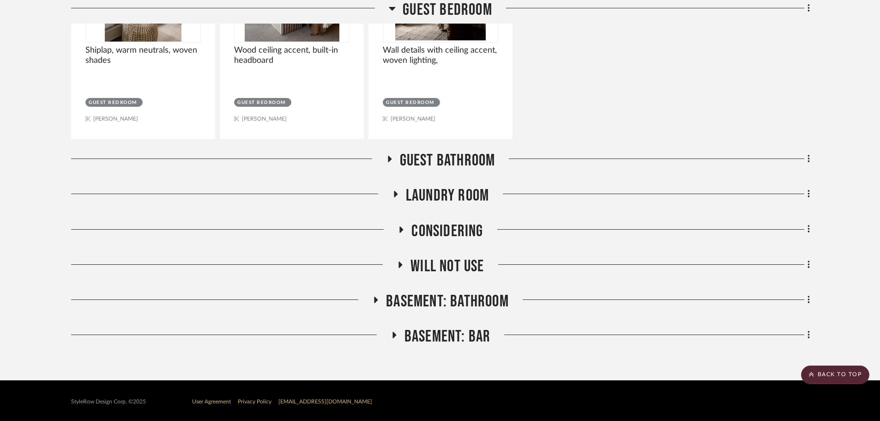
scroll to position [9654, 0]
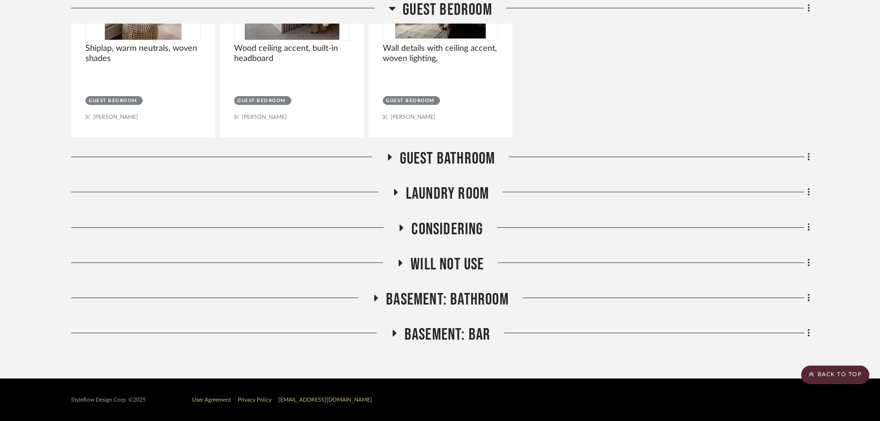
click at [458, 165] on span "Guest Bathroom" at bounding box center [448, 159] width 96 height 20
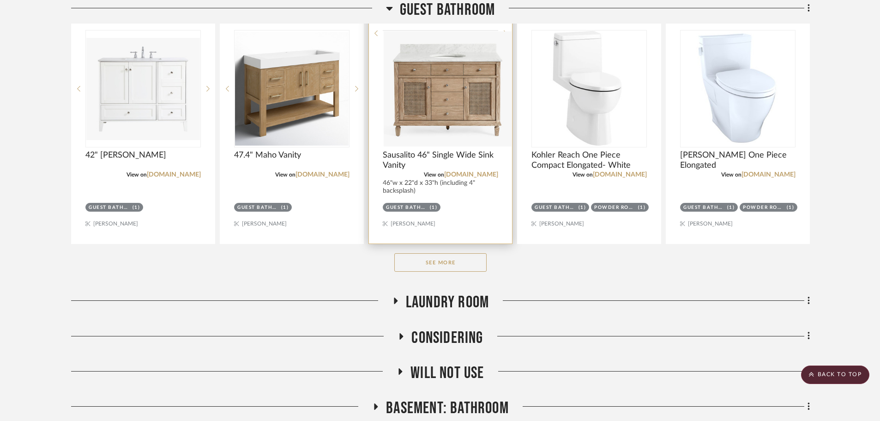
scroll to position [9932, 0]
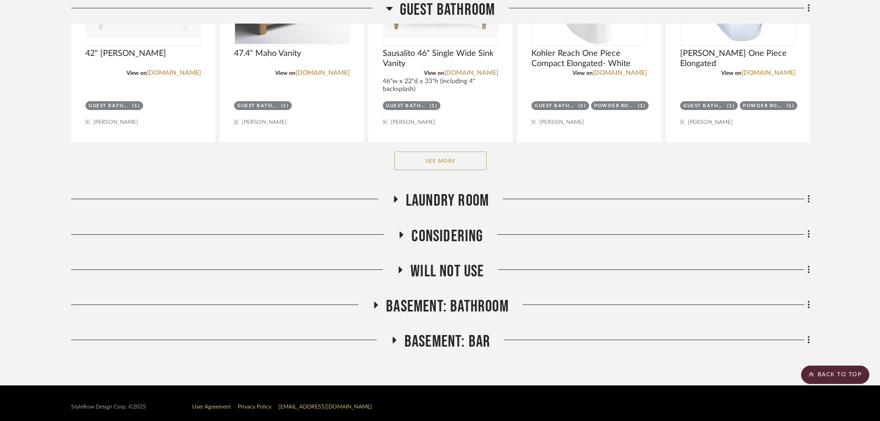
click at [447, 166] on button "See More" at bounding box center [440, 160] width 92 height 18
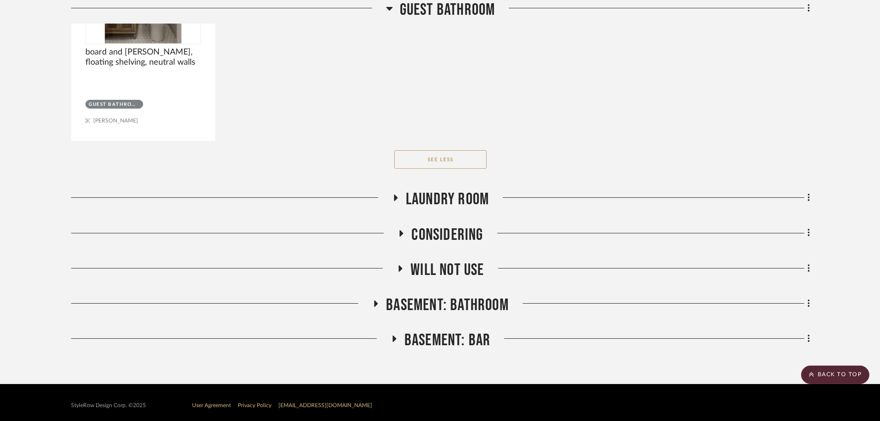
scroll to position [11139, 0]
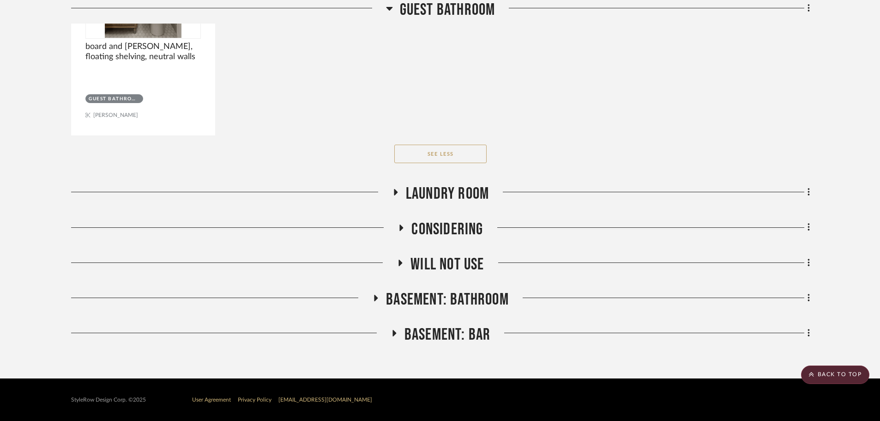
click at [438, 188] on span "Laundry Room" at bounding box center [447, 194] width 83 height 20
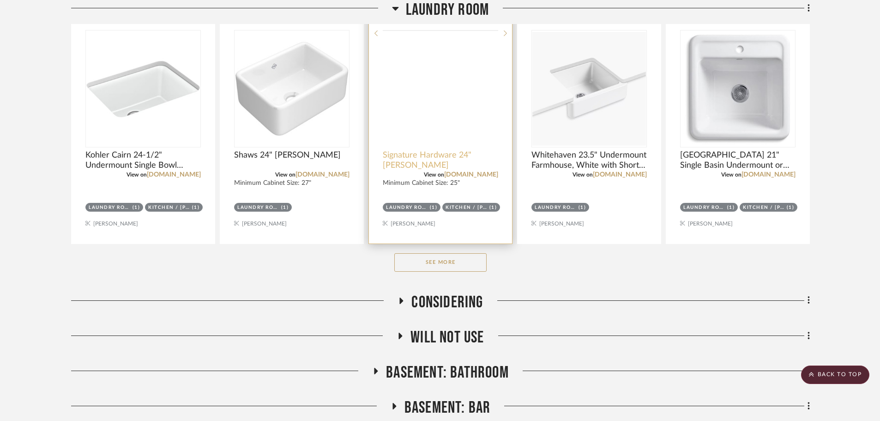
scroll to position [11416, 0]
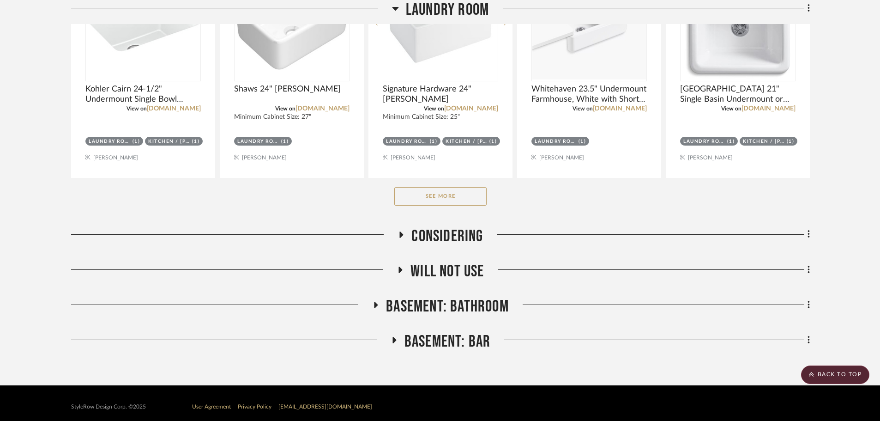
click at [454, 199] on button "See More" at bounding box center [440, 196] width 92 height 18
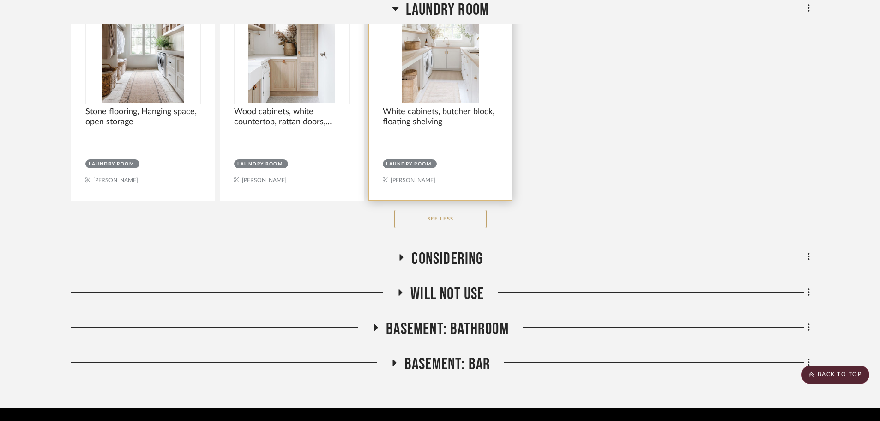
scroll to position [11903, 0]
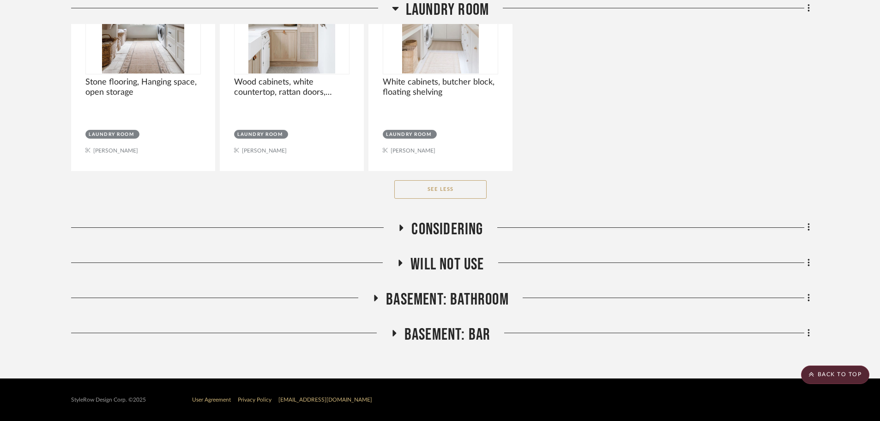
click at [437, 224] on span "Considering" at bounding box center [447, 229] width 72 height 20
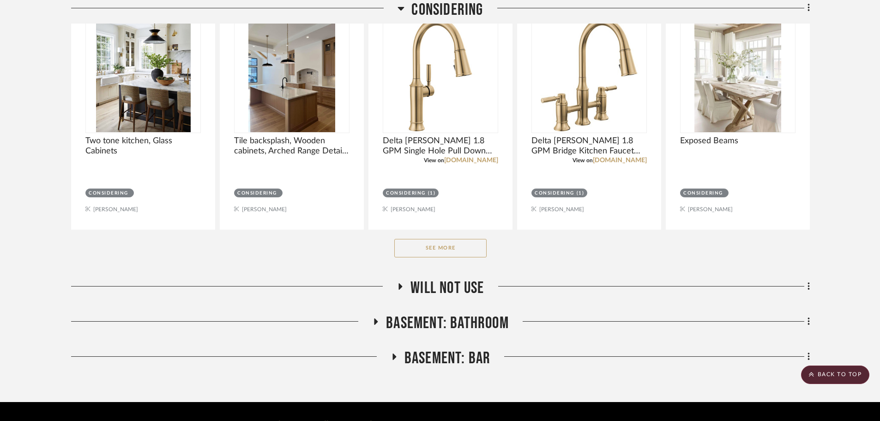
scroll to position [12187, 0]
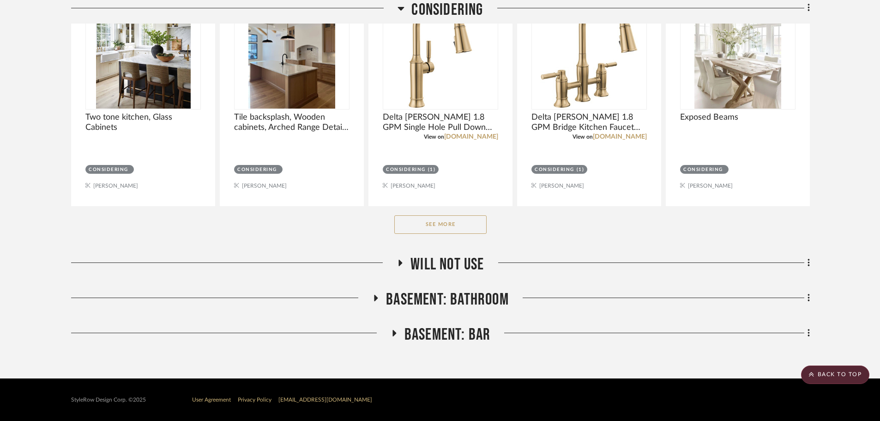
click at [427, 263] on span "Will not use" at bounding box center [446, 264] width 73 height 20
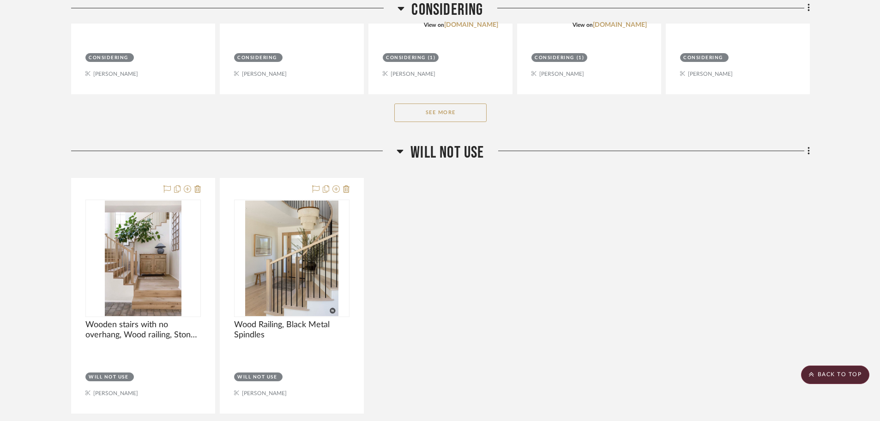
scroll to position [12325, 0]
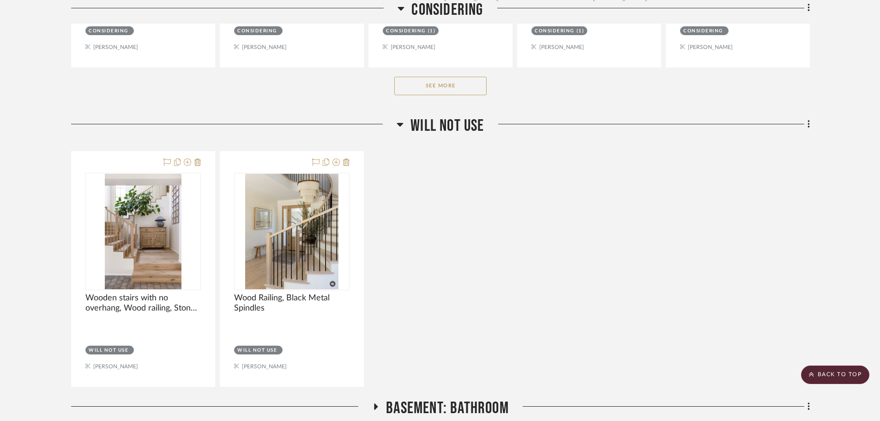
click at [439, 126] on span "Will not use" at bounding box center [446, 126] width 73 height 20
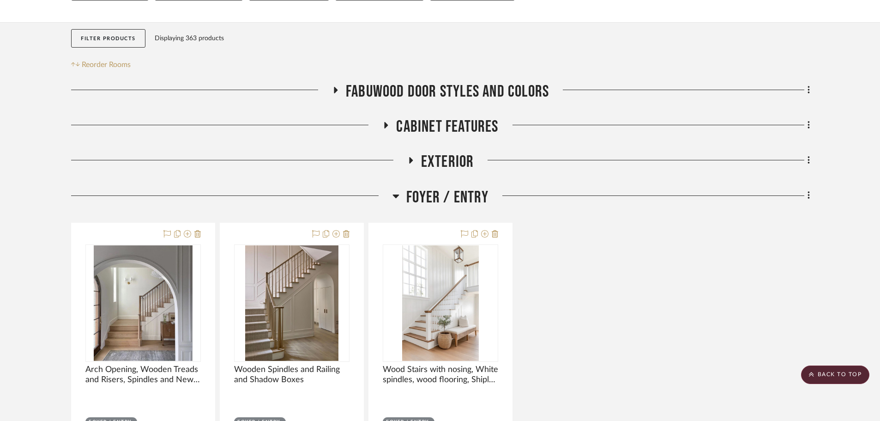
drag, startPoint x: 825, startPoint y: 253, endPoint x: 845, endPoint y: 67, distance: 187.2
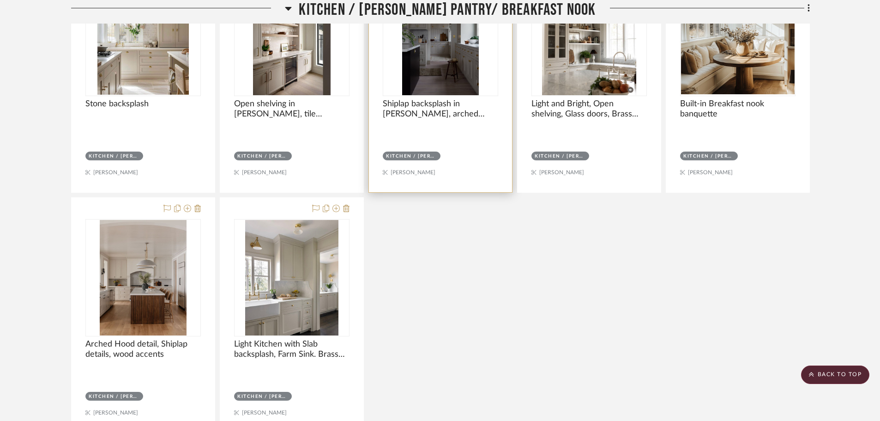
scroll to position [2406, 0]
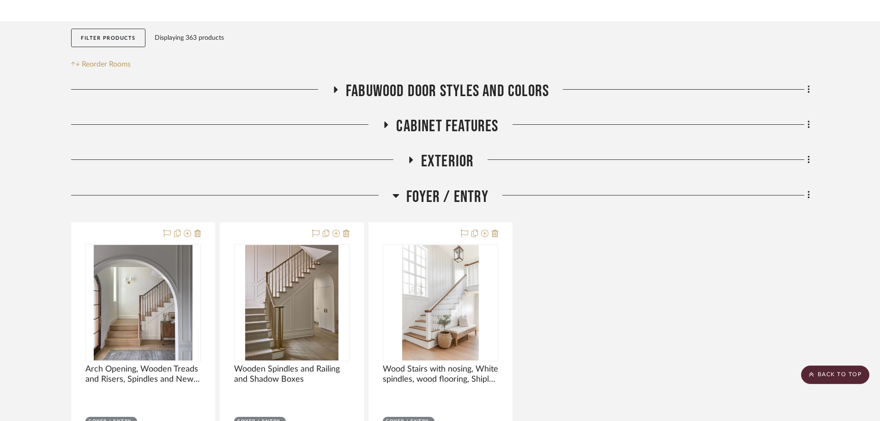
scroll to position [0, 0]
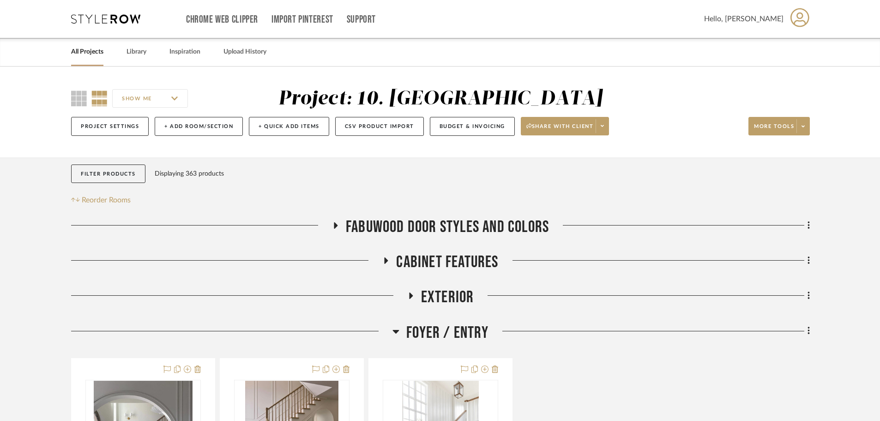
drag, startPoint x: 781, startPoint y: 296, endPoint x: 835, endPoint y: 103, distance: 200.0
click at [464, 329] on span "Foyer / Entry" at bounding box center [447, 333] width 82 height 20
